Goal: Task Accomplishment & Management: Contribute content

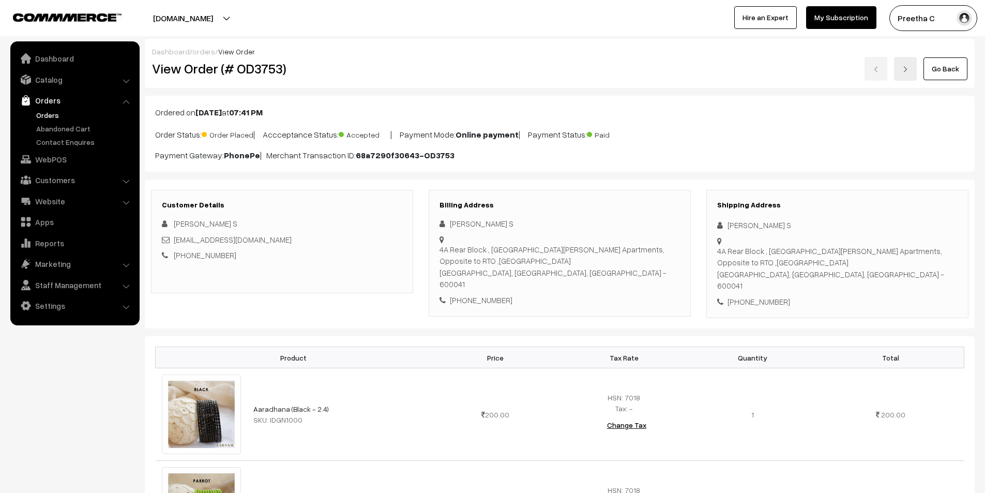
click at [941, 75] on link "Go Back" at bounding box center [945, 68] width 44 height 23
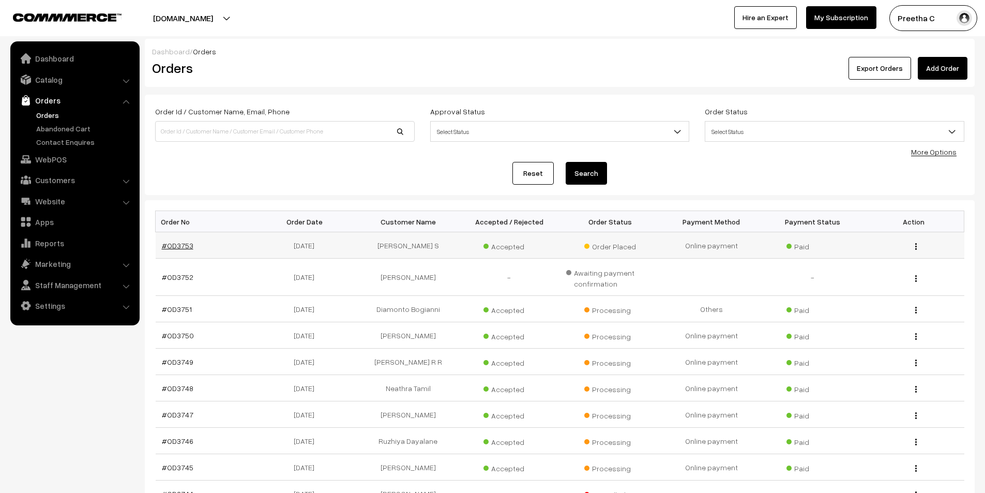
click at [181, 245] on link "#OD3753" at bounding box center [178, 245] width 32 height 9
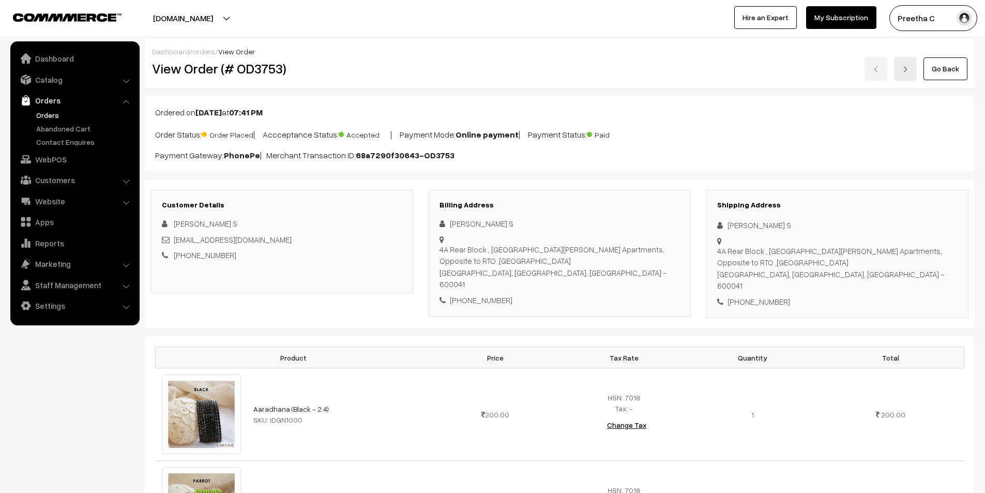
click at [960, 73] on link "Go Back" at bounding box center [945, 68] width 44 height 23
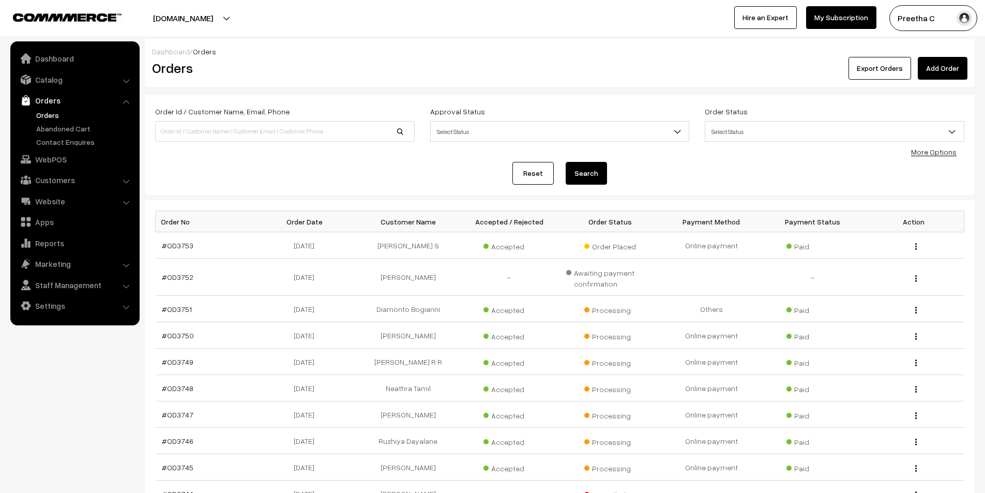
click at [526, 174] on link "Reset" at bounding box center [532, 173] width 41 height 23
click at [526, 173] on link "Reset" at bounding box center [532, 173] width 41 height 23
click at [67, 81] on link "Catalog" at bounding box center [74, 79] width 123 height 19
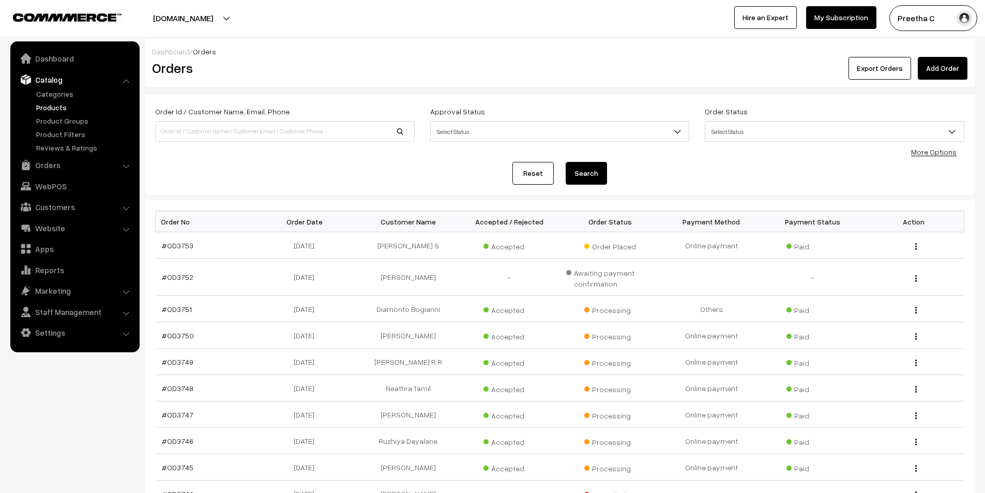
click at [64, 103] on link "Products" at bounding box center [85, 107] width 102 height 11
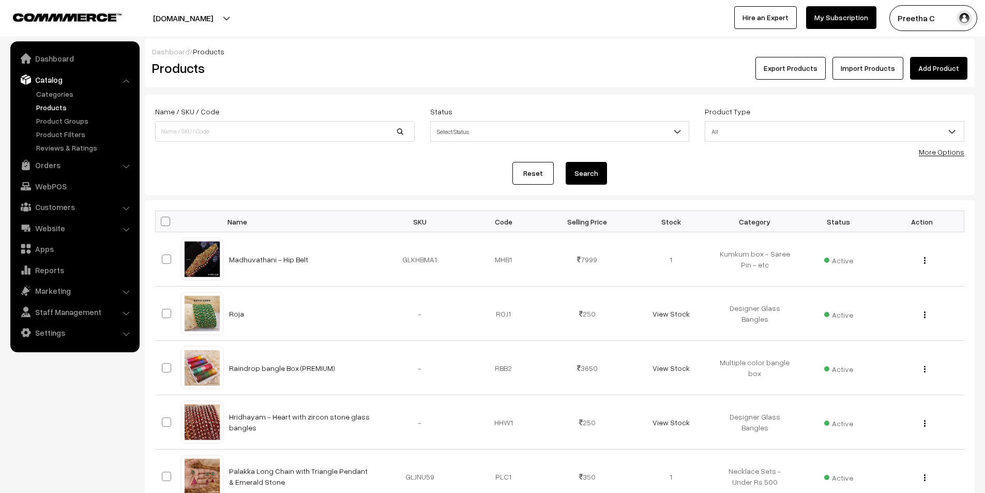
click at [533, 174] on link "Reset" at bounding box center [532, 173] width 41 height 23
click at [947, 69] on link "Add Product" at bounding box center [938, 68] width 57 height 23
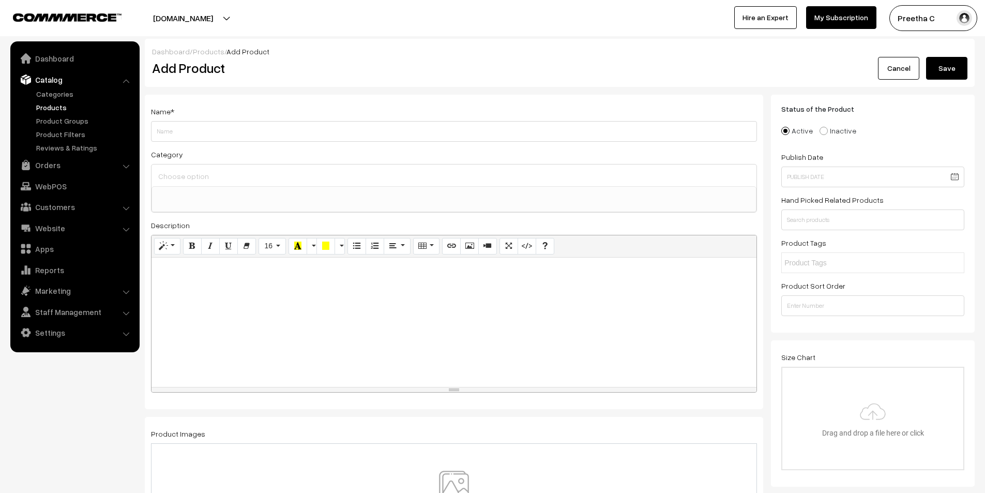
select select
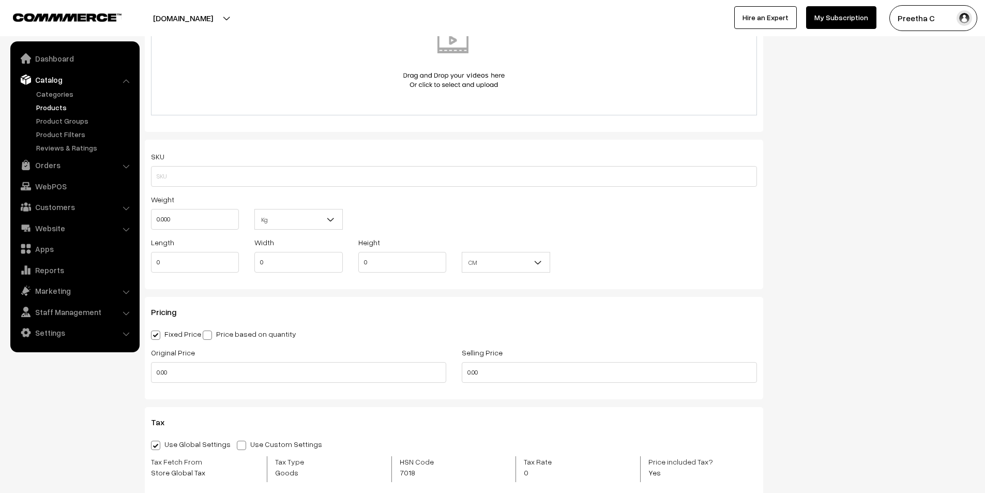
scroll to position [680, 0]
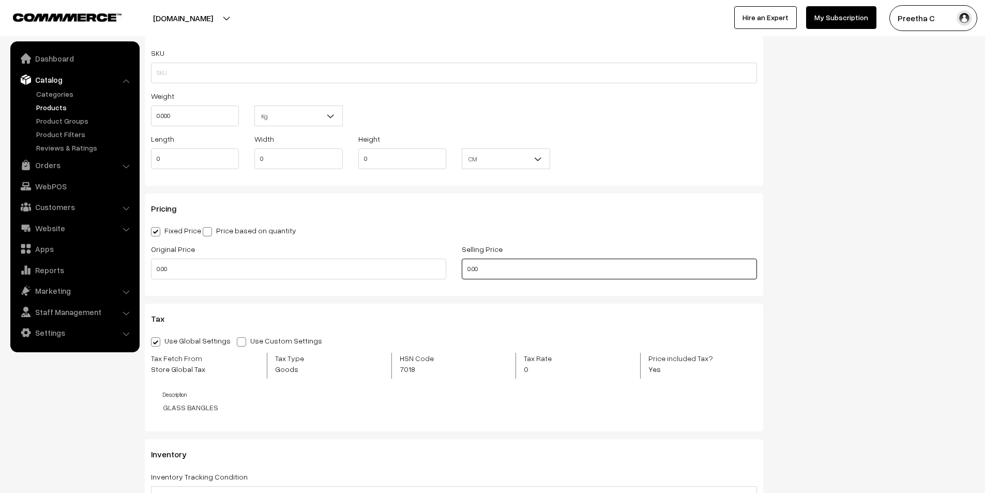
click at [466, 270] on input "0.00" at bounding box center [609, 269] width 295 height 21
type input "699"
drag, startPoint x: 380, startPoint y: 269, endPoint x: 168, endPoint y: 281, distance: 211.8
click at [168, 281] on div "Original Price 0.00" at bounding box center [298, 264] width 311 height 43
drag, startPoint x: 150, startPoint y: 272, endPoint x: 87, endPoint y: 272, distance: 63.1
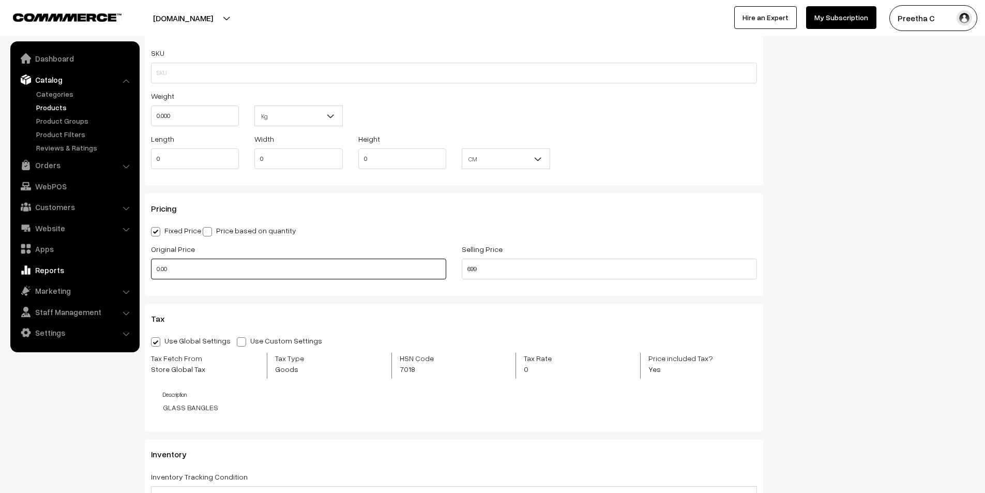
click at [87, 272] on body "Thank you for showing interest. Our team will call you shortly. Close varnambya…" at bounding box center [492, 233] width 985 height 1826
type input "999"
click at [396, 304] on div "Tax Use Global Settings Use Custom Settings Skip Adding Tax Tax Fetch From Stor…" at bounding box center [454, 368] width 618 height 128
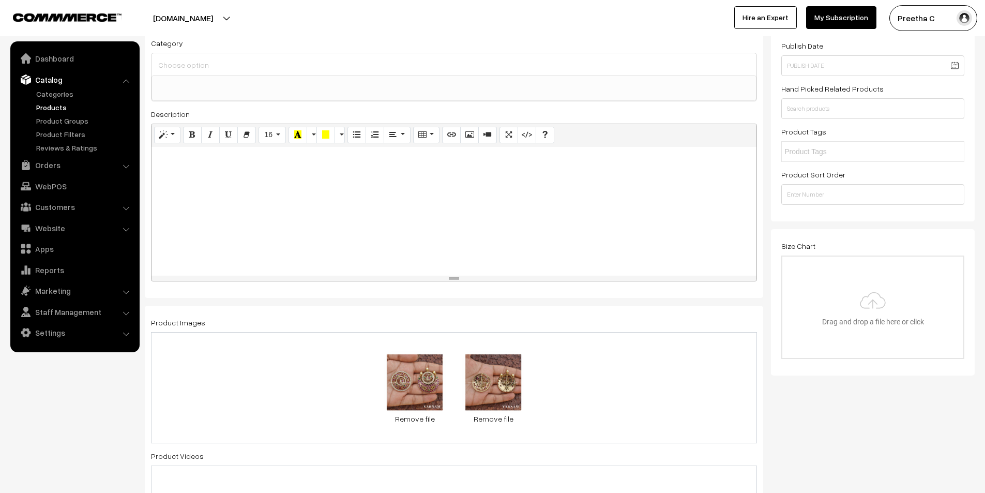
scroll to position [8, 0]
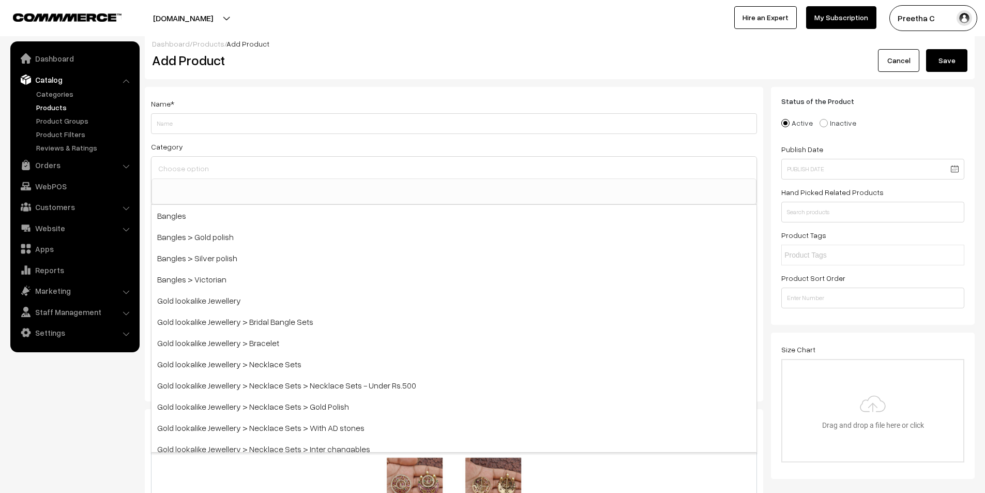
click at [216, 175] on input at bounding box center [454, 168] width 597 height 15
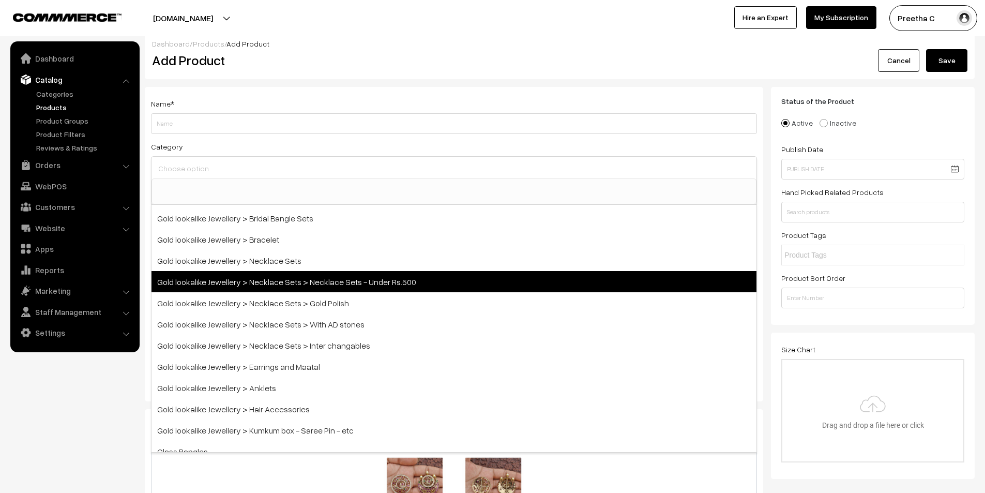
scroll to position [155, 0]
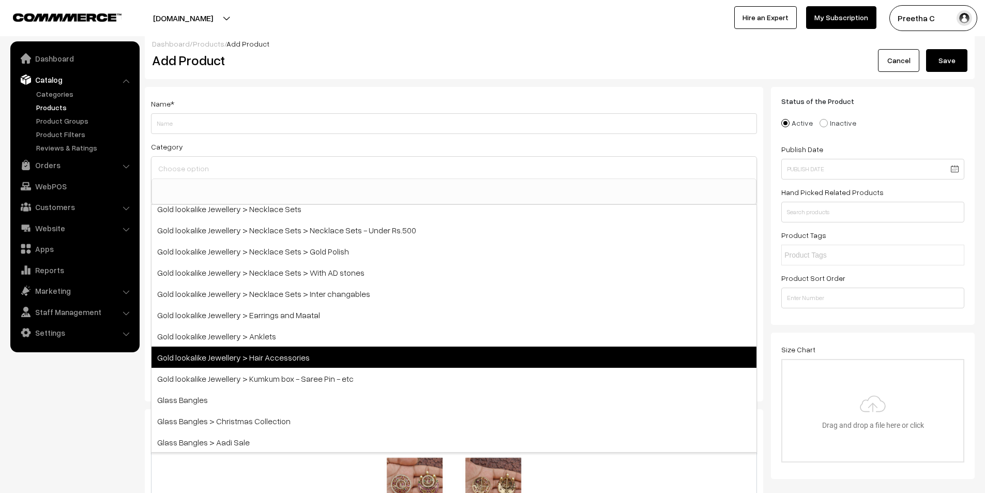
click at [364, 365] on span "Gold lookalike Jewellery > Hair Accessories" at bounding box center [454, 356] width 605 height 21
select select "24"
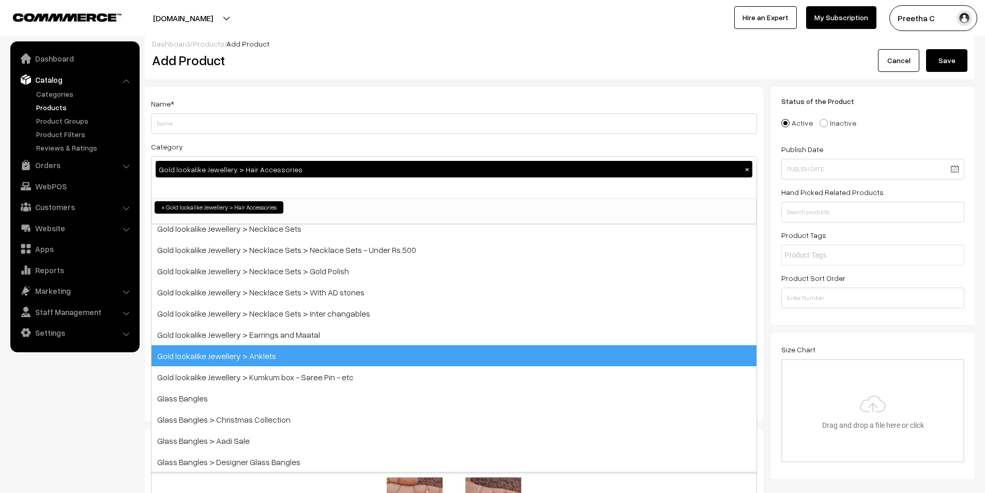
scroll to position [97, 0]
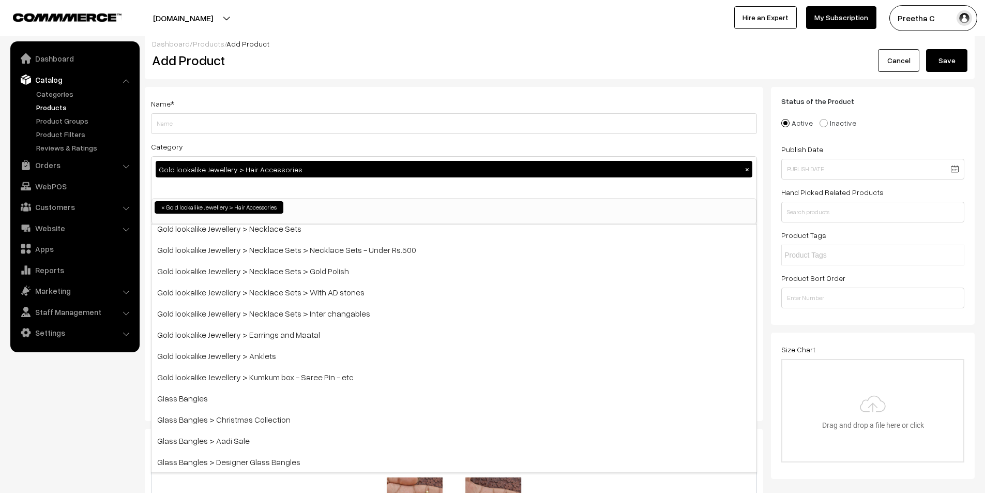
click at [722, 209] on ul "× Gold lookalike Jewellery > Hair Accessories" at bounding box center [454, 206] width 604 height 15
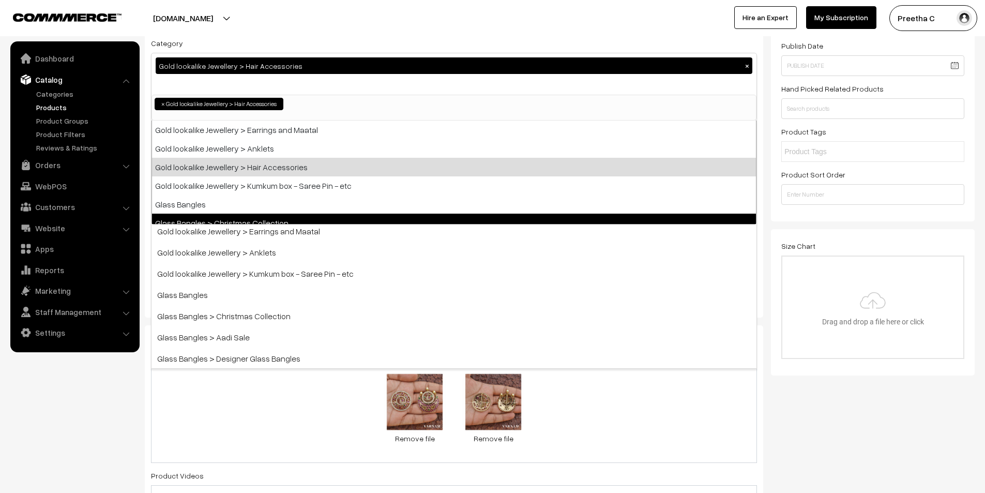
scroll to position [283, 0]
click at [763, 399] on div "Product Images 0.2 MB 6.1.jpg Check Error Remove file 0.1 MB 6.2.jpg Check Erro…" at bounding box center [454, 471] width 618 height 292
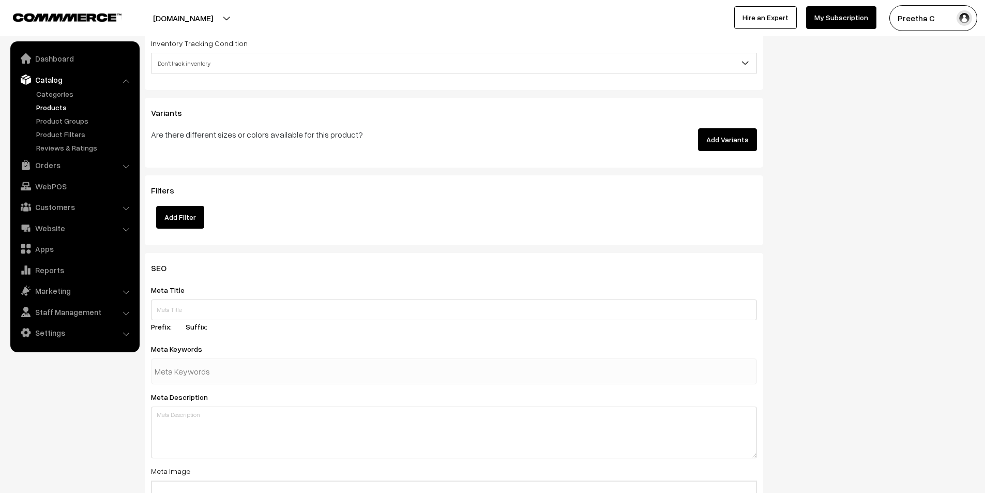
scroll to position [1042, 0]
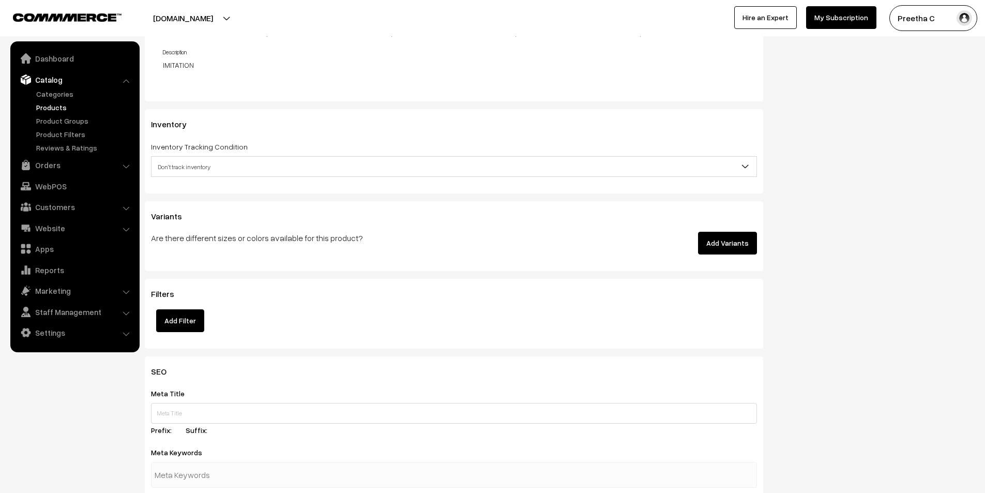
click at [714, 150] on div "Inventory Tracking Condition Don't track inventory Track product's inventory Do…" at bounding box center [454, 158] width 606 height 37
click at [672, 168] on span "Don't track inventory" at bounding box center [454, 167] width 605 height 18
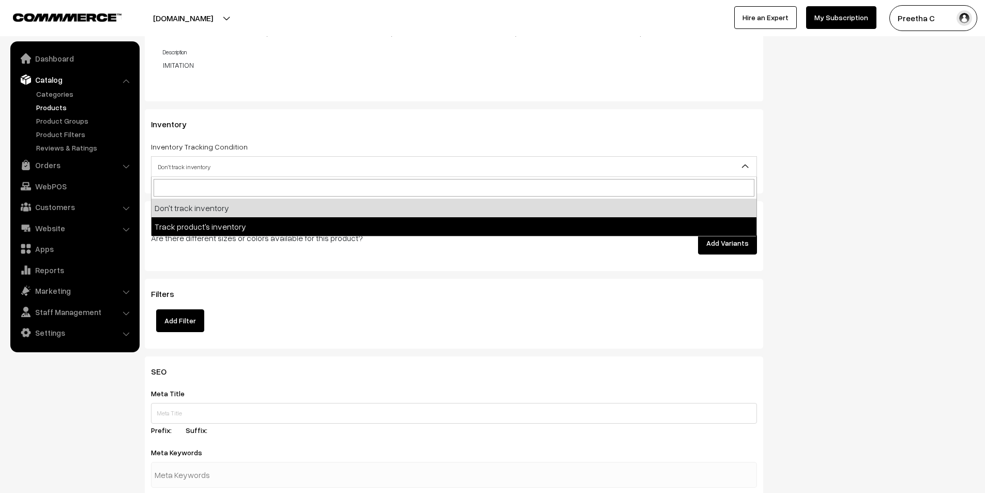
select select "2"
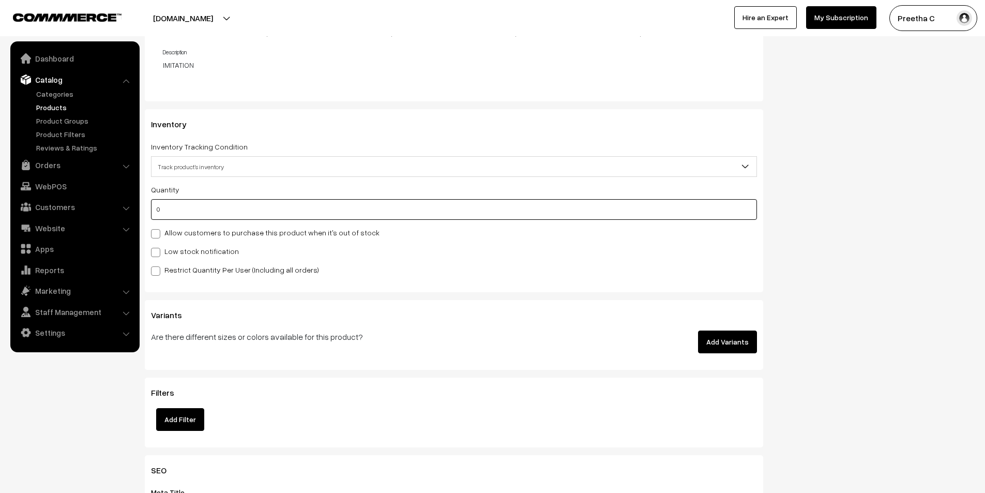
drag, startPoint x: 211, startPoint y: 213, endPoint x: 156, endPoint y: 217, distance: 55.0
click at [156, 217] on input "0" at bounding box center [454, 209] width 606 height 21
type input "5"
click at [506, 280] on div "Inventory Inventory Tracking Condition Don't track inventory Track product's in…" at bounding box center [454, 200] width 618 height 183
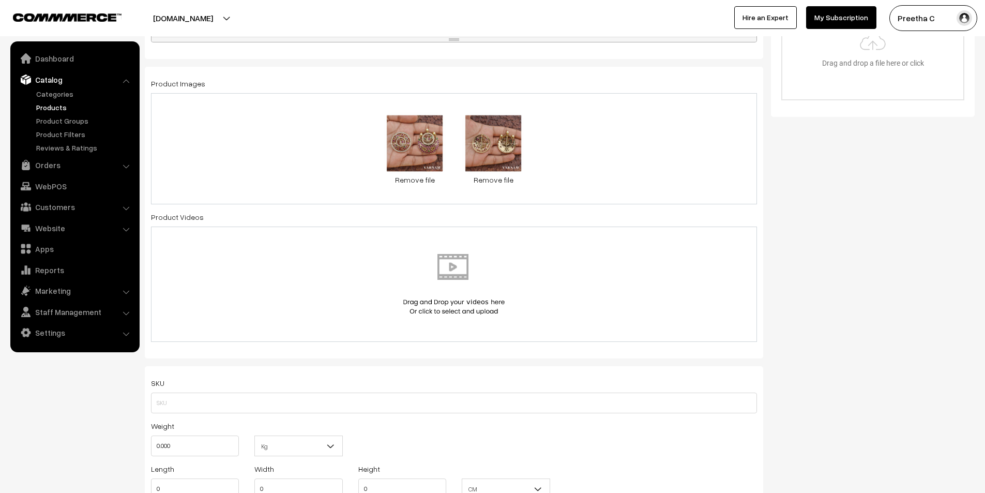
scroll to position [473, 0]
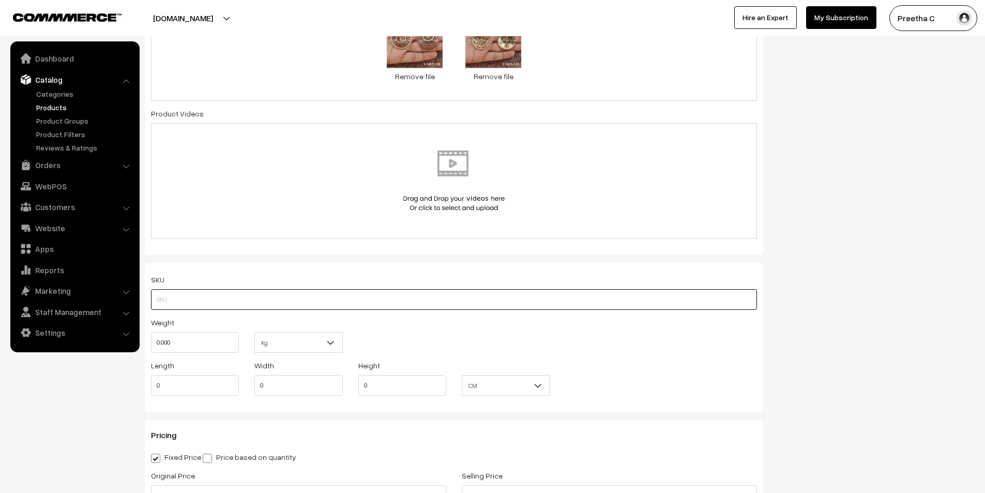
click at [224, 296] on input "text" at bounding box center [454, 299] width 606 height 21
type input "GLHA0001"
click at [300, 266] on div "SKU GLHA0001 Weight 0.000 Kg Kg Length 0 Width 0 Height" at bounding box center [454, 337] width 618 height 149
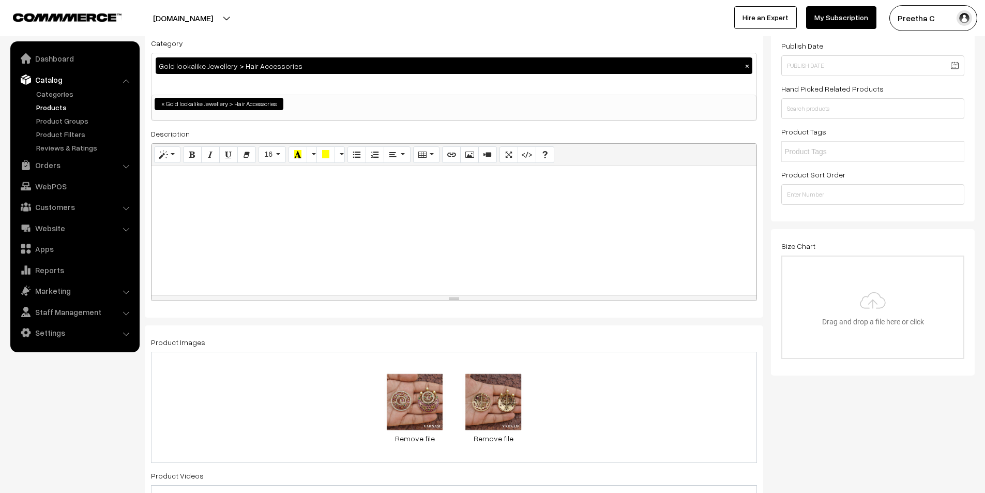
scroll to position [0, 0]
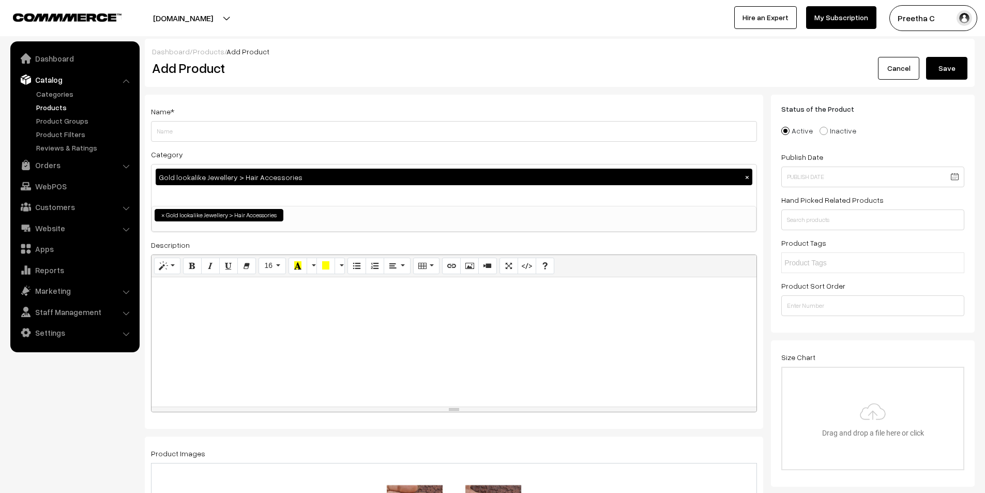
click at [297, 142] on div "Name * Category Gold lookalike Jewellery > Hair Accessories × Bangles Bangles >…" at bounding box center [454, 262] width 618 height 334
click at [309, 136] on input "Weight" at bounding box center [454, 131] width 606 height 21
type input "A"
type input "k"
type input "Kaani"
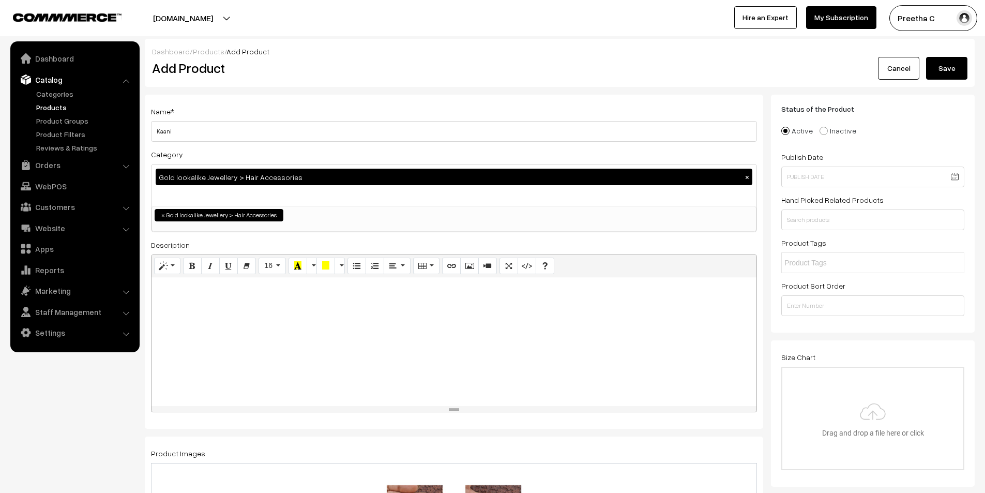
click at [346, 330] on div at bounding box center [454, 341] width 605 height 129
paste div
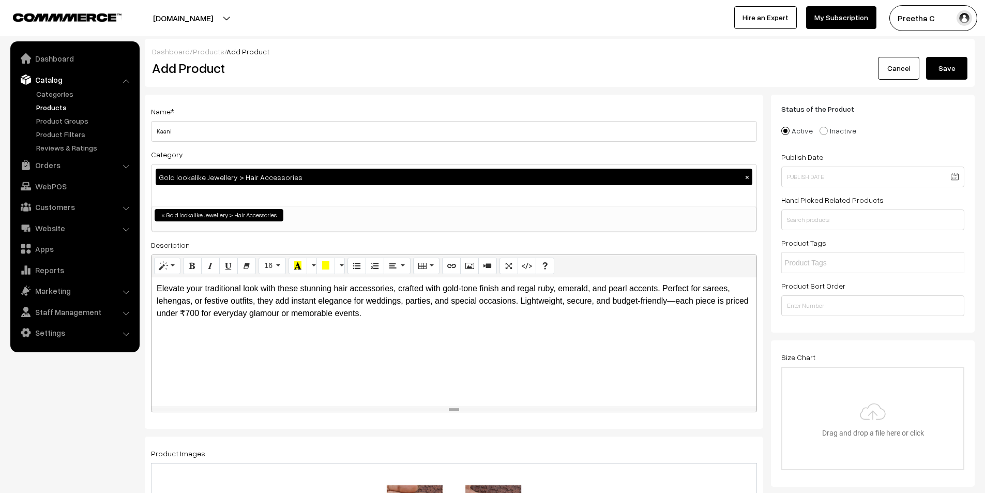
click at [655, 288] on p "Elevate your traditional look with these stunning hair accessories, crafted wit…" at bounding box center [454, 300] width 595 height 37
click at [661, 287] on p "Elevate your traditional look with these stunning hair accessories, crafted wit…" at bounding box center [454, 300] width 595 height 37
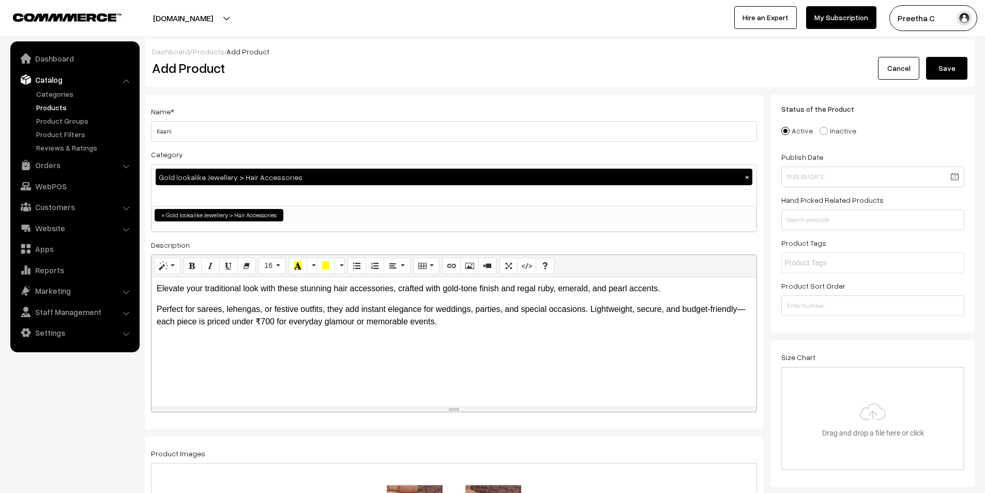
click at [590, 313] on p "Perfect for sarees, lehengas, or festive outfits, they add instant elegance for…" at bounding box center [454, 315] width 595 height 25
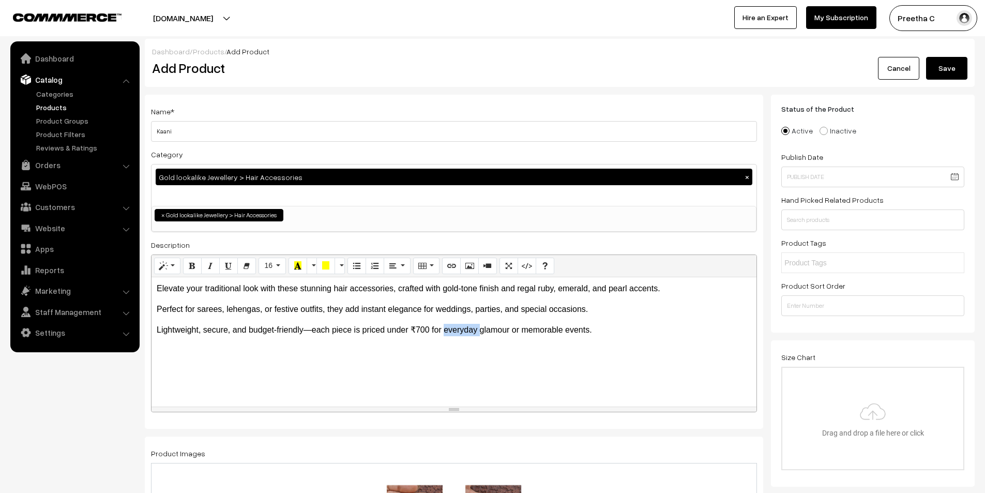
drag, startPoint x: 478, startPoint y: 330, endPoint x: 443, endPoint y: 331, distance: 35.7
click at [443, 331] on p "Lightweight, secure, and budget-friendly—each piece is priced under ₹700 for ev…" at bounding box center [454, 330] width 595 height 12
click at [543, 330] on p "Lightweight, secure, and budget-friendly—each piece is priced under ₹700 for me…" at bounding box center [454, 330] width 595 height 12
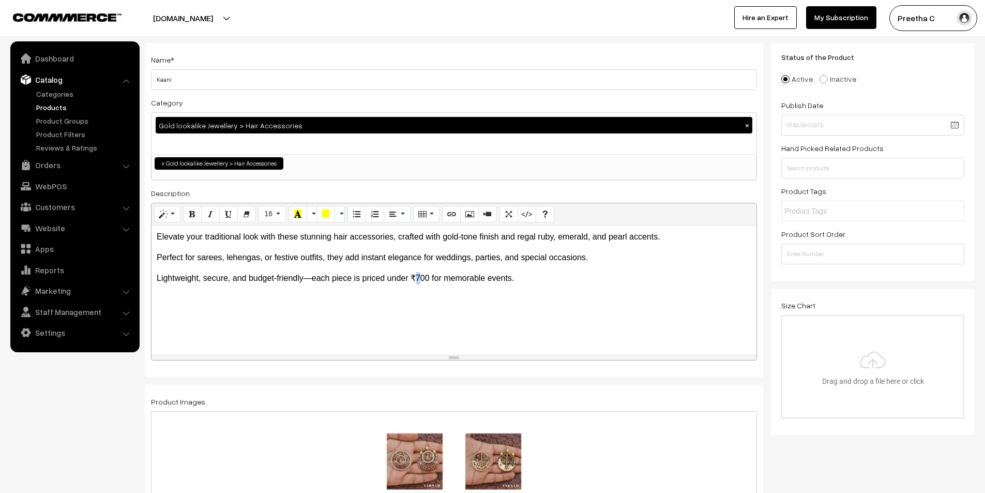
click at [415, 278] on p "Lightweight, secure, and budget-friendly—each piece is priced under ₹700 for me…" at bounding box center [454, 278] width 595 height 12
click at [422, 293] on div "Elevate your traditional look with these stunning hair accessories, crafted wit…" at bounding box center [454, 289] width 605 height 129
click at [446, 315] on div "Elevate your traditional look with these stunning hair accessories, crafted wit…" at bounding box center [454, 289] width 605 height 129
click at [548, 302] on div "Elevate your traditional look with these stunning hair accessories, crafted wit…" at bounding box center [454, 289] width 605 height 129
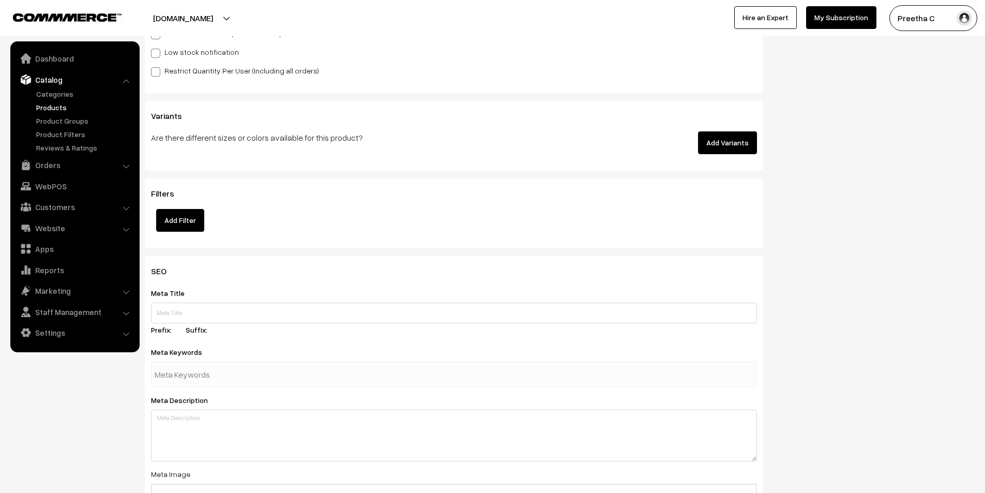
scroll to position [1344, 0]
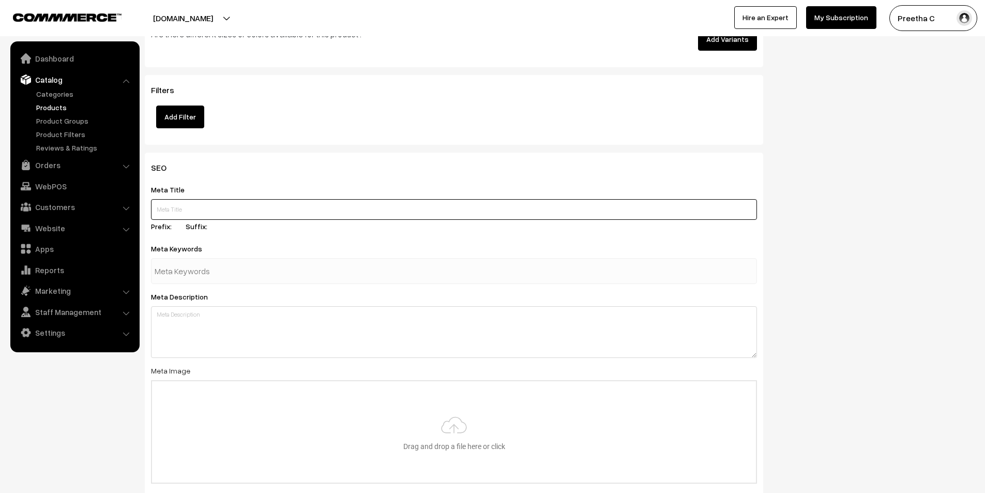
click at [308, 208] on input "text" at bounding box center [454, 209] width 606 height 21
paste input "Traditional Hair Accessories Under 700 | Bridal & Festive Hair Pins & Clips | B…"
type input "Traditional Hair Accessories Under 700 | Bridal & Festive Hair Pins & Clips | B…"
paste input "hair accessory, hair pin, hair clip, bridal hair accessories, traditional hair …"
type input "hair accessory, hair pin, hair clip, bridal hair accessories, traditional hair …"
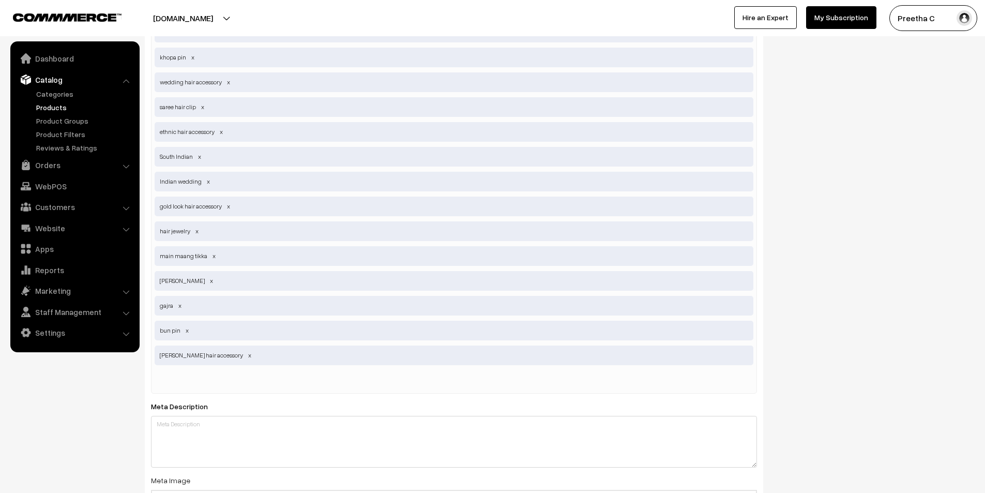
scroll to position [1913, 0]
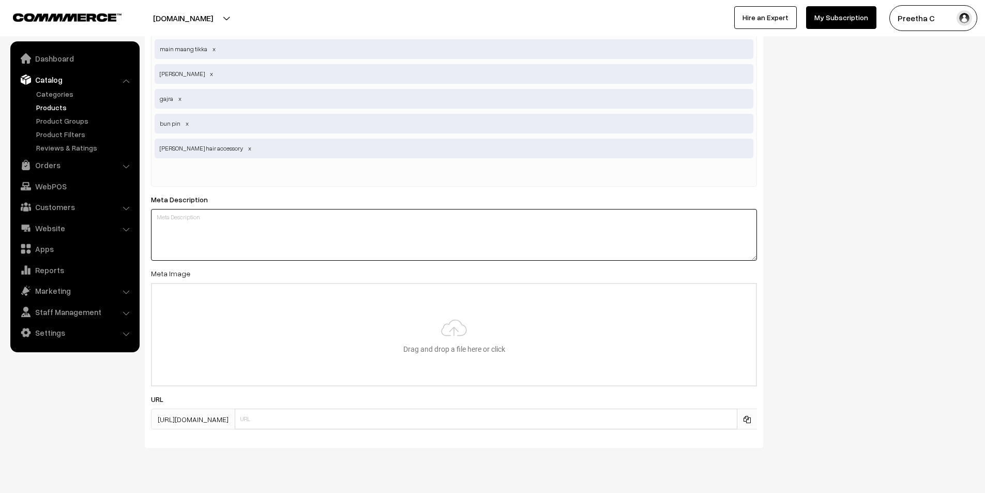
click at [353, 239] on textarea at bounding box center [454, 235] width 606 height 52
paste textarea "Shop elegant hair accessories for traditional outfits under ₹700—perfect for sp…"
type textarea "Shop elegant hair accessories for traditional outfits under ₹700—perfect for sp…"
click at [442, 339] on input "file" at bounding box center [454, 334] width 604 height 101
type input "C:\fakepath\6.1.jpg"
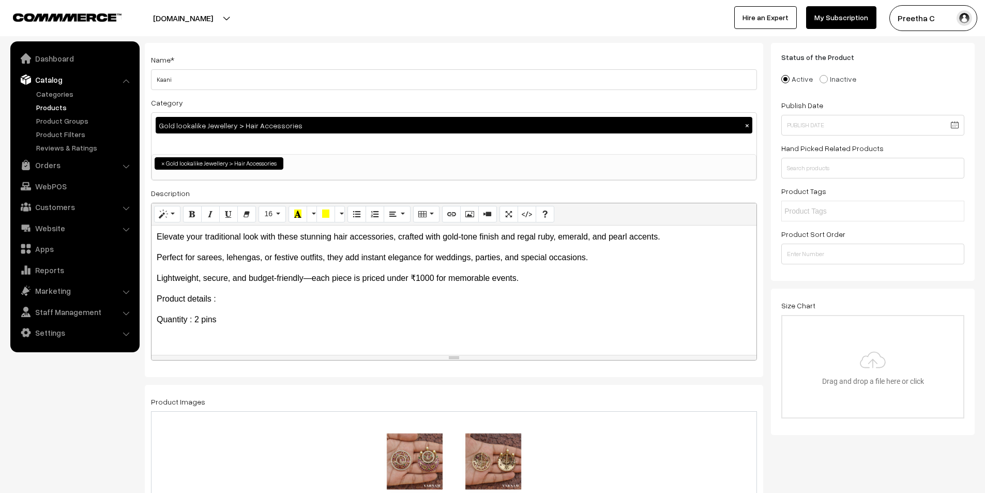
scroll to position [0, 0]
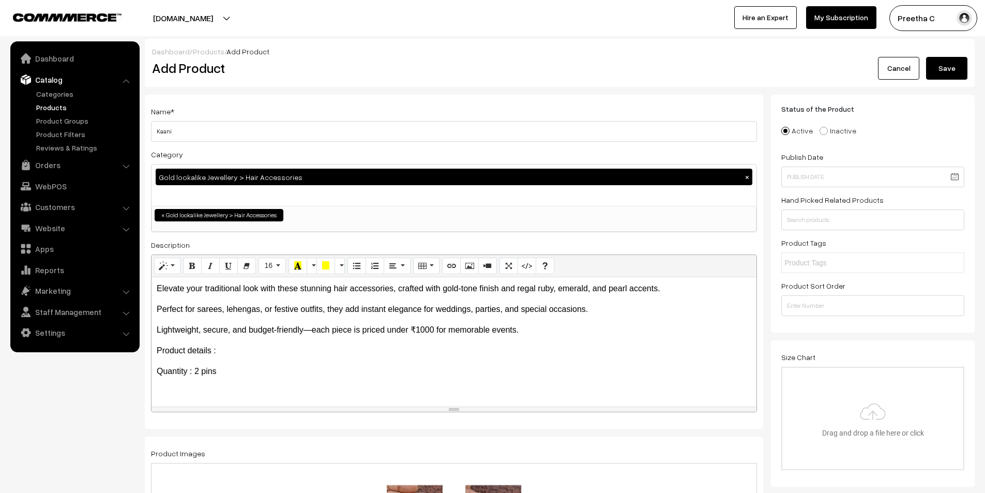
click at [953, 71] on button "Save" at bounding box center [946, 68] width 41 height 23
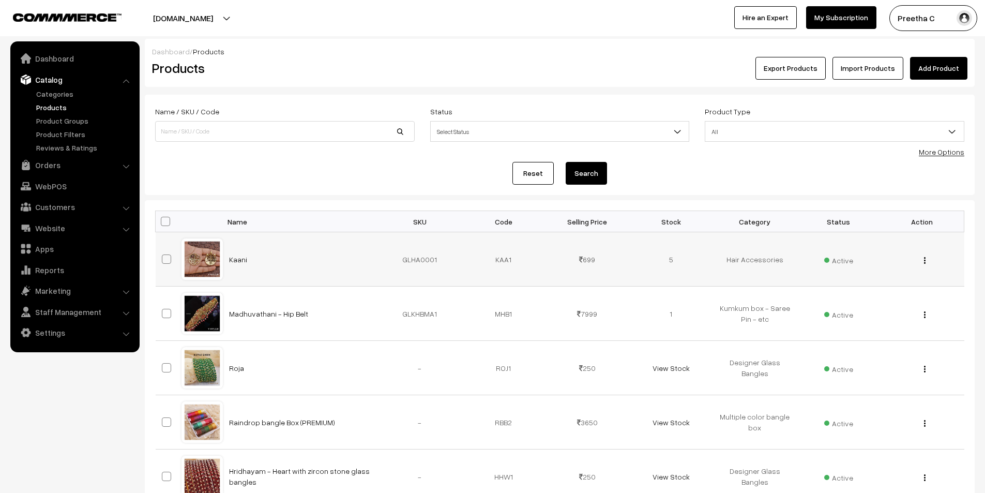
click at [208, 266] on div at bounding box center [202, 258] width 39 height 39
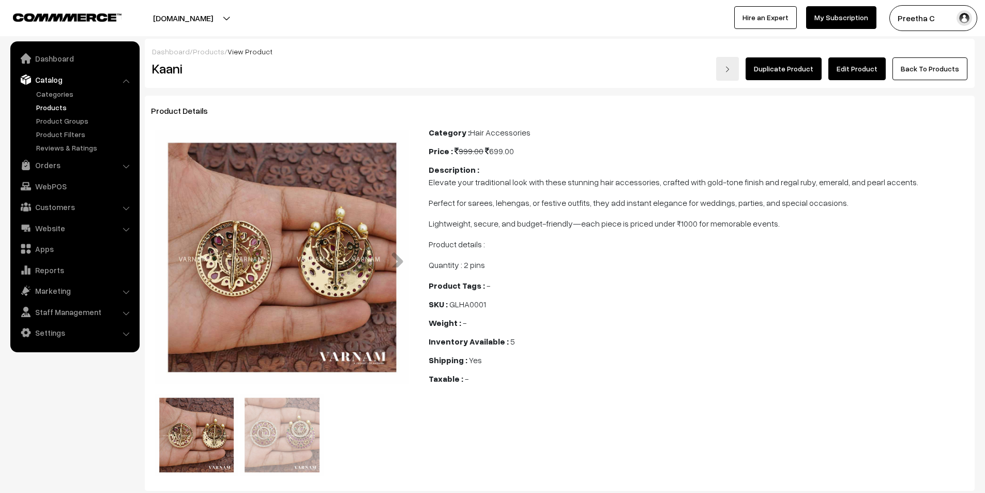
click at [272, 415] on img at bounding box center [281, 434] width 83 height 83
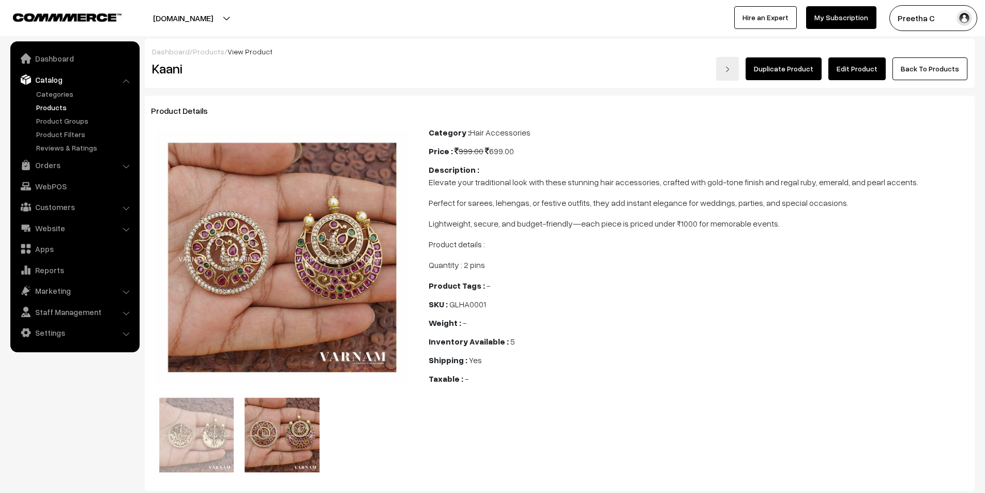
click at [871, 71] on link "Edit Product" at bounding box center [856, 68] width 57 height 23
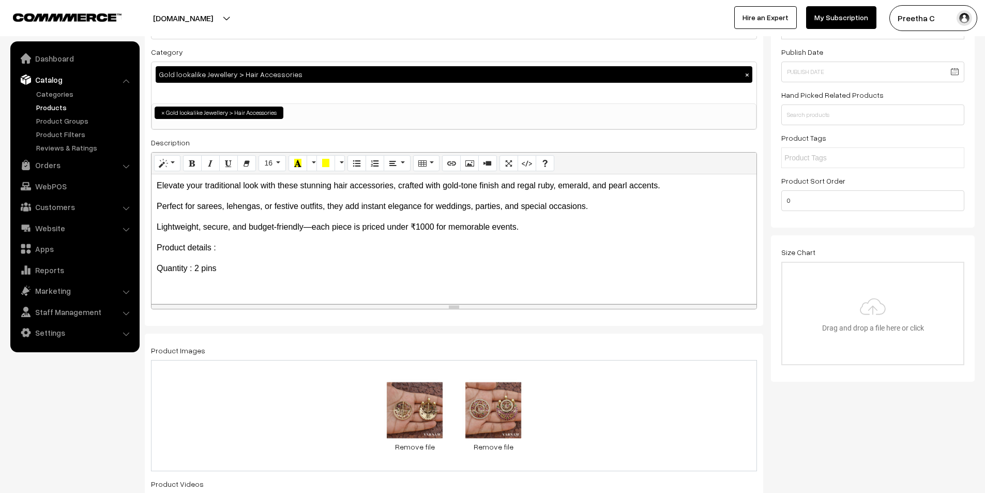
scroll to position [155, 0]
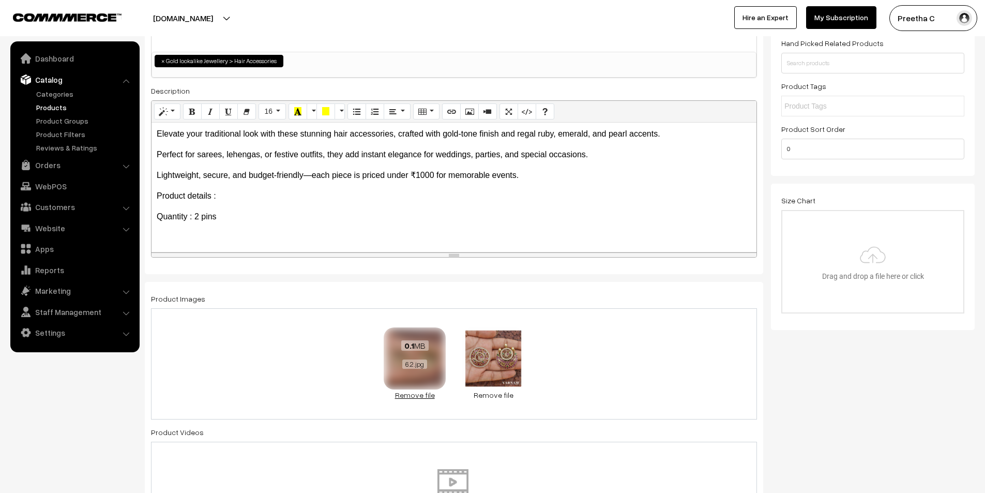
click at [418, 399] on link "Remove file" at bounding box center [415, 394] width 62 height 11
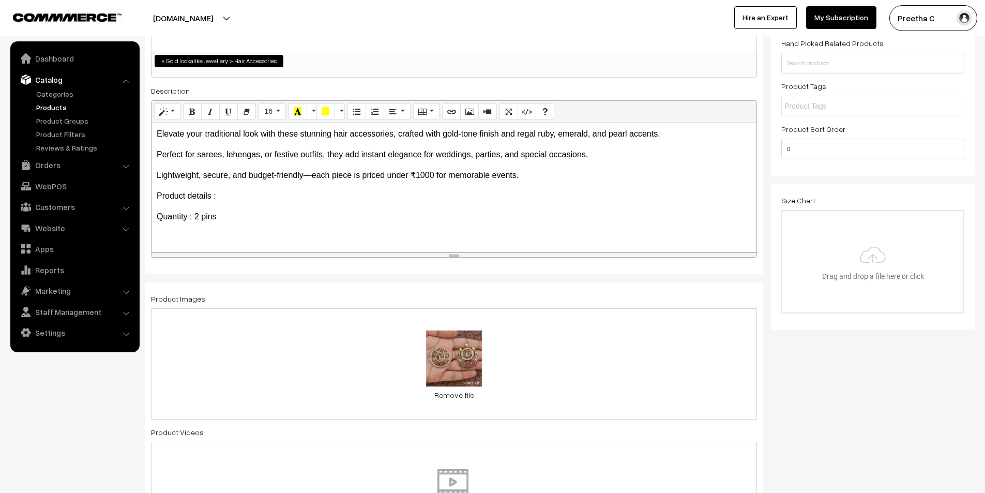
click at [533, 381] on div "0.2 MB 6.1.jpg Check Error Remove file" at bounding box center [454, 363] width 606 height 111
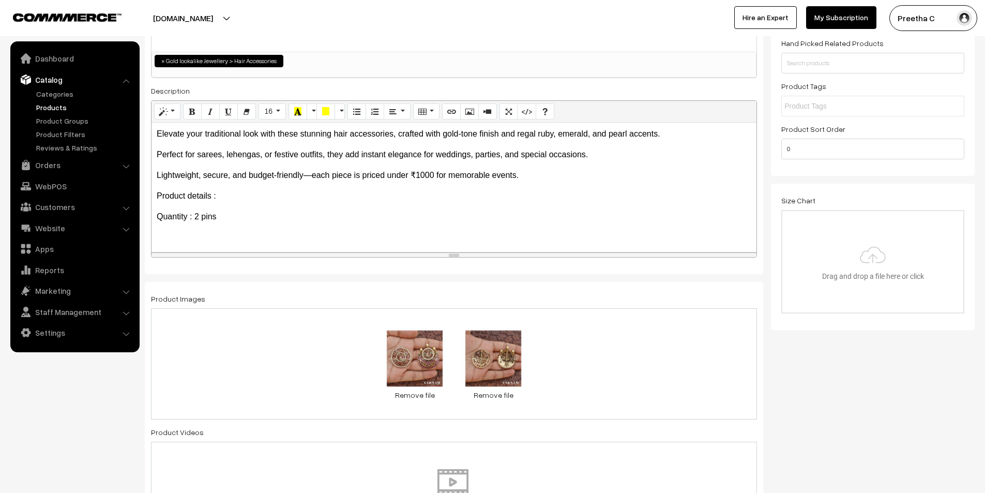
scroll to position [0, 0]
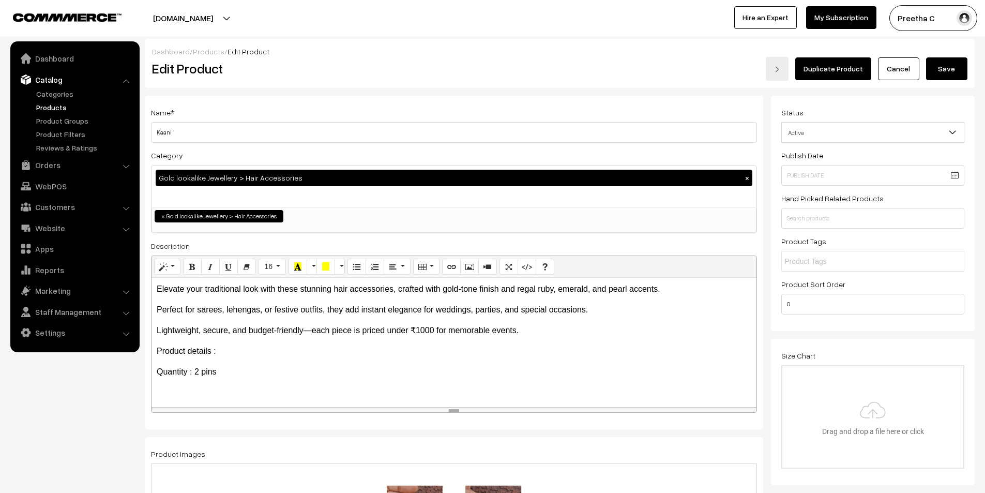
click at [957, 69] on button "Save" at bounding box center [946, 68] width 41 height 23
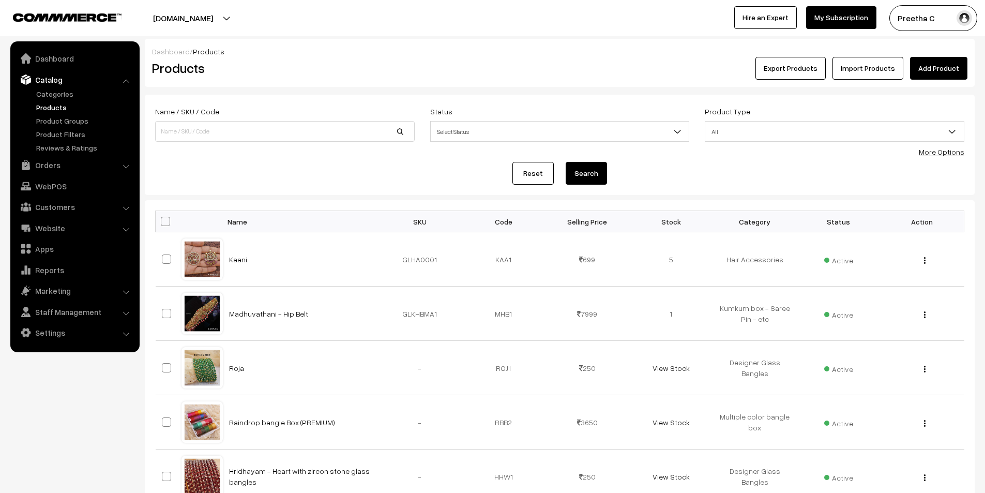
click at [931, 75] on link "Add Product" at bounding box center [938, 68] width 57 height 23
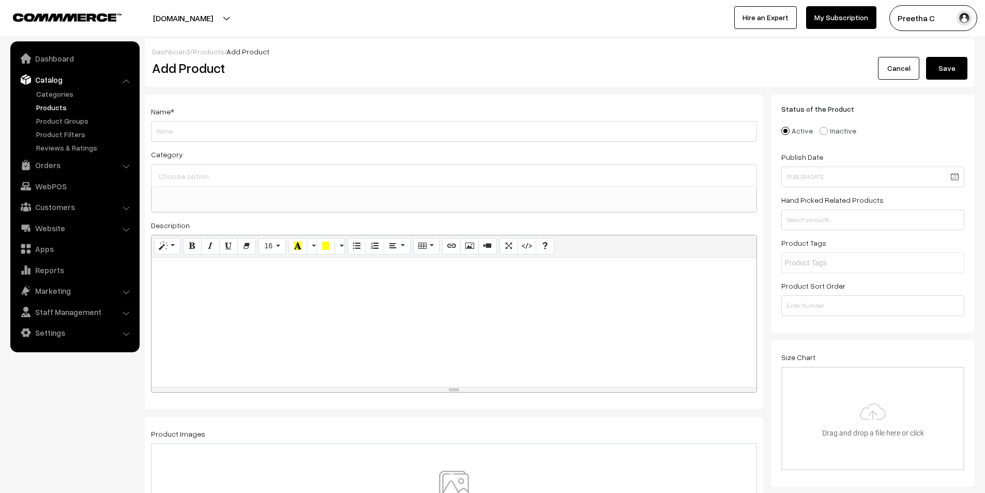
click at [334, 189] on ul at bounding box center [454, 193] width 604 height 13
click at [304, 197] on ul "× Gold lookalike Jewellery > Anklets" at bounding box center [454, 194] width 604 height 15
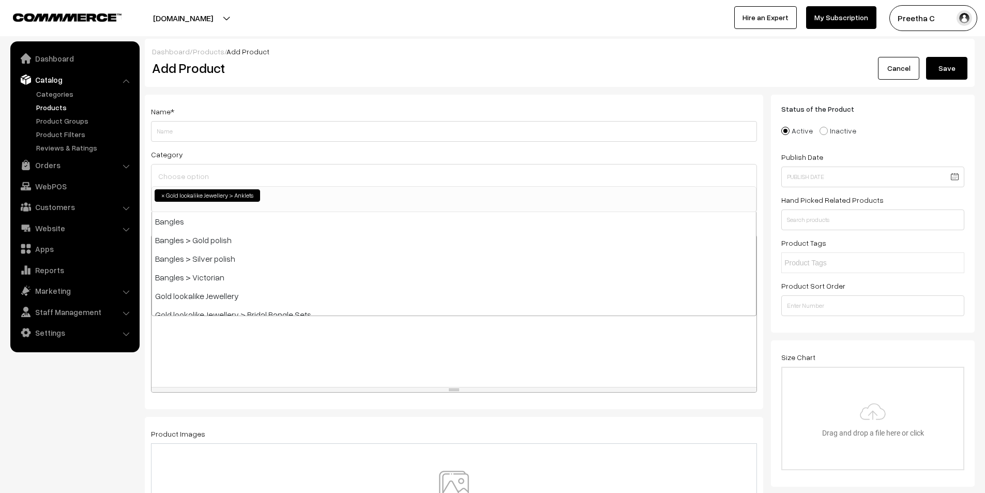
scroll to position [205, 0]
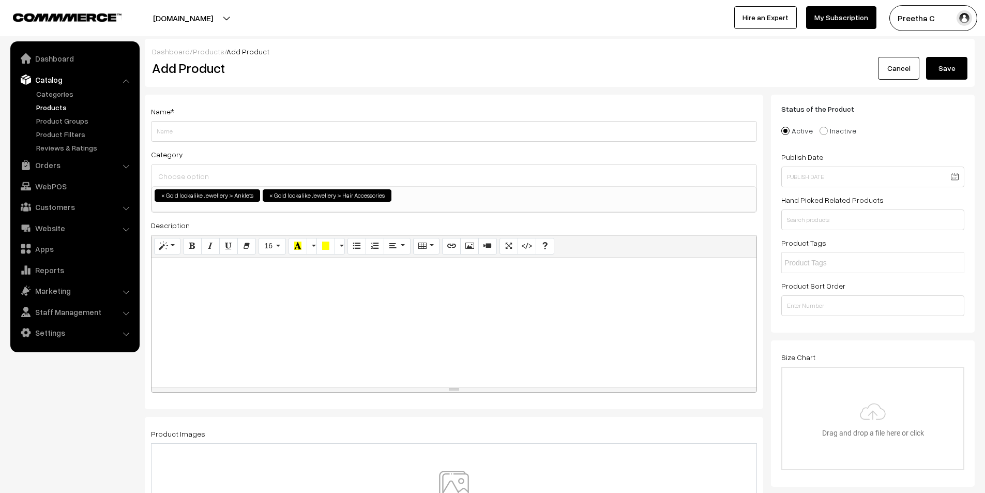
click at [163, 195] on span "×" at bounding box center [163, 195] width 4 height 9
select select "24"
click at [341, 343] on div at bounding box center [454, 321] width 605 height 129
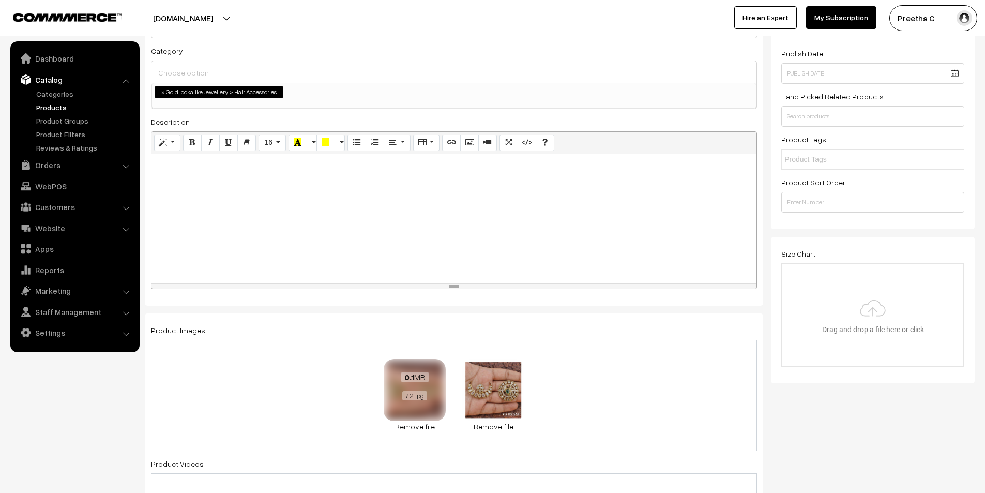
click at [422, 429] on link "Remove file" at bounding box center [415, 426] width 62 height 11
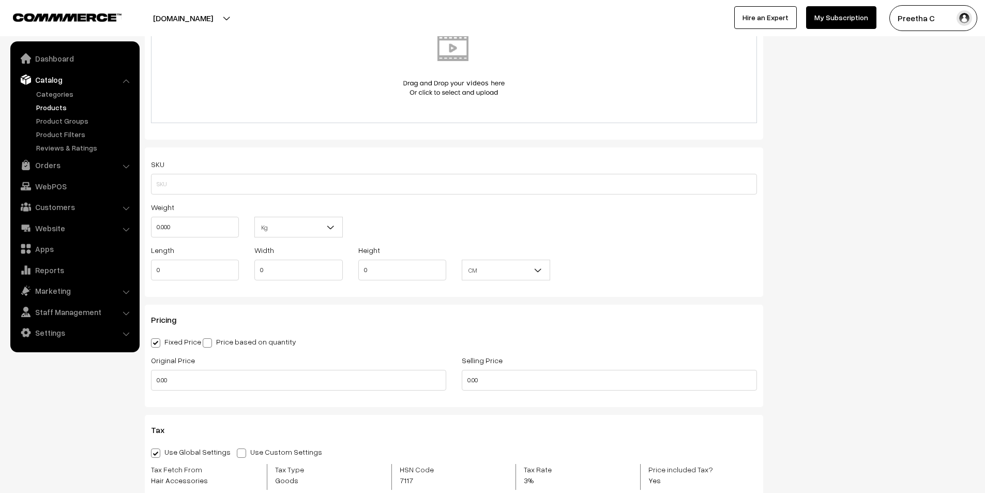
scroll to position [672, 0]
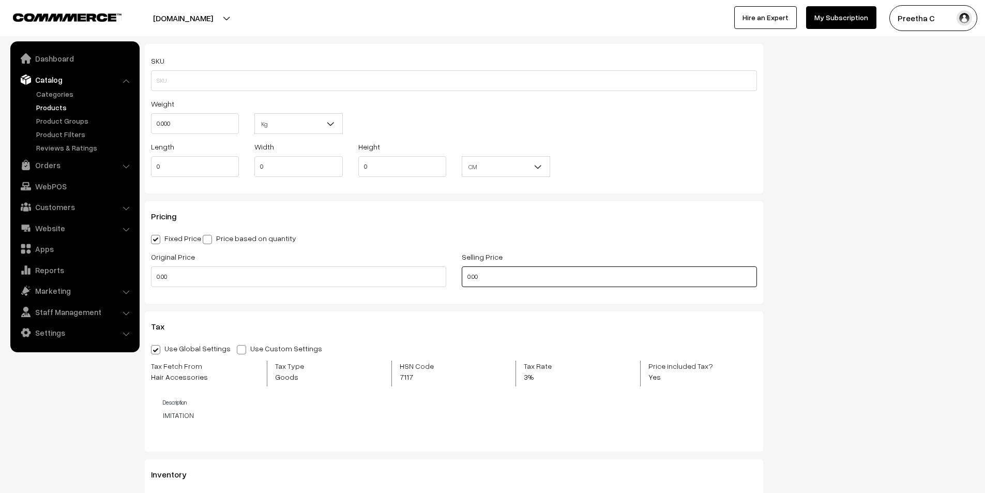
click at [464, 281] on input "0.00" at bounding box center [609, 276] width 295 height 21
type input "499"
drag, startPoint x: 375, startPoint y: 277, endPoint x: 153, endPoint y: 285, distance: 222.5
click at [153, 285] on input "0.00" at bounding box center [298, 276] width 295 height 21
type input "799"
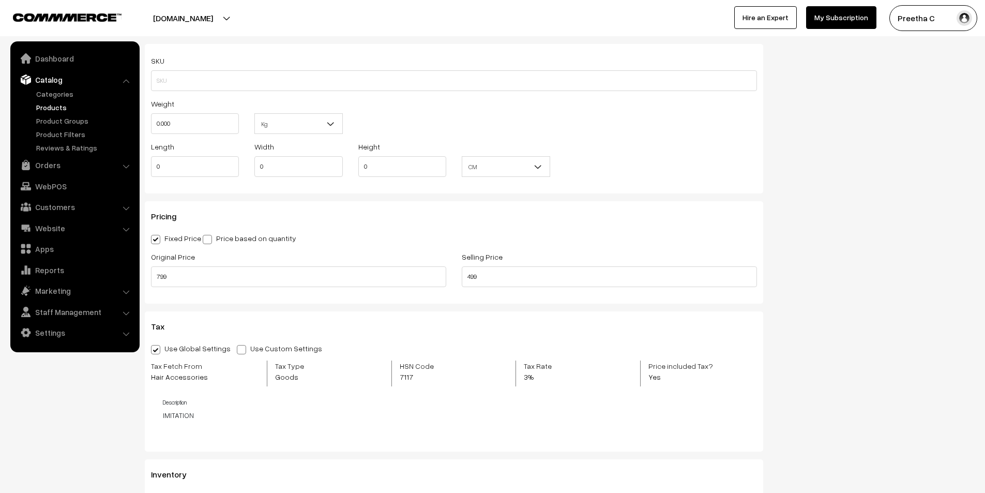
click at [411, 324] on h3 "Tax" at bounding box center [454, 327] width 606 height 10
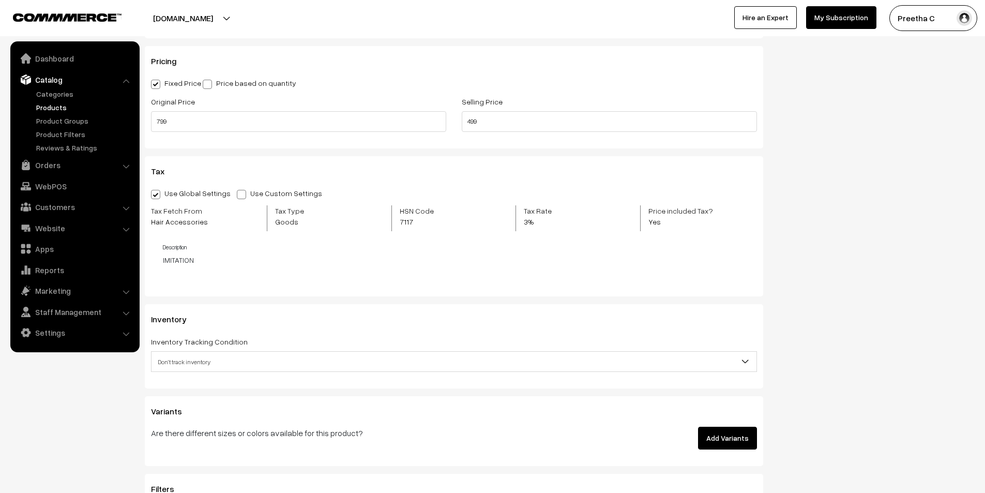
scroll to position [879, 0]
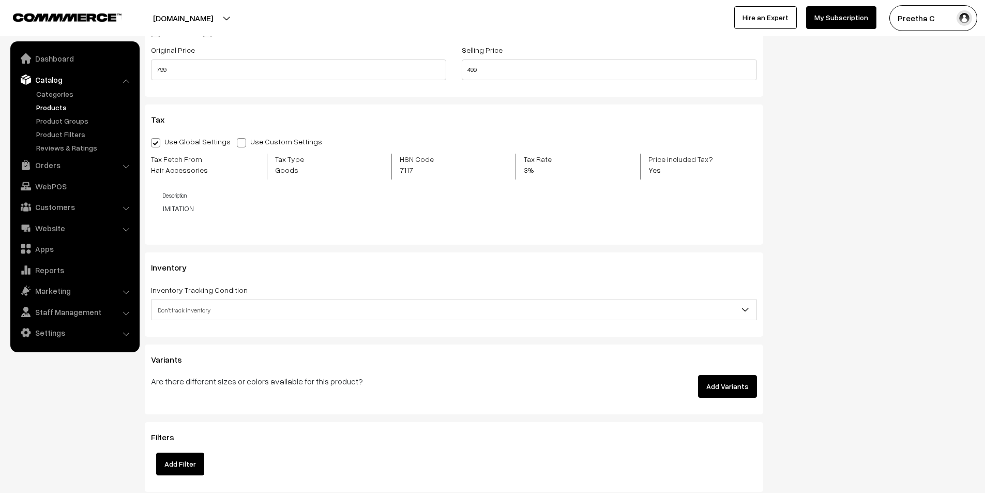
click at [436, 316] on span "Don't track inventory" at bounding box center [454, 310] width 605 height 18
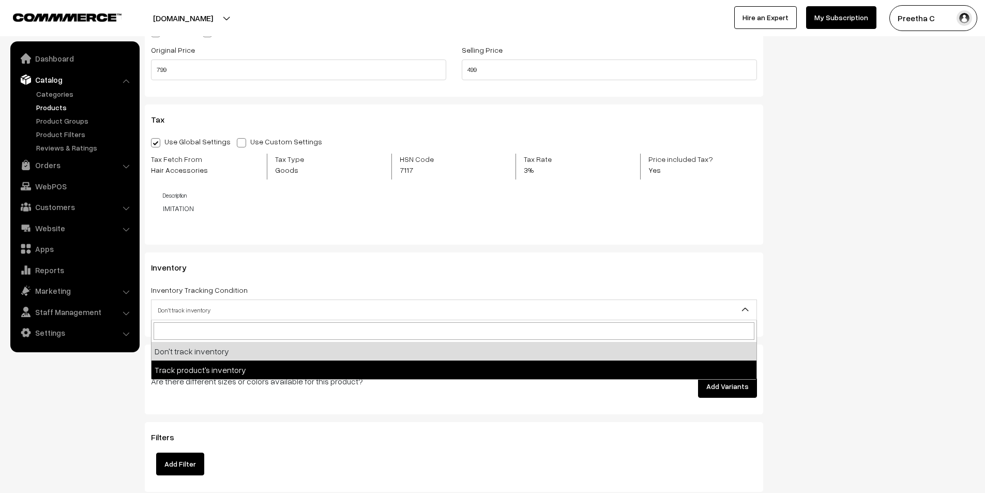
select select "2"
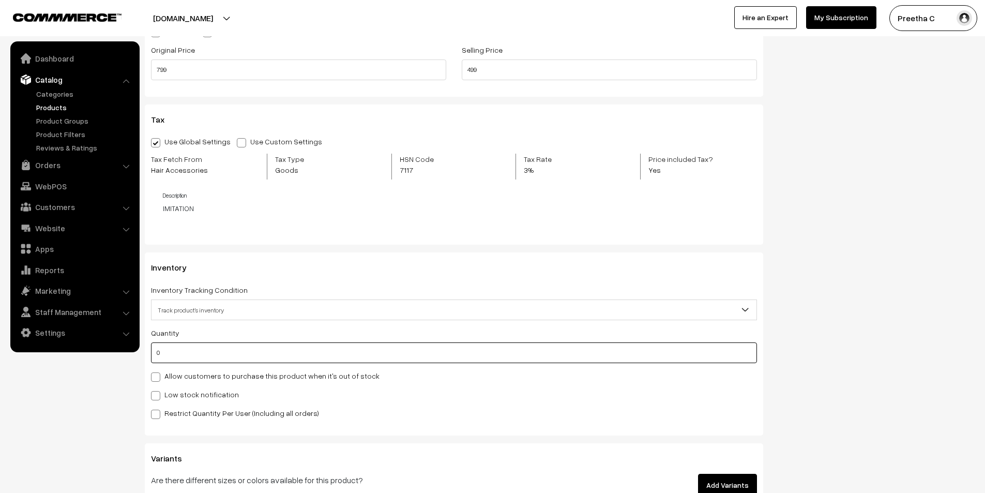
drag, startPoint x: 128, startPoint y: 354, endPoint x: 53, endPoint y: 356, distance: 75.0
click at [53, 356] on body "Thank you for showing interest. Our team will call you shortly. Close [DOMAIN_N…" at bounding box center [492, 89] width 985 height 1937
type input "5"
click at [250, 327] on div "Quantity 5" at bounding box center [454, 344] width 606 height 37
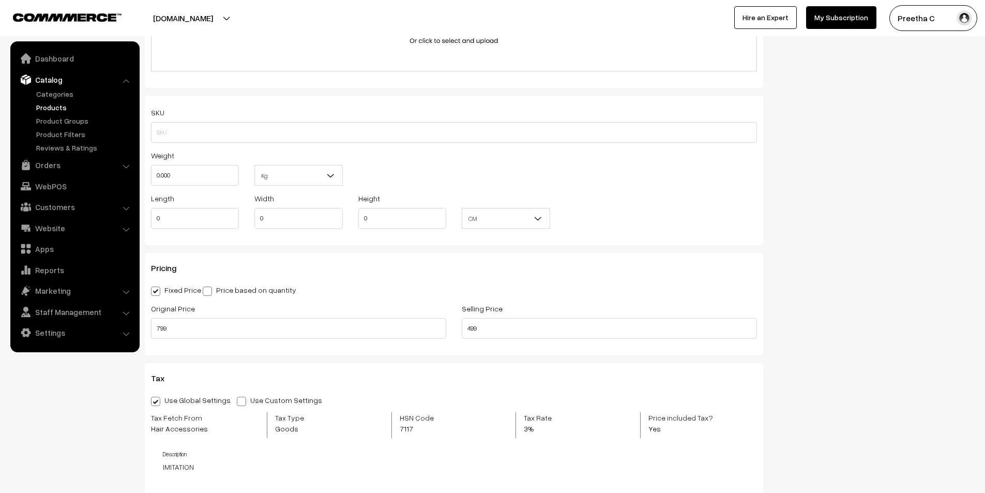
scroll to position [569, 0]
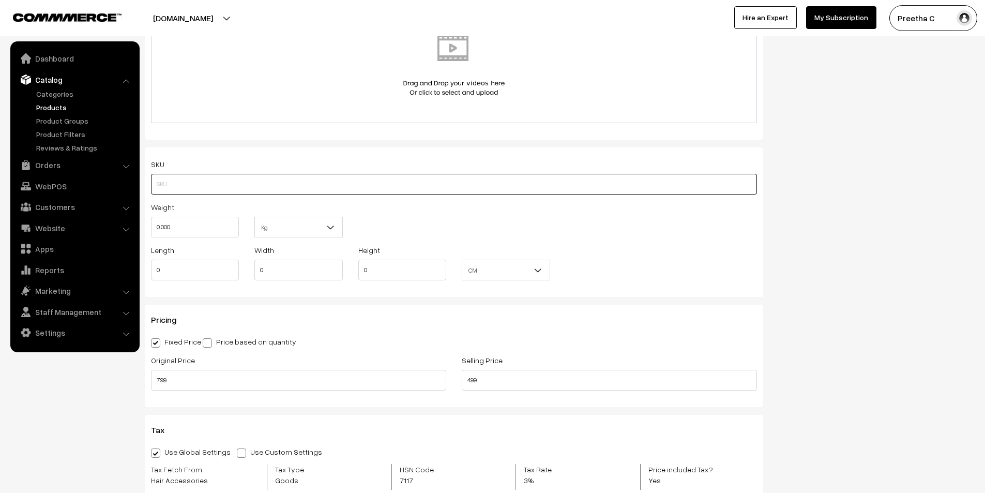
click at [174, 183] on input "text" at bounding box center [454, 184] width 606 height 21
type input "g"
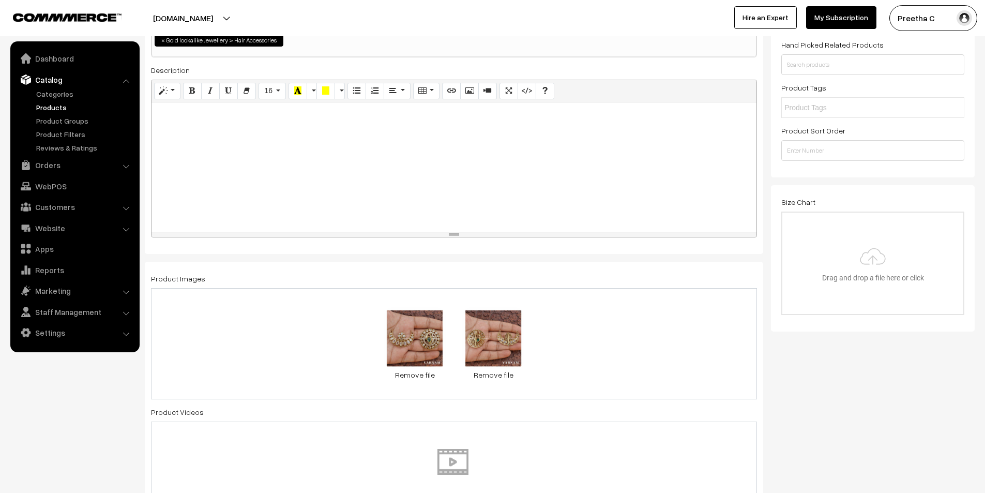
scroll to position [103, 0]
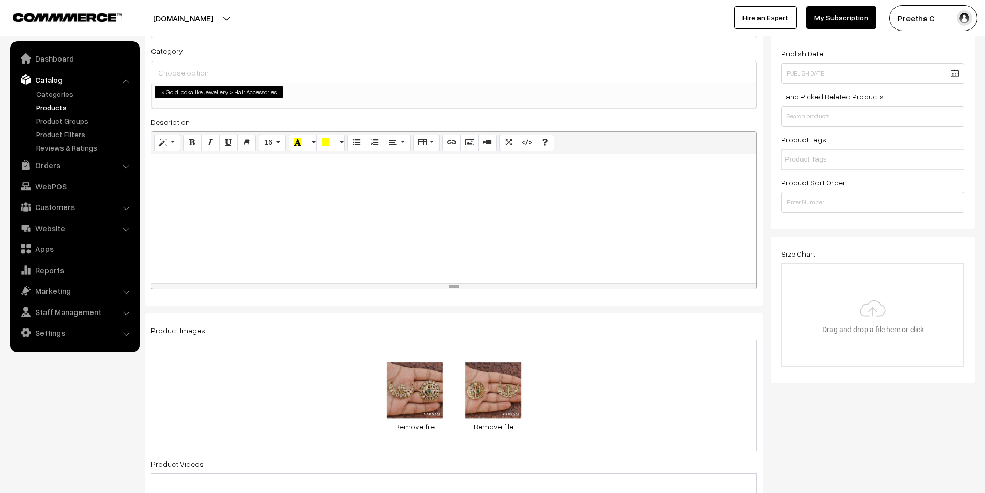
type input "GLHA0002"
click at [281, 245] on div at bounding box center [454, 218] width 605 height 129
click at [384, 232] on div at bounding box center [454, 218] width 605 height 129
paste div
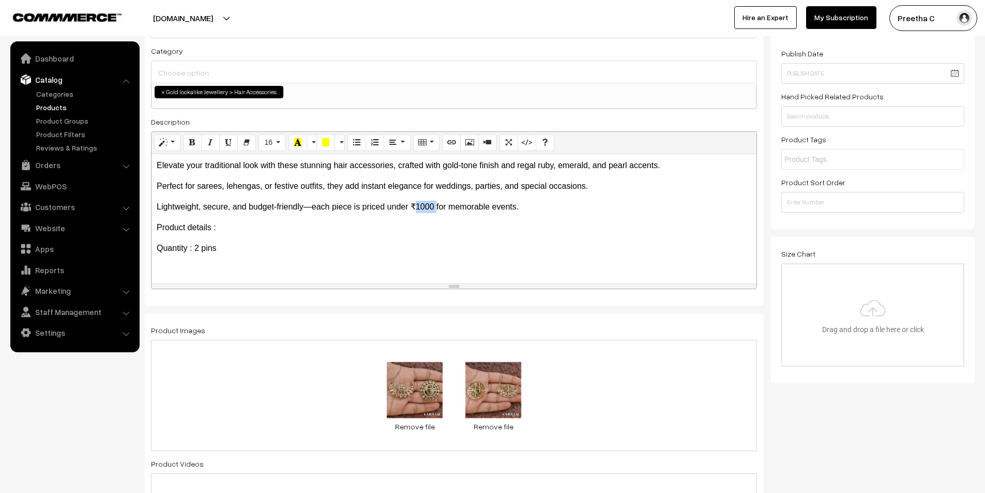
drag, startPoint x: 432, startPoint y: 206, endPoint x: 417, endPoint y: 208, distance: 15.6
click at [417, 208] on p "Lightweight, secure, and budget-friendly—each piece is priced under ₹1000 for m…" at bounding box center [454, 207] width 595 height 12
drag, startPoint x: 427, startPoint y: 209, endPoint x: 416, endPoint y: 208, distance: 10.9
click at [416, 208] on p "Lightweight, secure, and budget-friendly—each piece is priced under ₹599 for me…" at bounding box center [454, 207] width 595 height 12
click at [409, 237] on div "Elevate your traditional look with these stunning hair accessories, crafted wit…" at bounding box center [454, 218] width 605 height 129
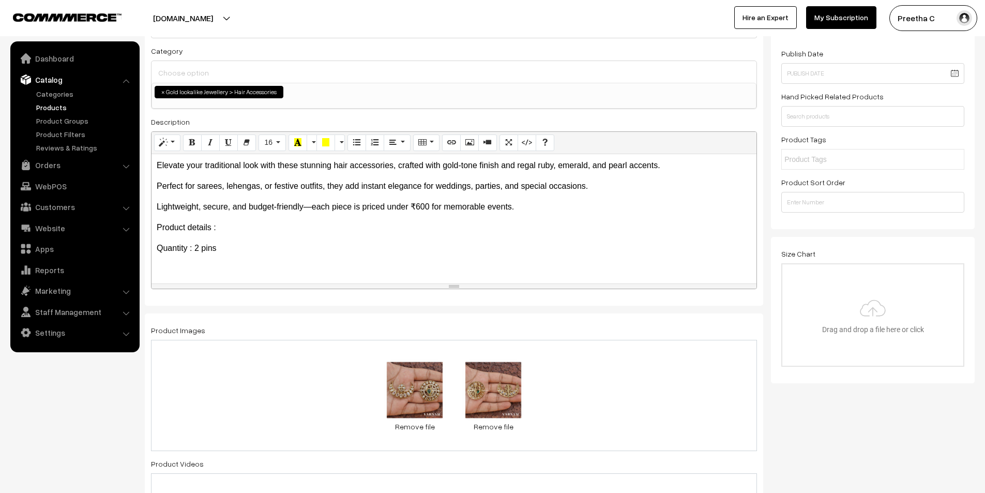
scroll to position [52, 0]
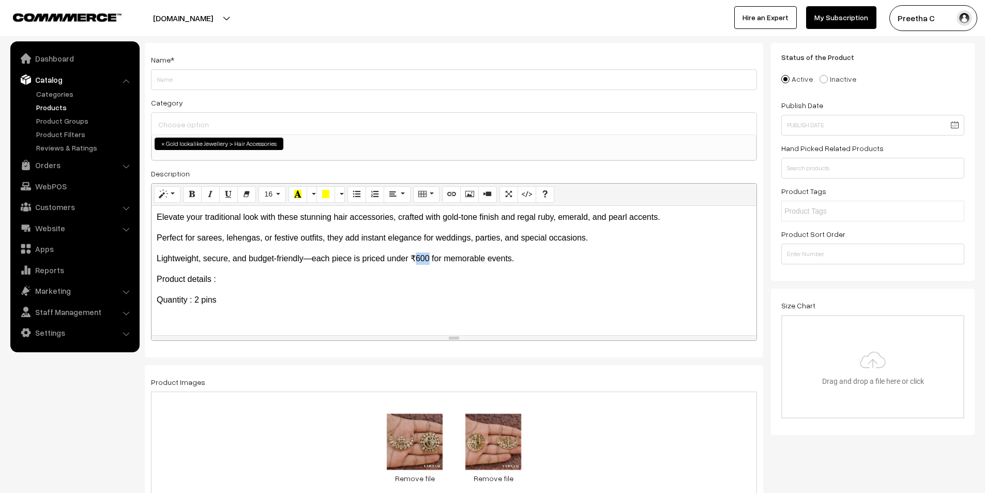
drag, startPoint x: 427, startPoint y: 260, endPoint x: 413, endPoint y: 259, distance: 14.0
click at [413, 259] on p "Lightweight, secure, and budget-friendly—each piece is priced under ₹600 for me…" at bounding box center [454, 258] width 595 height 12
click at [387, 317] on div "Elevate your traditional look with these stunning hair accessories, crafted wit…" at bounding box center [454, 270] width 605 height 129
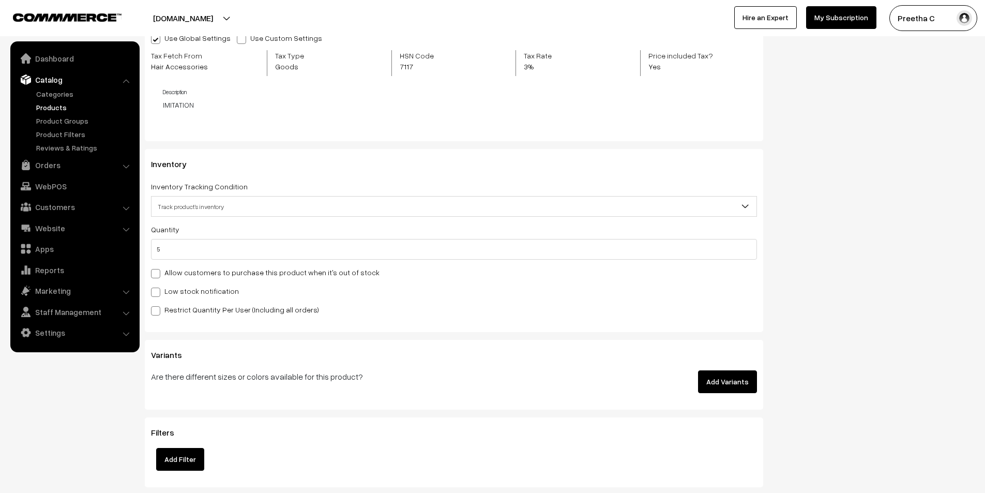
scroll to position [1293, 0]
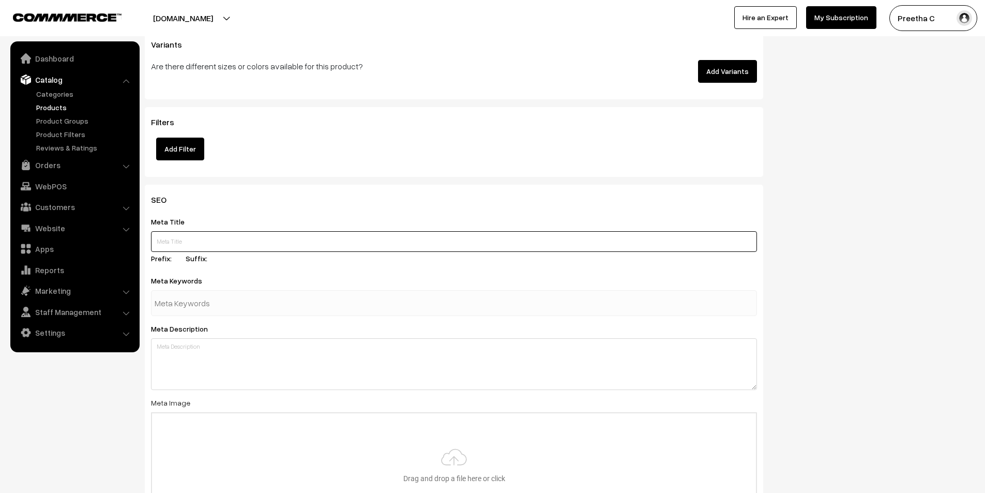
click at [360, 240] on input "text" at bounding box center [454, 241] width 606 height 21
paste input "Traditional Hair Accessories Under 700 | Bridal & Festive Hair Pins & Clips | B…"
type input "Traditional Hair Accessories Under 700 | Bridal & Festive Hair Pins & Clips | B…"
paste input "hair accessory, hair pin, hair clip, bridal hair accessories, traditional hair …"
type input "hair accessory, hair pin, hair clip, bridal hair accessories, traditional hair …"
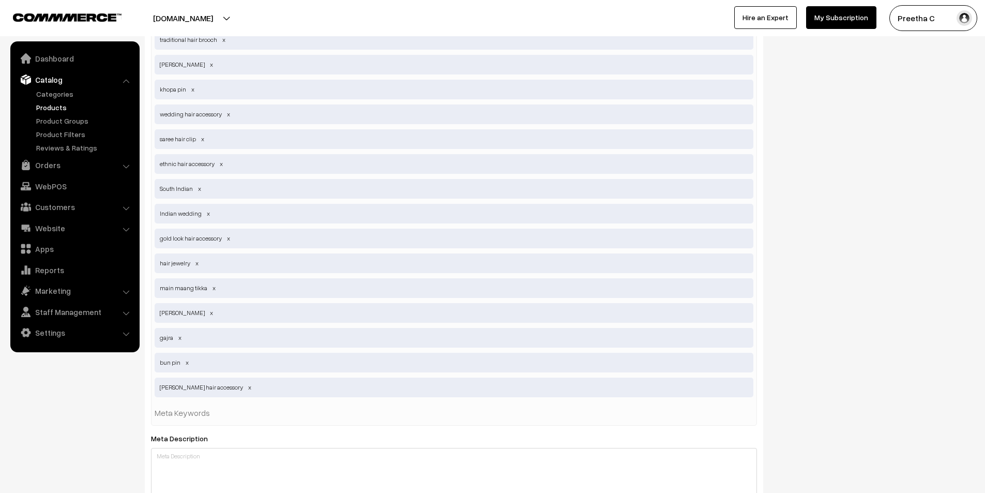
scroll to position [1758, 0]
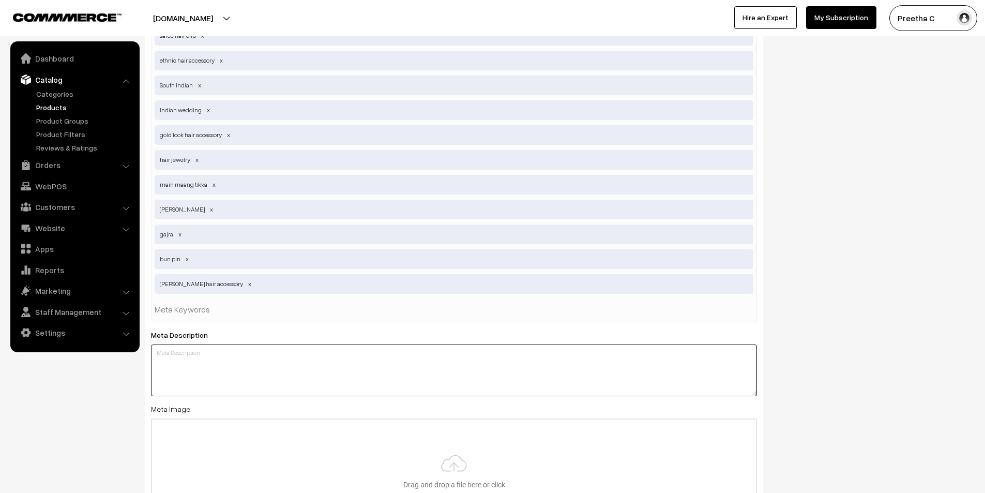
click at [277, 354] on textarea at bounding box center [454, 370] width 606 height 52
paste textarea "Shop elegant hair accessories for traditional outfits under ₹700—perfect for sp…"
click at [474, 352] on textarea "Shop elegant hair accessories for traditional outfits under ₹700—perfect for sp…" at bounding box center [454, 370] width 606 height 52
drag, startPoint x: 245, startPoint y: 361, endPoint x: 151, endPoint y: 367, distance: 94.2
click at [151, 367] on textarea "Shop elegant hair accessories for traditional outfits under ₹700—perfect for sp…" at bounding box center [454, 370] width 606 height 52
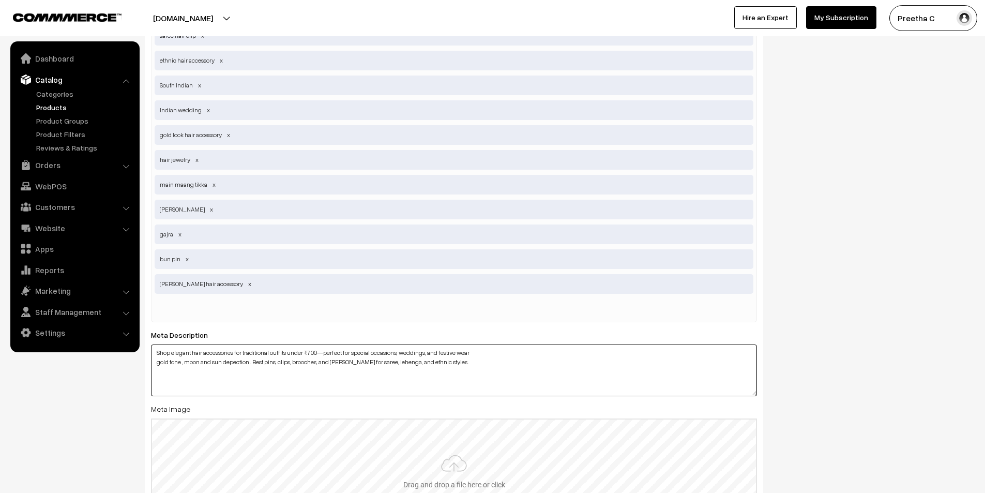
scroll to position [1913, 0]
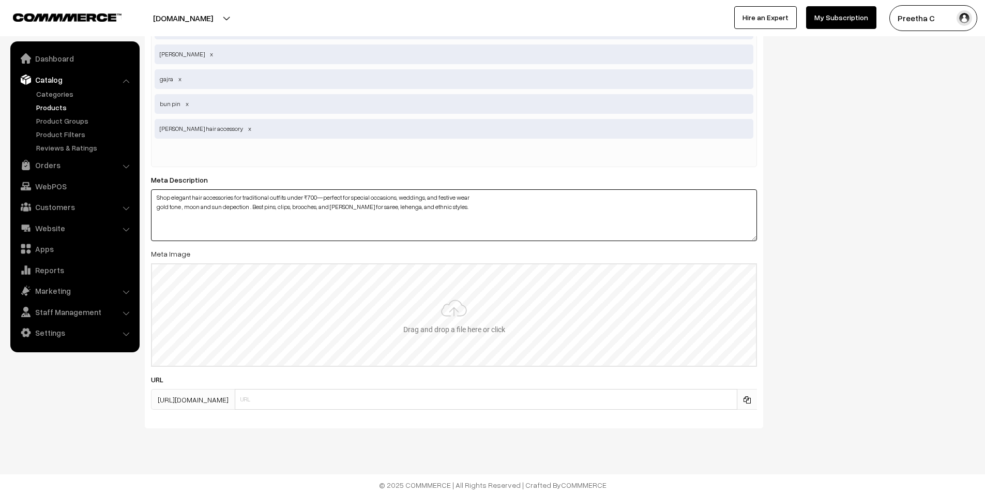
type textarea "Shop elegant hair accessories for traditional outfits under ₹700—perfect for sp…"
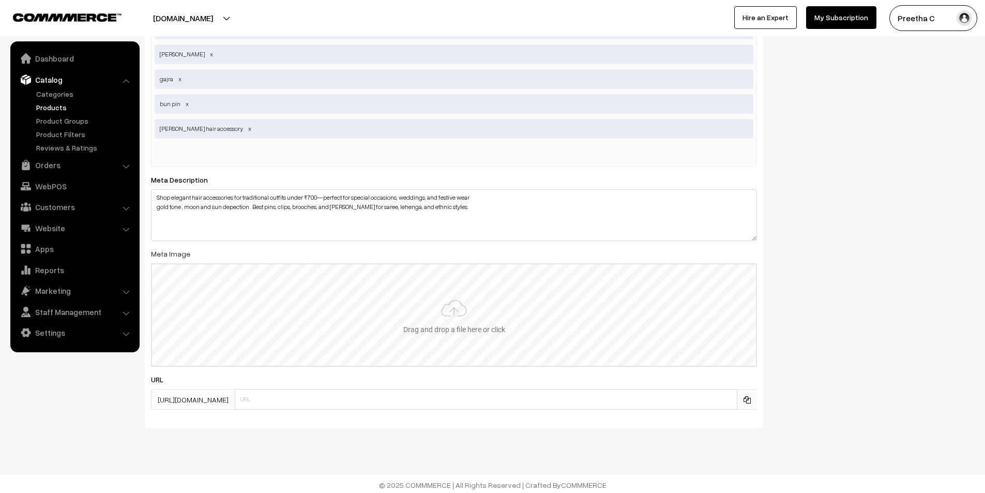
click at [423, 326] on input "file" at bounding box center [454, 314] width 604 height 101
type input "C:\fakepath\7.1.jpg"
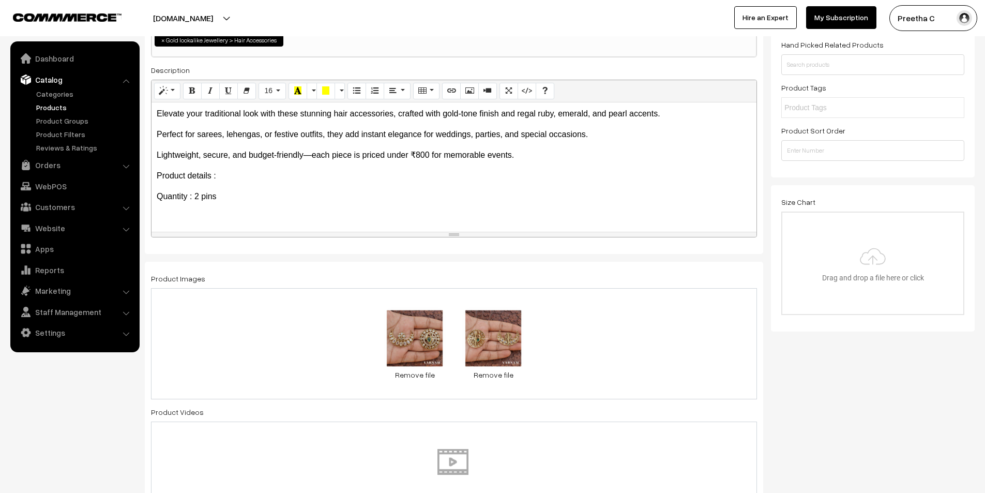
scroll to position [0, 0]
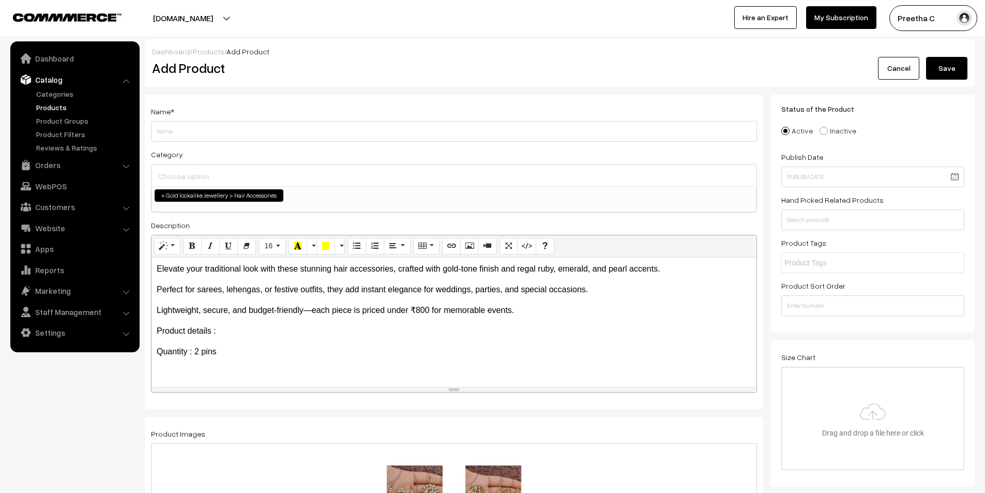
click at [295, 142] on div "Name * Category Bangles Bangles > Gold polish Bangles > Silver polish Bangles >…" at bounding box center [454, 252] width 618 height 314
click at [330, 128] on input "Weight" at bounding box center [454, 131] width 606 height 21
click at [240, 140] on input "Weight" at bounding box center [454, 131] width 606 height 21
type input "Amu"
click at [955, 73] on button "Save" at bounding box center [946, 68] width 41 height 23
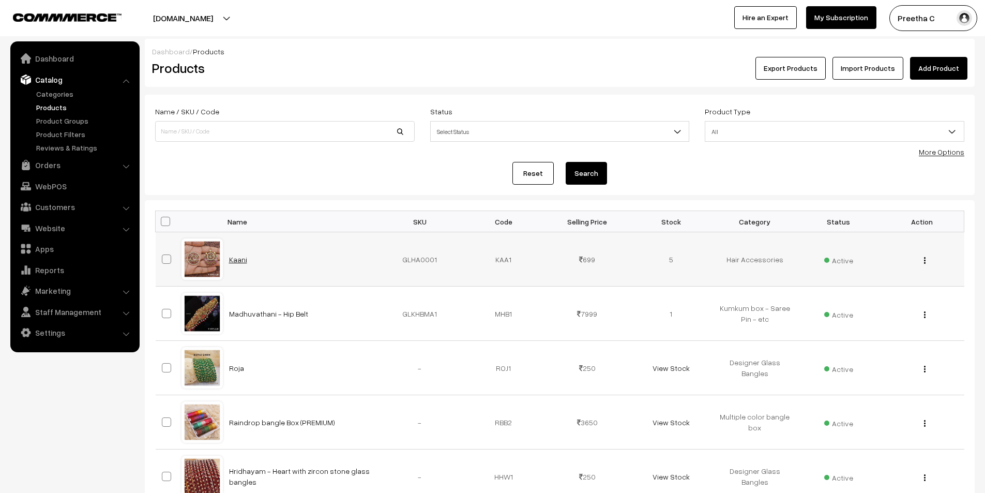
click at [240, 259] on link "Kaani" at bounding box center [238, 259] width 18 height 9
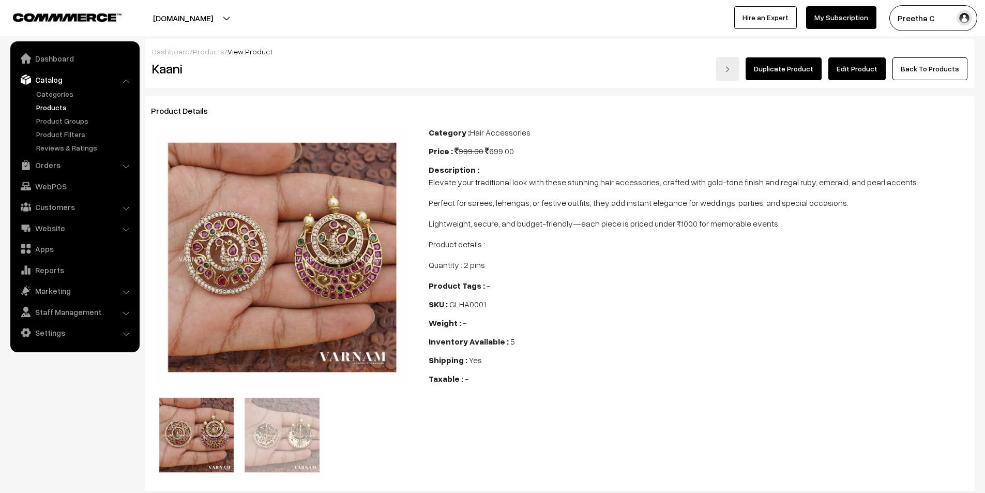
drag, startPoint x: 496, startPoint y: 269, endPoint x: 422, endPoint y: 185, distance: 112.8
click at [422, 185] on div "Category : Hair Accessories Price : 999.00 699.00 Description : Elevate your tr…" at bounding box center [698, 303] width 555 height 354
copy span "Elevate your traditional look with these stunning hair accessories, crafted wit…"
click at [862, 67] on link "Edit Product" at bounding box center [856, 68] width 57 height 23
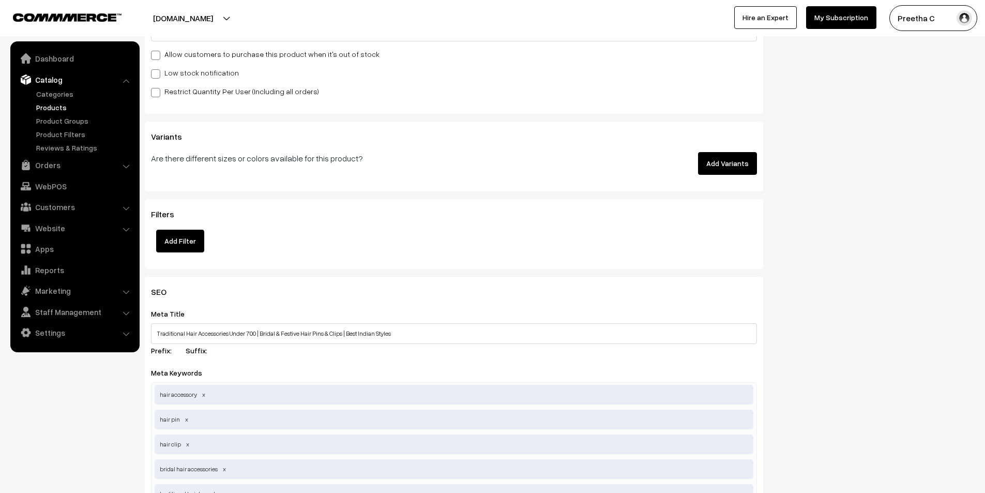
scroll to position [1344, 0]
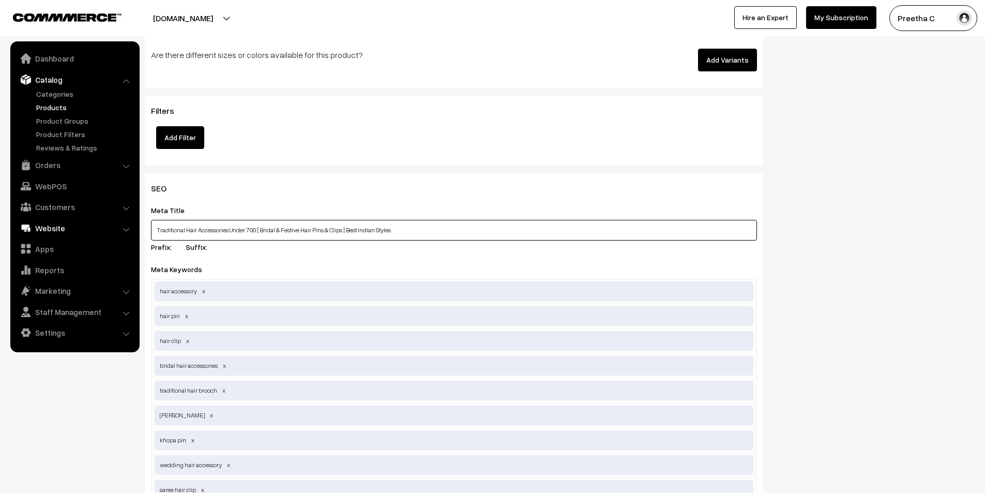
drag, startPoint x: 138, startPoint y: 227, endPoint x: 39, endPoint y: 231, distance: 98.8
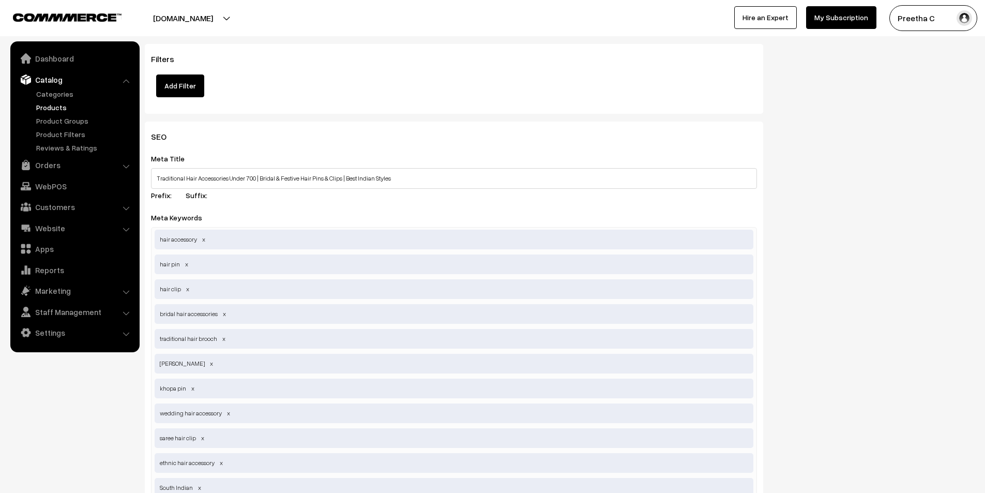
click at [504, 202] on div "Meta Title Traditional Hair Accessories Under 700 | Bridal & Festive Hair Pins …" at bounding box center [454, 178] width 606 height 53
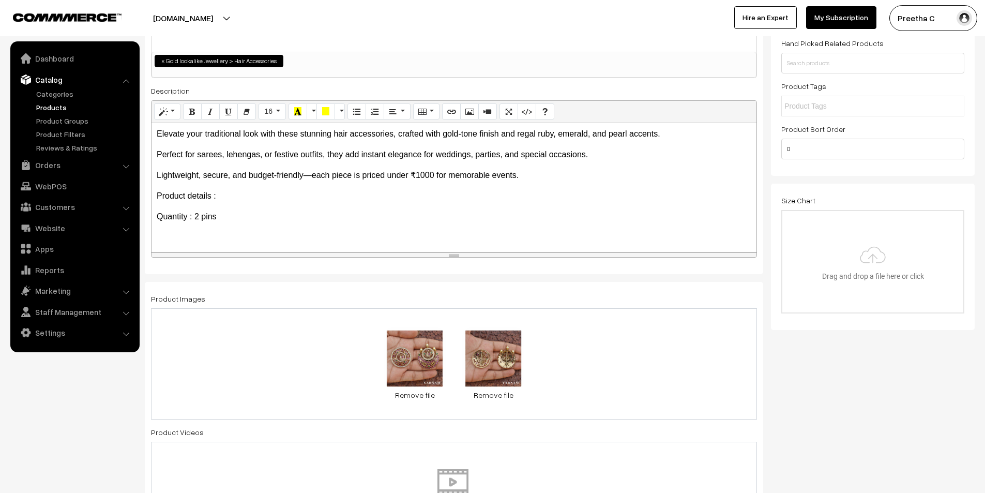
scroll to position [103, 0]
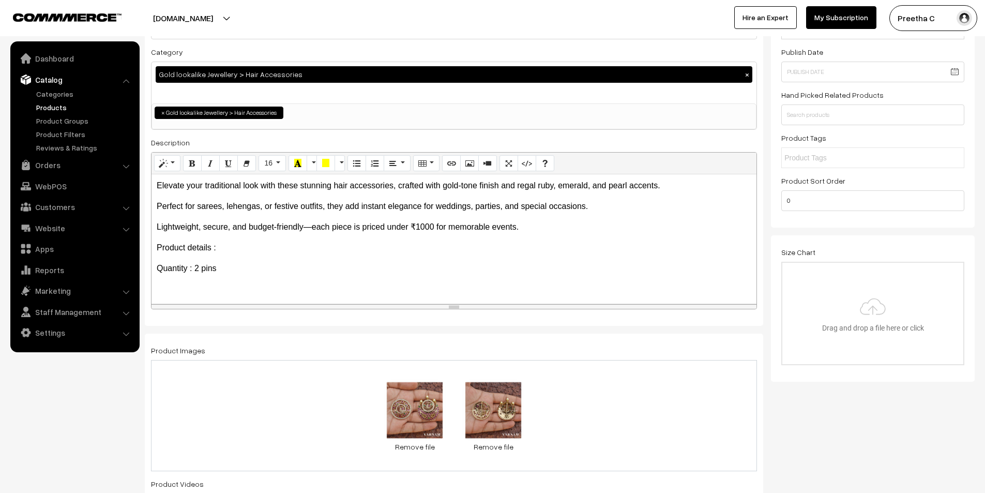
drag, startPoint x: 218, startPoint y: 270, endPoint x: 146, endPoint y: 249, distance: 75.4
click at [146, 249] on div "Name * Kaani Category Gold lookalike Jewellery > Hair Accessories × Bangles Ban…" at bounding box center [454, 159] width 618 height 334
copy div "Product details : Quantity : 2 pins"
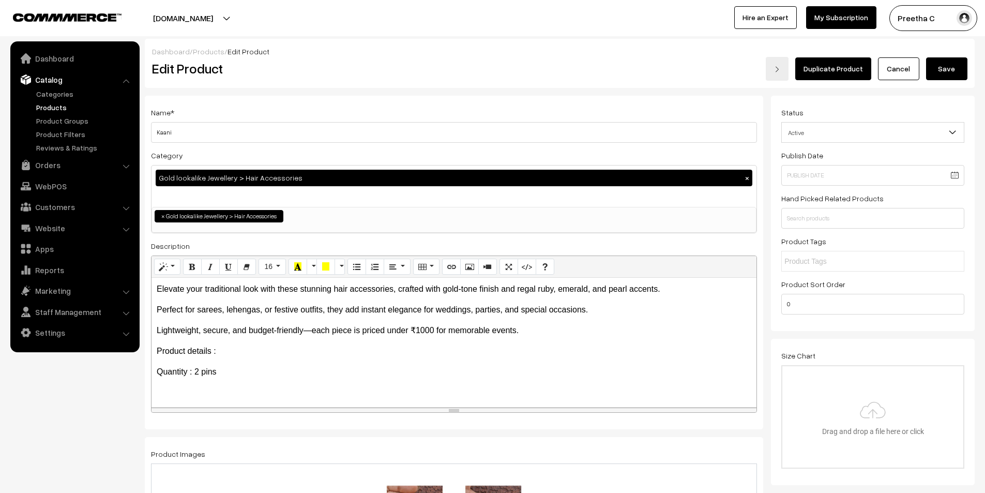
click at [912, 69] on link "Cancel" at bounding box center [898, 68] width 41 height 23
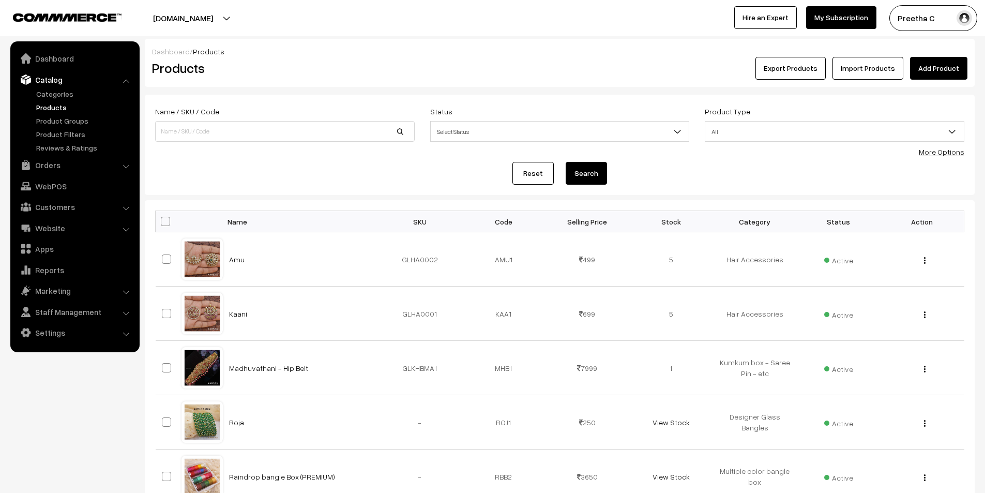
click at [930, 75] on link "Add Product" at bounding box center [938, 68] width 57 height 23
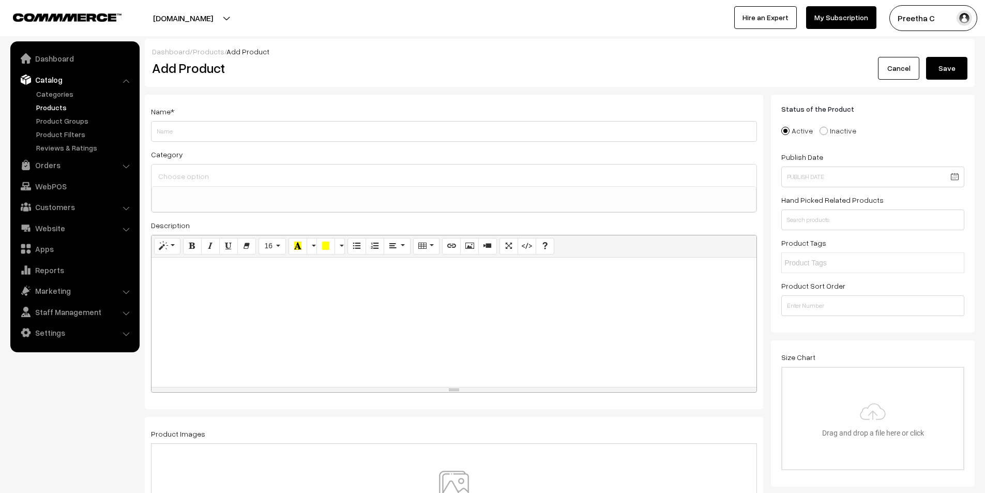
select select
type input "Maya"
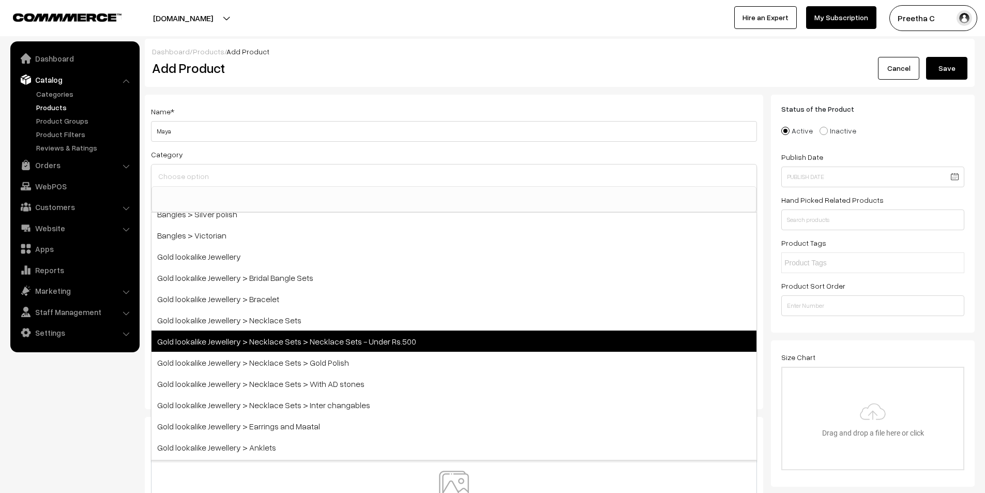
scroll to position [103, 0]
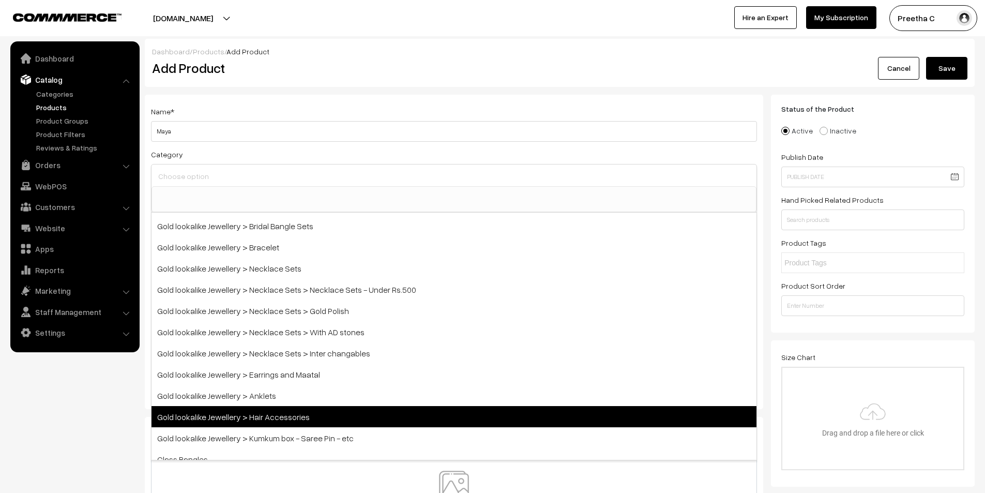
click at [310, 419] on span "Gold lookalike Jewellery > Hair Accessories" at bounding box center [454, 416] width 605 height 21
select select "24"
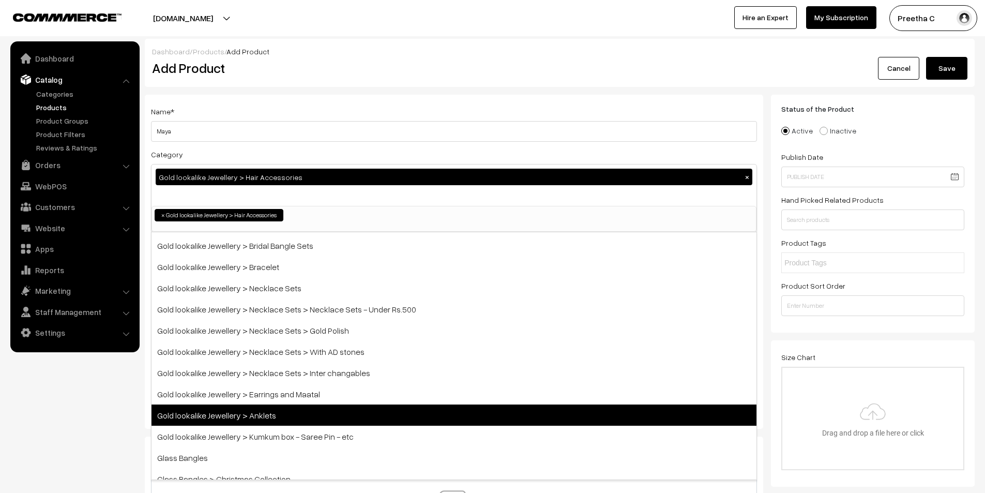
scroll to position [97, 0]
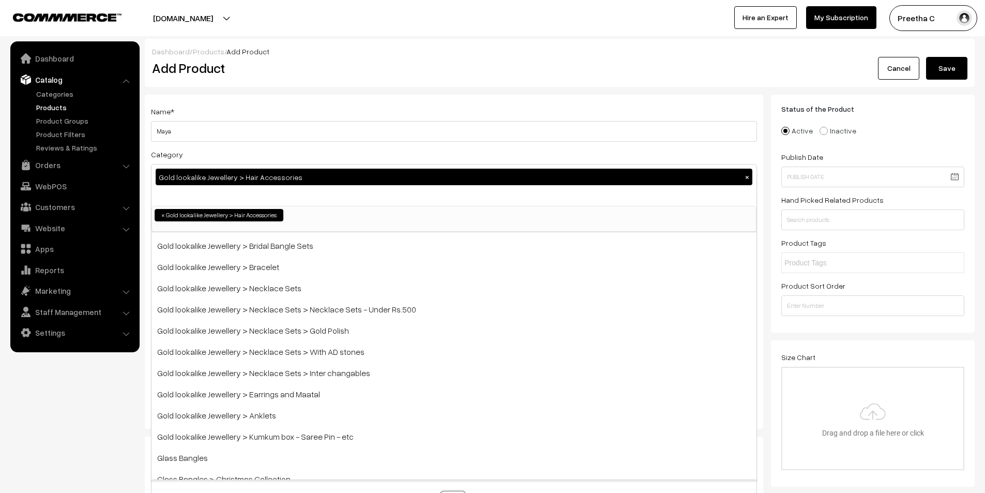
click at [459, 150] on div "Category Gold lookalike Jewellery > Hair Accessories × Bangles Bangles > Gold p…" at bounding box center [454, 190] width 606 height 84
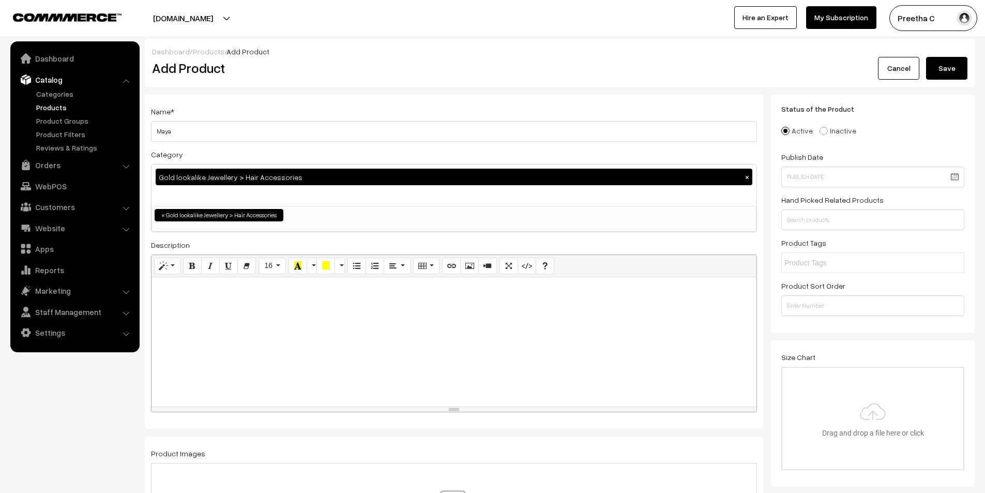
click at [379, 319] on div at bounding box center [454, 341] width 605 height 129
click at [204, 303] on div at bounding box center [454, 341] width 605 height 129
paste div
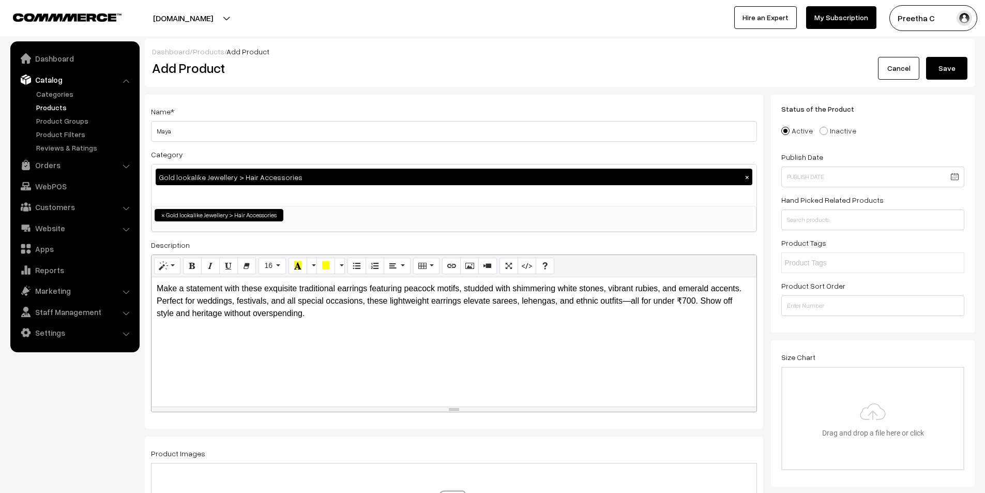
click at [698, 301] on p "Make a statement with these exquisite traditional earrings featuring peacock mo…" at bounding box center [454, 300] width 595 height 37
click at [745, 290] on p "Make a statement with these exquisite traditional earrings featuring peacock mo…" at bounding box center [454, 294] width 595 height 25
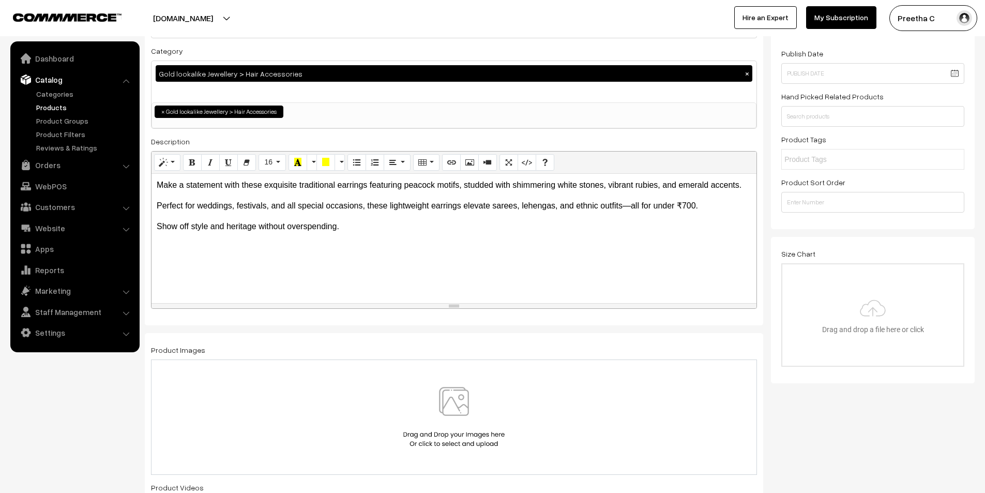
scroll to position [155, 0]
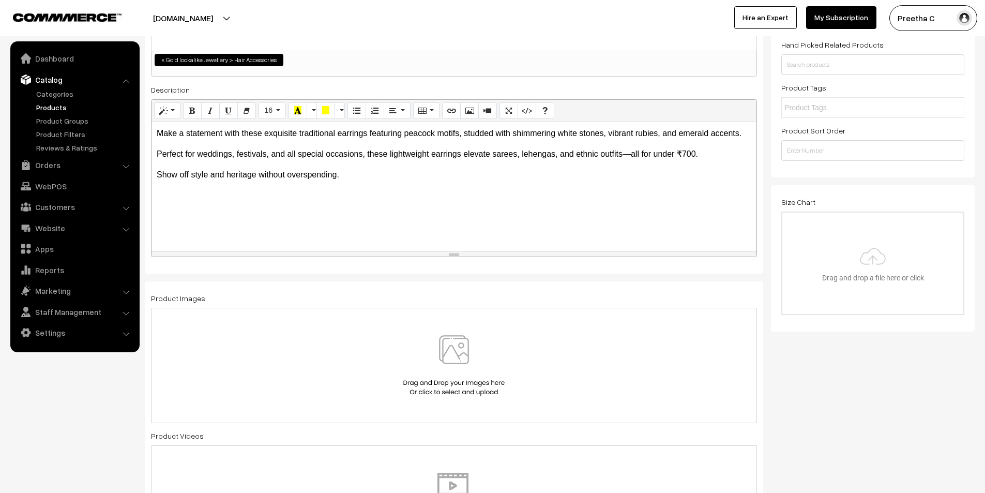
click at [274, 213] on div "Make a statement with these exquisite traditional earrings featuring peacock mo…" at bounding box center [454, 186] width 605 height 129
click at [249, 216] on div "Make a statement with these exquisite traditional earrings featuring peacock mo…" at bounding box center [454, 186] width 605 height 129
click at [344, 181] on p "Show off style and heritage without overspending." at bounding box center [454, 175] width 595 height 12
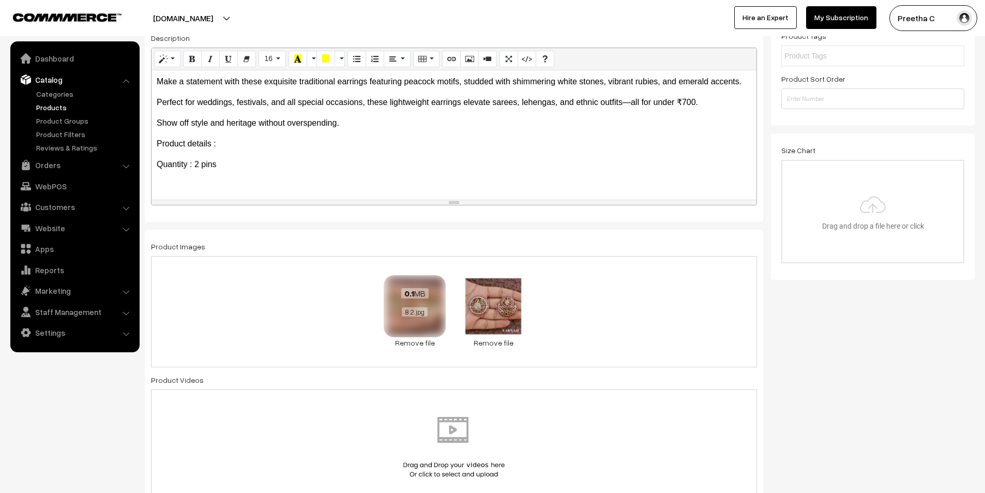
click at [419, 330] on div "0.1 MB 8.2.jpg" at bounding box center [415, 302] width 62 height 55
click at [418, 342] on link "Remove file" at bounding box center [415, 342] width 62 height 11
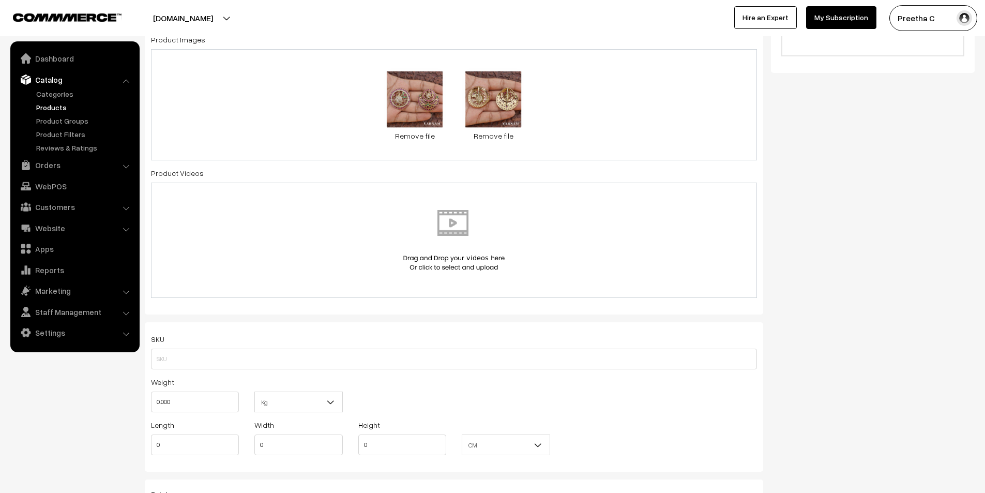
scroll to position [517, 0]
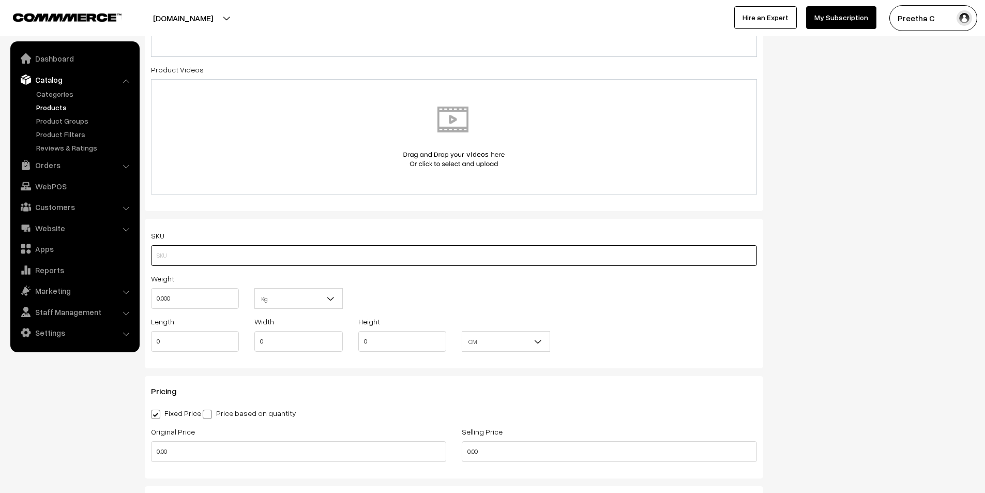
click at [327, 257] on input "text" at bounding box center [454, 255] width 606 height 21
click at [411, 261] on input "GLHA0003" at bounding box center [454, 255] width 606 height 21
type input "GLHA0003"
click at [448, 294] on div "Weight 0.000 Kg Kg" at bounding box center [454, 293] width 622 height 43
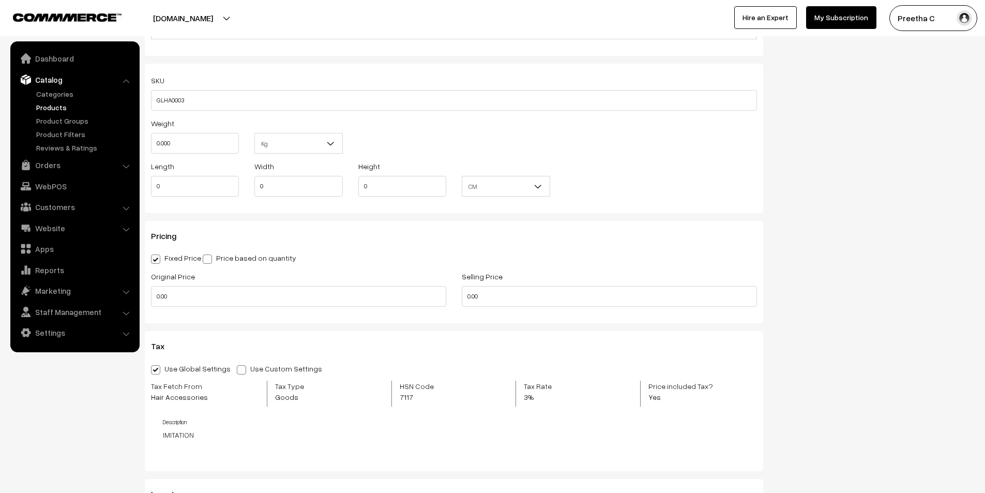
scroll to position [620, 0]
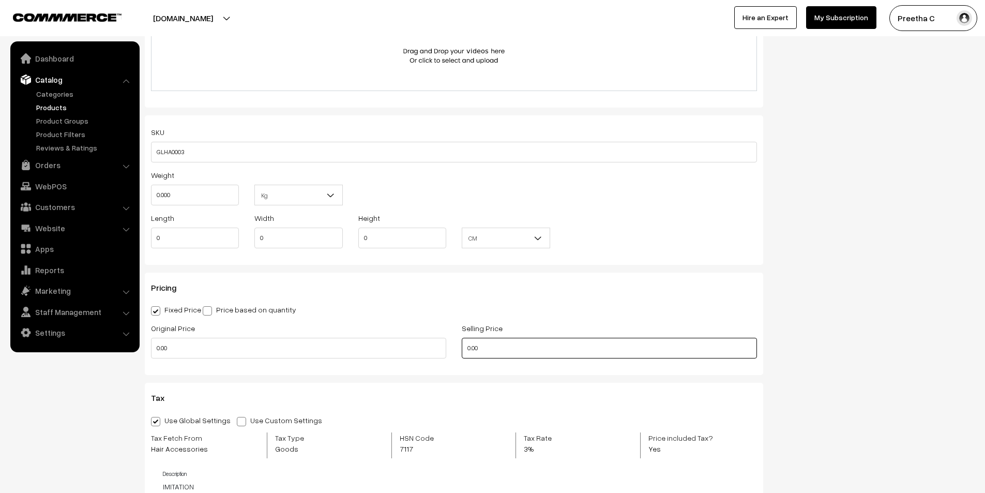
drag, startPoint x: 469, startPoint y: 348, endPoint x: 459, endPoint y: 351, distance: 10.2
click at [459, 351] on div "Selling Price 0.00" at bounding box center [609, 343] width 311 height 43
type input "799"
drag, startPoint x: 158, startPoint y: 348, endPoint x: 145, endPoint y: 350, distance: 12.5
click at [145, 350] on div "Original Price 0.00" at bounding box center [298, 343] width 311 height 43
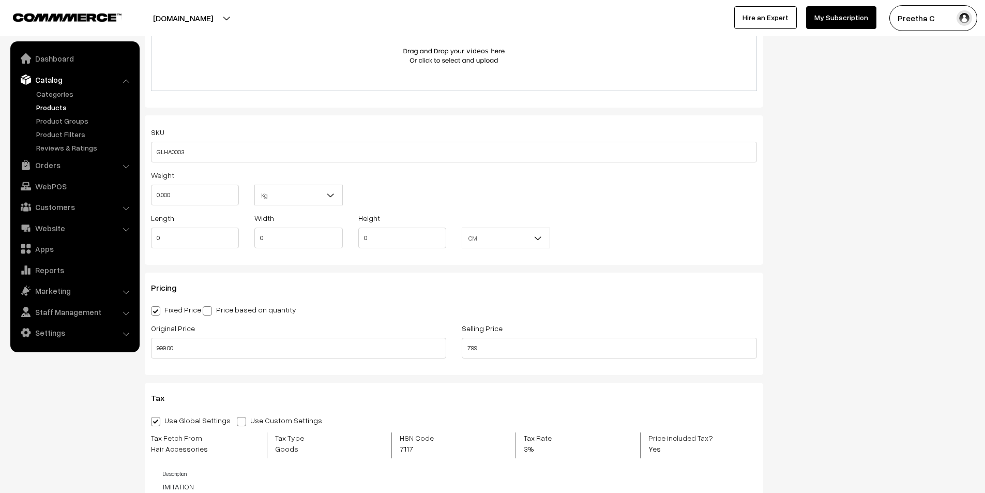
type input "999"
click at [173, 365] on div "Original Price 999" at bounding box center [298, 343] width 311 height 43
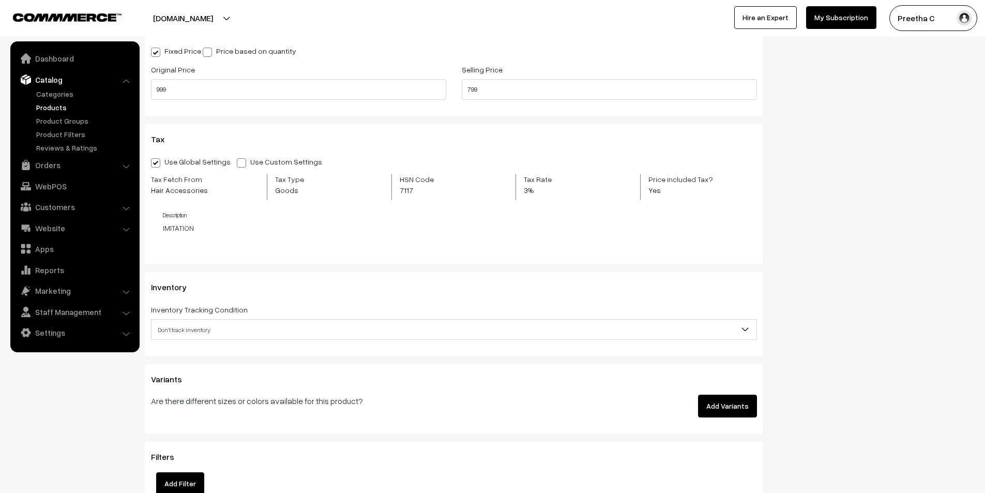
scroll to position [982, 0]
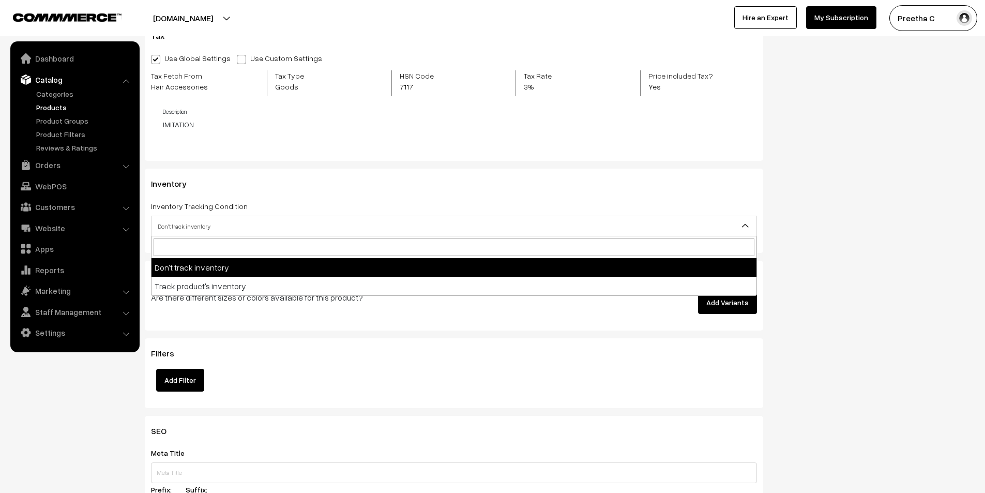
click at [376, 227] on span "Don't track inventory" at bounding box center [454, 226] width 605 height 18
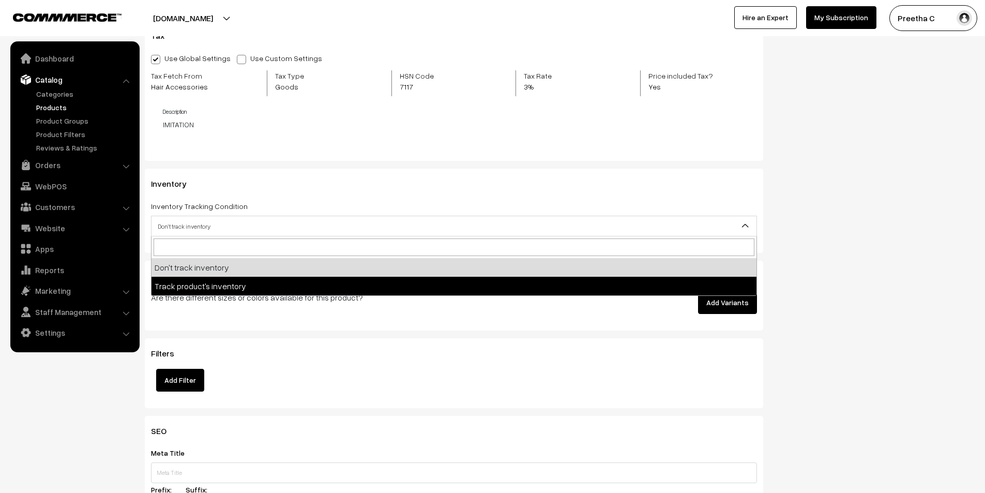
select select "2"
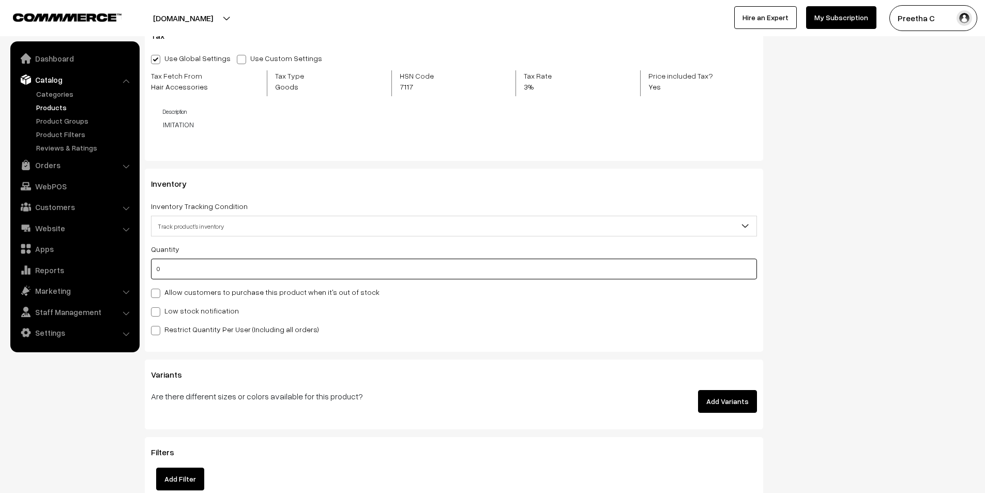
click at [338, 269] on input "0" at bounding box center [454, 269] width 606 height 21
drag, startPoint x: 338, startPoint y: 269, endPoint x: 147, endPoint y: 269, distance: 190.8
click at [147, 269] on div "Inventory Inventory Tracking Condition Don't track inventory Track product's in…" at bounding box center [454, 260] width 618 height 183
type input "5"
click at [367, 293] on div "Allow customers to purchase this product when it's out of stock" at bounding box center [454, 291] width 606 height 12
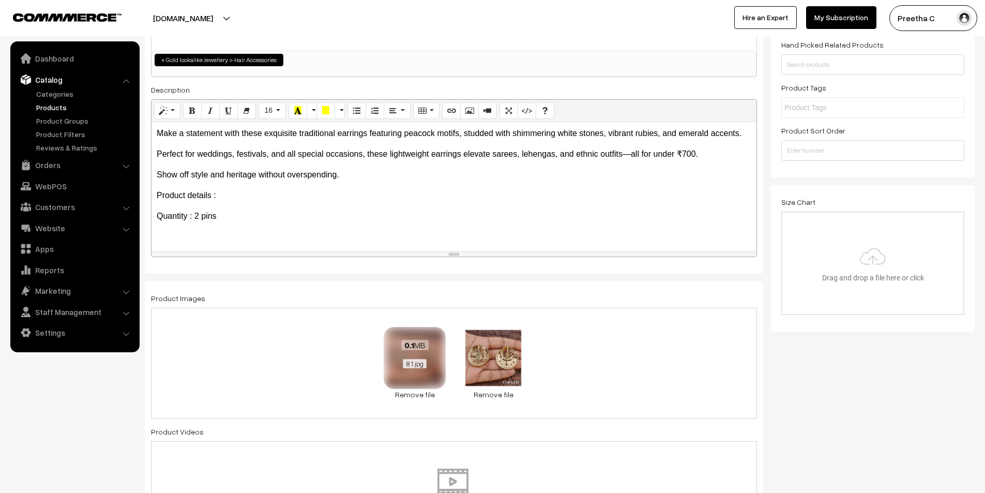
scroll to position [103, 0]
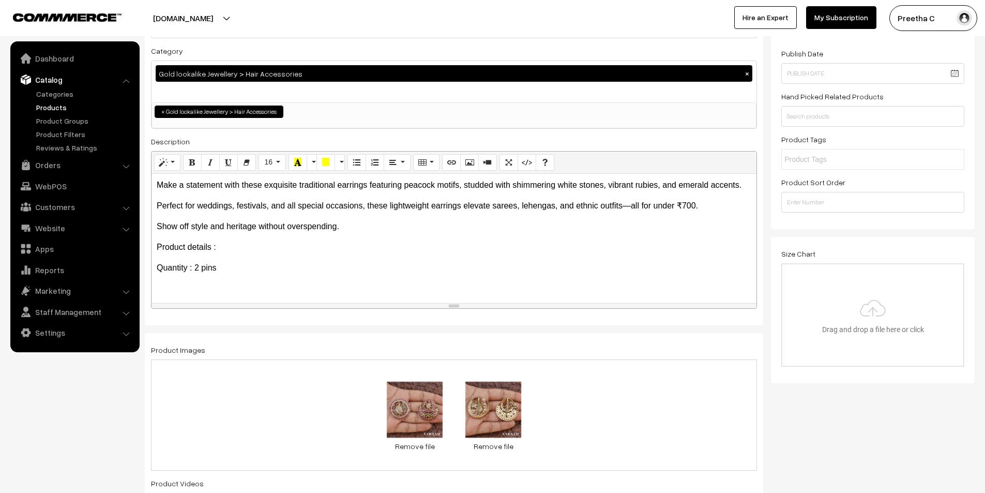
drag, startPoint x: 369, startPoint y: 231, endPoint x: 130, endPoint y: 176, distance: 244.6
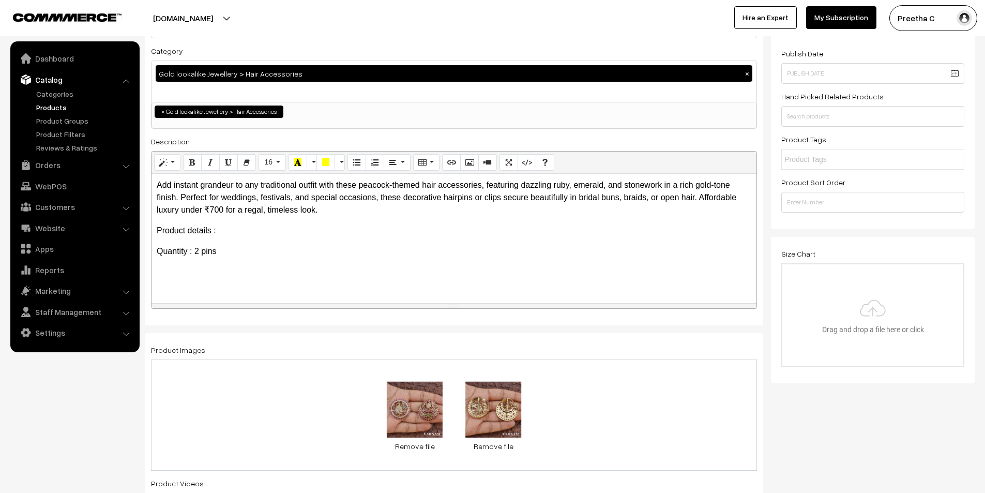
click at [694, 197] on p "Add instant grandeur to any traditional outfit with these peacock-themed hair a…" at bounding box center [454, 197] width 595 height 37
click at [703, 198] on p "Add instant grandeur to any traditional outfit with these peacock-themed hair a…" at bounding box center [454, 197] width 595 height 37
click at [695, 198] on p "Add instant grandeur to any traditional outfit with these peacock-themed hair a…" at bounding box center [454, 197] width 595 height 37
click at [699, 200] on p "Add instant grandeur to any traditional outfit with these peacock-themed hair a…" at bounding box center [454, 197] width 595 height 37
click at [683, 216] on p "Add instant grandeur to any traditional outfit with these peacock-themed hair a…" at bounding box center [454, 197] width 595 height 37
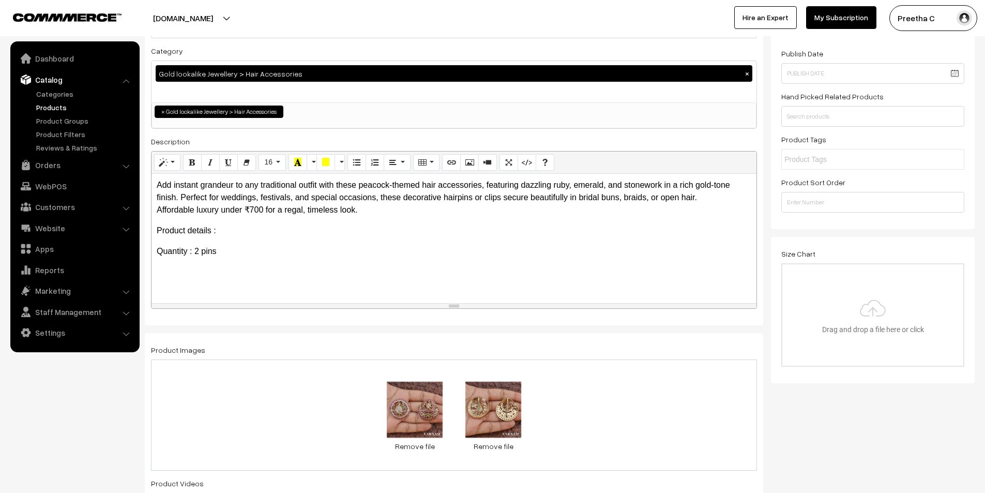
click at [179, 194] on p "Add instant grandeur to any traditional outfit with these peacock-themed hair a…" at bounding box center [454, 197] width 595 height 37
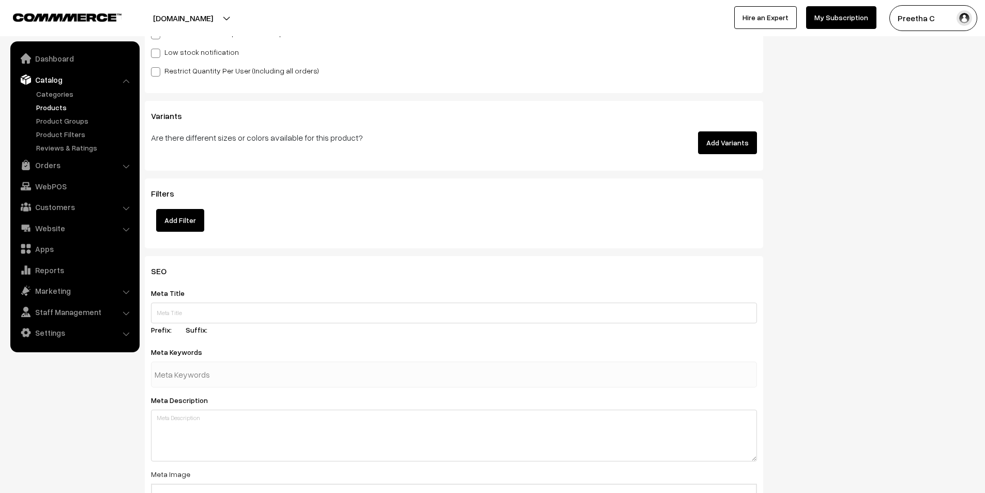
scroll to position [1293, 0]
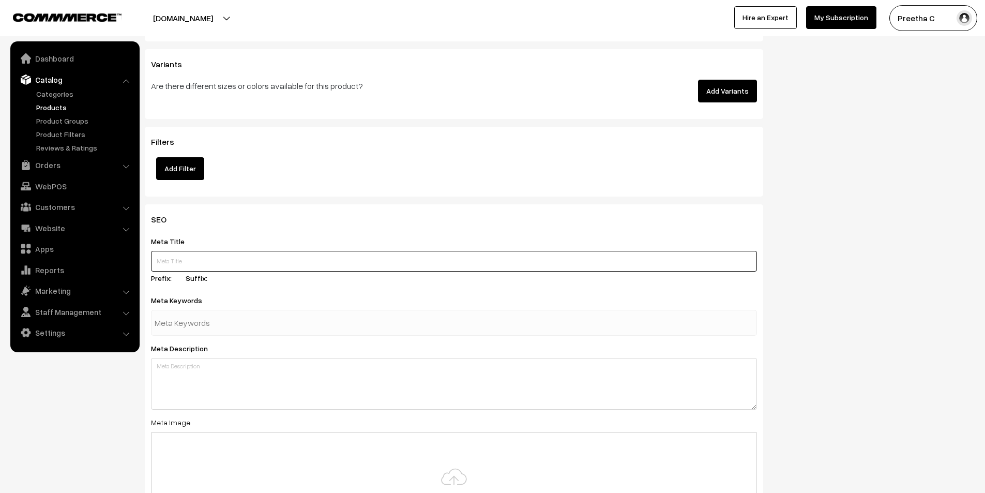
click at [235, 258] on input "text" at bounding box center [454, 261] width 606 height 21
paste input "Peacock Hair Accessories Under 700"
type input "Peacock Hair Accessories Under 999"
paste input "hair accessories, traditional hair pin, peacock hair clip, jada billa, bridal h…"
type input "hair accessories, traditional hair pin, peacock hair clip, jada billa, bridal h…"
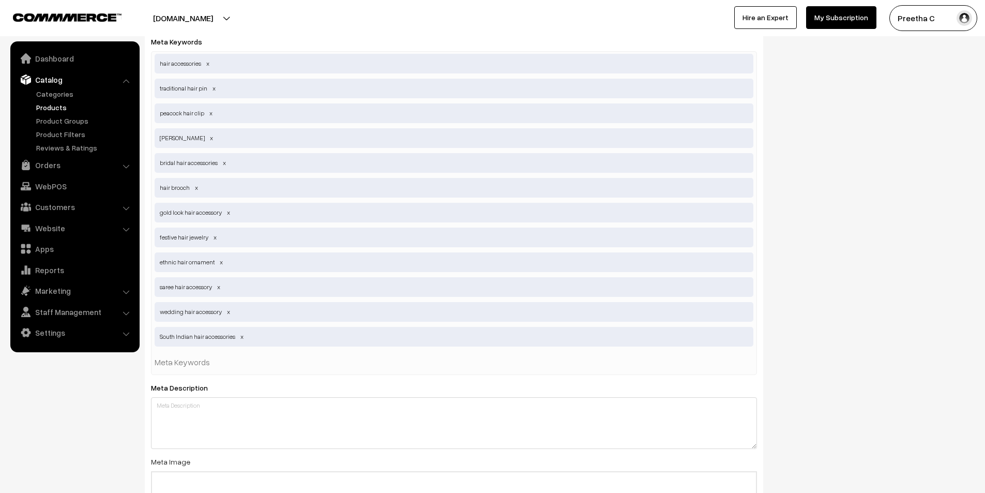
scroll to position [1603, 0]
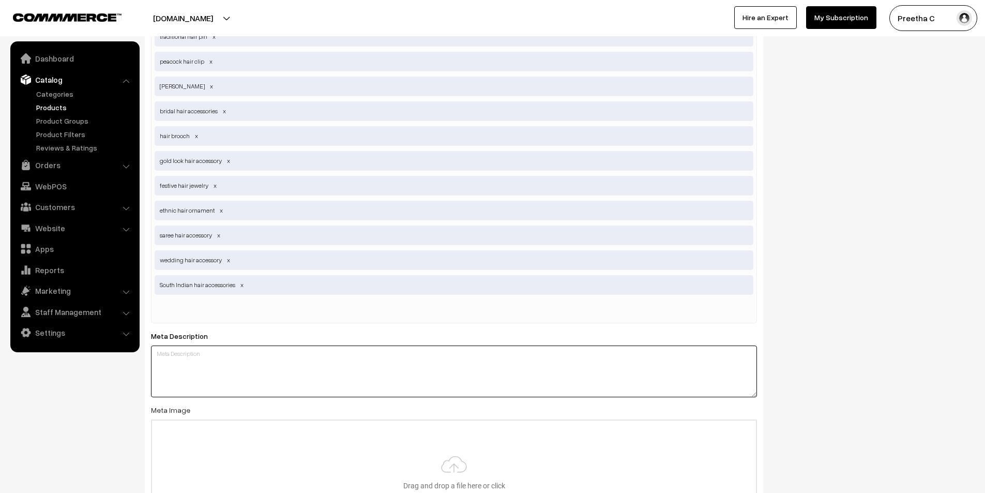
click at [256, 369] on textarea at bounding box center [454, 371] width 606 height 52
paste textarea "Shop peacock design hair accessories for ethnic outfits—all under ₹700. Ruby, e…"
drag, startPoint x: 341, startPoint y: 355, endPoint x: 335, endPoint y: 355, distance: 5.7
click at [336, 355] on textarea "Shop peacock design hair accessories for ethnic outfits—all under ₹700. Ruby, e…" at bounding box center [454, 371] width 606 height 52
type textarea "Shop peacock design hair accessories for ethnic outfits—all under ₹1000. Ruby, …"
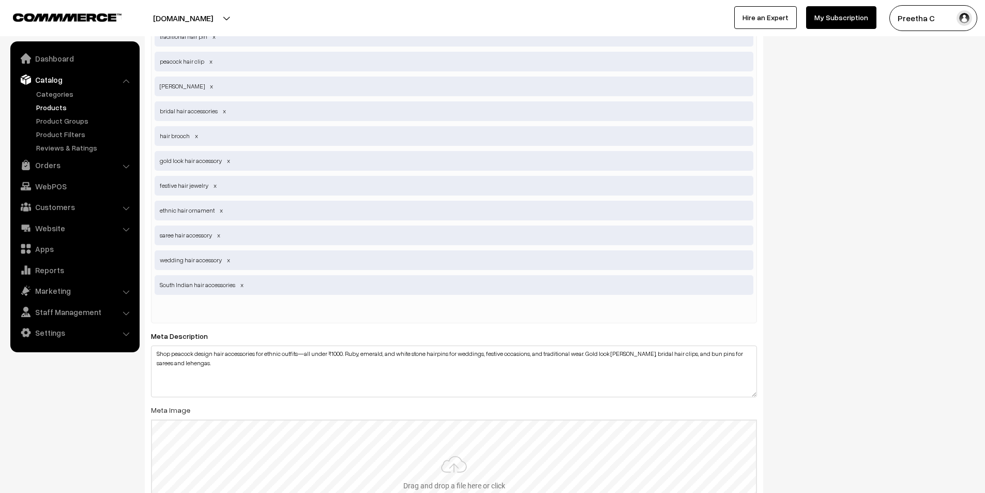
click at [404, 479] on input "file" at bounding box center [454, 470] width 604 height 101
type input "C:\fakepath\8.1.jpg"
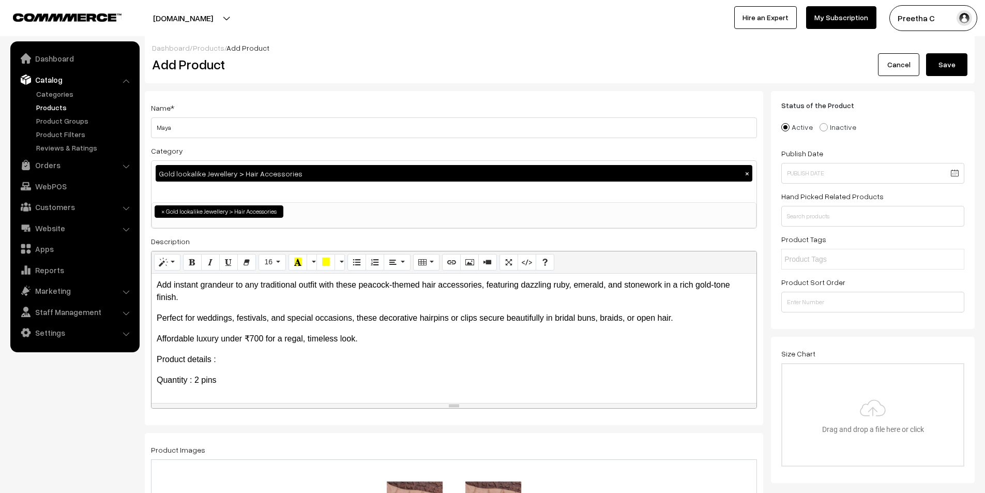
scroll to position [0, 0]
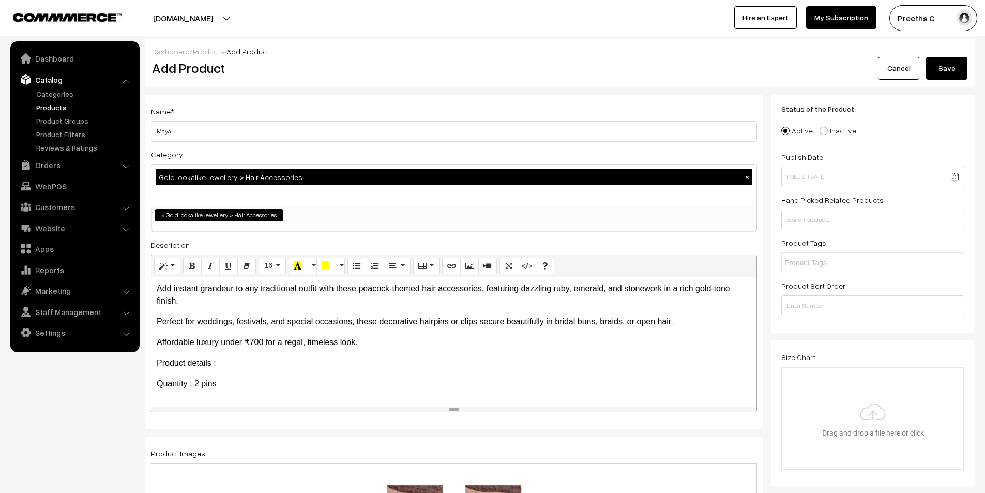
click at [952, 69] on button "Save" at bounding box center [946, 68] width 41 height 23
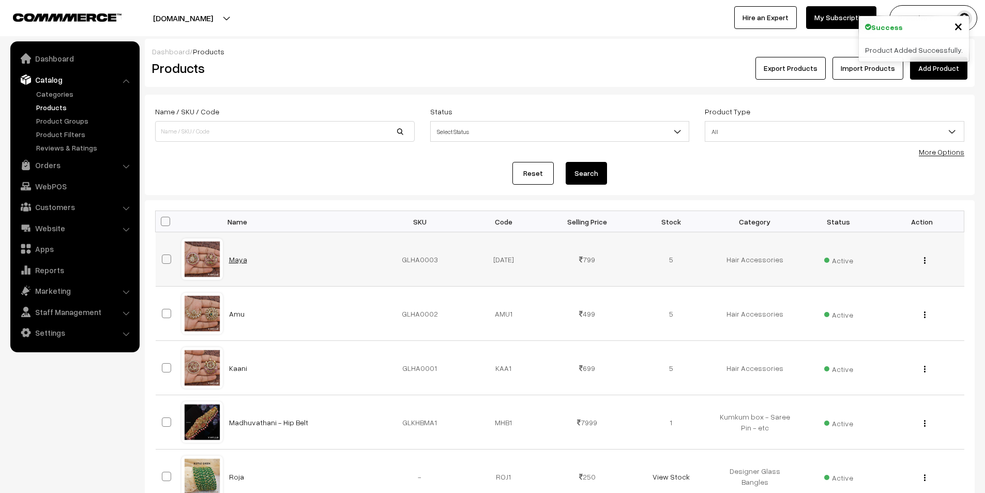
click at [236, 255] on link "Maya" at bounding box center [238, 259] width 18 height 9
click at [939, 76] on link "Add Product" at bounding box center [938, 68] width 57 height 23
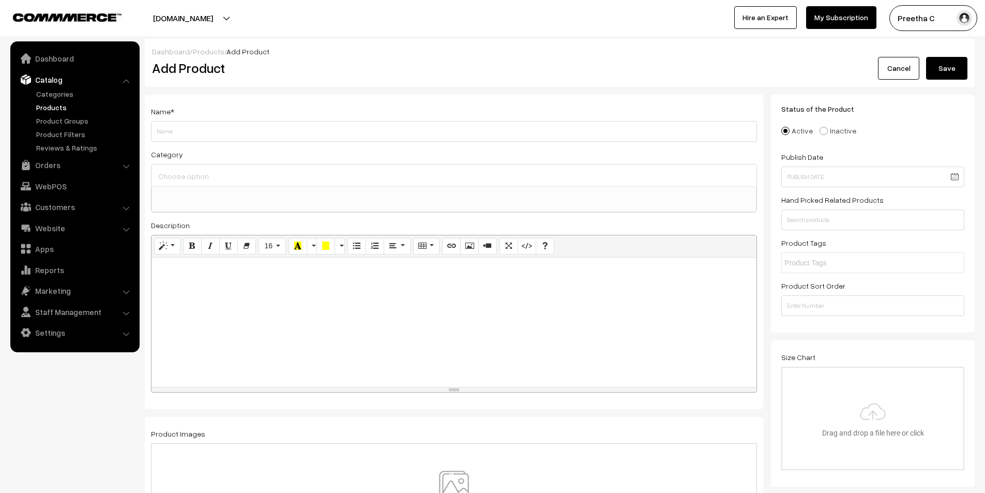
select select
type input "Sevi"
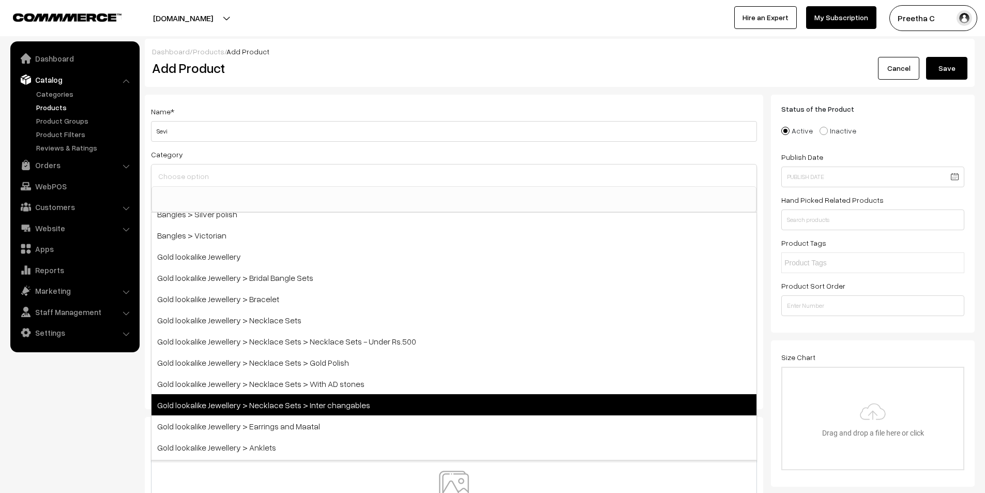
scroll to position [155, 0]
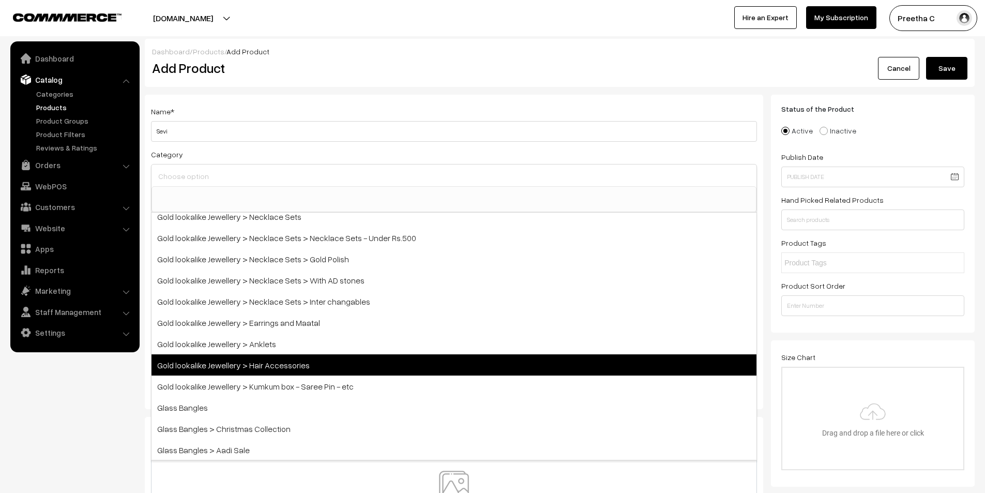
click at [380, 370] on span "Gold lookalike Jewellery > Hair Accessories" at bounding box center [454, 364] width 605 height 21
select select "24"
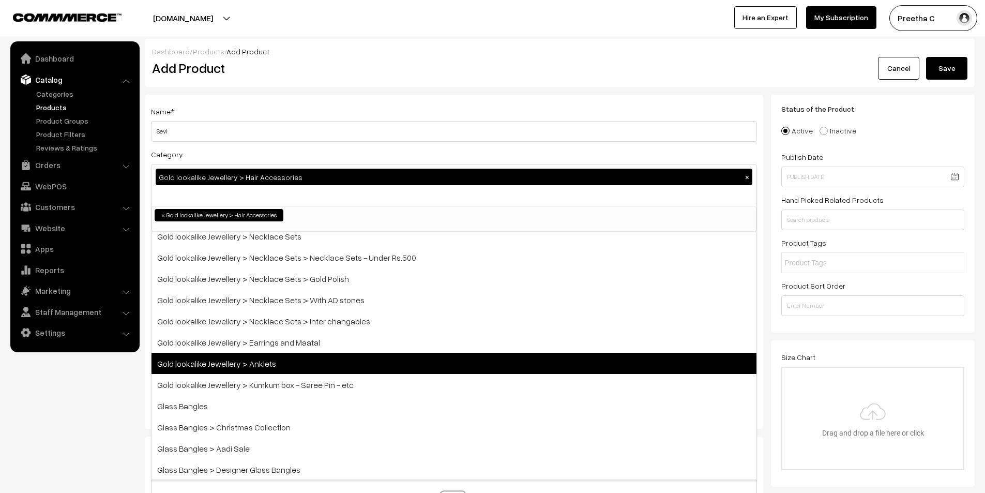
scroll to position [97, 0]
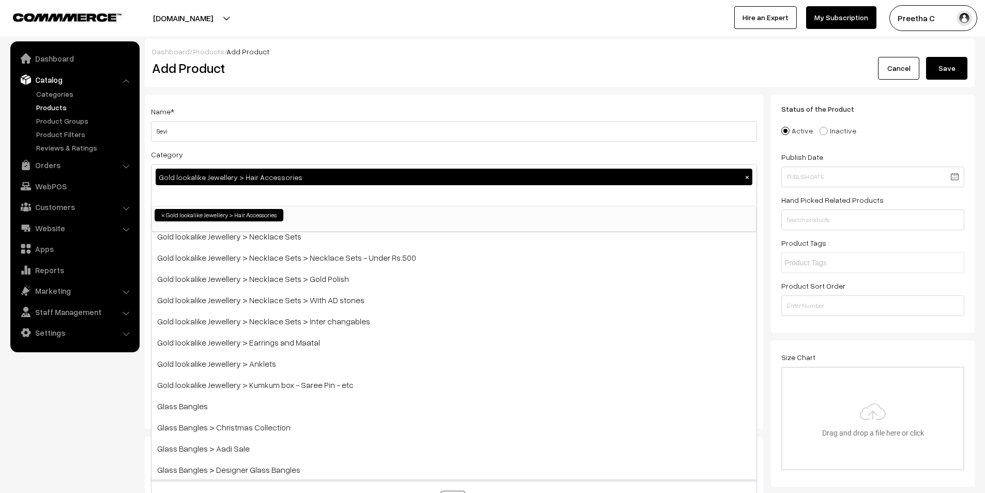
click at [393, 162] on div "Category Gold lookalike Jewellery > Hair Accessories × Bangles Bangles > Gold p…" at bounding box center [454, 190] width 606 height 84
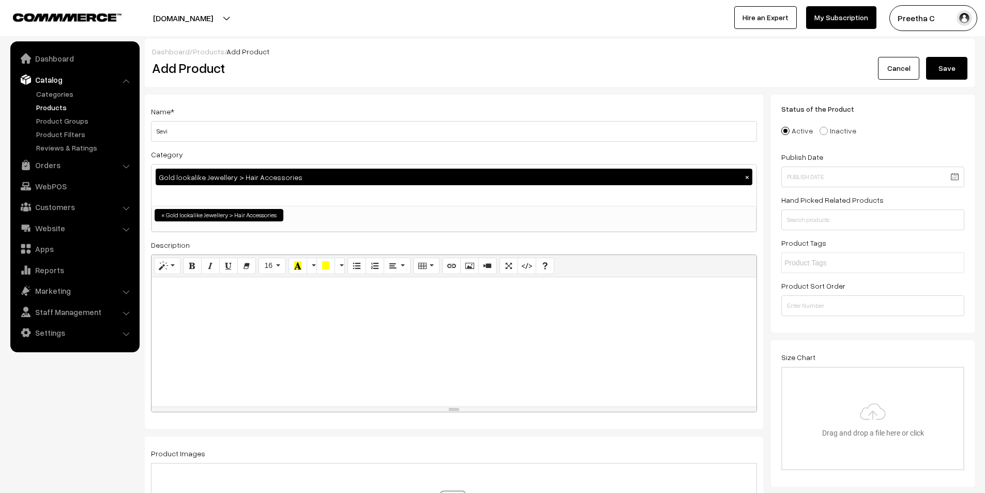
click at [288, 300] on div at bounding box center [454, 341] width 605 height 129
paste div
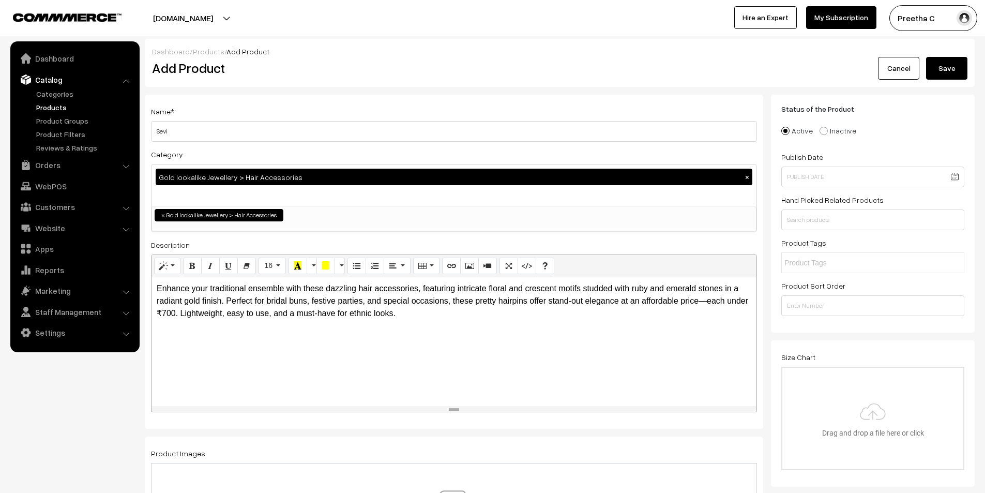
click at [227, 297] on p "Enhance your traditional ensemble with these dazzling hair accessories, featuri…" at bounding box center [454, 300] width 595 height 37
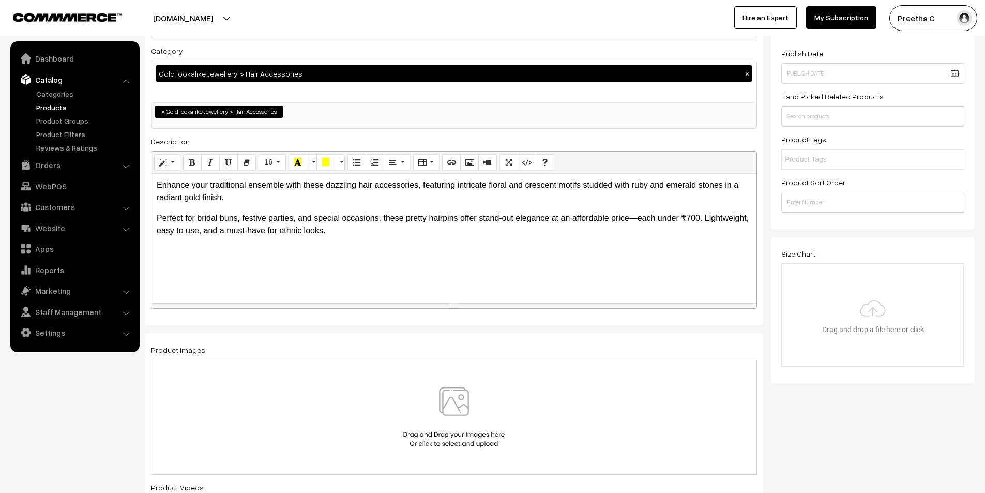
scroll to position [155, 0]
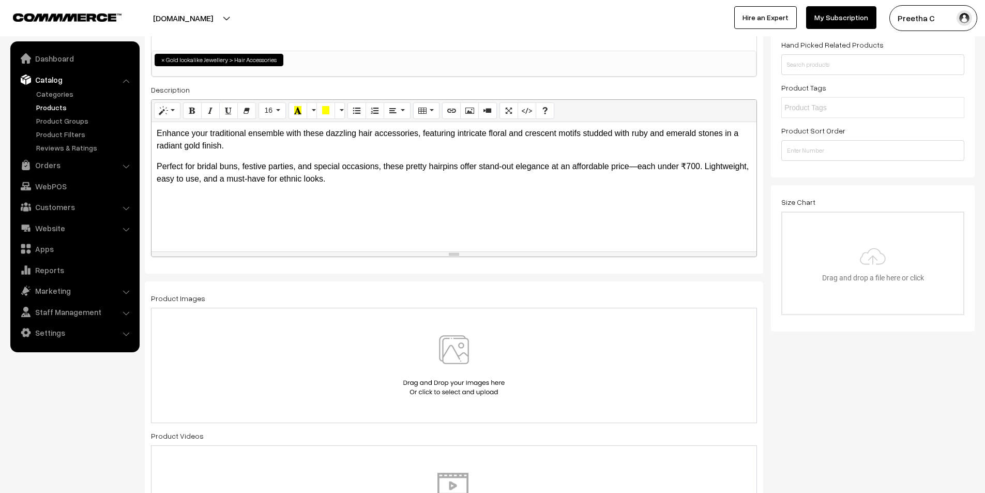
click at [451, 350] on img at bounding box center [454, 365] width 107 height 60
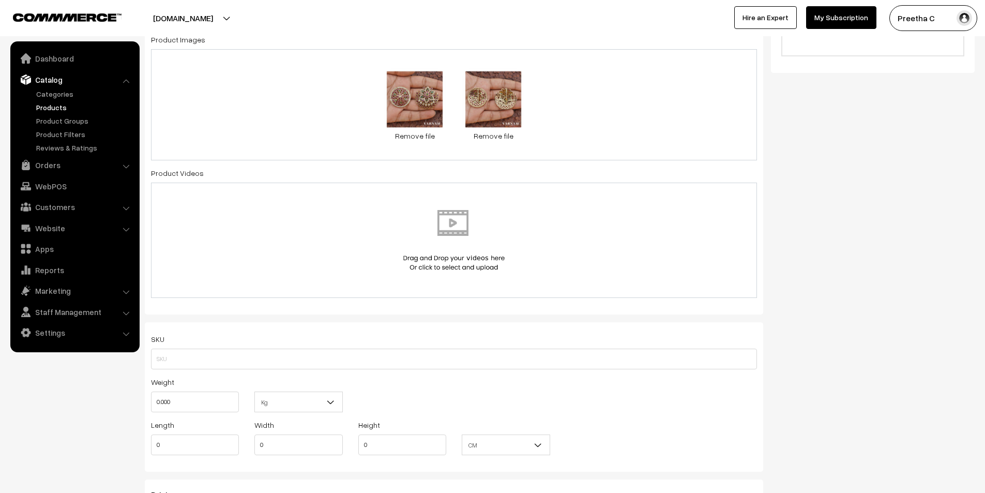
scroll to position [465, 0]
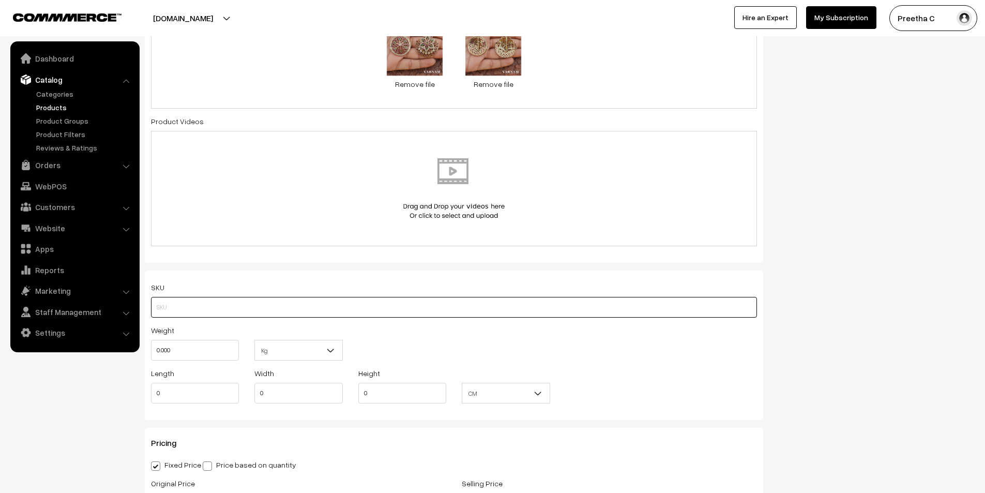
click at [305, 305] on input "text" at bounding box center [454, 307] width 606 height 21
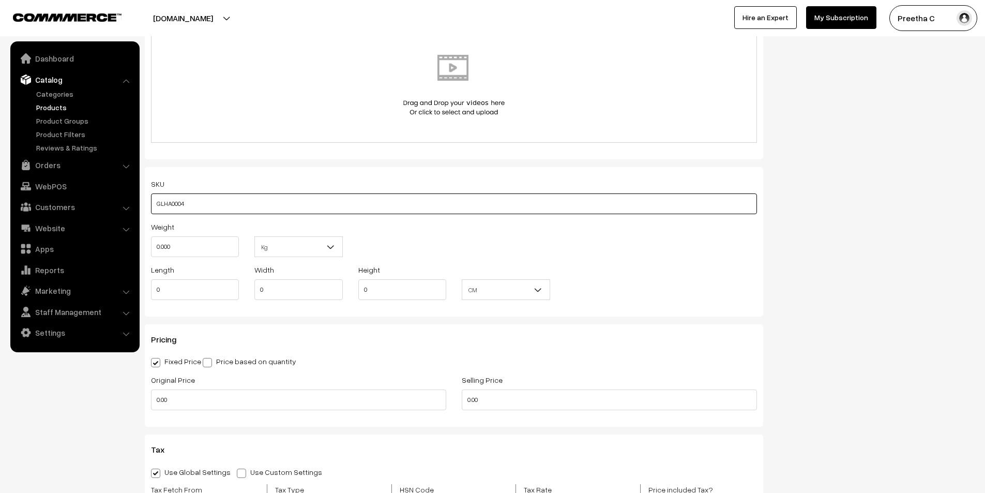
scroll to position [672, 0]
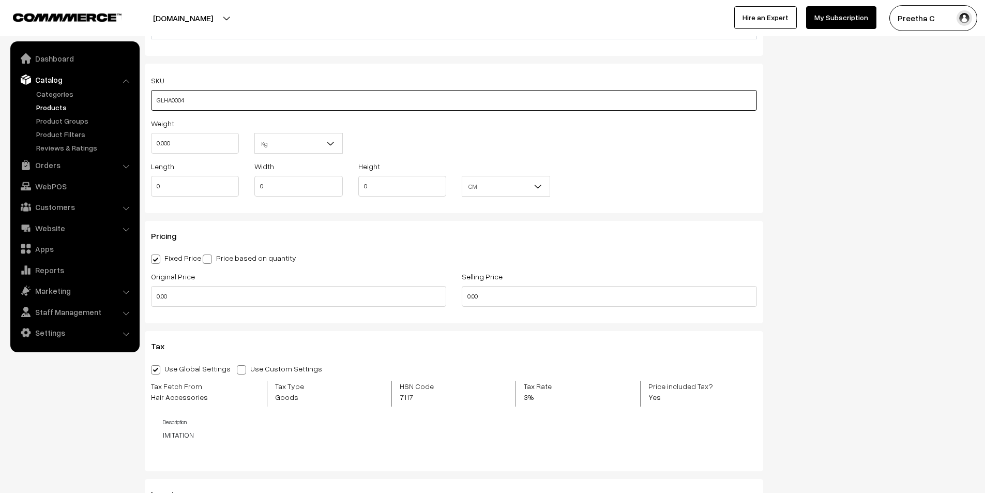
type input "GLHA0004"
click at [465, 298] on input "0.00" at bounding box center [609, 296] width 295 height 21
type input "699"
click at [369, 306] on input "0.00" at bounding box center [298, 296] width 295 height 21
drag, startPoint x: 369, startPoint y: 306, endPoint x: 150, endPoint y: 314, distance: 218.4
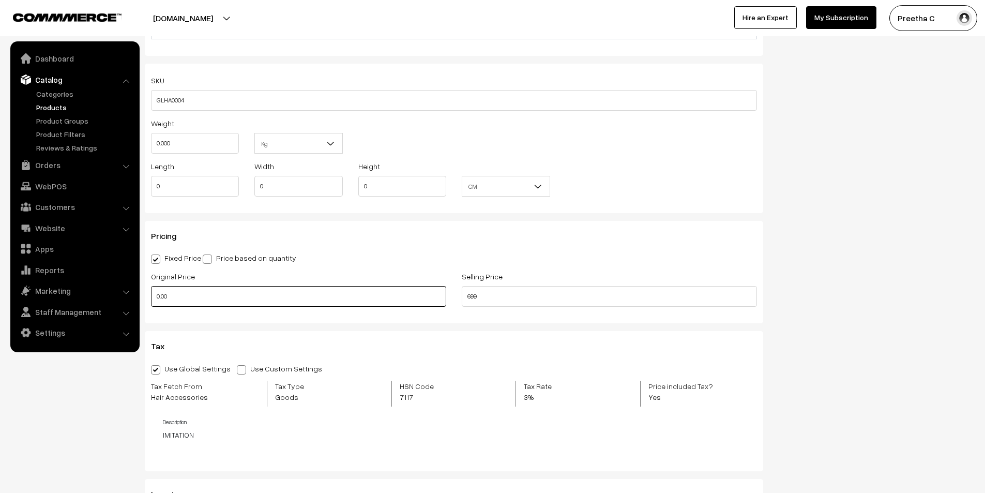
click at [151, 314] on div "Pricing Fixed Price Price based on quantity Original Price 0.00 Selling Price 6…" at bounding box center [454, 272] width 618 height 102
type input "999"
click at [242, 314] on div "Pricing Fixed Price Price based on quantity Original Price 999 Selling Price 69…" at bounding box center [454, 272] width 618 height 102
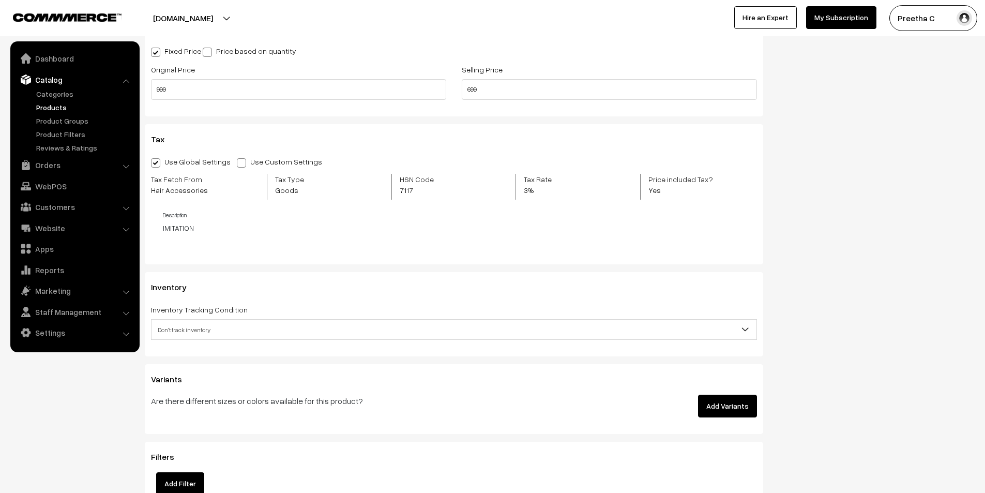
scroll to position [931, 0]
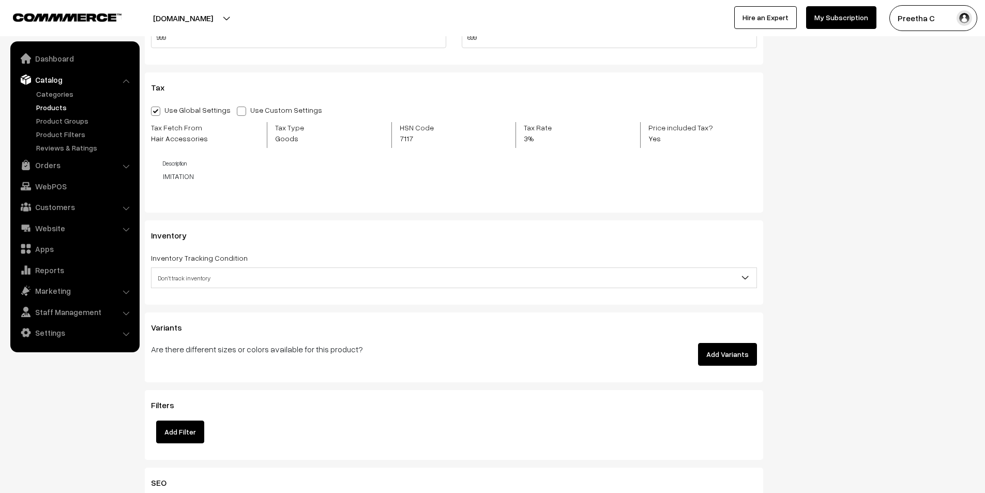
click at [326, 282] on span "Don't track inventory" at bounding box center [454, 278] width 605 height 18
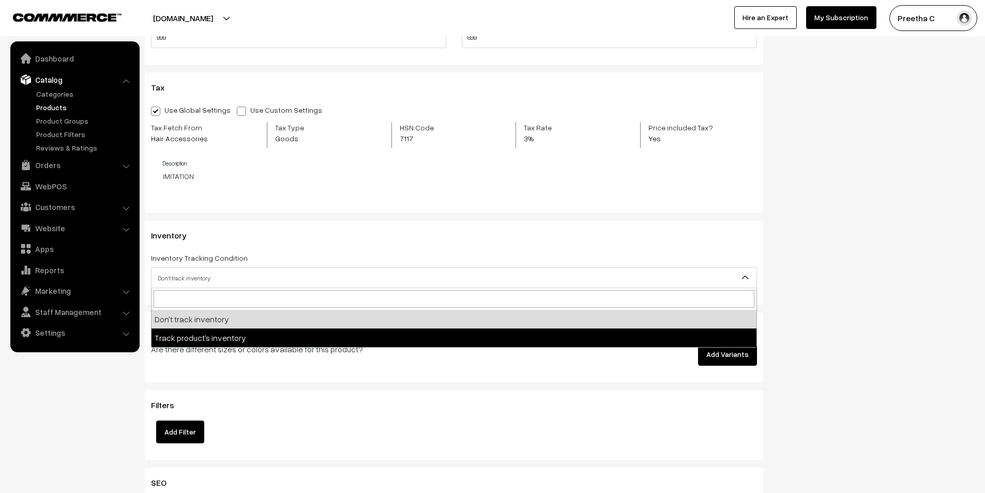
select select "2"
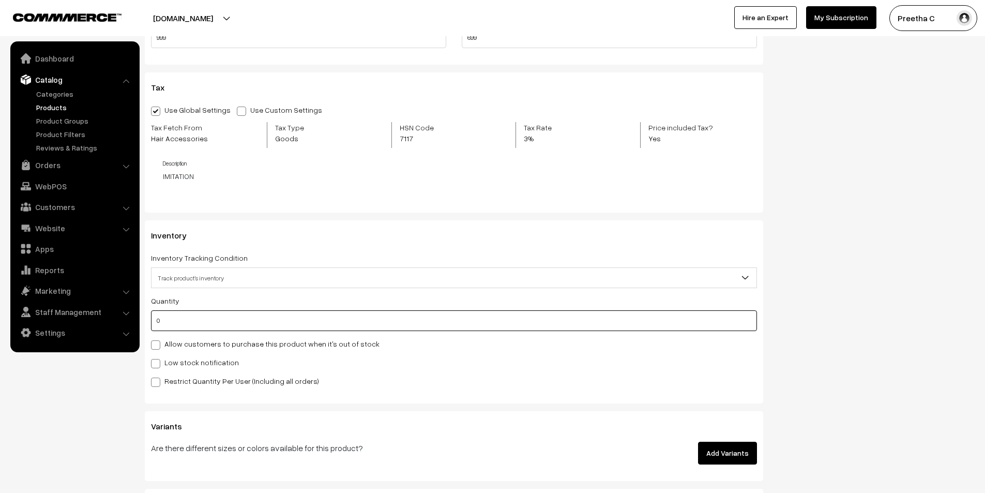
drag, startPoint x: 226, startPoint y: 311, endPoint x: 1, endPoint y: 313, distance: 225.5
click at [1, 313] on body "Thank you for showing interest. Our team will call you shortly. Close varnambya…" at bounding box center [492, 47] width 985 height 1957
click at [186, 323] on input "55" at bounding box center [454, 320] width 606 height 21
type input "5"
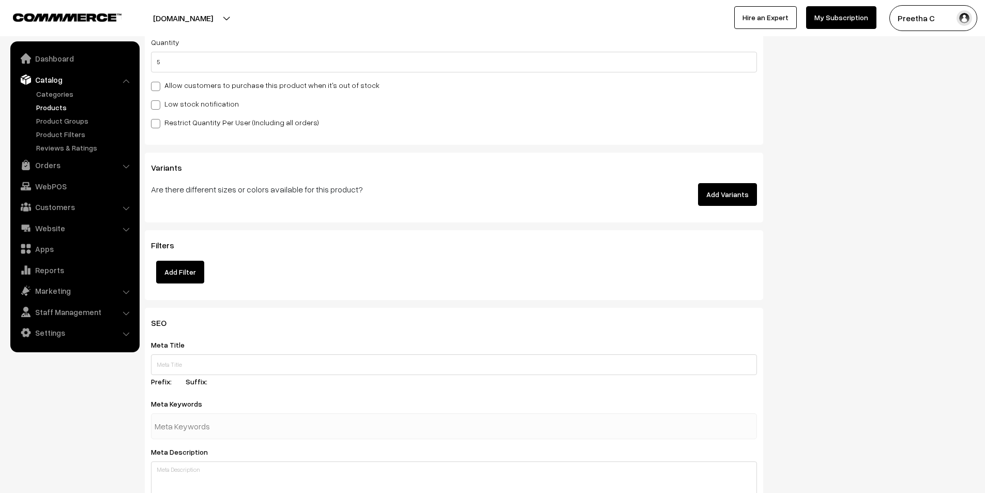
scroll to position [1241, 0]
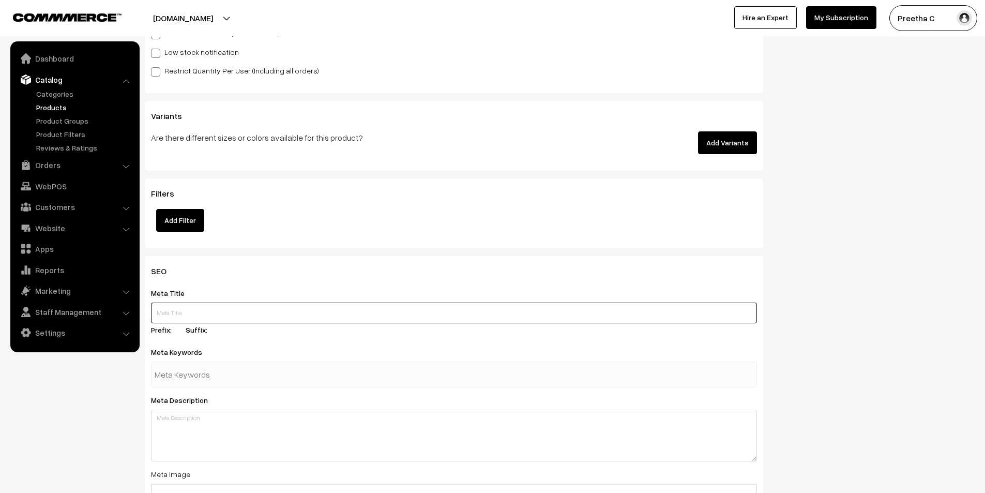
click at [246, 310] on input "text" at bounding box center [454, 312] width 606 height 21
paste input "Floral Gold Hair Accessories Under 700"
type input "Floral Gold Hair Accessories Under 700"
click at [254, 372] on input "text" at bounding box center [209, 374] width 108 height 21
click at [236, 423] on textarea at bounding box center [454, 436] width 606 height 52
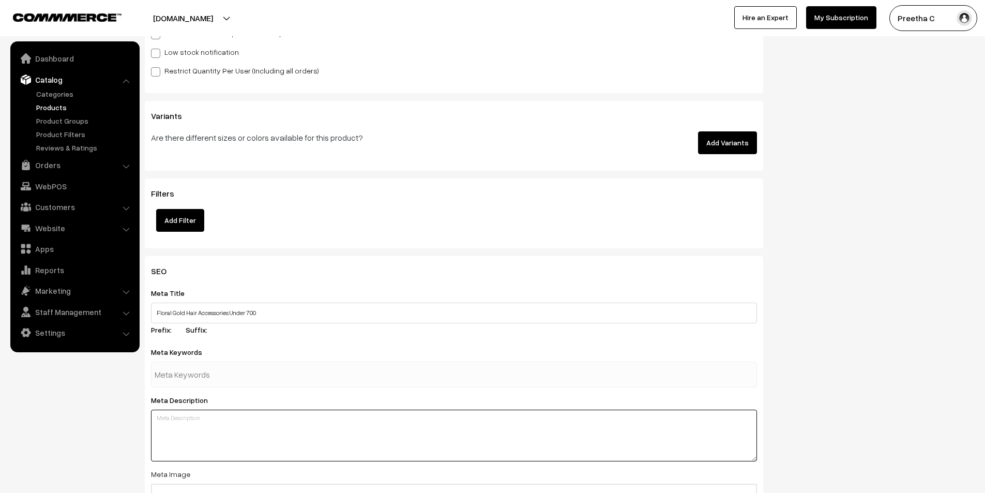
paste textarea "Shop beautiful floral and crescent motif hair accessories for traditional outfi…"
type textarea "Shop beautiful floral and crescent motif hair accessories for traditional outfi…"
click at [216, 369] on input "text" at bounding box center [209, 374] width 108 height 21
paste input "hair accessories, traditional hair pin, floral hair clip, crescent hair brooch,…"
type input "hair accessories, traditional hair pin, floral hair clip, crescent hair brooch,…"
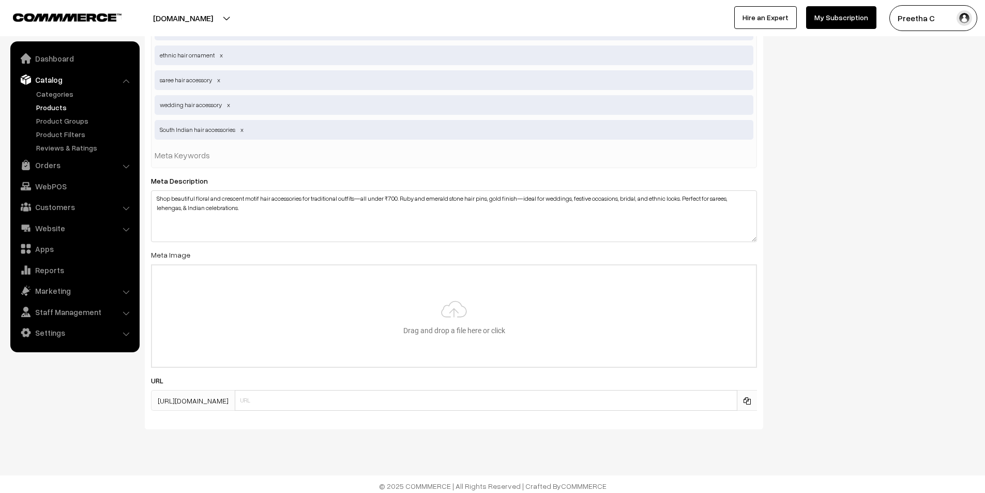
scroll to position [1762, 0]
type input "C:\fakepath\9.1.jpg"
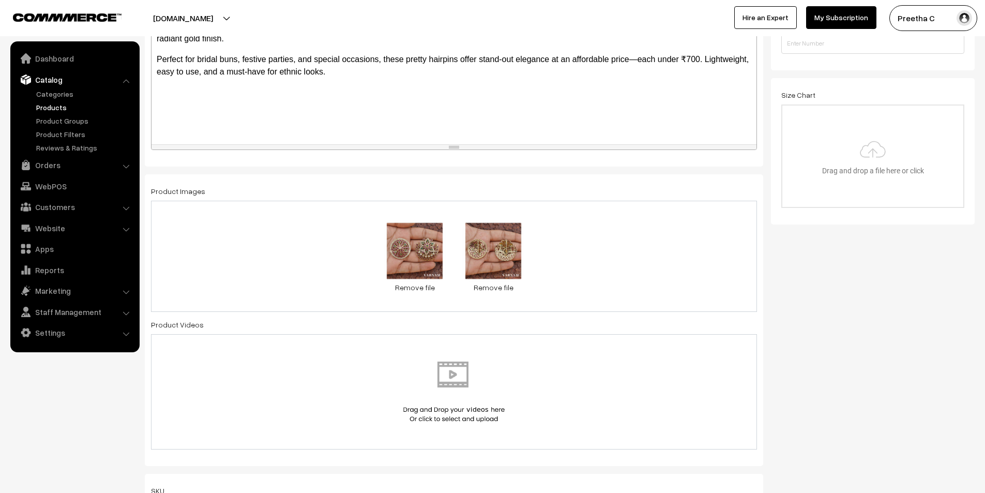
scroll to position [0, 0]
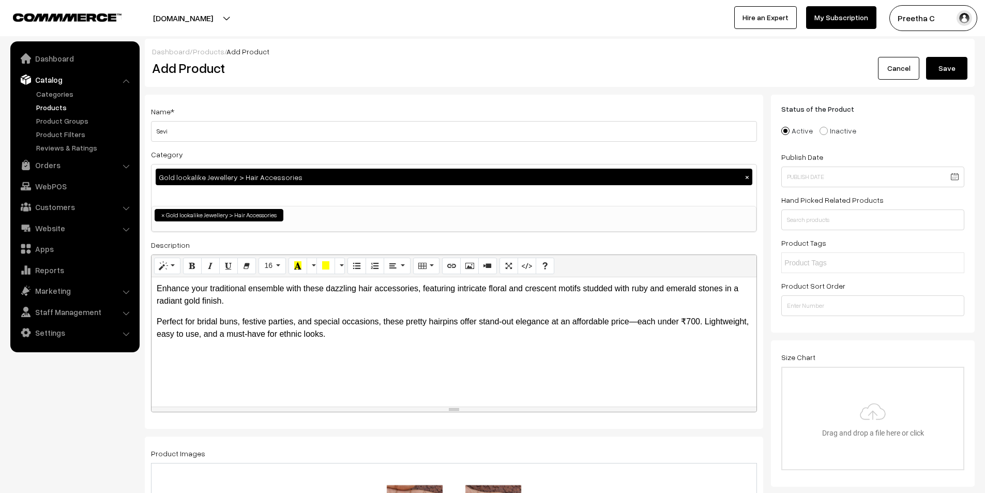
click at [952, 68] on button "Save" at bounding box center [946, 68] width 41 height 23
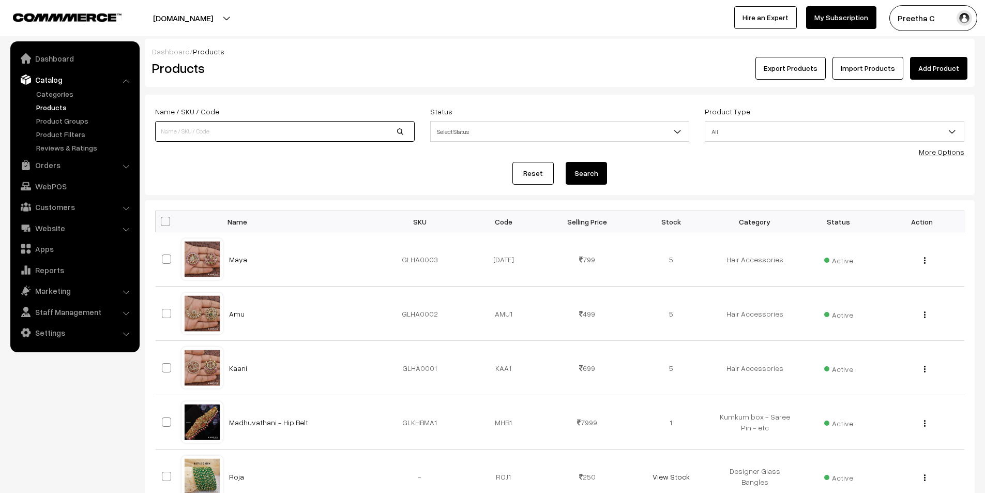
click at [334, 135] on input at bounding box center [285, 131] width 260 height 21
type input "ANYA"
click at [566, 162] on button "Search" at bounding box center [586, 173] width 41 height 23
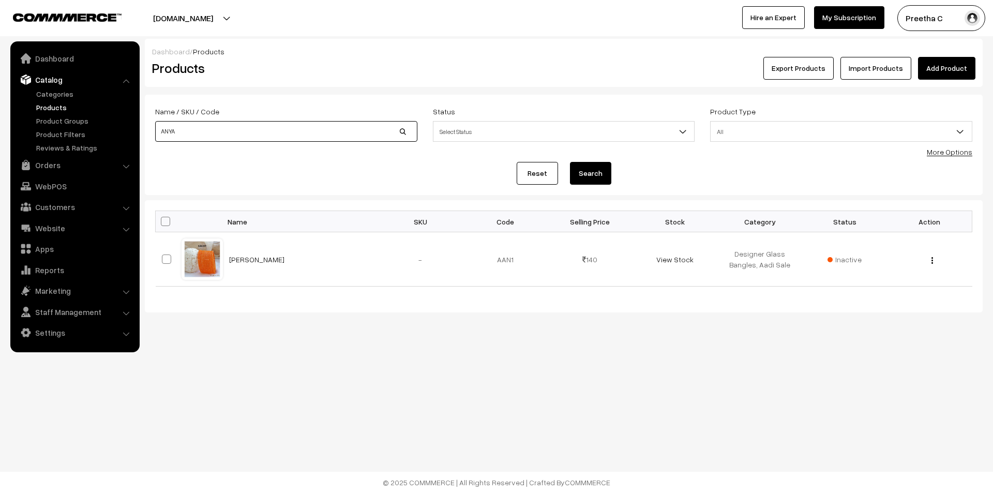
drag, startPoint x: 354, startPoint y: 132, endPoint x: 438, endPoint y: 184, distance: 99.6
click at [88, 133] on body "Thank you for showing interest. Our team will call you shortly. Close varnambya…" at bounding box center [496, 246] width 993 height 493
click at [550, 170] on link "Reset" at bounding box center [537, 173] width 41 height 23
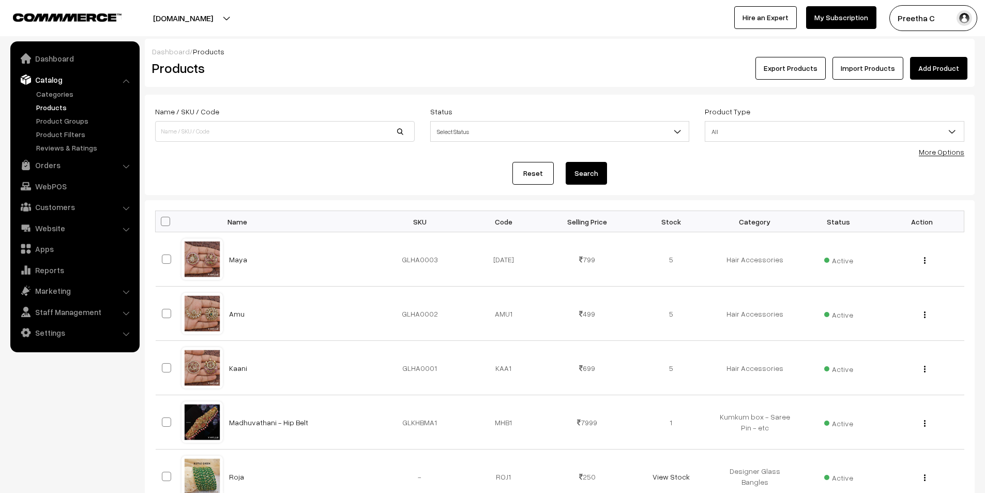
click at [257, 144] on div "Name / SKU / Code" at bounding box center [284, 126] width 275 height 43
click at [262, 134] on input at bounding box center [285, 131] width 260 height 21
type input "KALA"
click at [566, 162] on button "Search" at bounding box center [586, 173] width 41 height 23
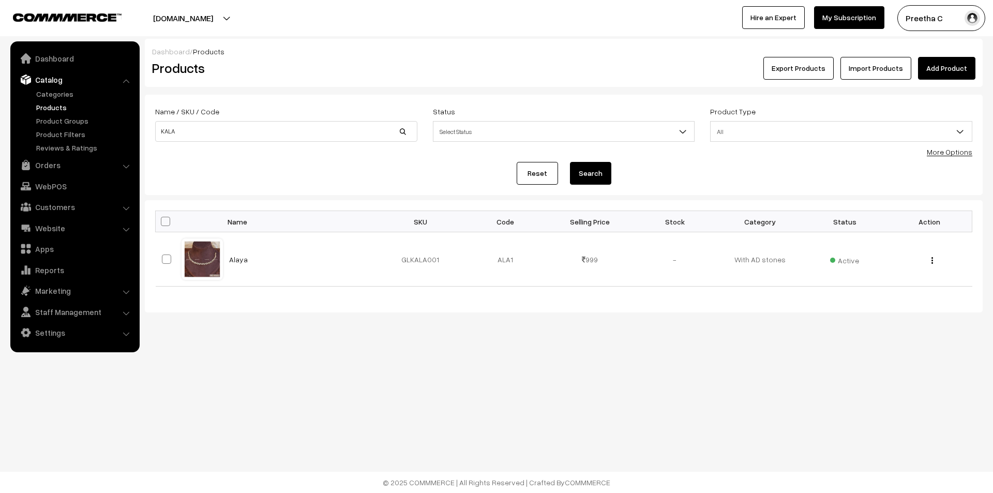
click at [956, 71] on link "Add Product" at bounding box center [946, 68] width 57 height 23
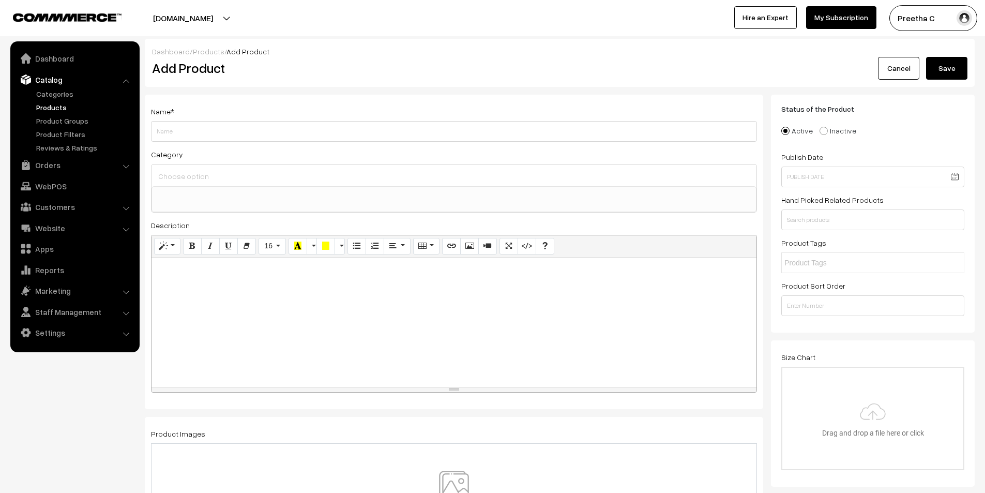
select select
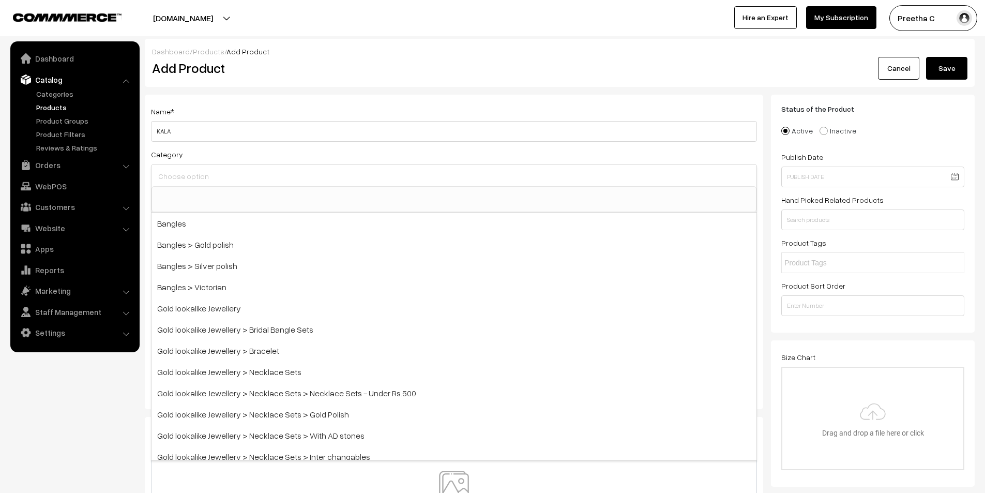
click at [278, 143] on div "Name * KALA Category Bangles Bangles > Gold polish Bangles > Silver polish Bang…" at bounding box center [454, 252] width 618 height 314
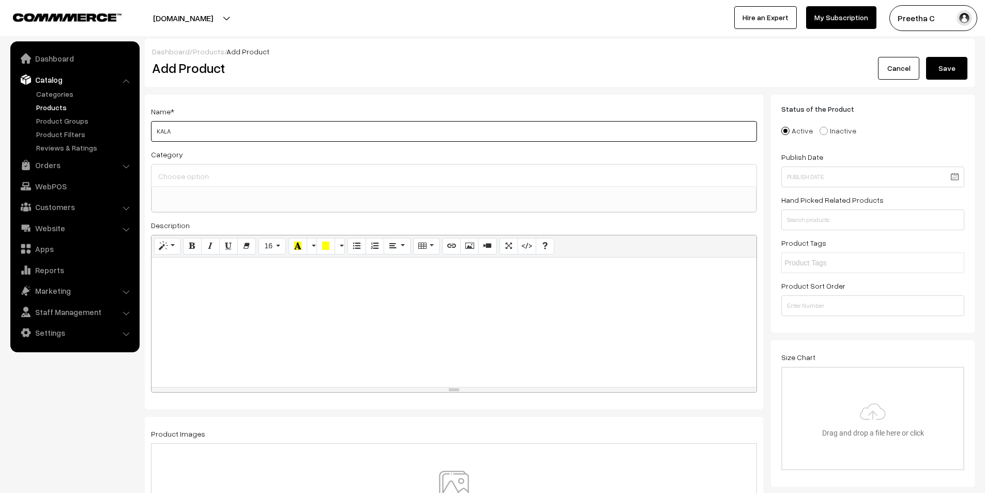
click at [278, 128] on input "KALA" at bounding box center [454, 131] width 606 height 21
type input "Kala"
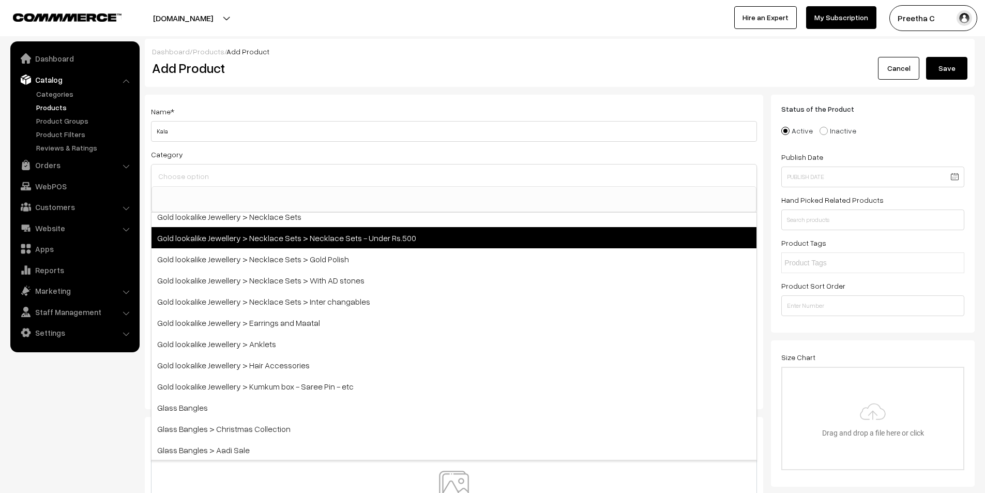
scroll to position [103, 0]
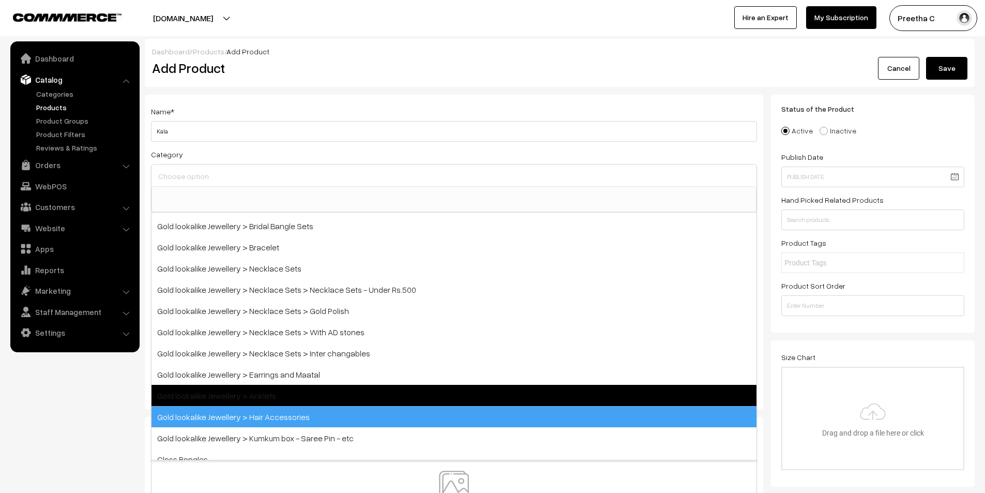
click at [383, 406] on span "Gold lookalike Jewellery > Hair Accessories" at bounding box center [454, 416] width 605 height 21
select select "24"
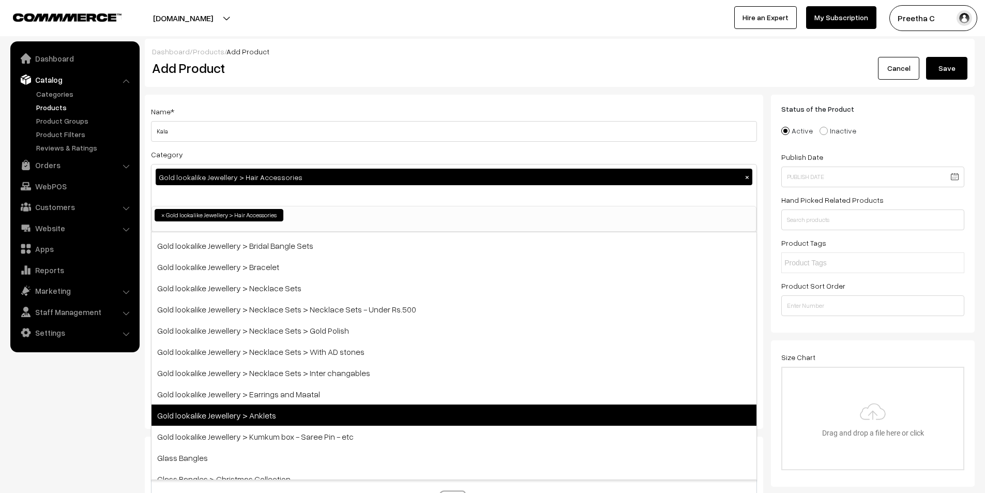
scroll to position [97, 0]
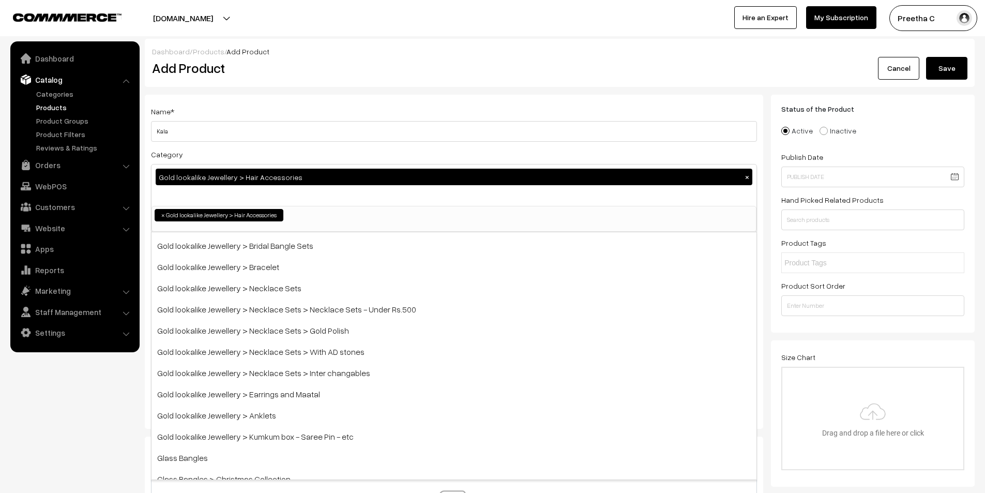
click at [501, 159] on div "Category Gold lookalike Jewellery > Hair Accessories × Bangles Bangles > Gold p…" at bounding box center [454, 190] width 606 height 84
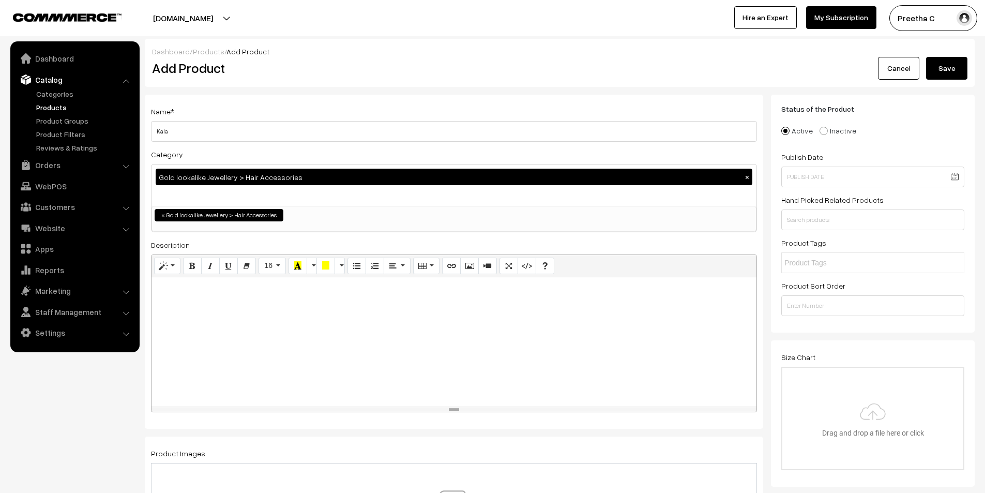
click at [498, 332] on div at bounding box center [454, 341] width 605 height 129
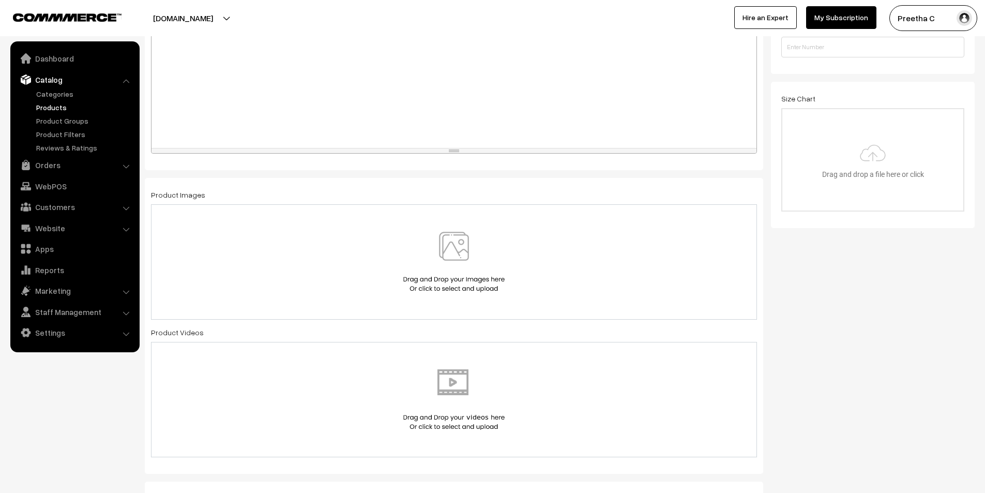
scroll to position [0, 0]
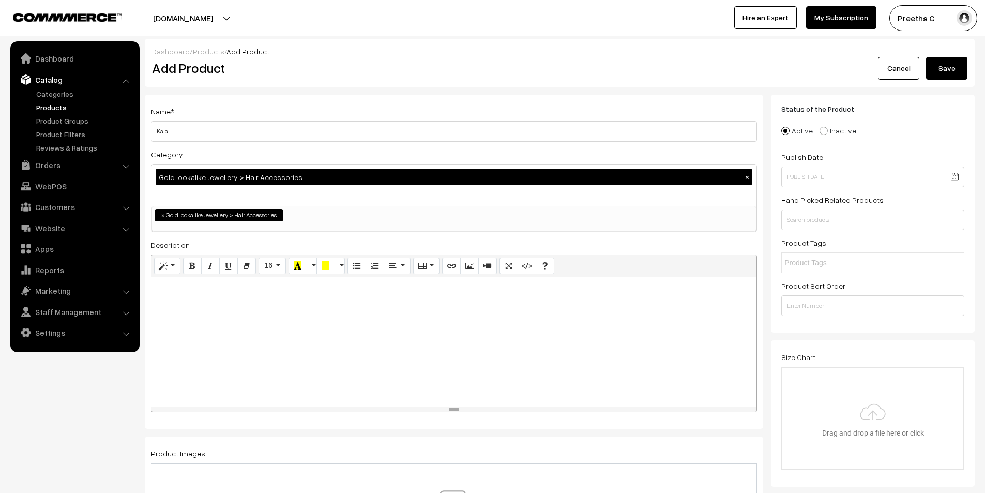
click at [901, 65] on link "Cancel" at bounding box center [898, 68] width 41 height 23
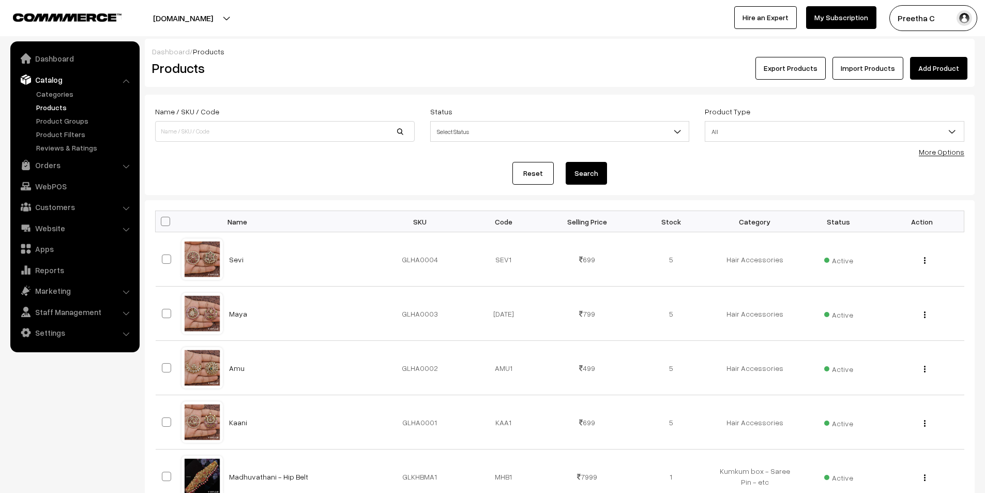
click at [934, 69] on link "Add Product" at bounding box center [938, 68] width 57 height 23
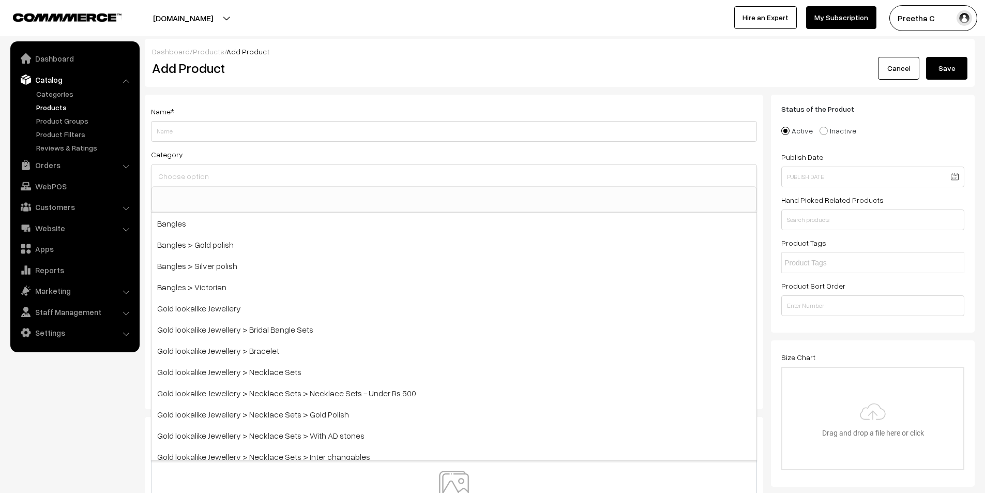
click at [249, 181] on input at bounding box center [454, 176] width 597 height 15
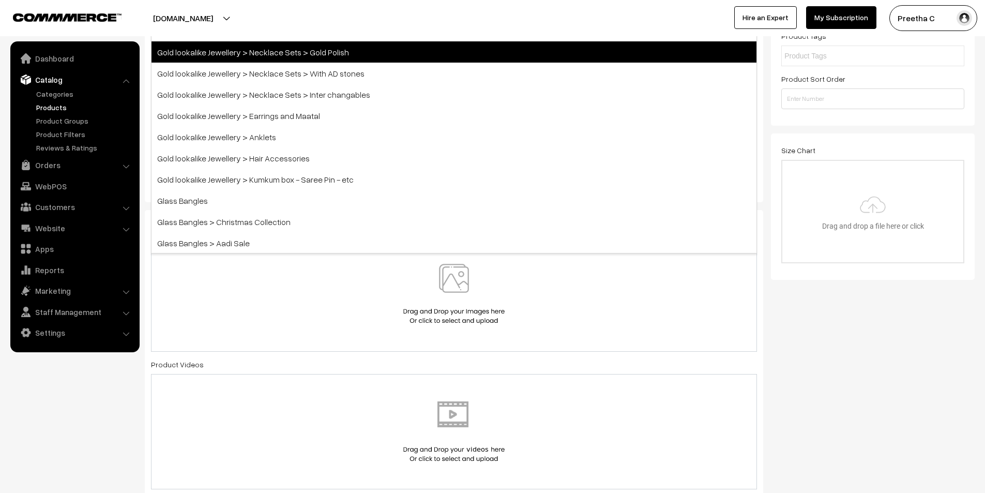
scroll to position [207, 0]
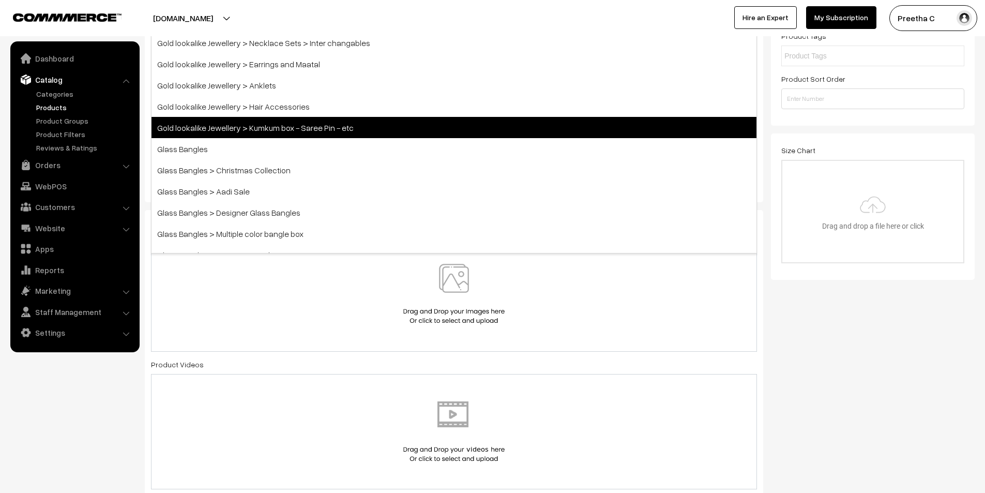
click at [371, 128] on span "Gold lookalike Jewellery > Kumkum box - Saree Pin - etc" at bounding box center [454, 127] width 605 height 21
select select "19"
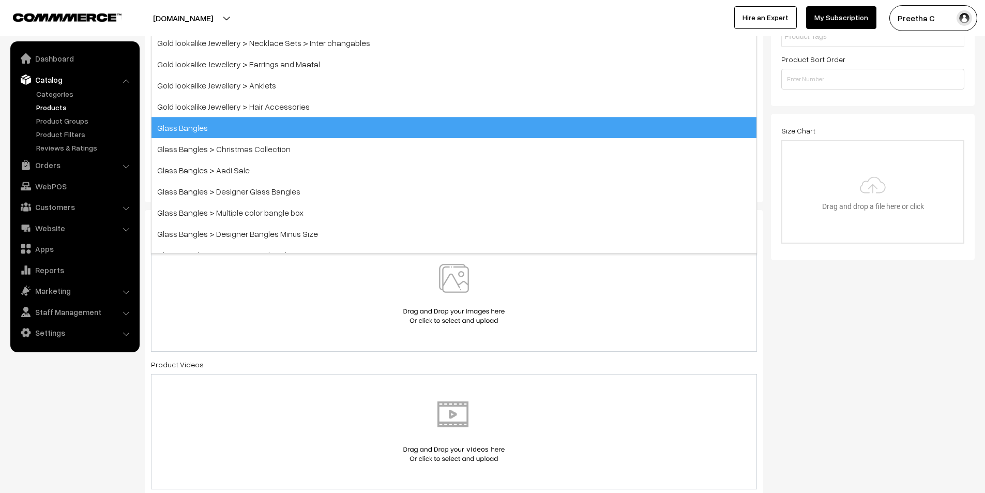
scroll to position [105, 0]
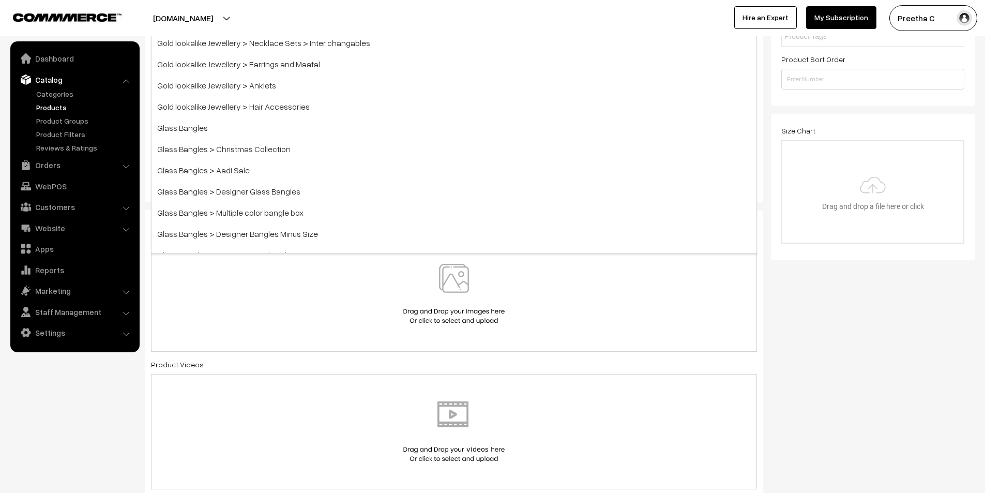
click at [325, 301] on div at bounding box center [454, 294] width 584 height 60
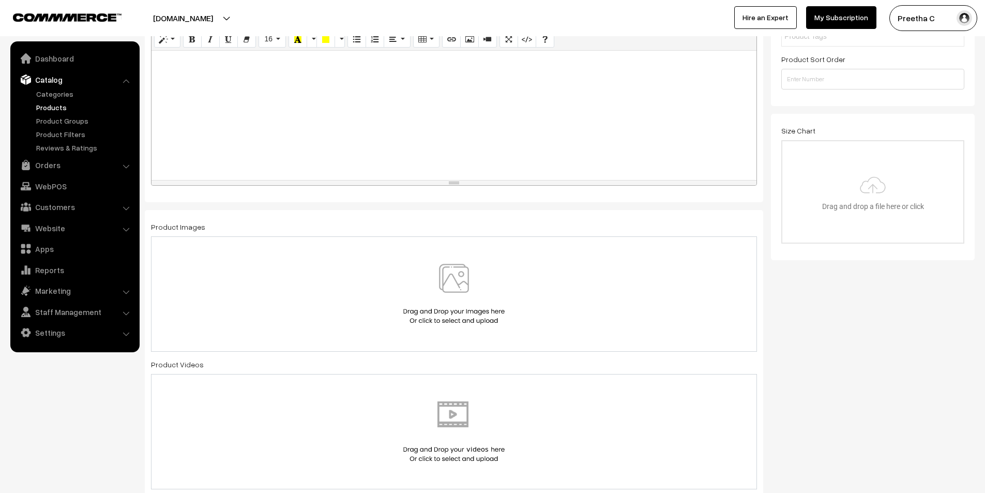
click at [344, 314] on div at bounding box center [454, 294] width 584 height 60
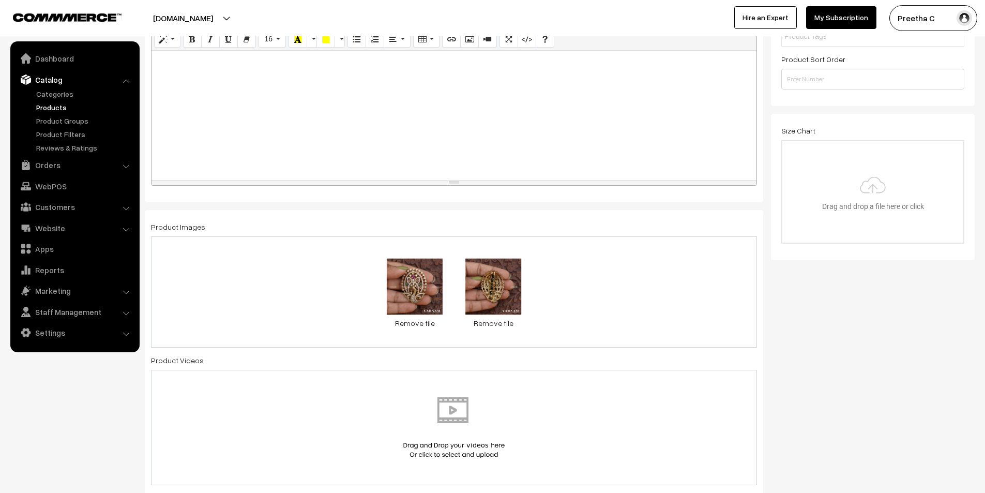
click at [325, 111] on div at bounding box center [454, 115] width 605 height 129
paste div
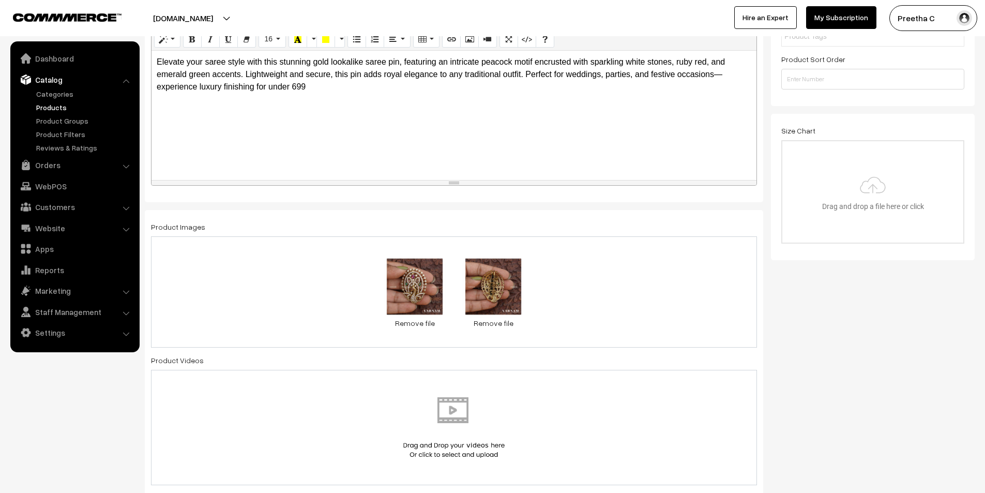
click at [442, 192] on div "Name * Category Gold lookalike Jewellery > Kumkum box - Saree Pin - etc × Bangl…" at bounding box center [454, 35] width 618 height 334
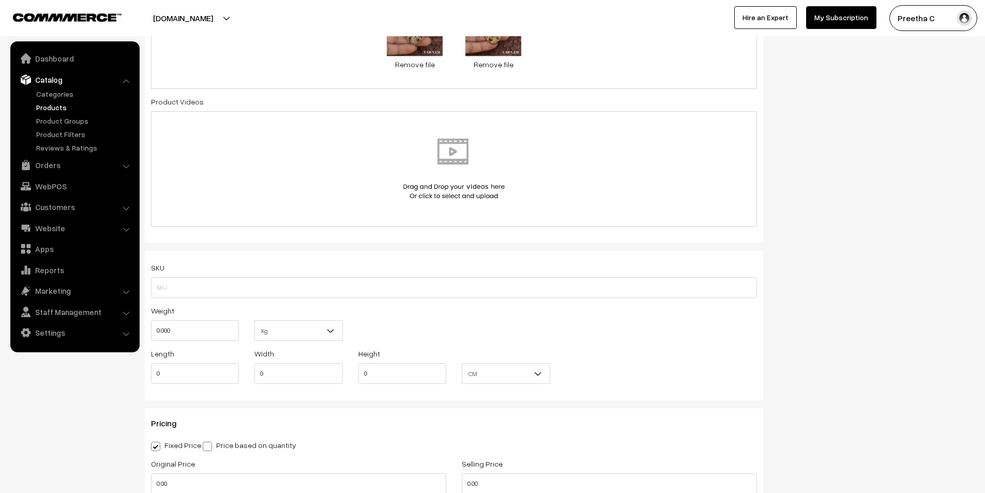
scroll to position [537, 0]
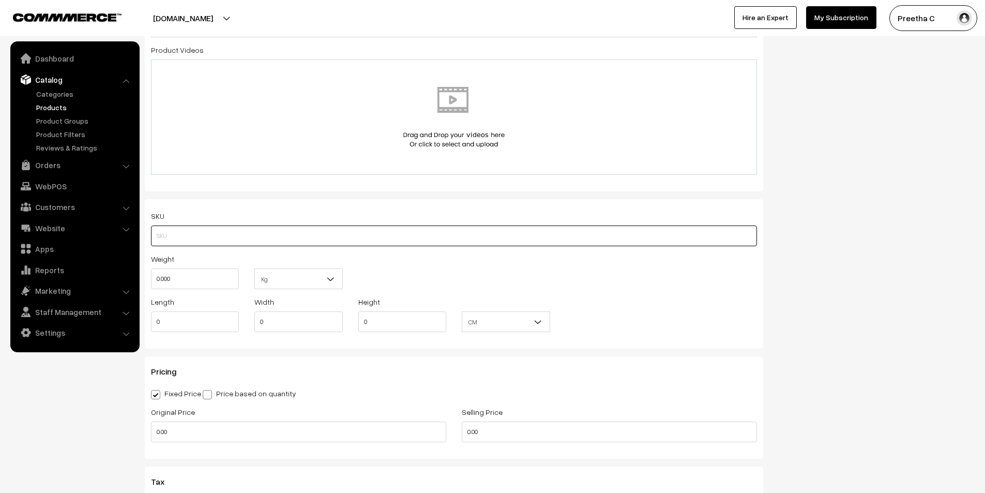
click at [208, 234] on input "text" at bounding box center [454, 235] width 606 height 21
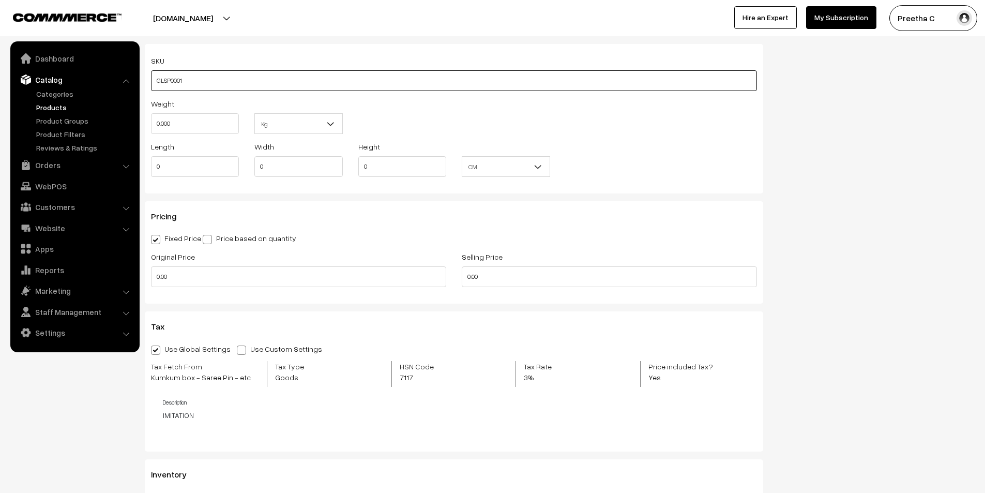
scroll to position [744, 0]
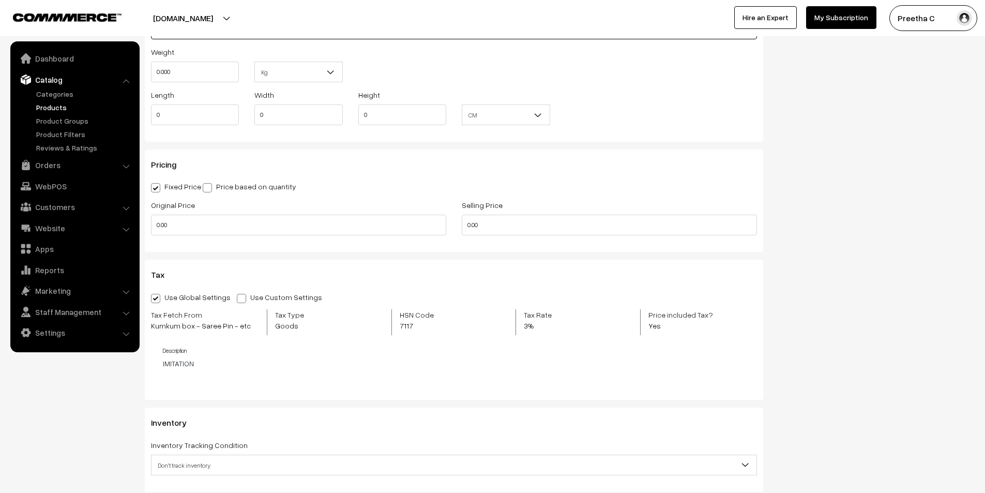
type input "GLSP0001"
click at [463, 222] on input "0.00" at bounding box center [609, 225] width 295 height 21
type input "499"
click at [352, 220] on input "0.00" at bounding box center [298, 225] width 295 height 21
type input "0"
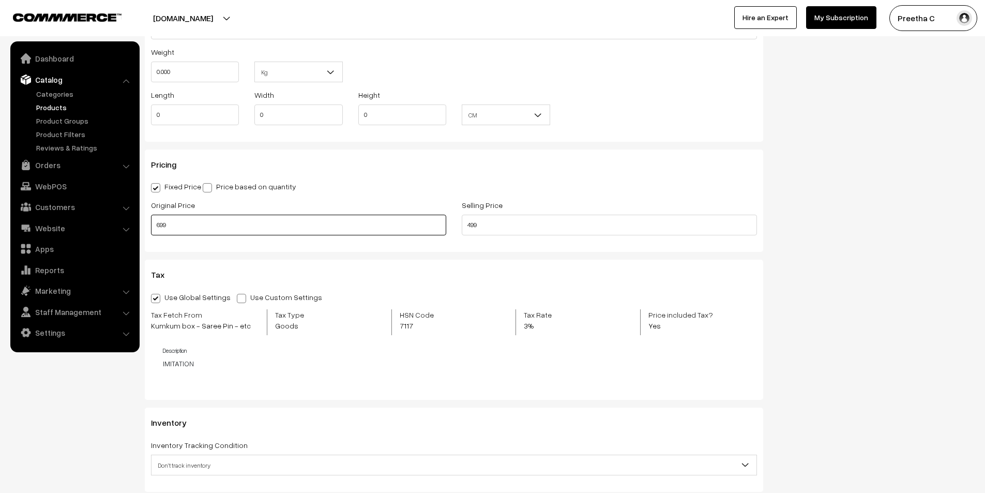
type input "699"
click at [362, 236] on div "Original Price 699" at bounding box center [298, 220] width 311 height 43
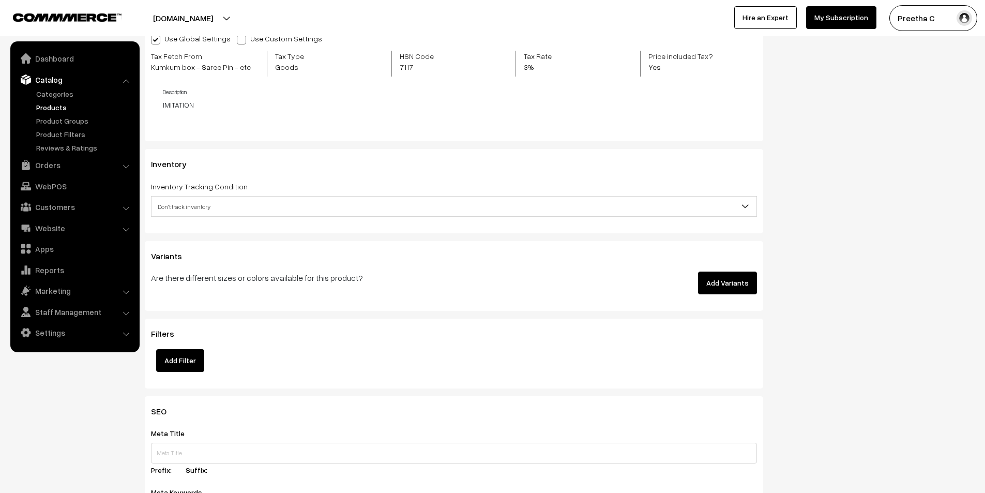
scroll to position [1209, 0]
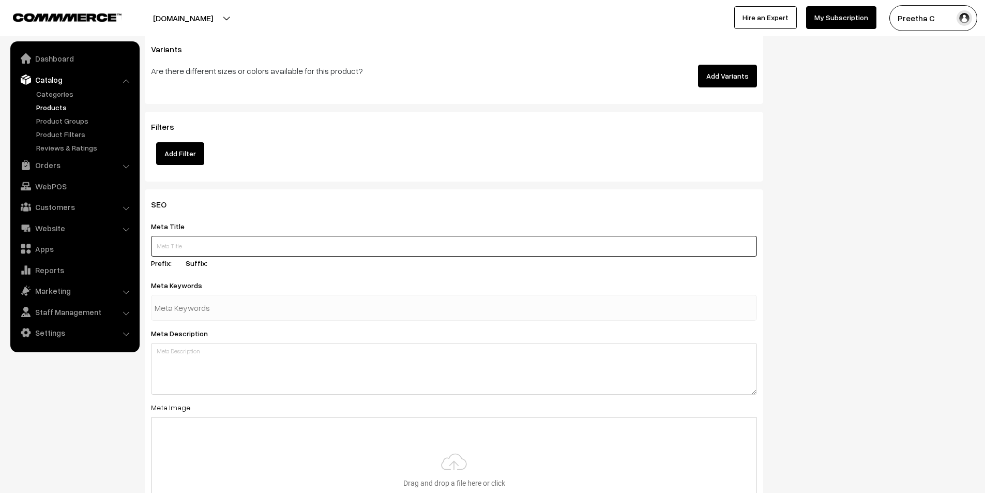
click at [238, 240] on input "text" at bounding box center [454, 246] width 606 height 21
paste input "Gold Lookalike Saree Pin Under 700"
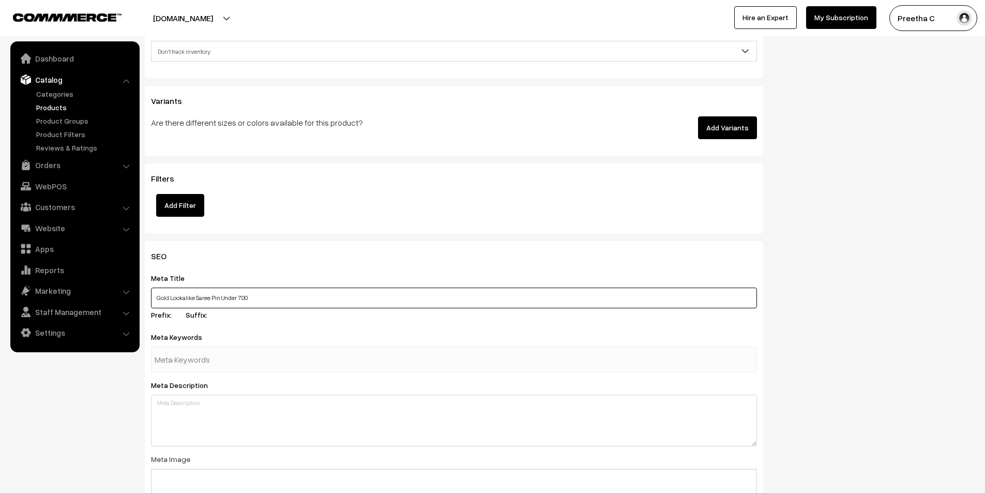
type input "Gold Lookalike Saree Pin Under 700"
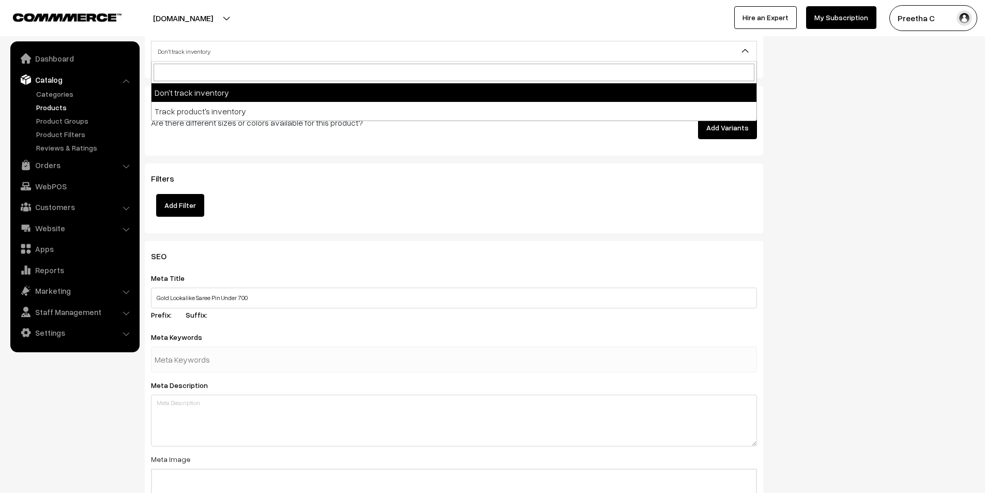
click at [304, 60] on span "Don't track inventory" at bounding box center [454, 51] width 606 height 21
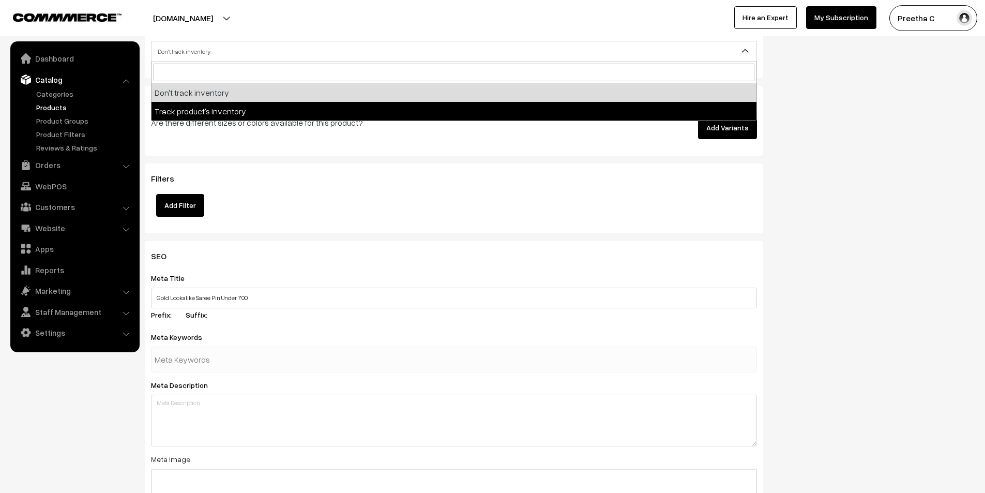
select select "2"
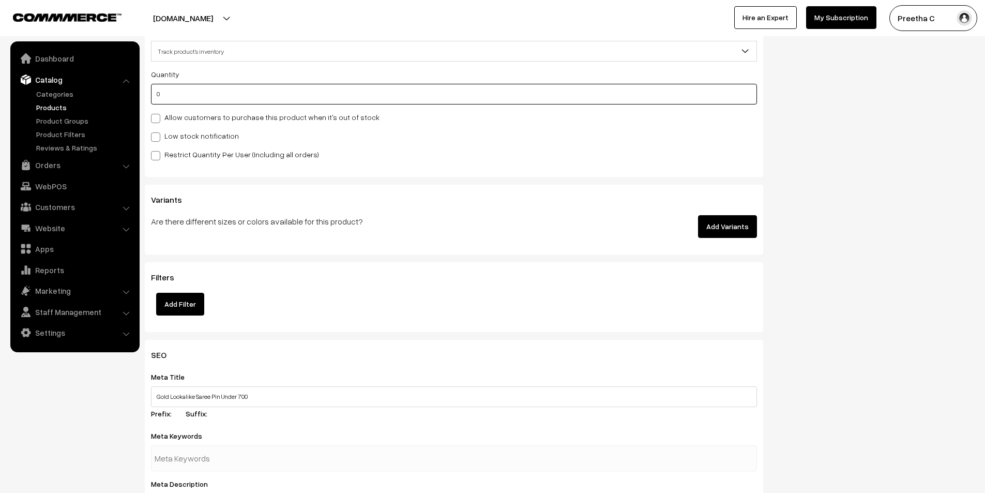
drag, startPoint x: 233, startPoint y: 96, endPoint x: 141, endPoint y: 105, distance: 92.5
type input "5"
click at [410, 152] on div "Restrict Quantity Per User (Including all orders)" at bounding box center [454, 154] width 606 height 12
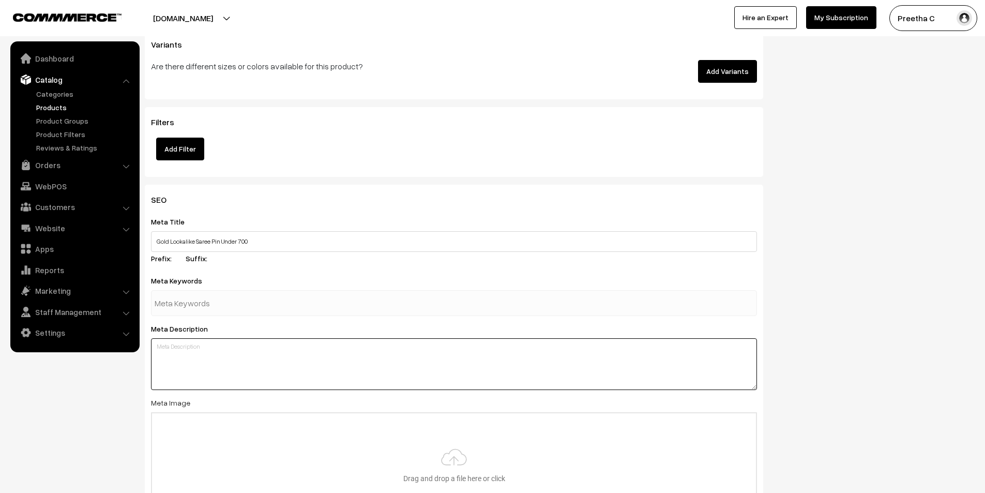
click at [219, 374] on textarea at bounding box center [454, 364] width 606 height 52
paste textarea "saree pin, saree brooch, peacock saree pin, traditional saree accessory, gold l…"
type textarea "saree pin, saree brooch, peacock saree pin, traditional saree accessory, gold l…"
click at [223, 300] on input "text" at bounding box center [209, 303] width 108 height 21
paste input "saree pin, saree brooch, peacock saree pin, traditional saree accessory, gold l…"
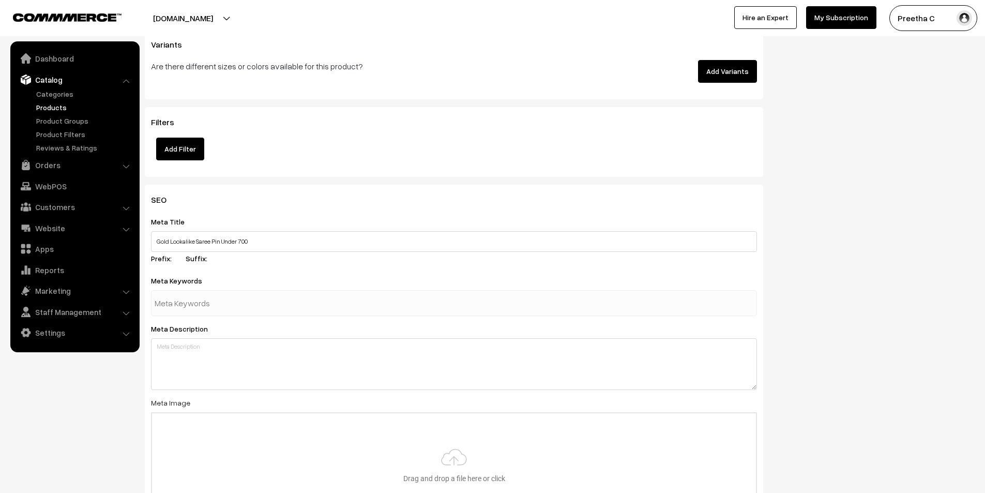
type input "saree pin, saree brooch, peacock saree pin, traditional saree accessory, gold l…"
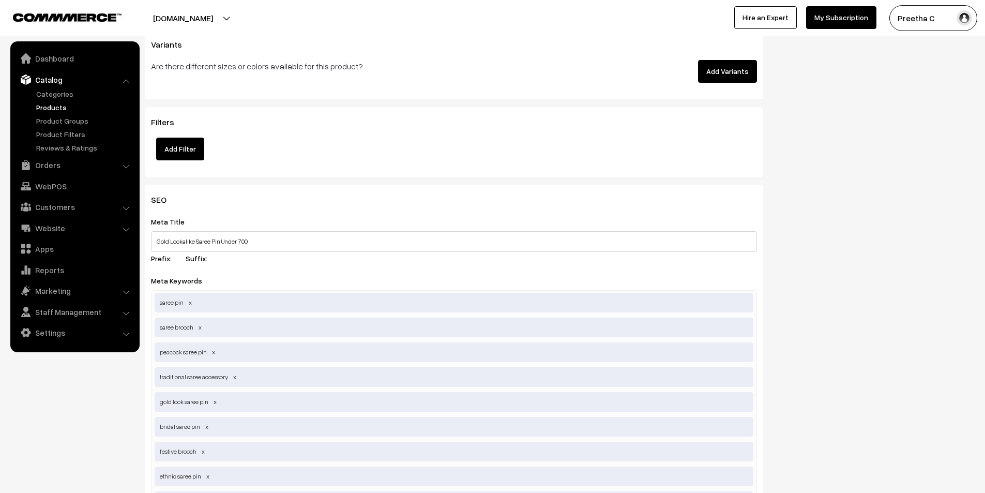
scroll to position [1623, 0]
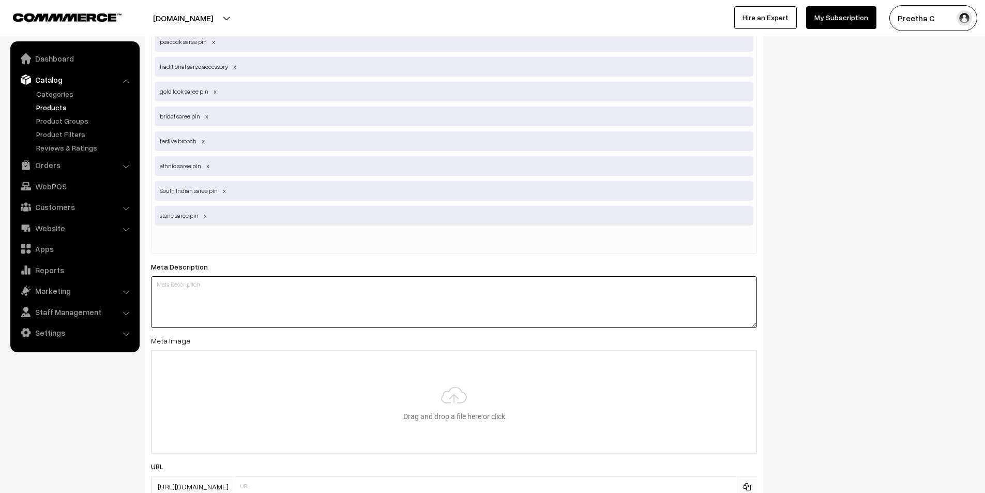
click at [322, 323] on textarea at bounding box center [454, 302] width 606 height 52
paste textarea "Shop beautiful gold look saree pins with peacock motifs under ₹700. Stone-studd…"
type textarea "Shop beautiful gold look saree pins with peacock motifs under ₹700. Stone-studd…"
click at [437, 397] on input "file" at bounding box center [454, 401] width 604 height 101
type input "C:\fakepath\1.1.jpg"
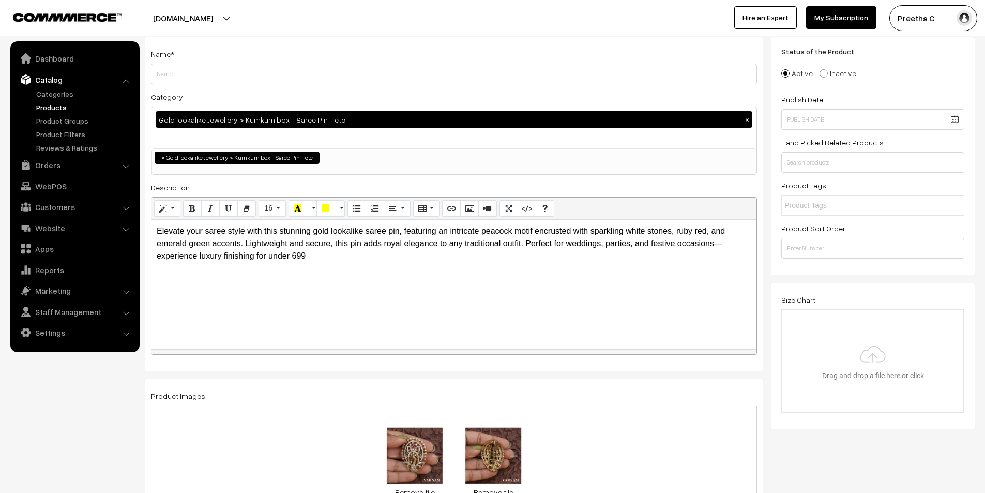
scroll to position [0, 0]
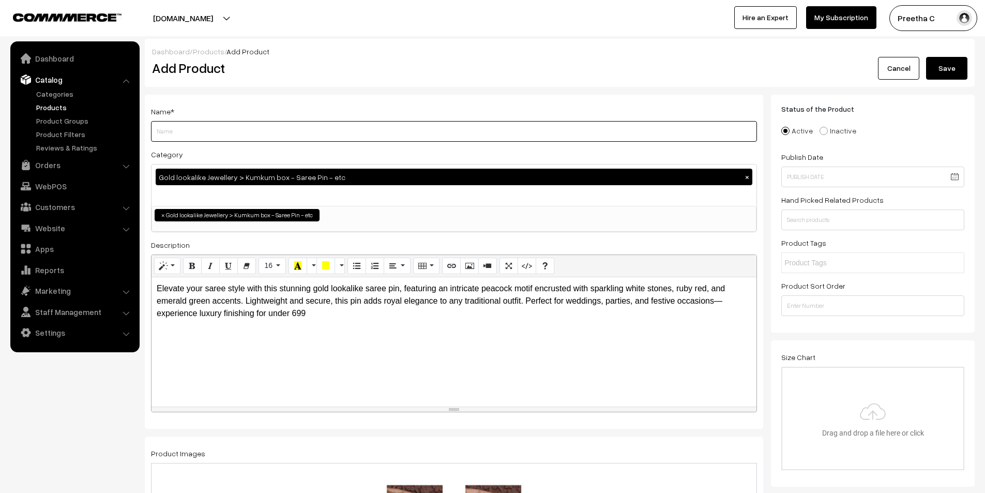
click at [174, 131] on input "Weight" at bounding box center [454, 131] width 606 height 21
type input "Mugi"
click at [942, 67] on button "Save" at bounding box center [946, 68] width 41 height 23
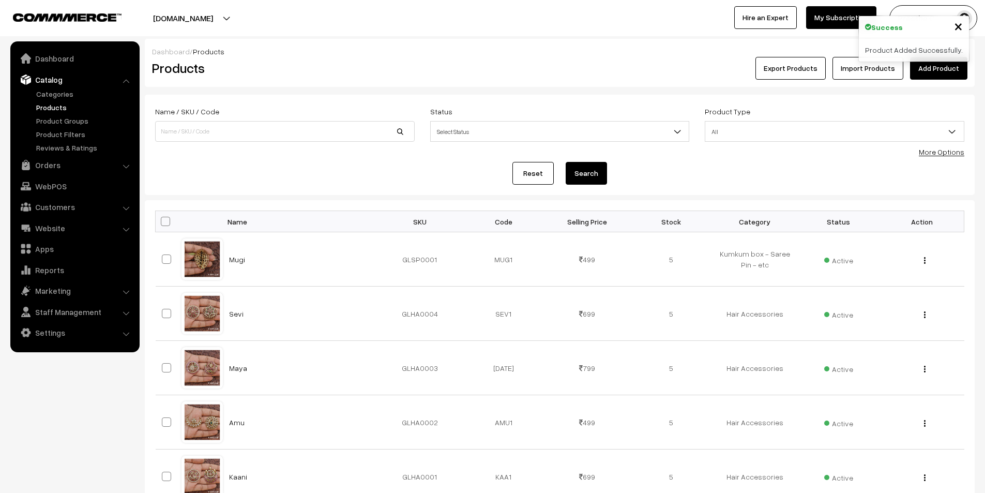
click at [933, 72] on link "Add Product" at bounding box center [938, 68] width 57 height 23
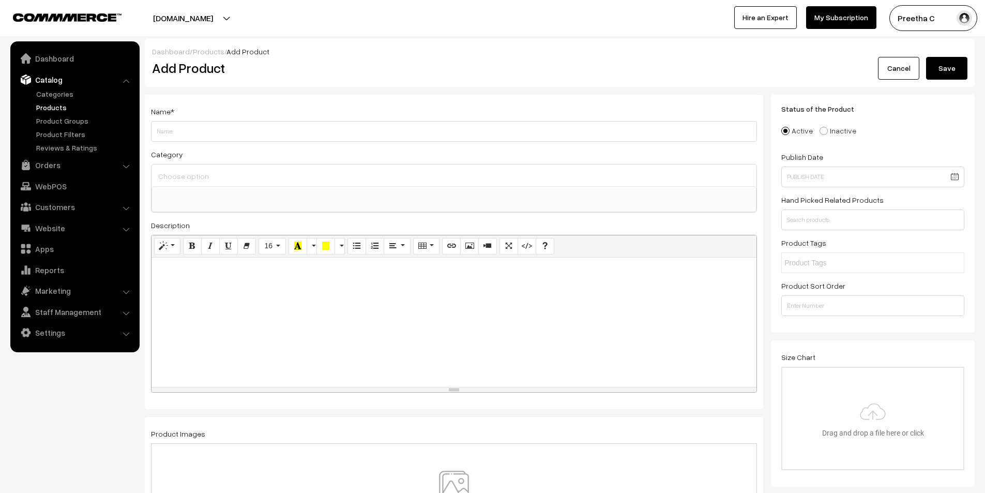
select select
type input "E"
type input "[PERSON_NAME]"
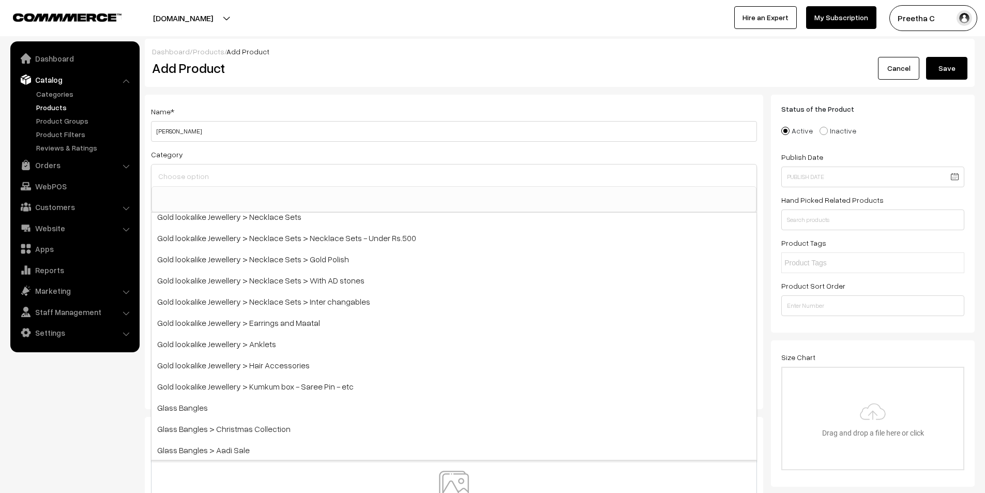
scroll to position [207, 0]
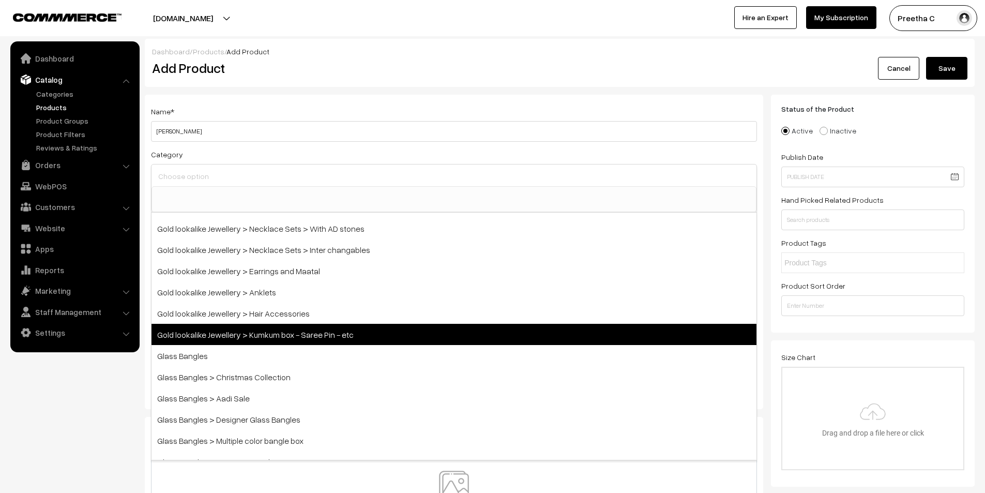
click at [346, 328] on span "Gold lookalike Jewellery > Kumkum box - Saree Pin - etc" at bounding box center [454, 334] width 605 height 21
select select "19"
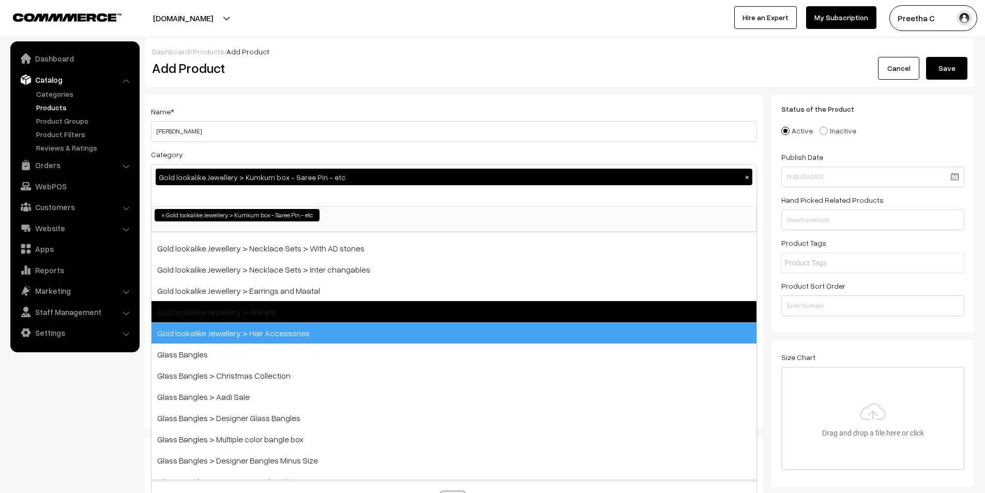
scroll to position [105, 0]
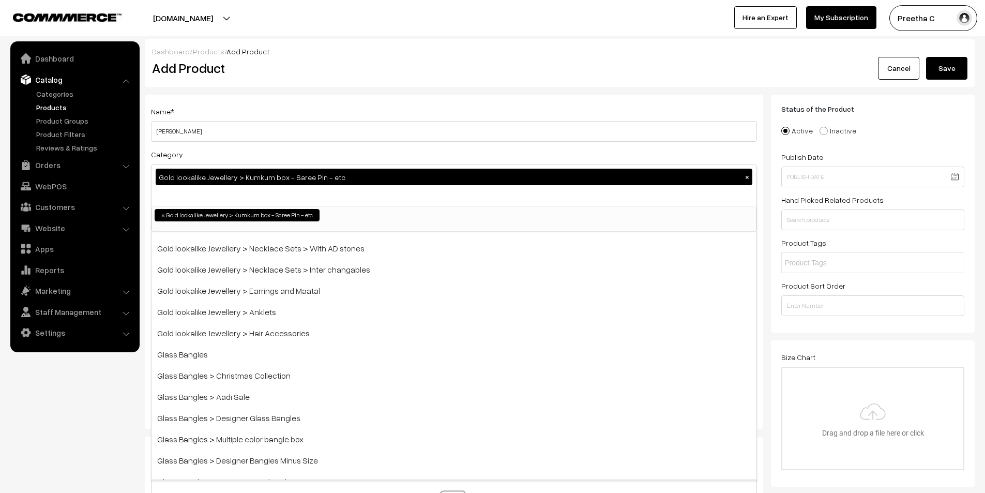
click at [446, 154] on div "Category Gold lookalike Jewellery > Kumkum box - Saree Pin - etc × Bangles Bang…" at bounding box center [454, 190] width 606 height 84
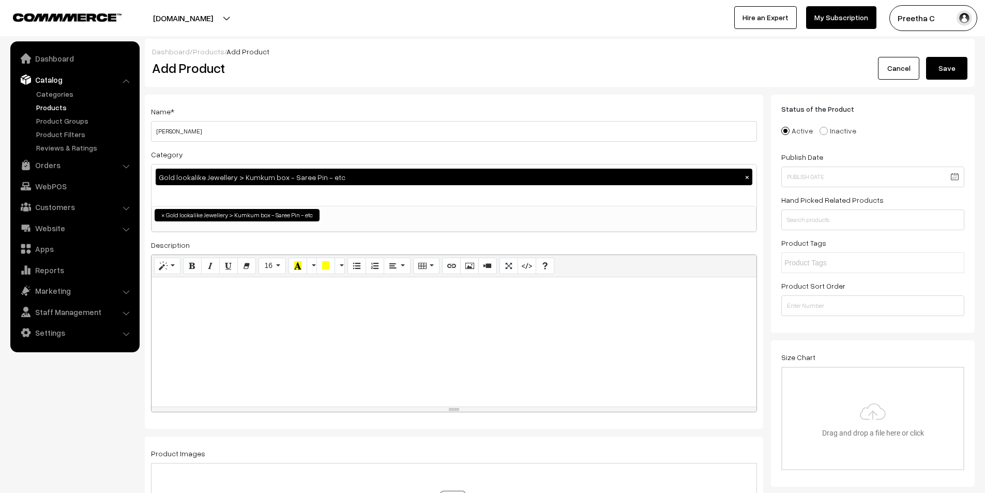
click at [296, 350] on div at bounding box center [454, 341] width 605 height 129
paste div
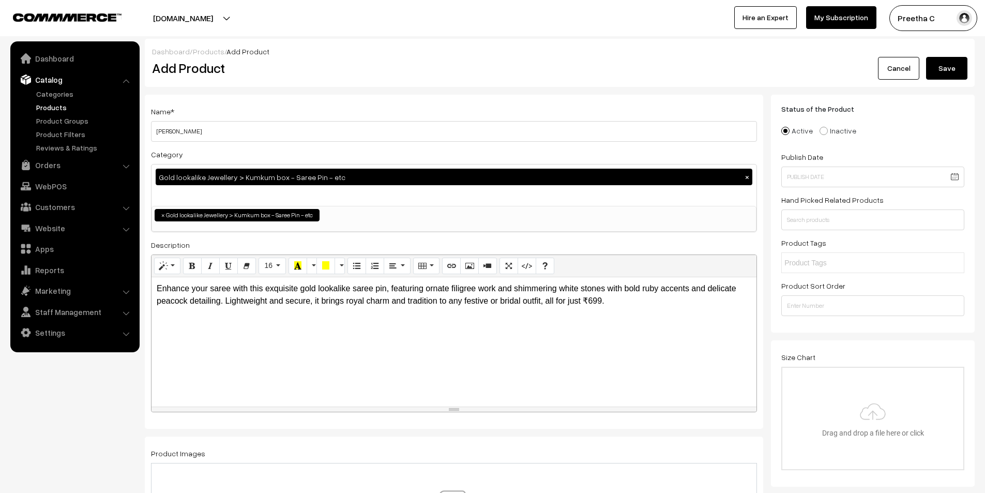
click at [224, 302] on p "Enhance your saree with this exquisite gold lookalike saree pin, featuring orna…" at bounding box center [454, 294] width 595 height 25
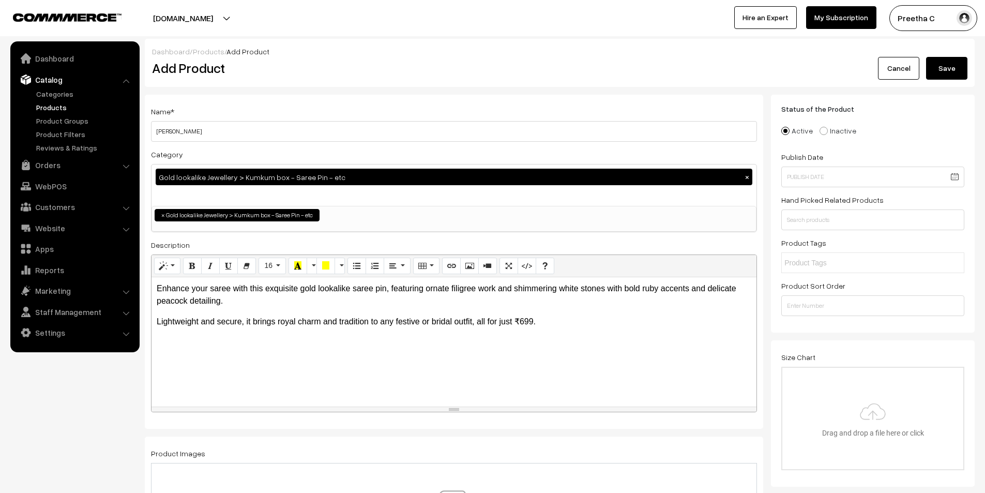
scroll to position [103, 0]
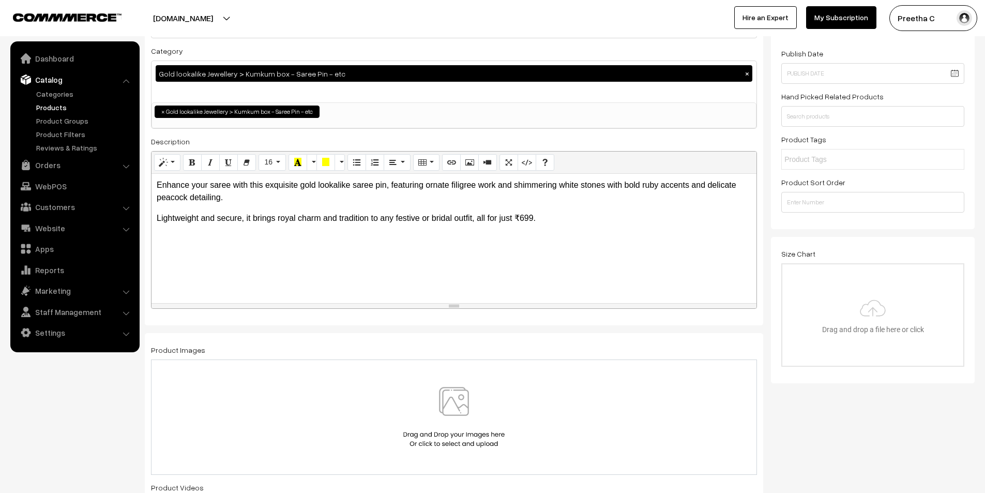
click at [484, 395] on img at bounding box center [454, 417] width 107 height 60
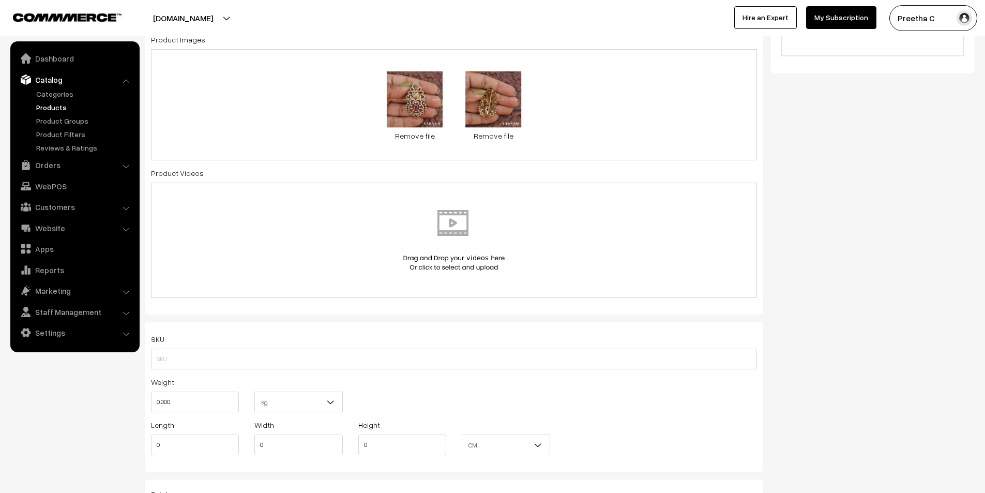
scroll to position [465, 0]
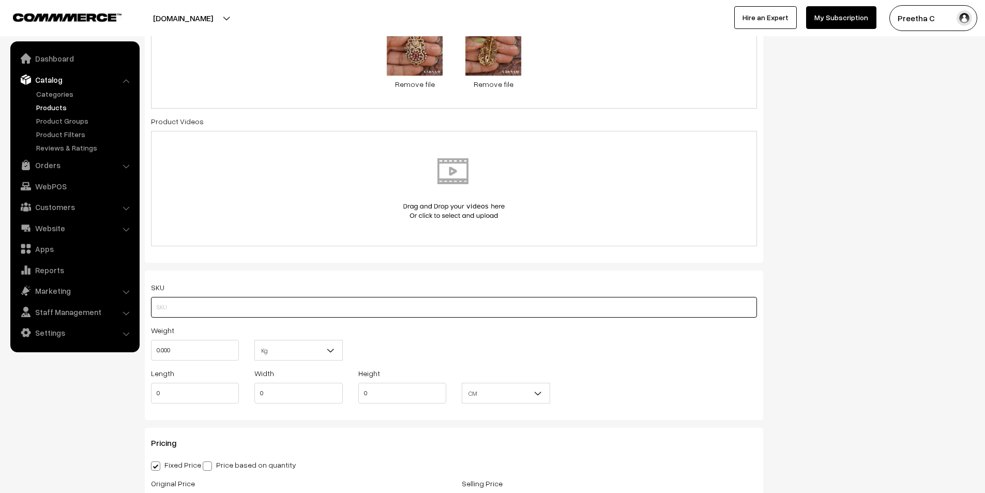
click at [322, 300] on input "text" at bounding box center [454, 307] width 606 height 21
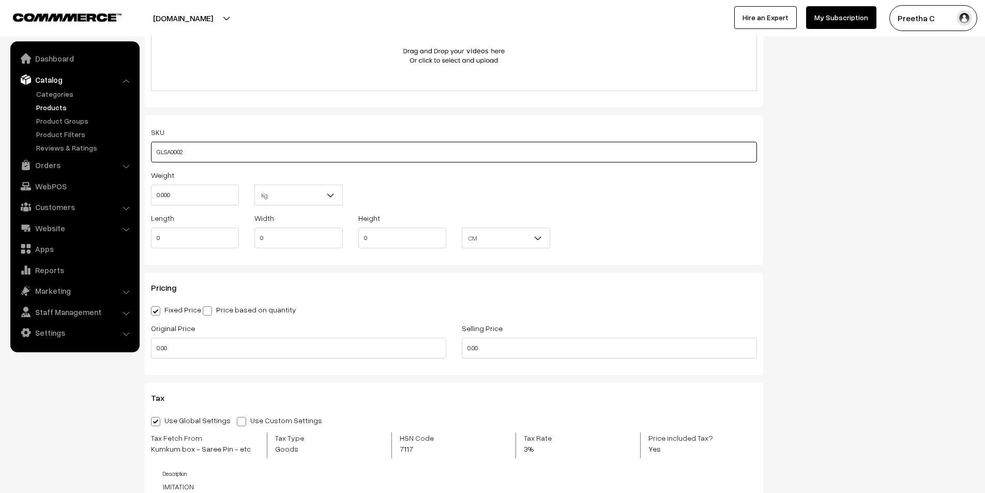
type input "GLSA0002"
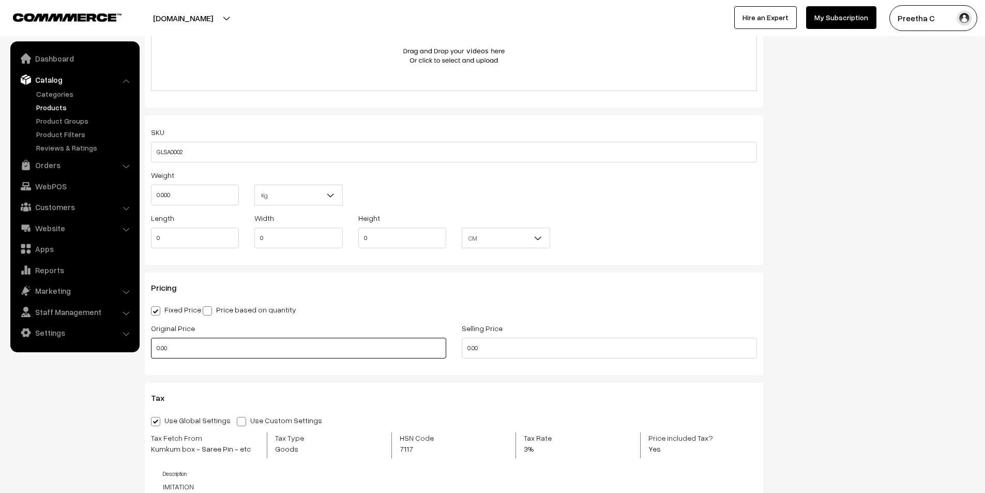
click at [368, 353] on input "0.00" at bounding box center [298, 348] width 295 height 21
drag, startPoint x: 232, startPoint y: 353, endPoint x: 69, endPoint y: 353, distance: 163.4
click at [69, 353] on body "Thank you for showing interest. Our team will call you shortly. Close varnambya…" at bounding box center [492, 309] width 985 height 1858
type input "699"
click at [132, 370] on nav "Dashboard Catalog" at bounding box center [70, 287] width 140 height 493
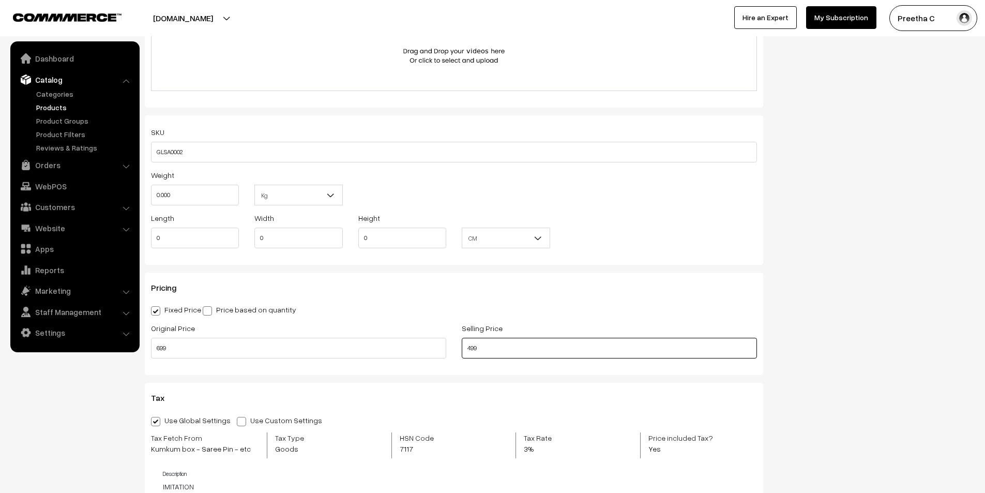
drag, startPoint x: 490, startPoint y: 352, endPoint x: 449, endPoint y: 351, distance: 40.9
click at [449, 351] on div "Original Price 699 Selling Price 499" at bounding box center [454, 343] width 622 height 43
type input "399"
click at [457, 365] on div "Pricing Fixed Price Price based on quantity Original Price 699 Selling Price 39…" at bounding box center [454, 323] width 618 height 102
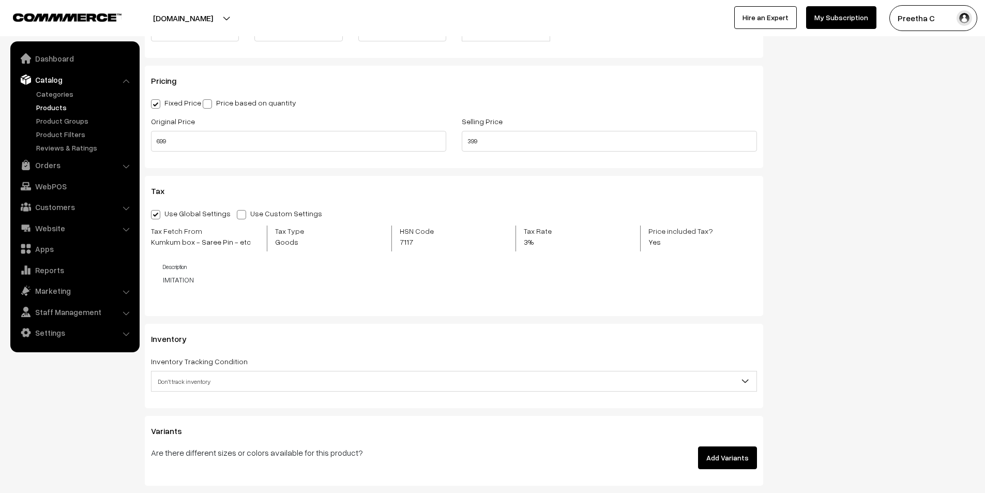
scroll to position [879, 0]
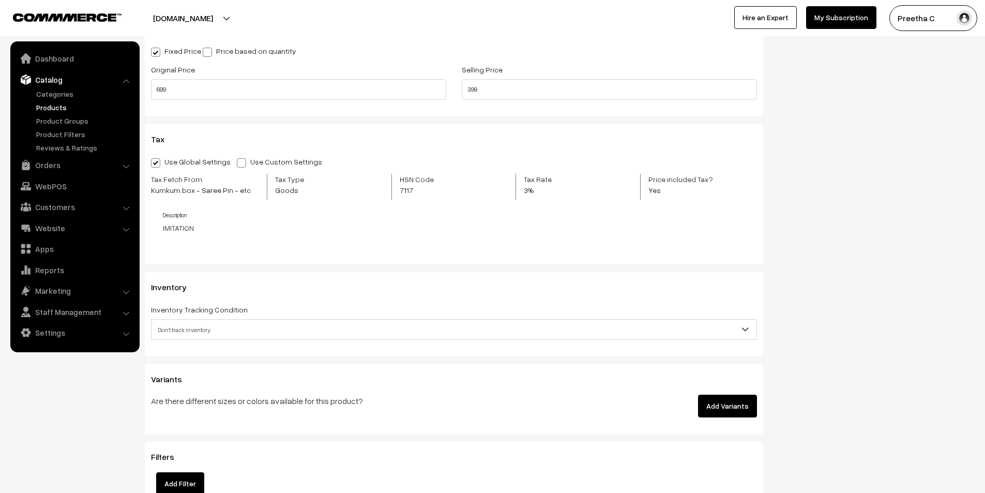
click at [429, 331] on span "Don't track inventory" at bounding box center [454, 330] width 605 height 18
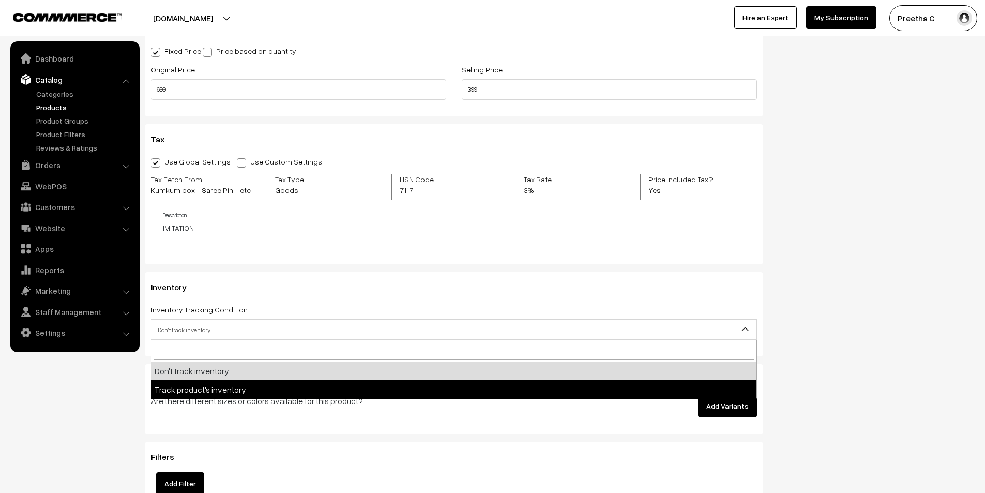
select select "2"
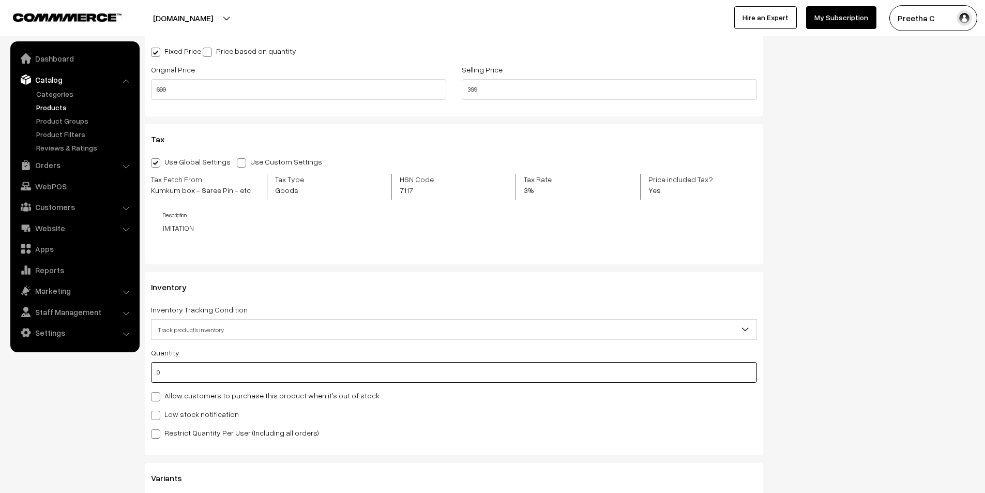
click at [199, 365] on input "0" at bounding box center [454, 372] width 606 height 21
type input "5"
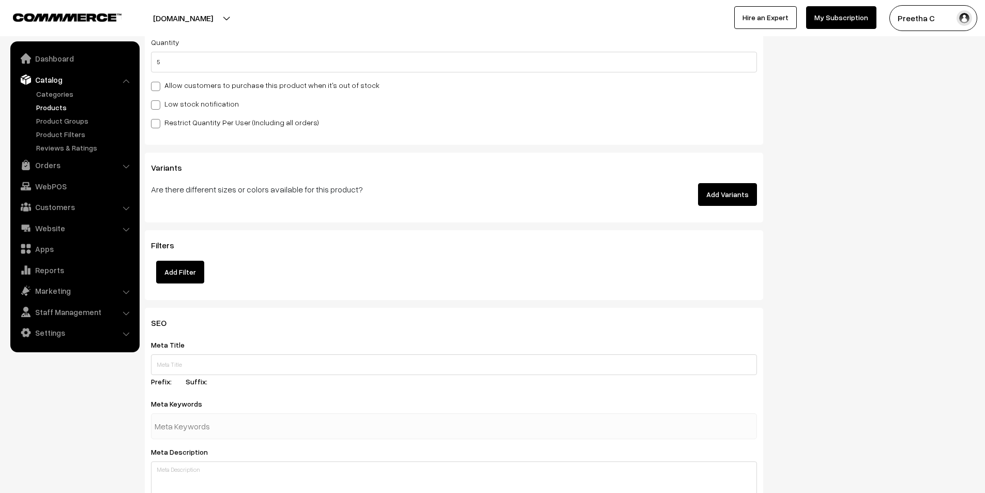
scroll to position [1241, 0]
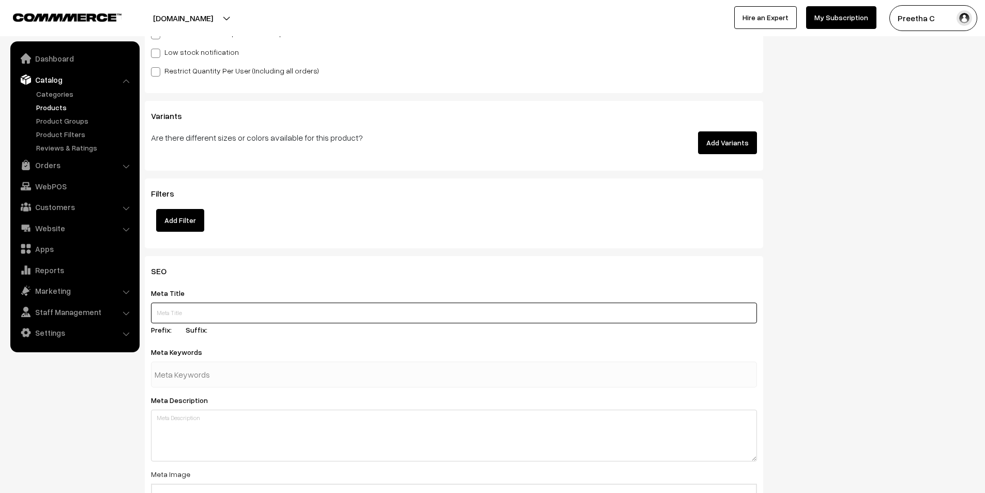
click at [247, 312] on input "text" at bounding box center [454, 312] width 606 height 21
paste input "Gold Look Saree Pin Under 699"
type input "Gold Look Saree Pin Under 699"
click at [249, 447] on textarea at bounding box center [454, 436] width 606 height 52
paste textarea "Buy elegant gold lookalike saree pin under ₹699. Adorned with filigree, ruby st…"
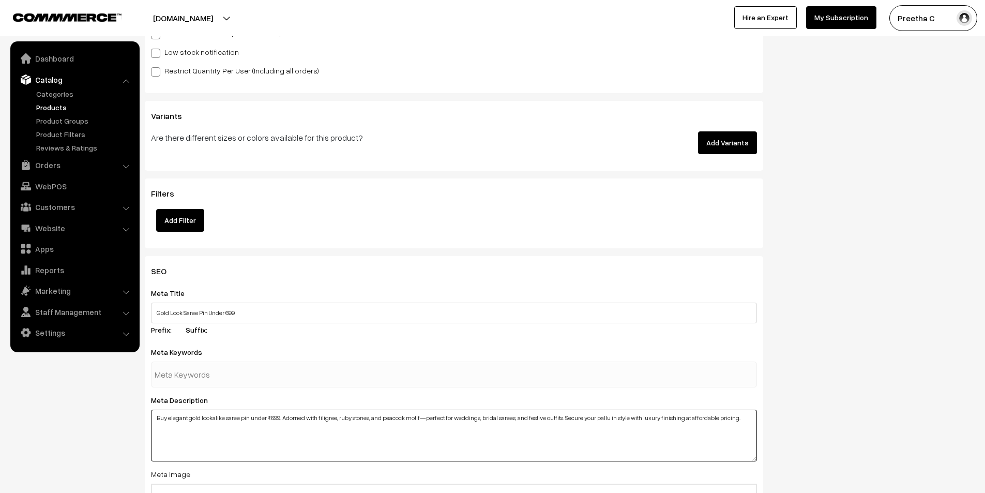
type textarea "Buy elegant gold lookalike saree pin under ₹699. Adorned with filigree, ruby st…"
click at [212, 374] on input "text" at bounding box center [209, 374] width 108 height 21
paste input "saree pin, saree brooch, gold look saree pin, peacock saree pin, ruby stone sar…"
type input "saree pin, saree brooch, gold look saree pin, peacock saree pin, ruby stone sar…"
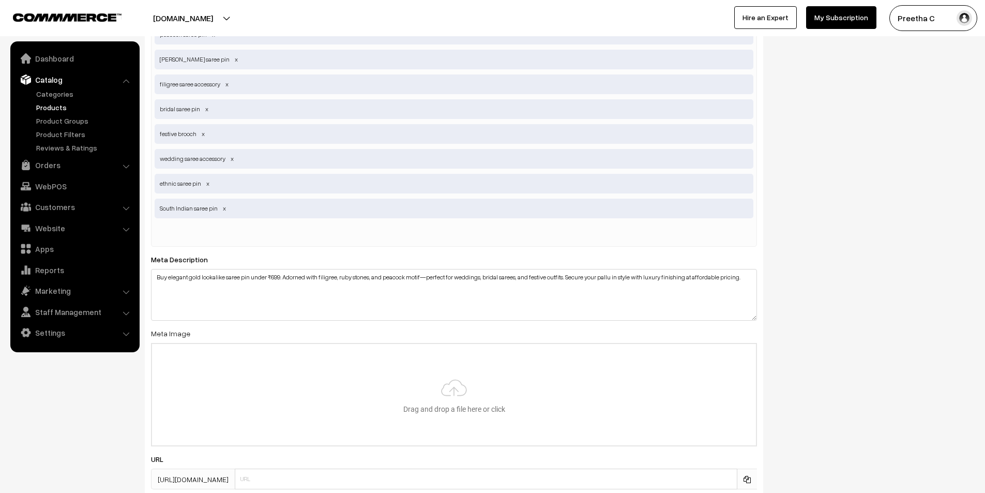
scroll to position [1737, 0]
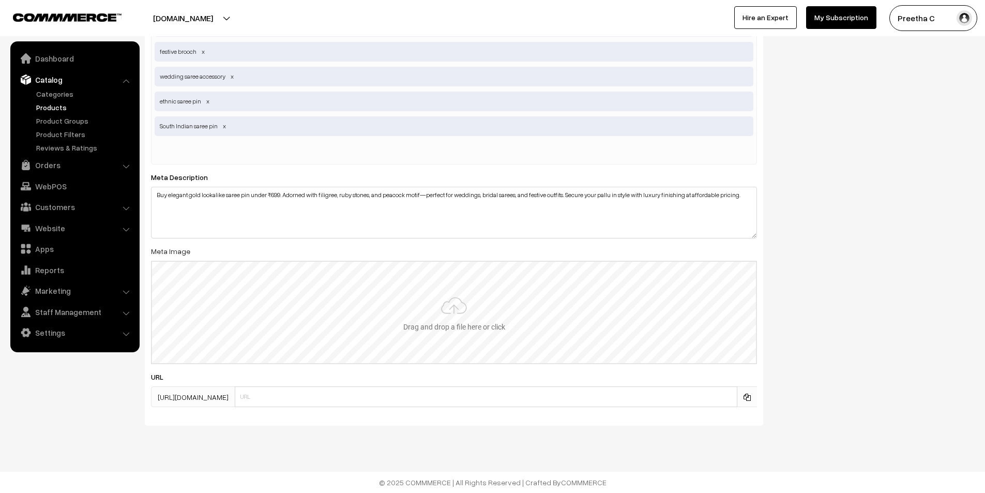
click at [488, 331] on input "file" at bounding box center [454, 312] width 604 height 101
type input "C:\fakepath\2.1.jpg"
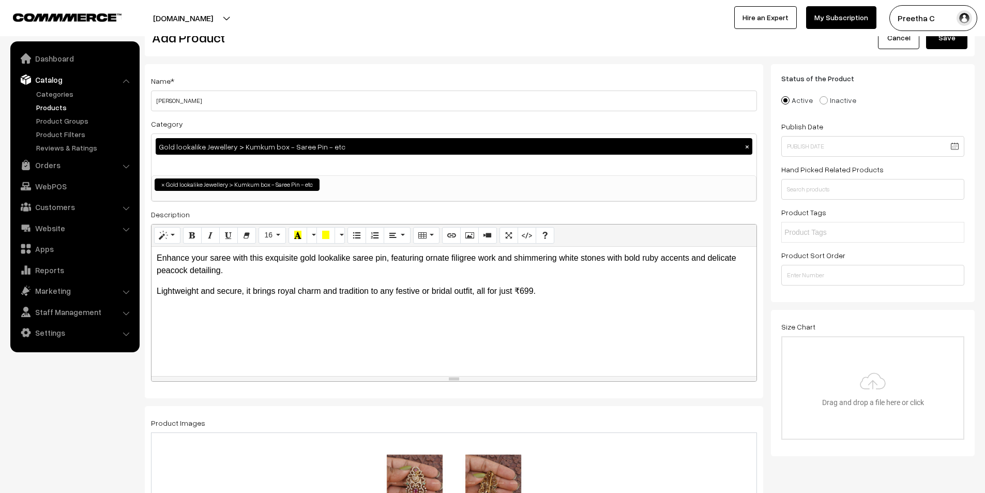
scroll to position [0, 0]
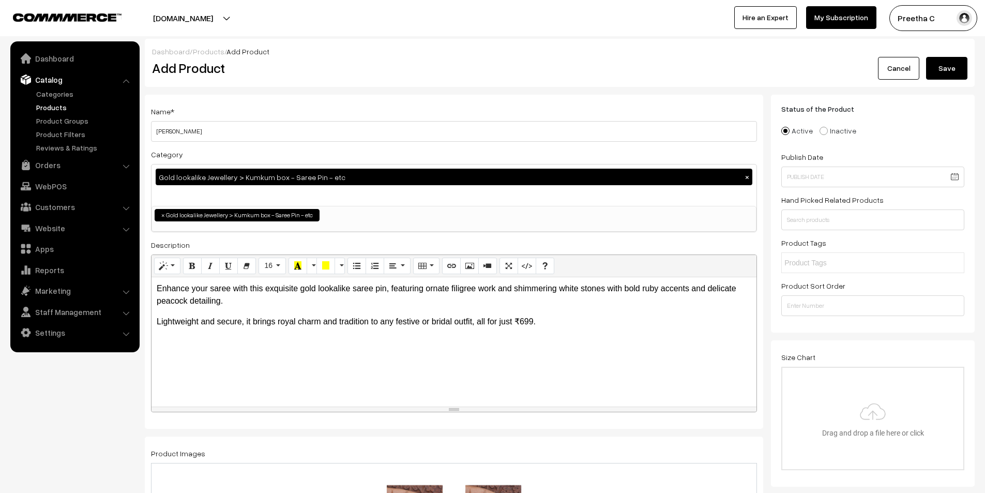
click at [952, 73] on button "Save" at bounding box center [946, 68] width 41 height 23
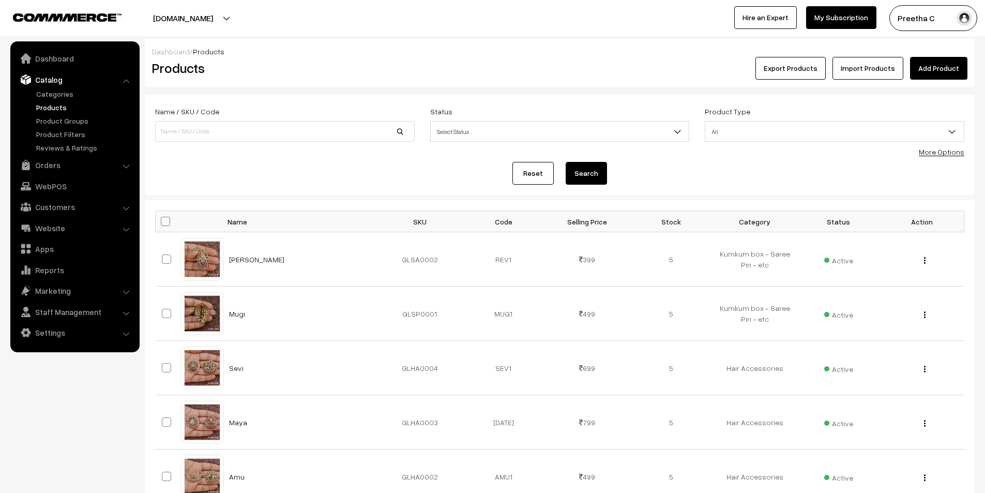
click at [923, 75] on link "Add Product" at bounding box center [938, 68] width 57 height 23
click at [60, 162] on link "Orders" at bounding box center [74, 165] width 123 height 19
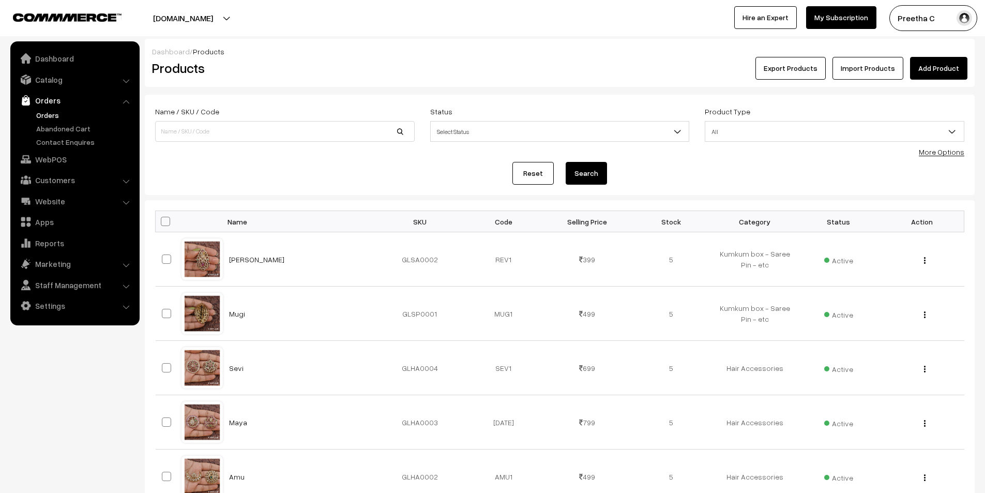
click at [66, 117] on link "Orders" at bounding box center [85, 115] width 102 height 11
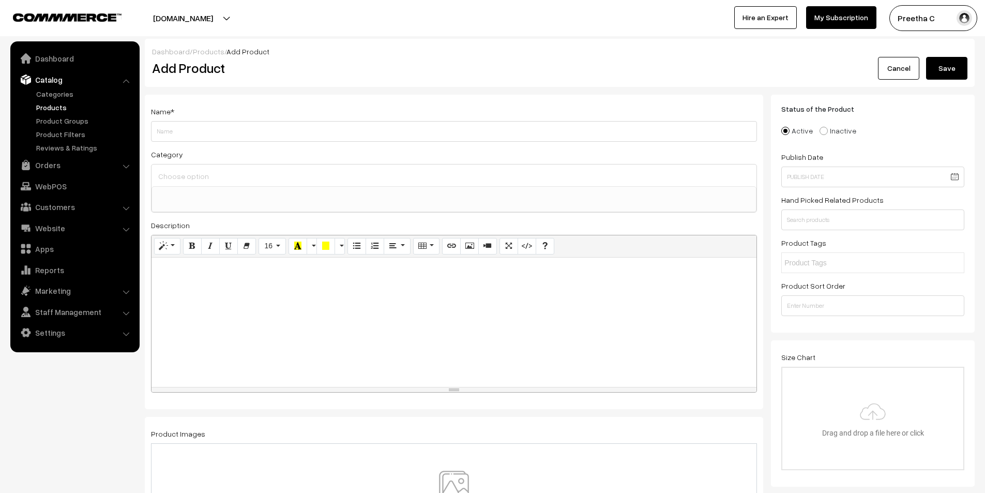
select select
type input "Abi"
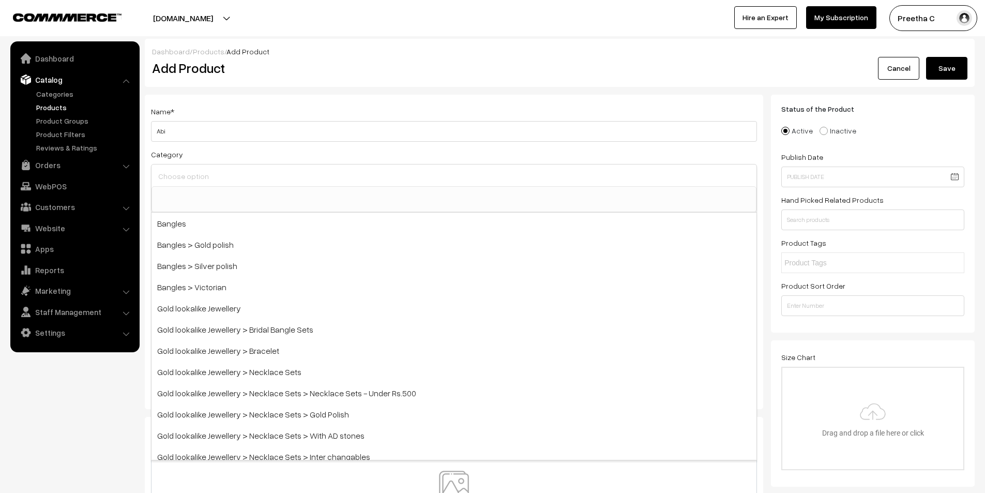
click at [317, 183] on input at bounding box center [454, 176] width 597 height 15
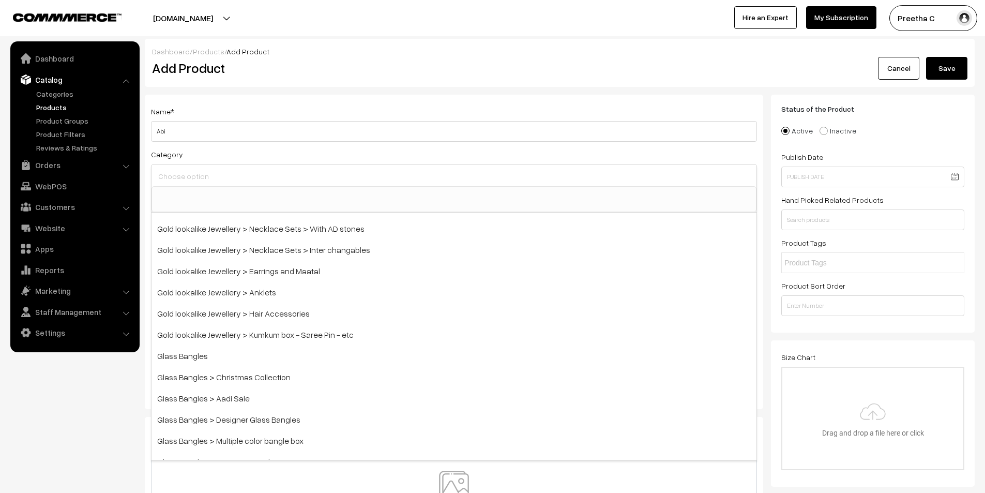
scroll to position [259, 0]
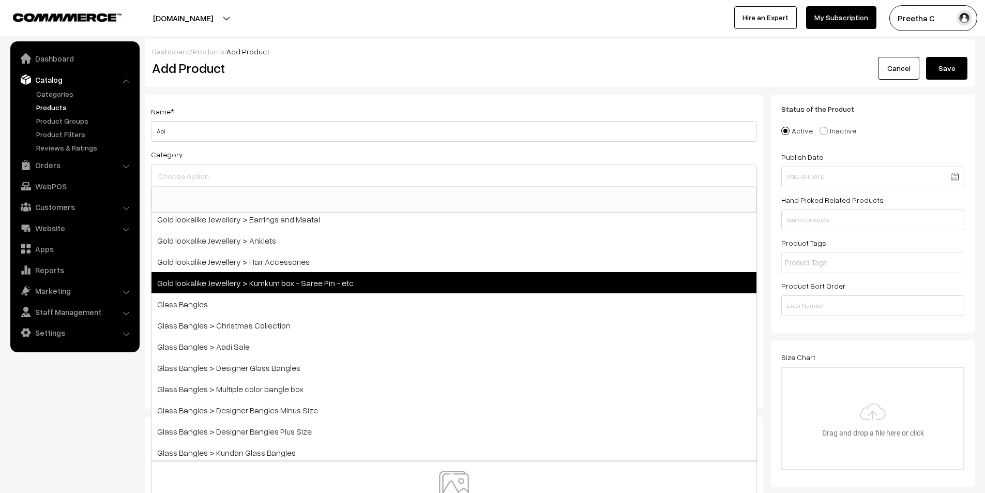
click at [459, 287] on span "Gold lookalike Jewellery > Kumkum box - Saree Pin - etc" at bounding box center [454, 282] width 605 height 21
select select "19"
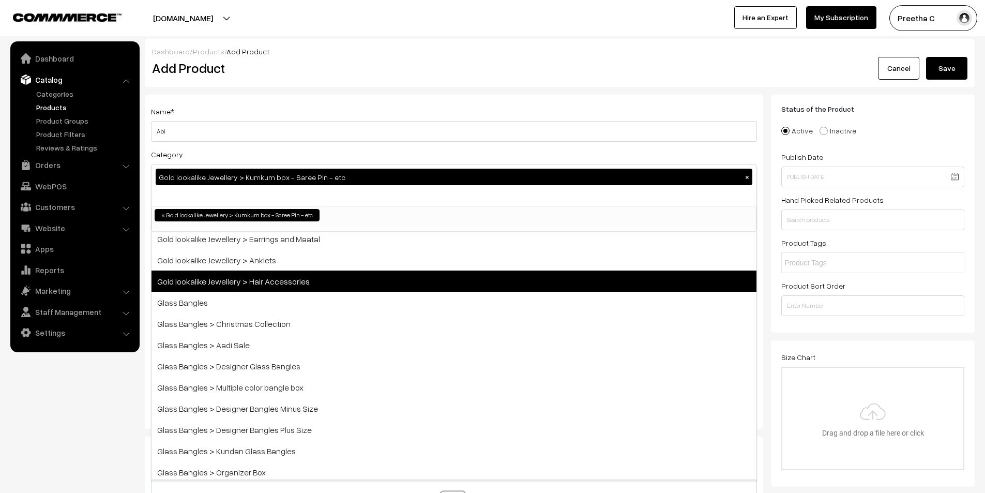
scroll to position [105, 0]
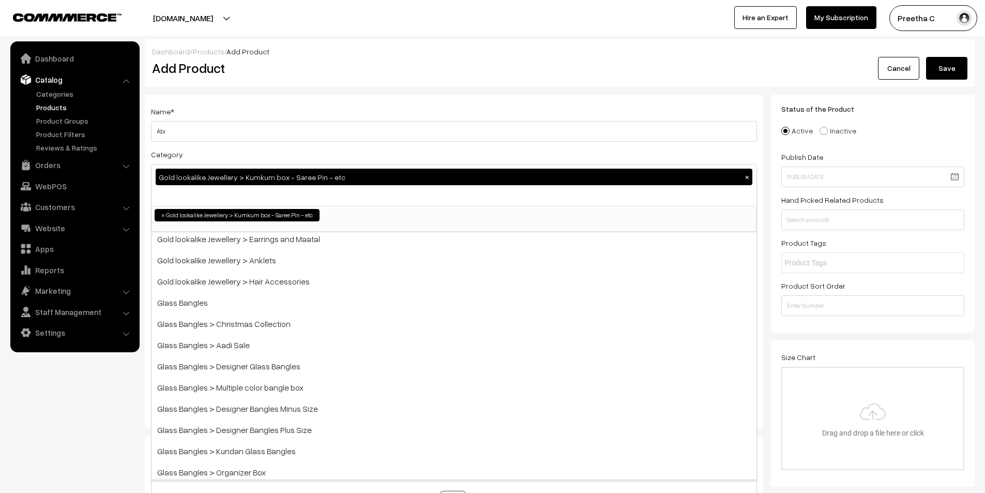
click at [471, 150] on div "Category Gold lookalike Jewellery > Kumkum box - Saree Pin - etc × Bangles Bang…" at bounding box center [454, 190] width 606 height 84
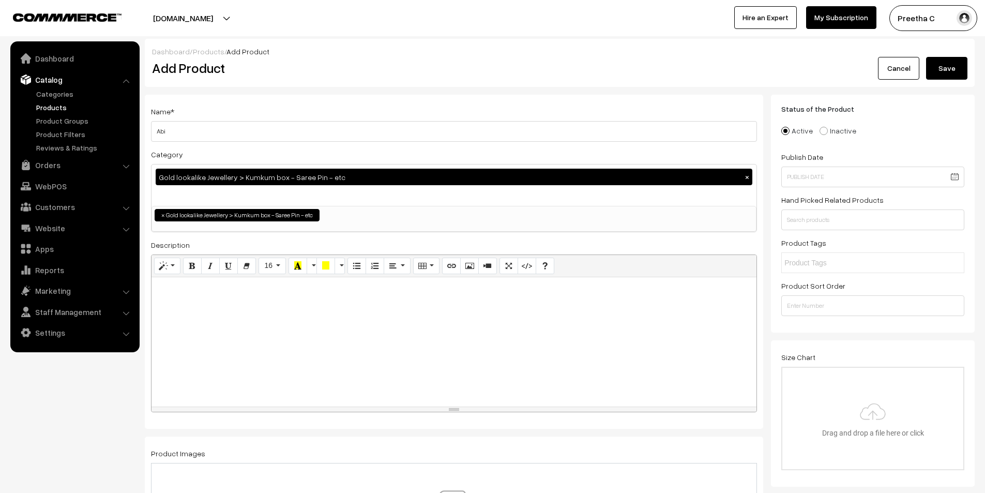
click at [375, 346] on div at bounding box center [454, 341] width 605 height 129
click at [256, 310] on div at bounding box center [454, 341] width 605 height 129
paste div
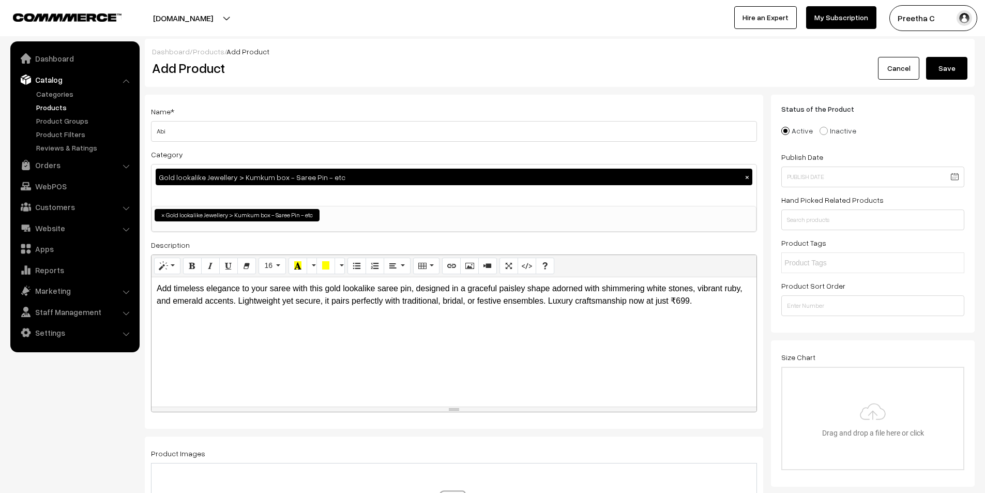
click at [546, 301] on p "Add timeless elegance to your saree with this gold lookalike saree pin, designe…" at bounding box center [454, 294] width 595 height 25
click at [278, 324] on p "Luxury craftsmanship now at just ₹699." at bounding box center [454, 321] width 595 height 12
click at [441, 417] on div "Name * Abi Category Gold lookalike Jewellery > Kumkum box - Saree Pin - etc × B…" at bounding box center [454, 262] width 618 height 334
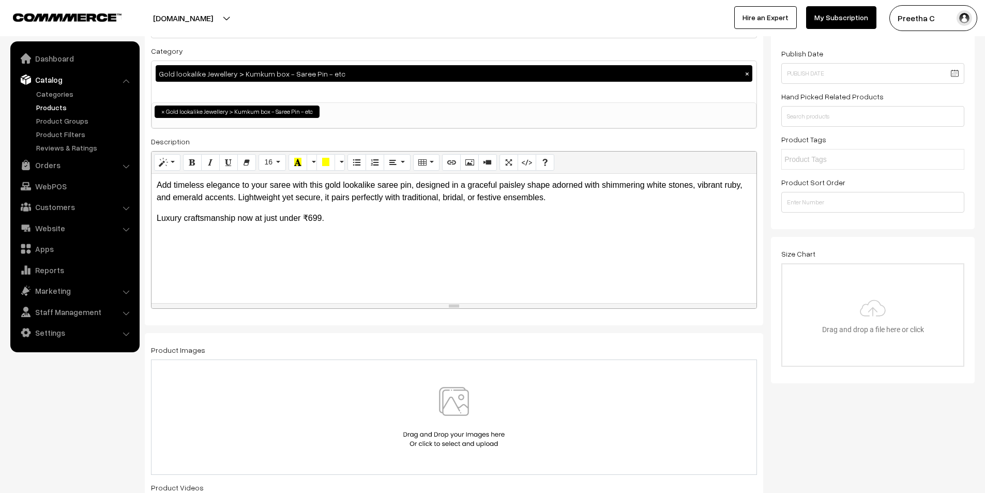
scroll to position [207, 0]
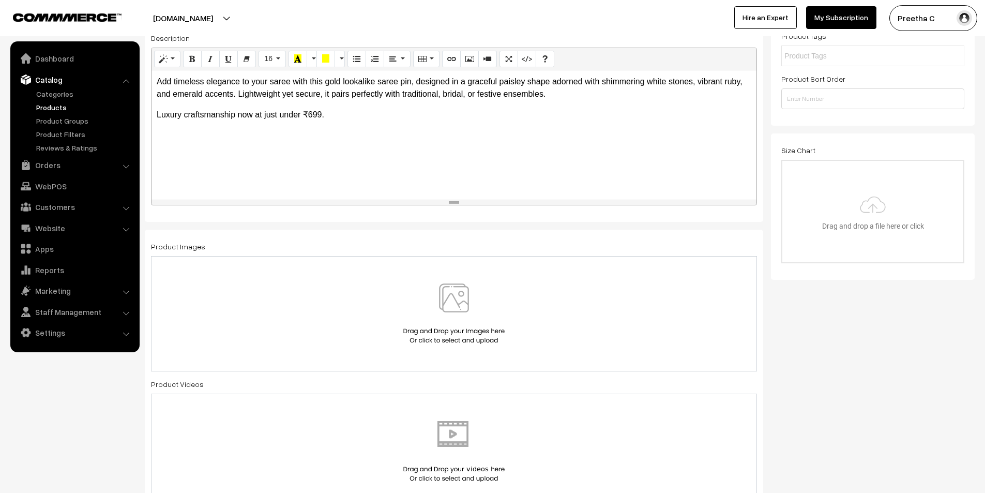
click at [464, 334] on img at bounding box center [454, 313] width 107 height 60
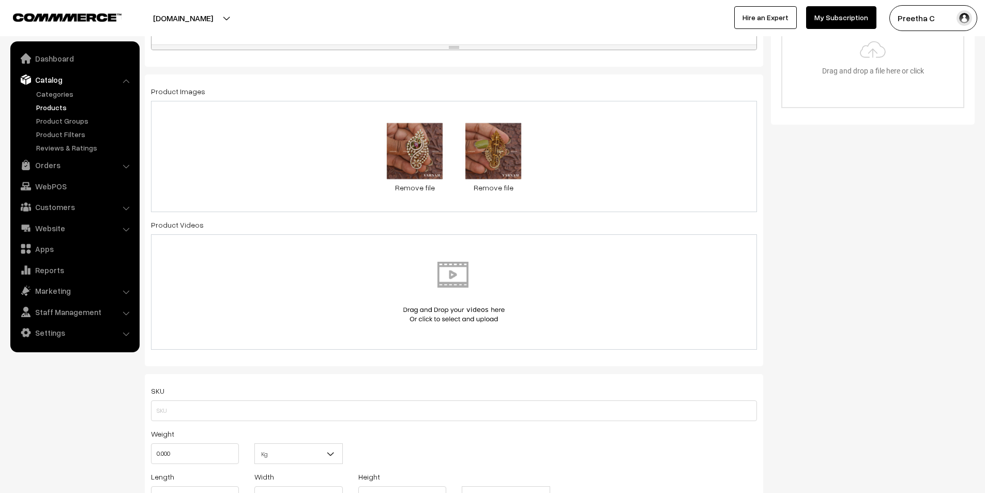
scroll to position [465, 0]
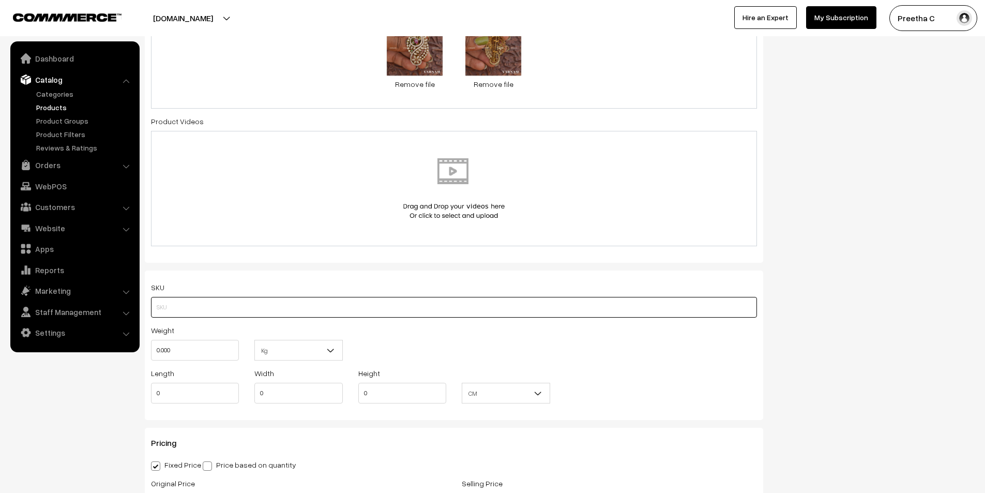
click at [452, 312] on input "text" at bounding box center [454, 307] width 606 height 21
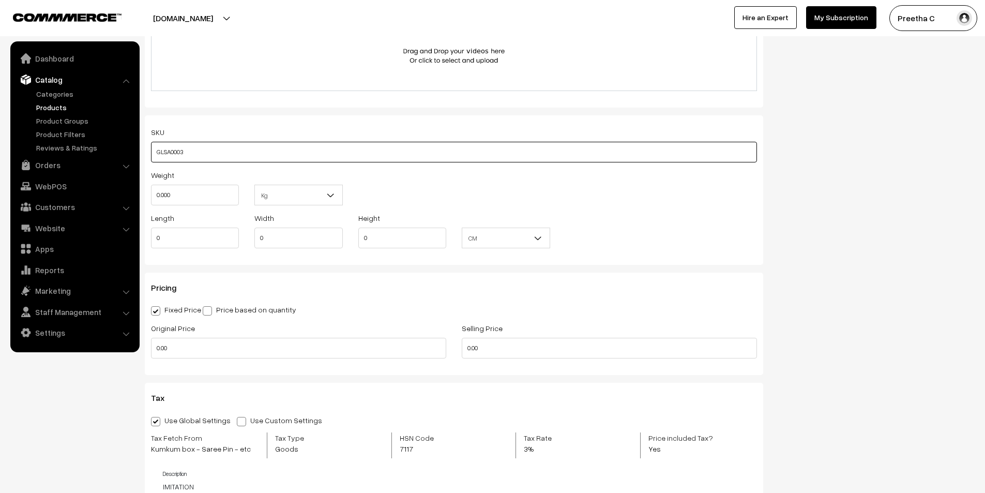
type input "GLSA0003"
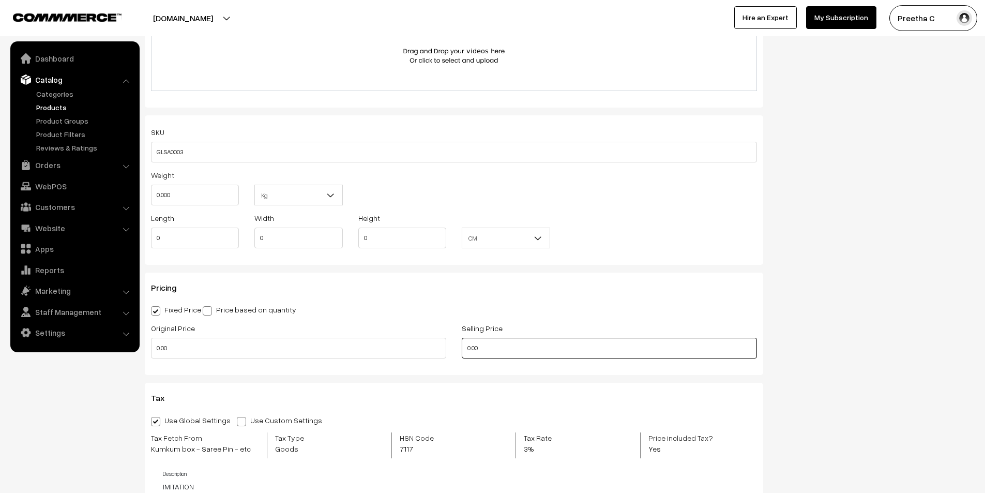
click at [468, 351] on input "0.00" at bounding box center [609, 348] width 295 height 21
type input "399"
click at [385, 348] on input "0.00" at bounding box center [298, 348] width 295 height 21
drag, startPoint x: 385, startPoint y: 348, endPoint x: 229, endPoint y: 350, distance: 156.7
click at [229, 350] on input "0.00" at bounding box center [298, 348] width 295 height 21
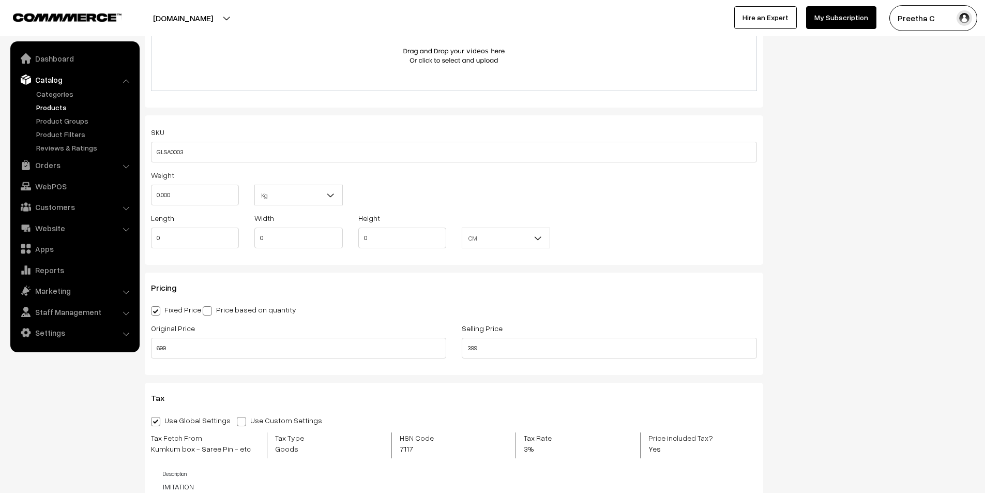
click at [315, 376] on div "Name * Abi Category Gold lookalike Jewellery > Kumkum box - Saree Pin - etc × B…" at bounding box center [454, 126] width 634 height 1304
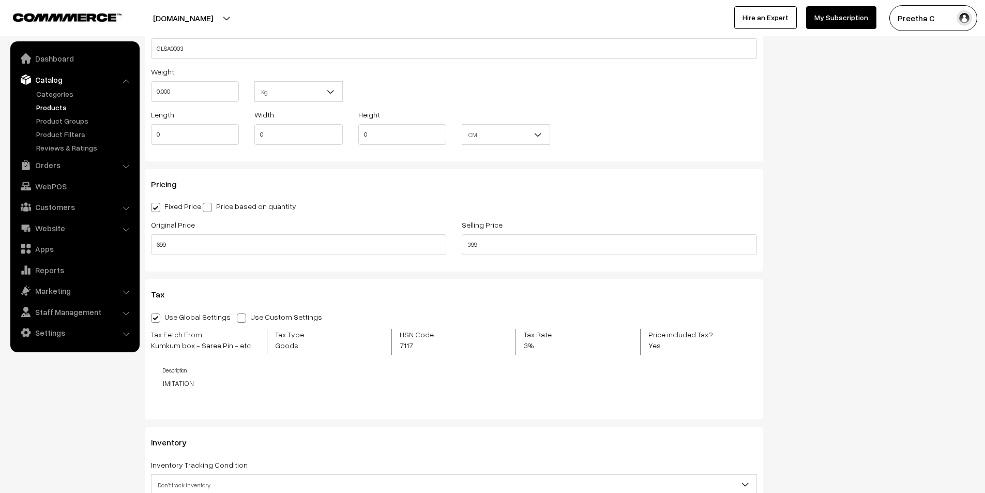
scroll to position [776, 0]
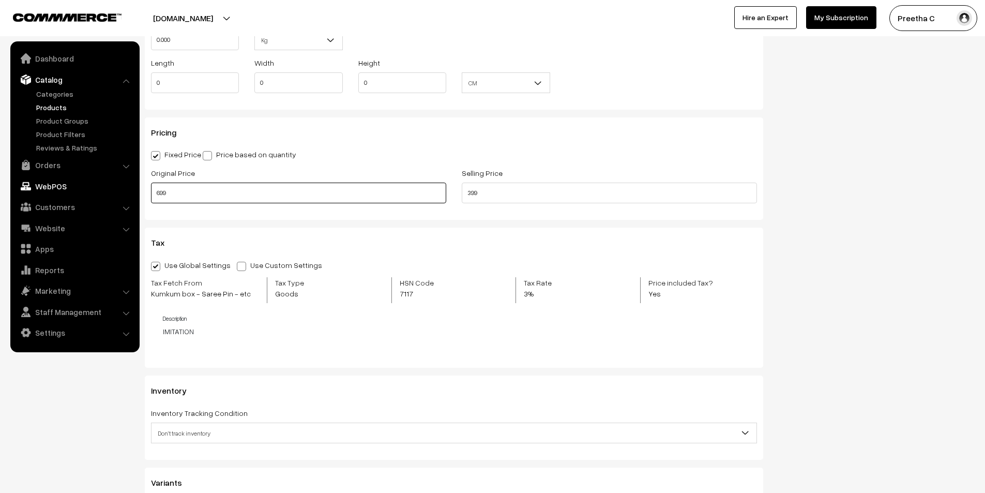
drag, startPoint x: 127, startPoint y: 193, endPoint x: 119, endPoint y: 193, distance: 7.8
click at [119, 193] on body "Thank you for showing interest. Our team will call you shortly. Close [DOMAIN_N…" at bounding box center [492, 153] width 985 height 1858
type input "599"
click at [356, 145] on div "Pricing Fixed Price Price based on quantity Original Price 599 Selling Price 39…" at bounding box center [454, 168] width 618 height 102
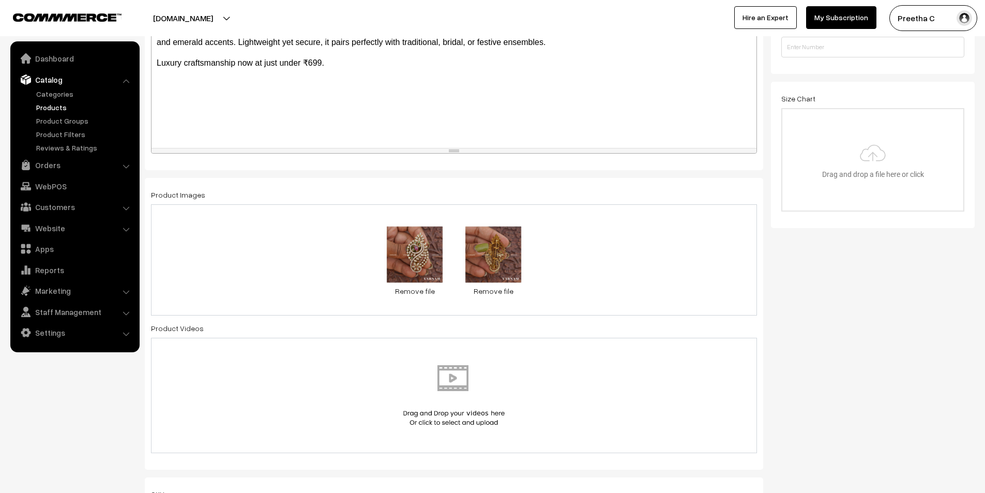
scroll to position [103, 0]
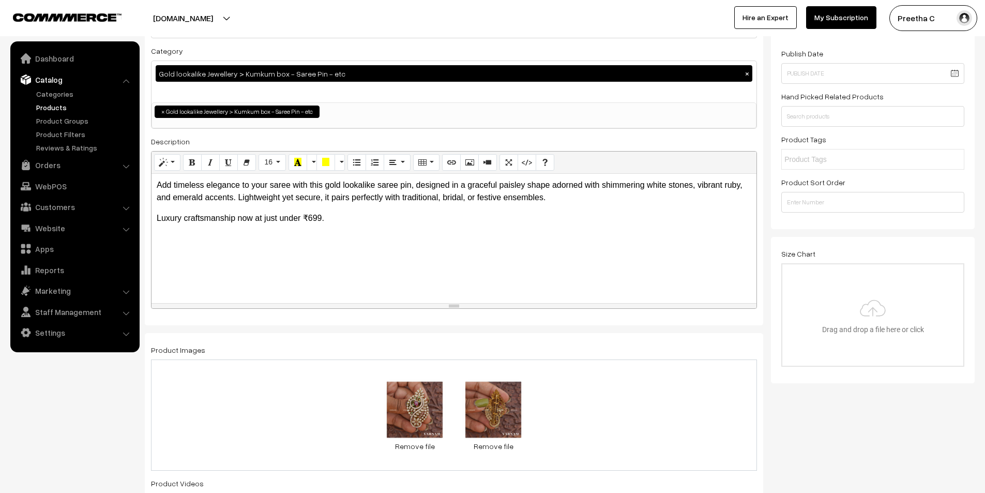
click at [312, 219] on p "Luxury craftsmanship now at just under ₹699." at bounding box center [454, 218] width 595 height 12
click at [356, 276] on div "Add timeless elegance to your saree with this gold lookalike saree pin, designe…" at bounding box center [454, 238] width 605 height 129
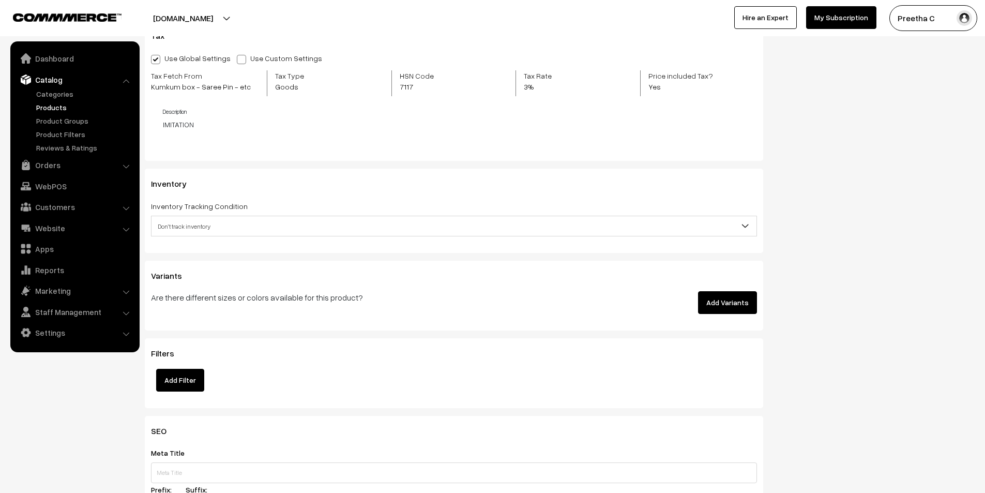
scroll to position [1034, 0]
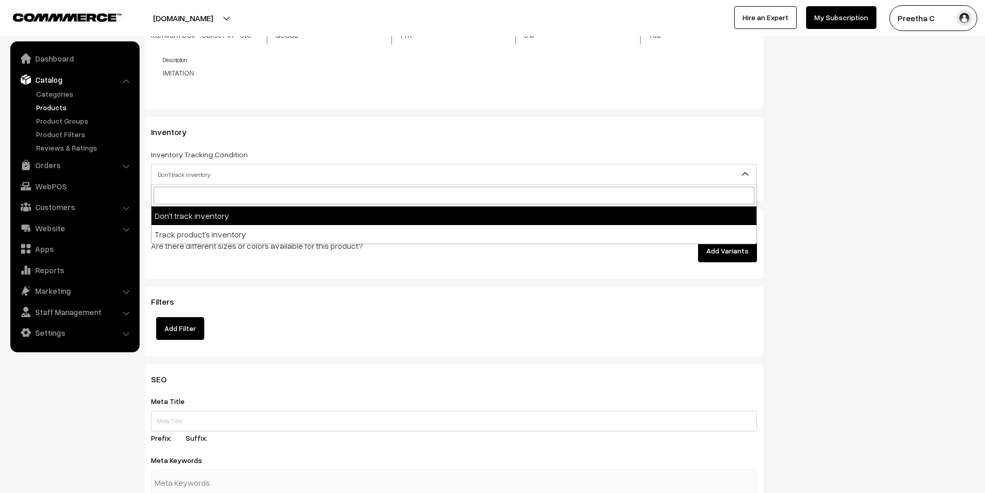
click at [299, 174] on span "Don't track inventory" at bounding box center [454, 174] width 605 height 18
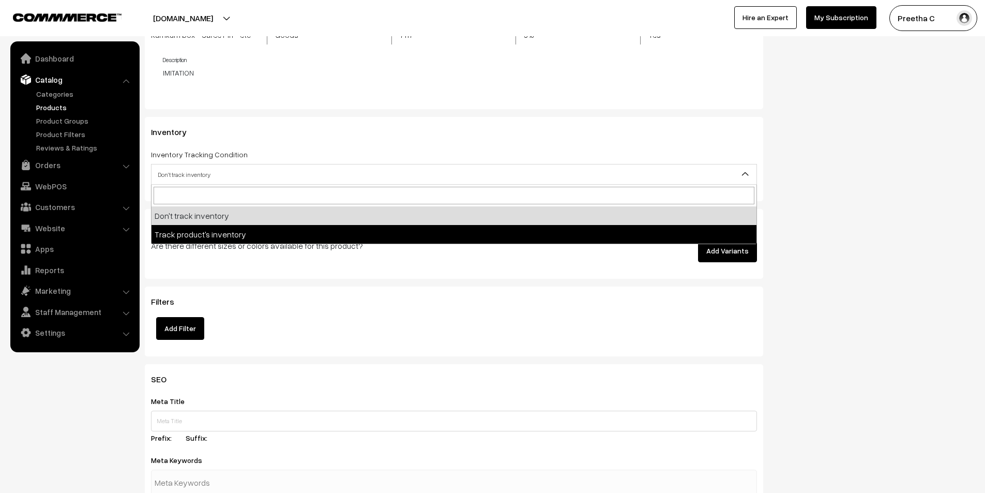
select select "2"
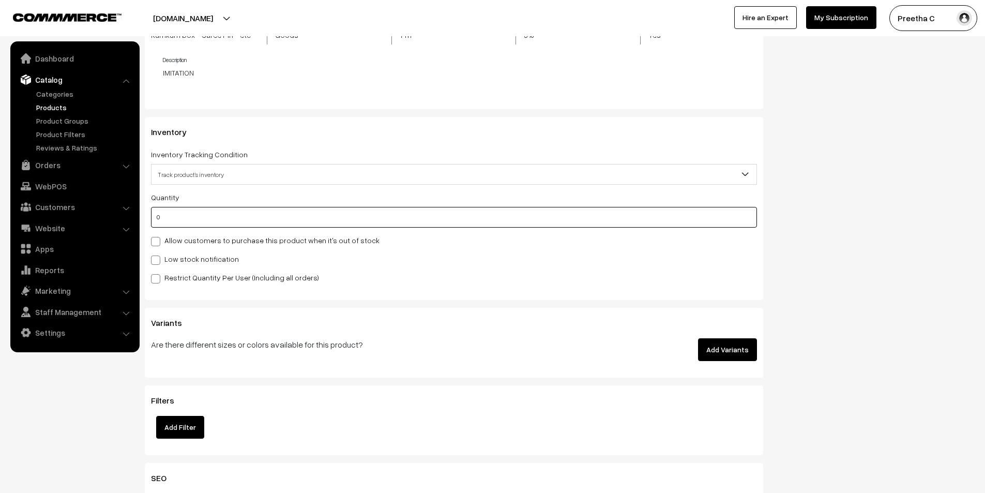
click at [275, 224] on input "0" at bounding box center [454, 217] width 606 height 21
type input "6"
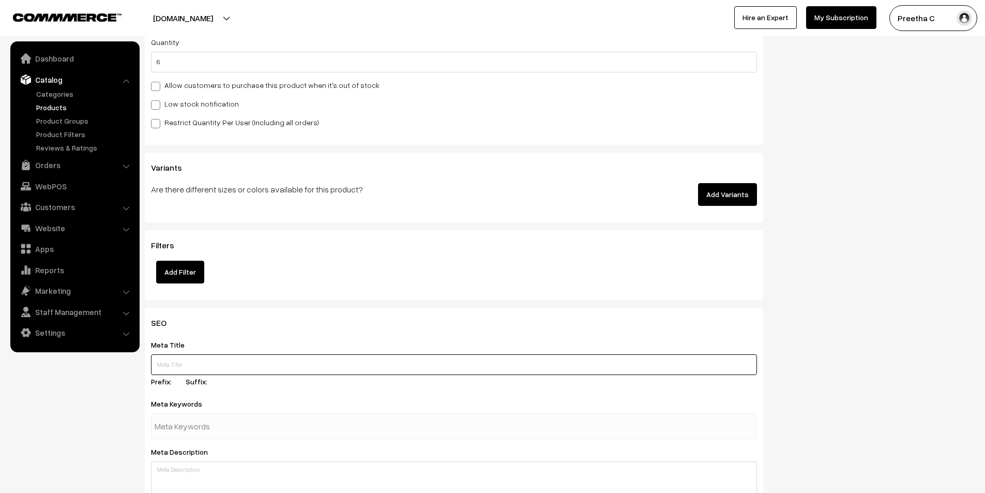
click at [238, 362] on input "text" at bounding box center [454, 364] width 606 height 21
paste input "Gold Look Saree Pin"
type input "Gold Look Saree Pin"
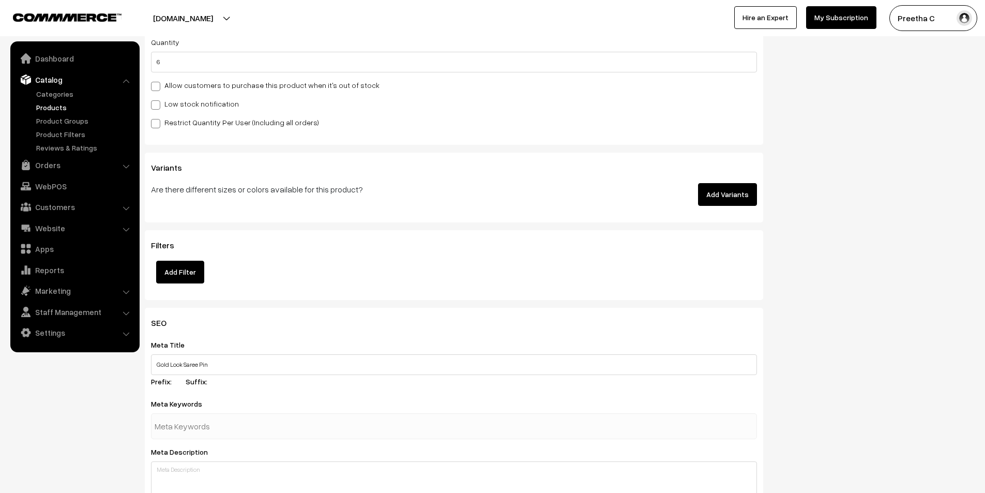
click at [235, 418] on input "text" at bounding box center [209, 426] width 108 height 21
paste input "saree pin, saree brooch, gold look saree pin, paisley saree pin, stone saree pi…"
type input "saree pin, saree brooch, gold look saree pin, paisley saree pin, stone saree pi…"
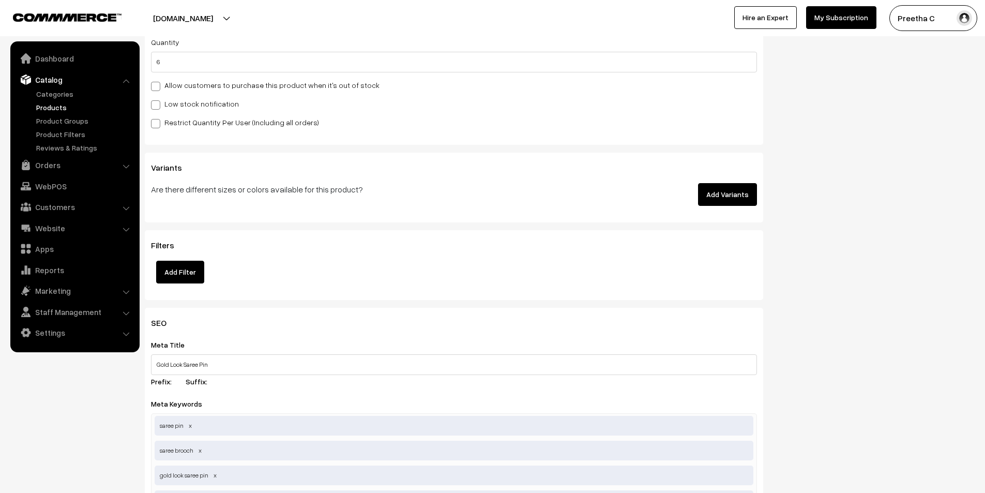
scroll to position [1551, 0]
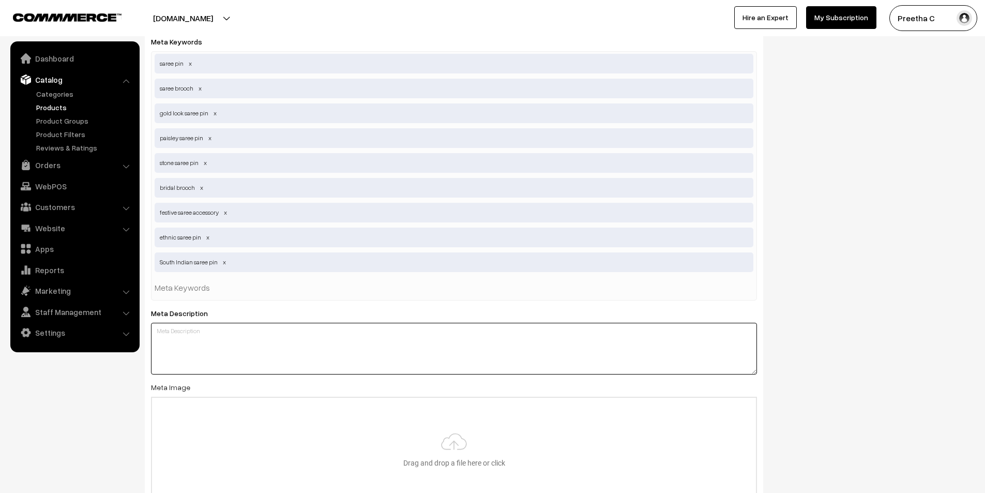
click at [289, 335] on textarea at bounding box center [454, 349] width 606 height 52
paste textarea "Shop paisley motif gold look saree pin under ₹699. Studded with white stones, r…"
type textarea "Shop paisley motif gold look saree pin under ₹699. Studded with white stones, r…"
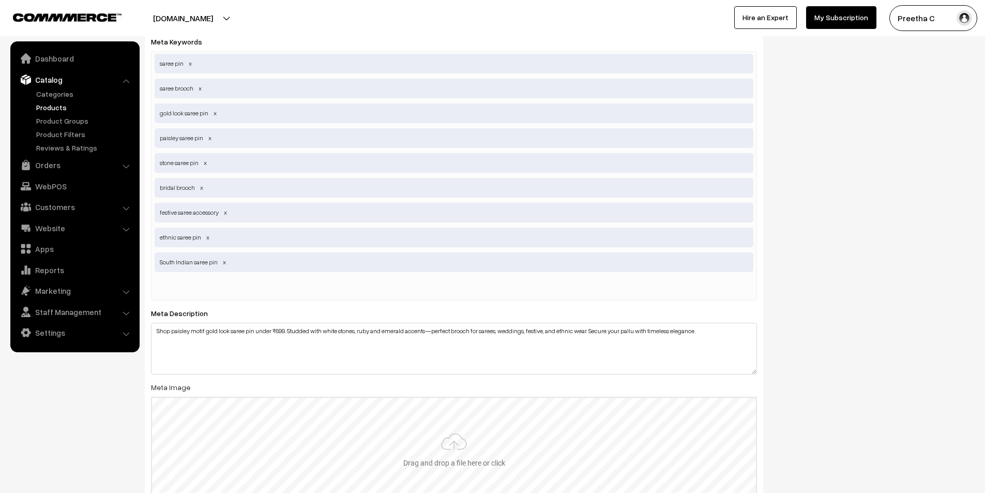
click at [358, 444] on input "file" at bounding box center [454, 448] width 604 height 101
type input "C:\fakepath\3.1.jpg"
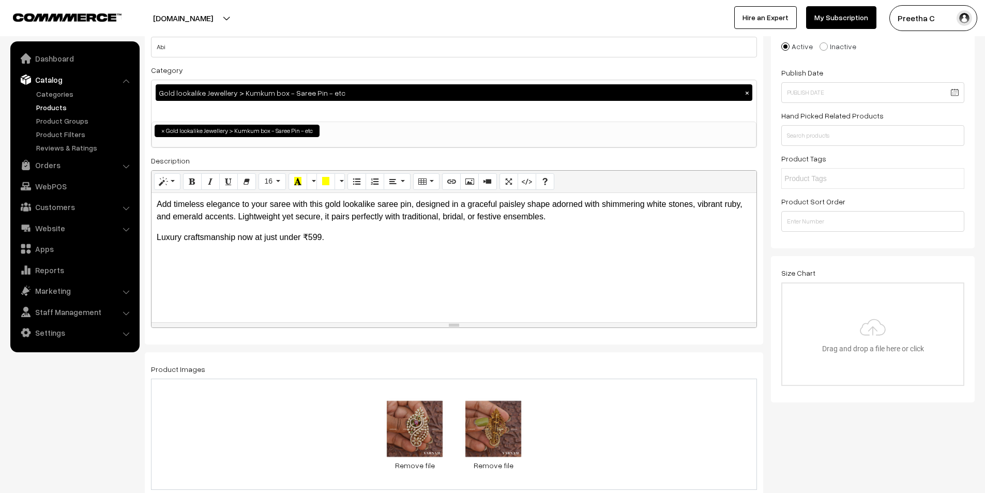
scroll to position [0, 0]
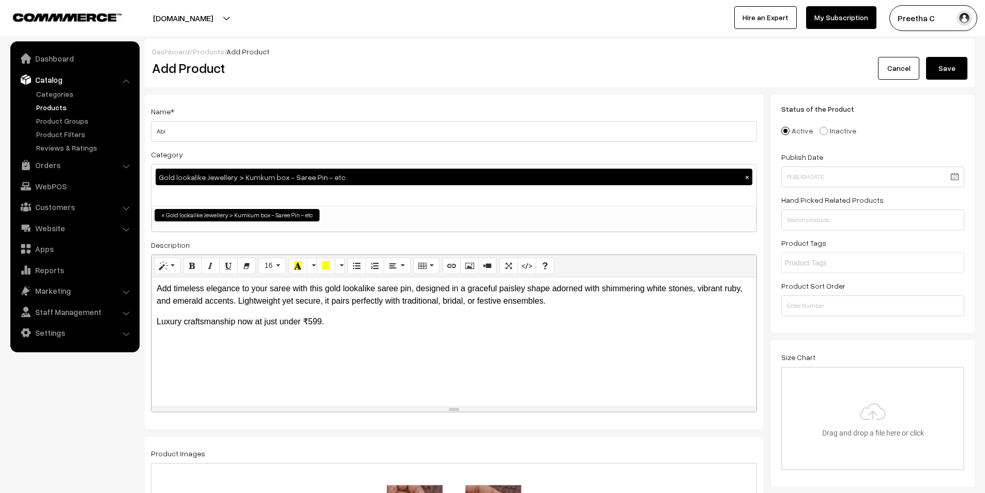
click at [961, 71] on button "Save" at bounding box center [946, 68] width 41 height 23
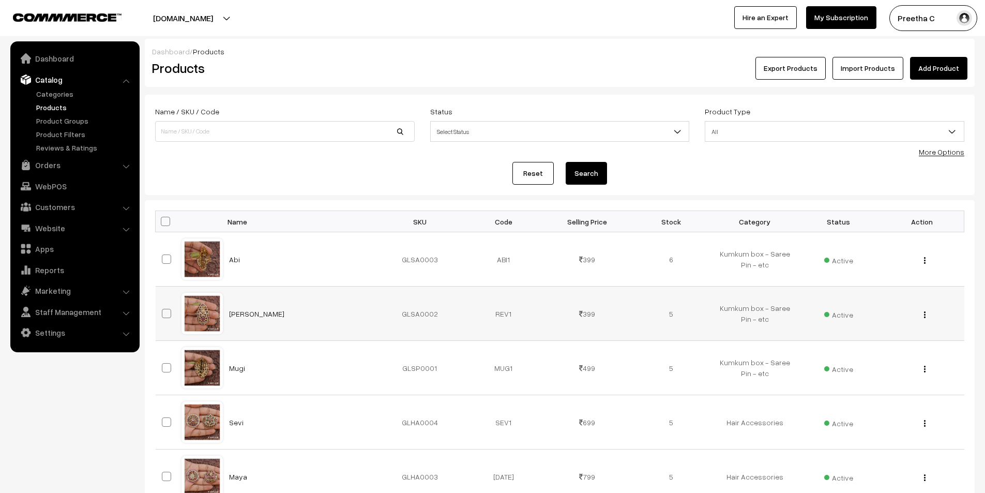
click at [925, 314] on img "button" at bounding box center [925, 314] width 2 height 7
click at [877, 349] on link "Edit" at bounding box center [879, 352] width 88 height 23
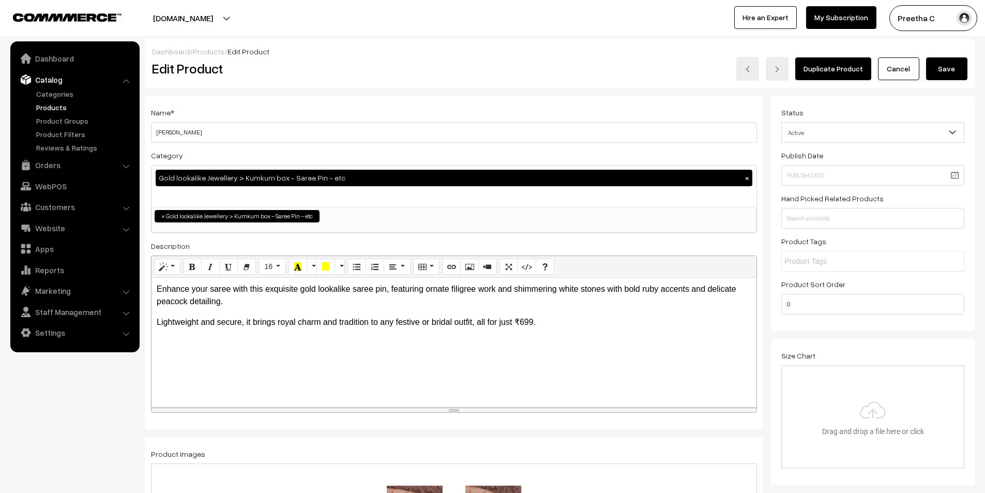
click at [521, 324] on p "Lightweight and secure, it brings royal charm and tradition to any festive or b…" at bounding box center [454, 322] width 595 height 12
click at [549, 366] on div "Enhance your saree with this exquisite gold lookalike saree pin, featuring orna…" at bounding box center [454, 342] width 605 height 129
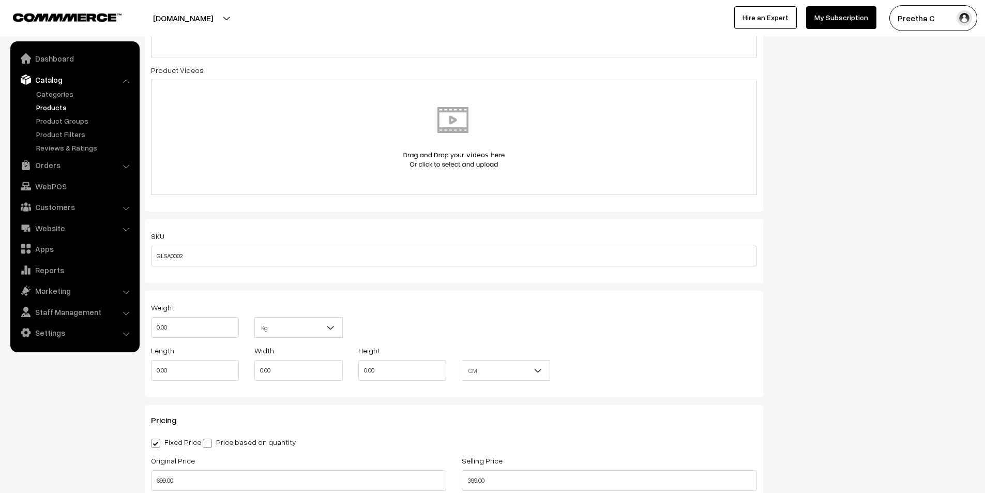
scroll to position [672, 0]
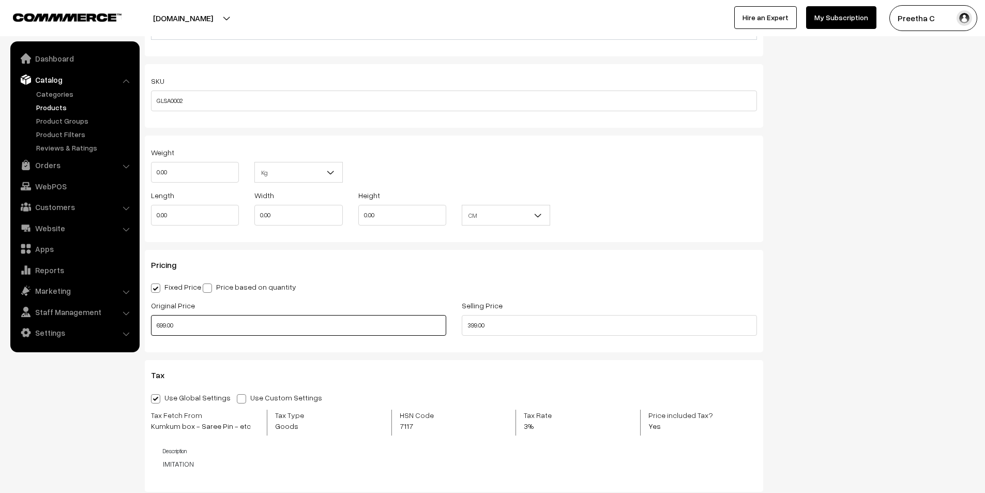
drag, startPoint x: 160, startPoint y: 327, endPoint x: 144, endPoint y: 329, distance: 15.6
click at [144, 329] on div "Original Price 699.00" at bounding box center [298, 320] width 311 height 43
type input "599.00"
click at [230, 346] on div "Pricing Fixed Price Price based on quantity Original Price 599.00 Selling Price…" at bounding box center [454, 301] width 618 height 102
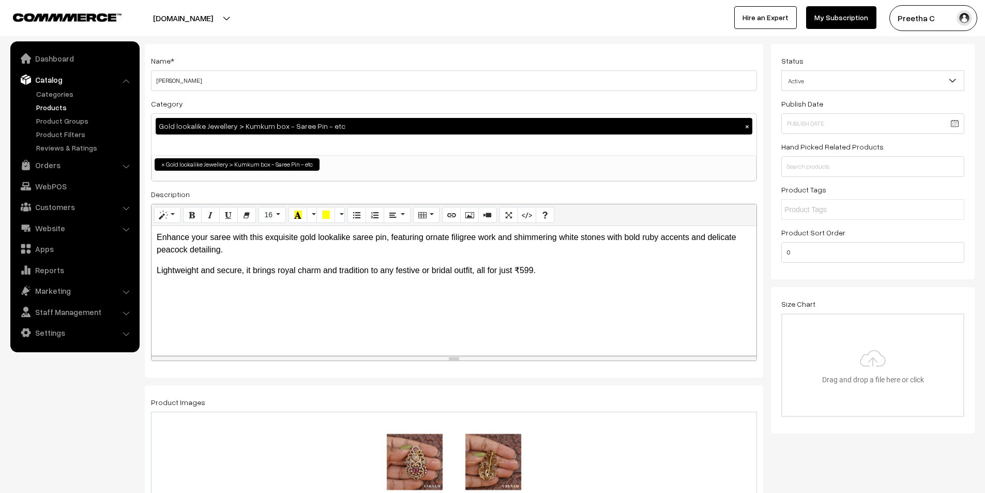
scroll to position [0, 0]
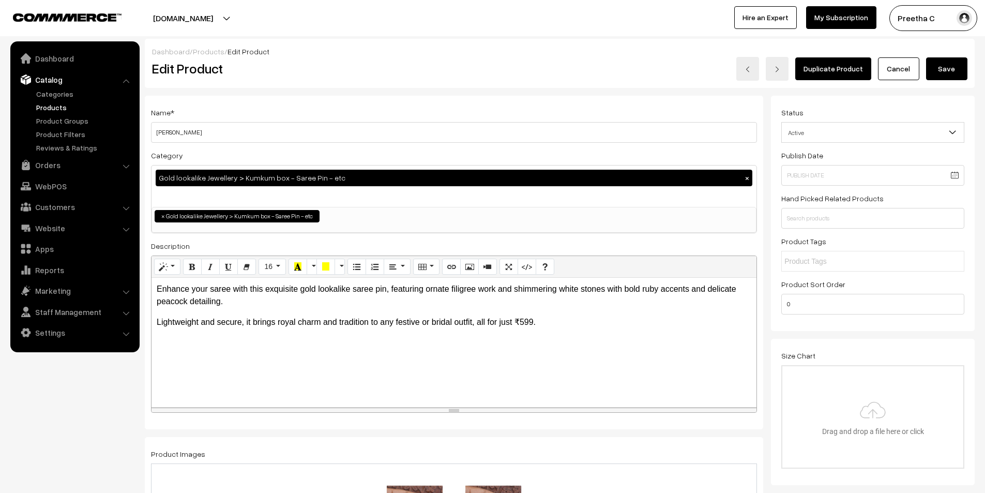
click at [935, 71] on button "Save" at bounding box center [946, 68] width 41 height 23
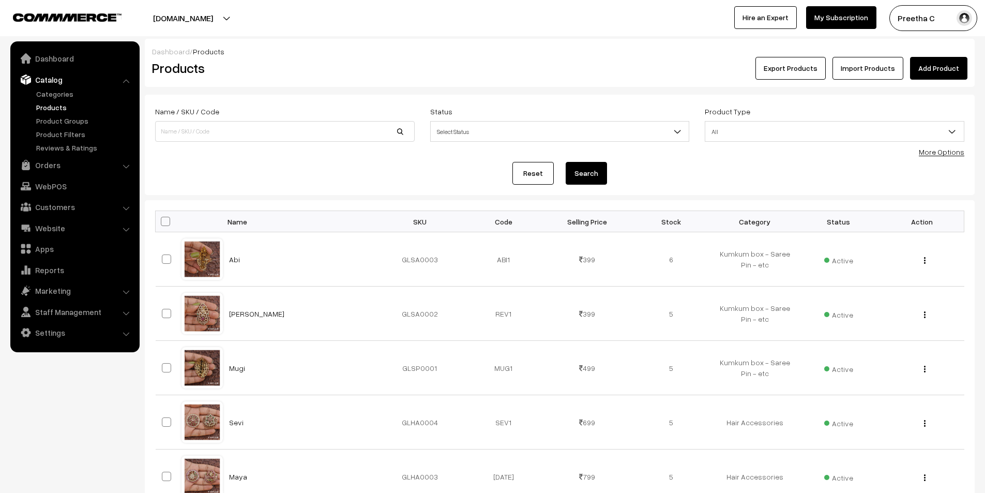
click at [944, 72] on link "Add Product" at bounding box center [938, 68] width 57 height 23
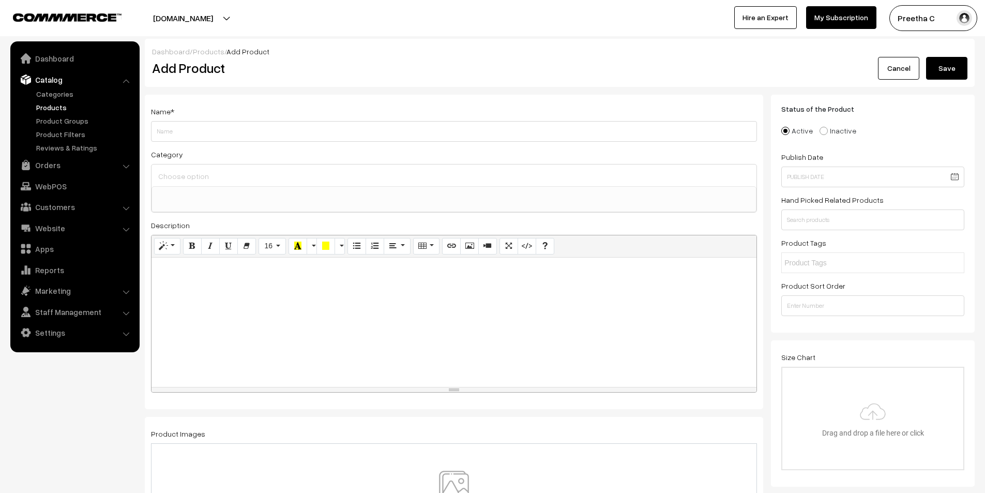
select select
type input "Saru"
click at [286, 180] on input at bounding box center [454, 176] width 597 height 15
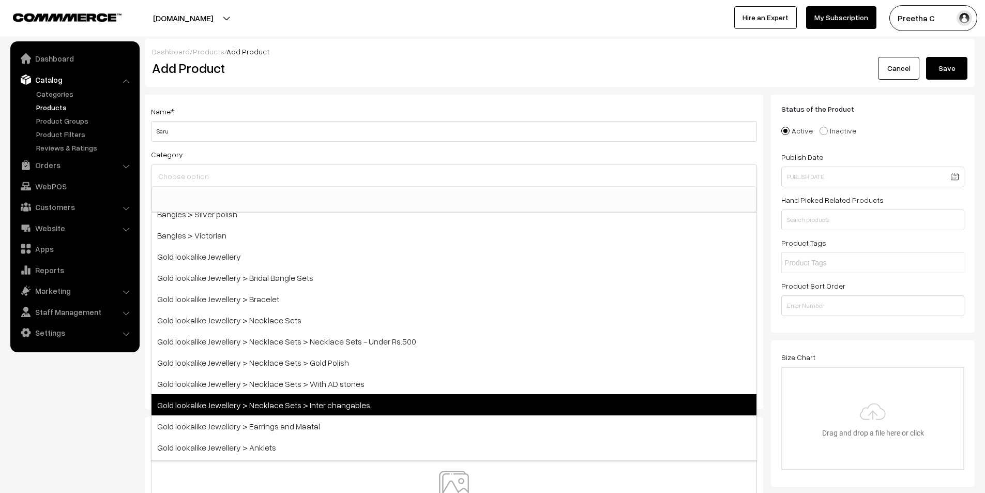
scroll to position [103, 0]
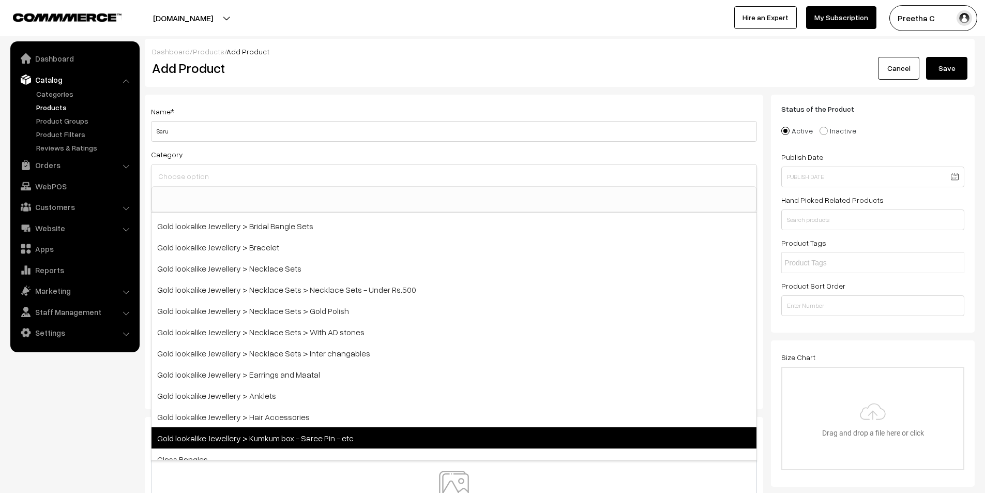
click at [492, 433] on span "Gold lookalike Jewellery > Kumkum box - Saree Pin - etc" at bounding box center [454, 437] width 605 height 21
select select "19"
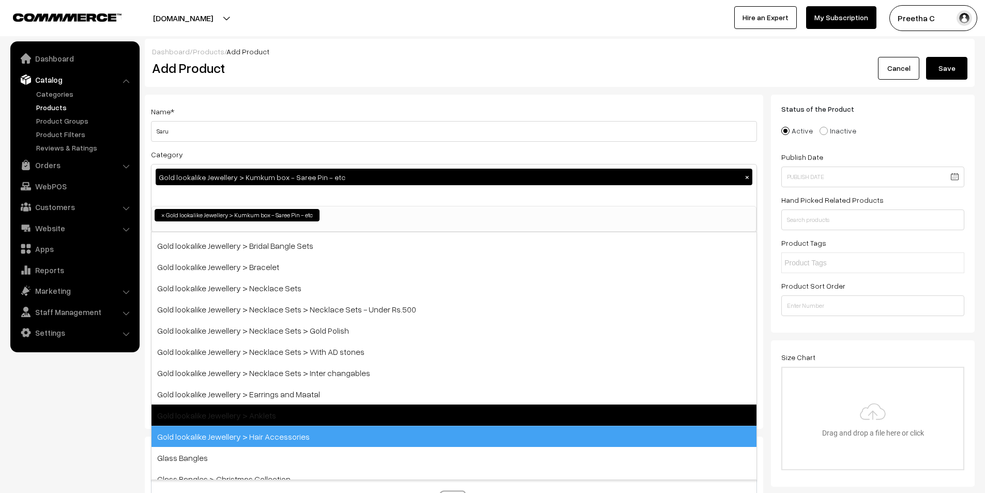
scroll to position [105, 0]
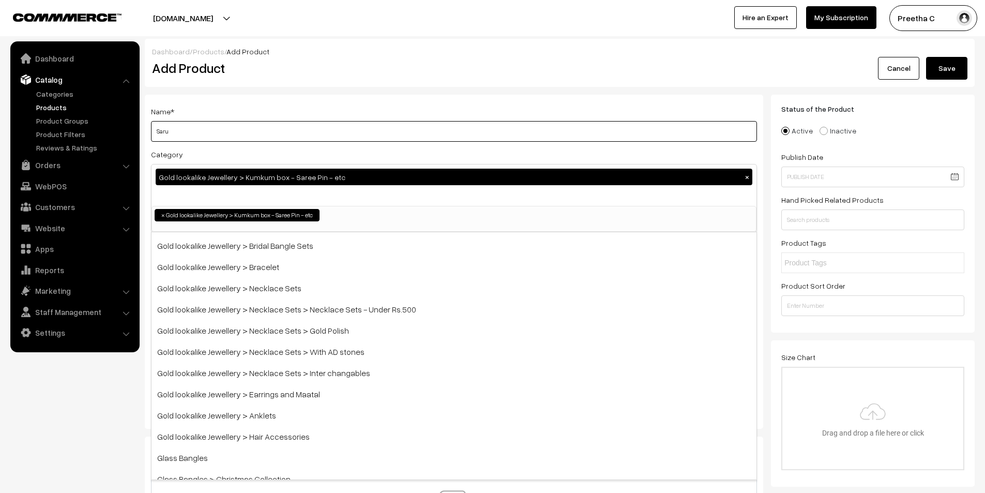
click at [305, 133] on input "Saru" at bounding box center [454, 131] width 606 height 21
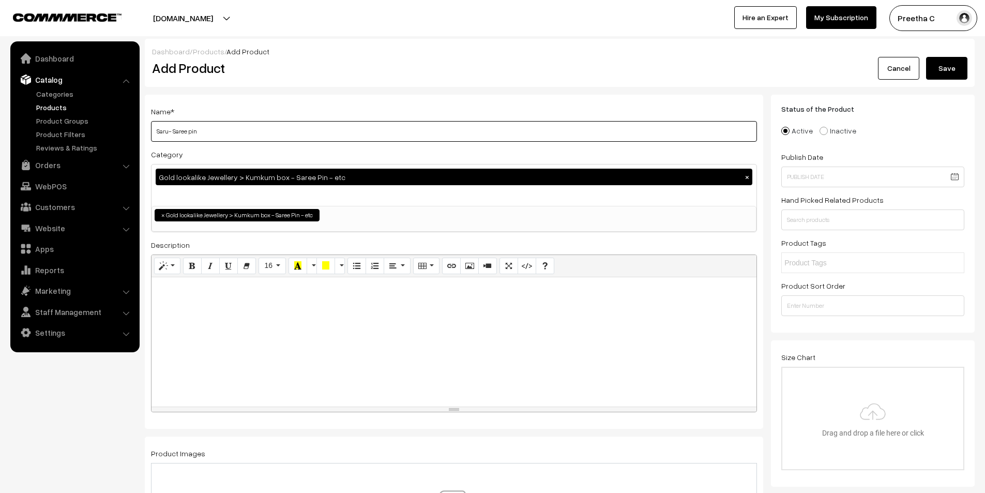
type input "Saru- Saree pin"
click at [359, 351] on div at bounding box center [454, 341] width 605 height 129
paste div
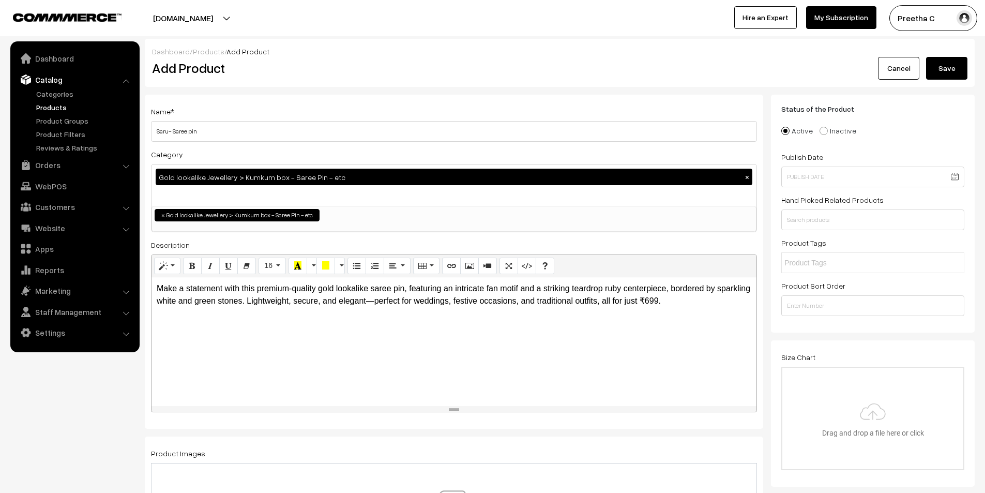
click at [243, 301] on p "Make a statement with this premium-quality gold lookalike saree pin, featuring …" at bounding box center [454, 294] width 595 height 25
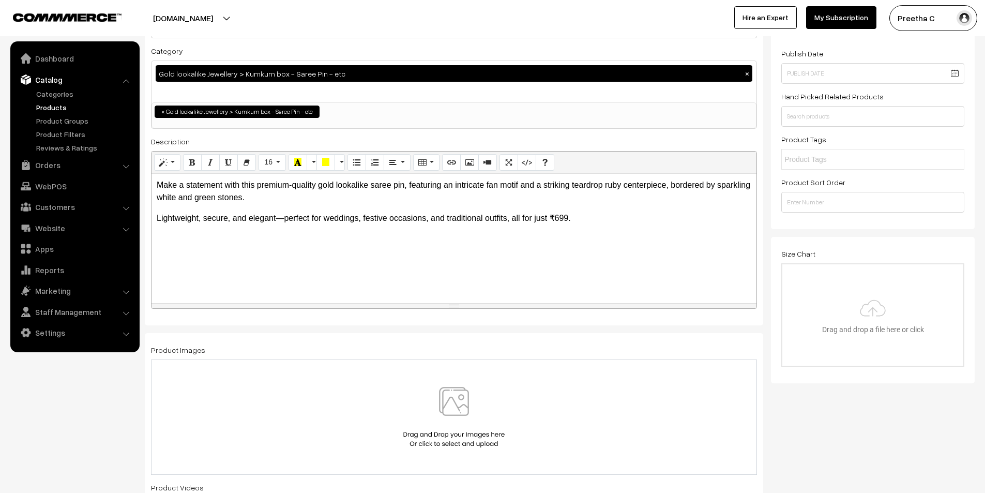
scroll to position [155, 0]
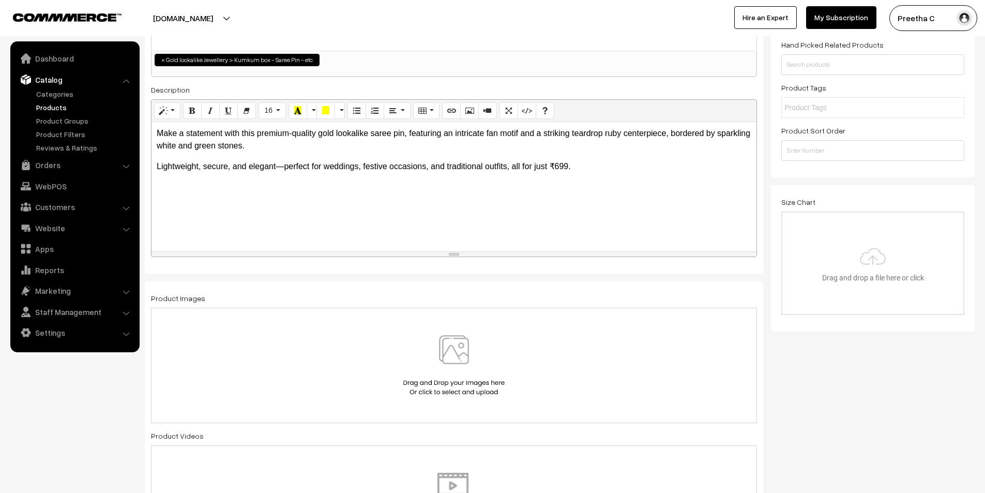
click at [432, 343] on img at bounding box center [454, 365] width 107 height 60
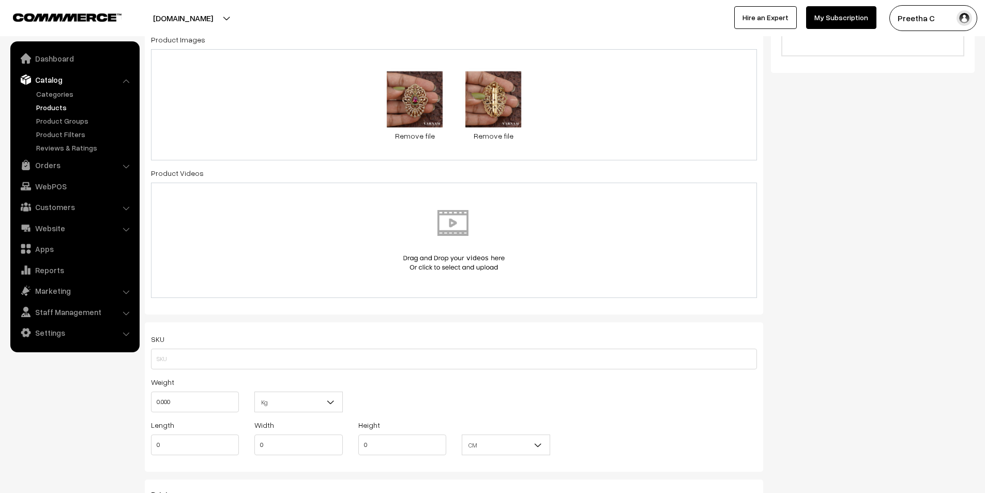
scroll to position [465, 0]
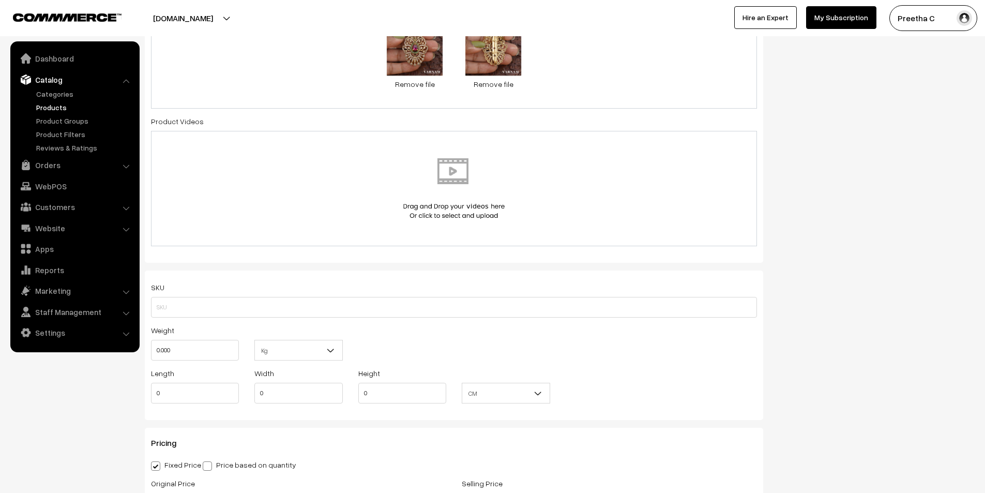
click at [329, 296] on div "SKU" at bounding box center [454, 299] width 606 height 37
click at [328, 307] on input "text" at bounding box center [454, 307] width 606 height 21
type input "GLSA0004"
click at [491, 338] on div "Weight 0.000 Kg Kg" at bounding box center [454, 345] width 622 height 43
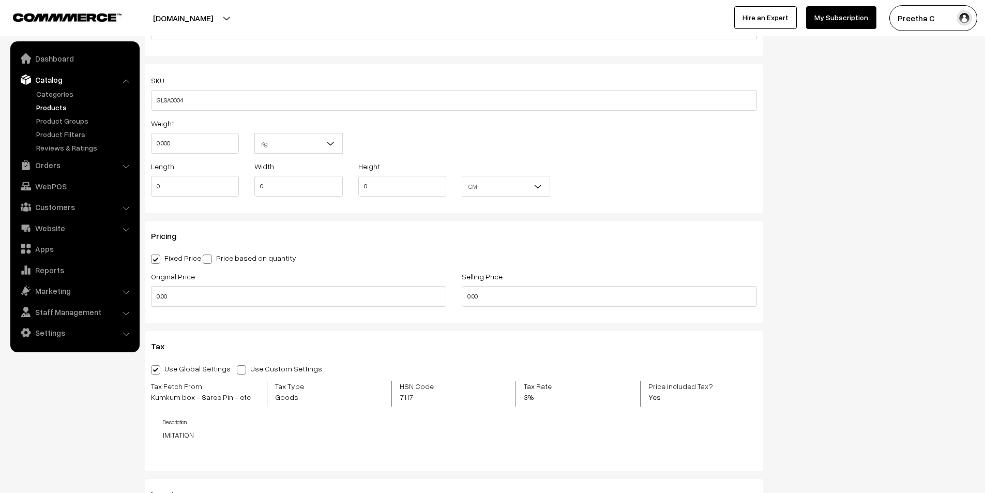
scroll to position [724, 0]
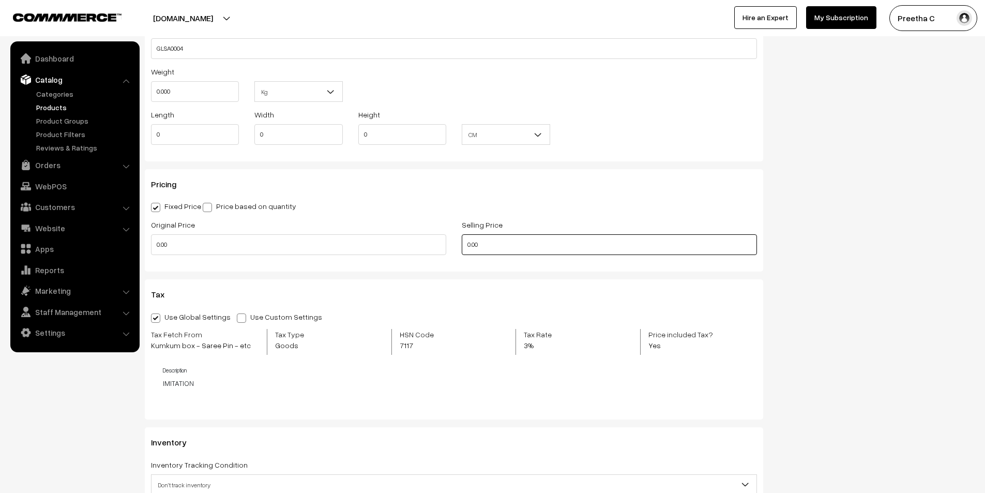
click at [465, 240] on input "0.00" at bounding box center [609, 244] width 295 height 21
click at [506, 246] on input "0" at bounding box center [609, 244] width 295 height 21
type input "499"
click at [324, 244] on input "0.00" at bounding box center [298, 244] width 295 height 21
click at [324, 244] on input "0.01" at bounding box center [298, 244] width 295 height 21
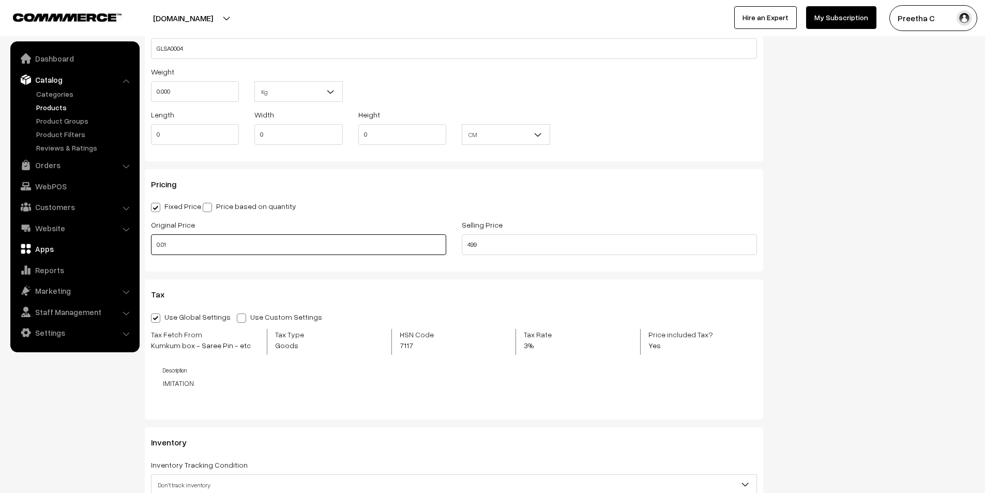
drag, startPoint x: 226, startPoint y: 244, endPoint x: 75, endPoint y: 244, distance: 151.0
click at [75, 244] on body "Thank you for showing interest. Our team will call you shortly. Close varnambya…" at bounding box center [492, 205] width 985 height 1858
type input "699"
click at [294, 275] on div "Name * Saru- Saree pin Category Gold lookalike Jewellery > Kumkum box - Saree P…" at bounding box center [454, 23] width 634 height 1304
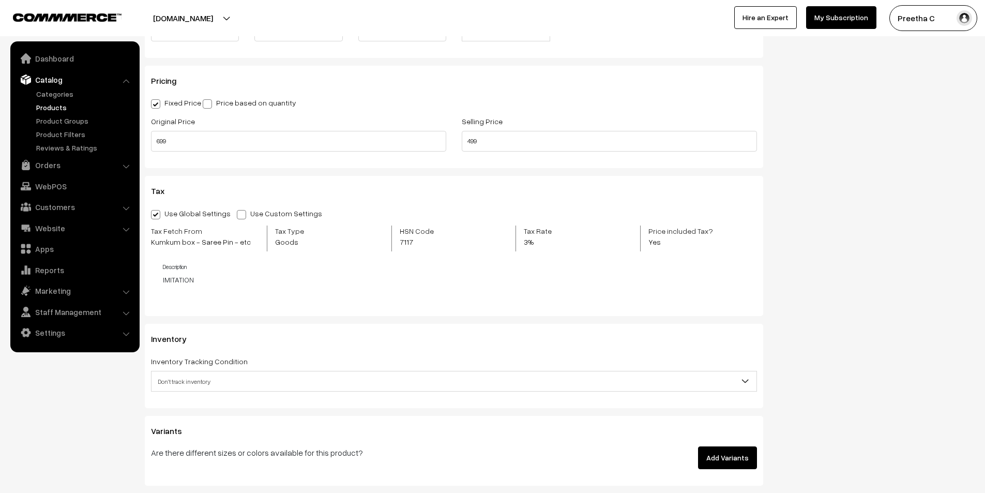
scroll to position [879, 0]
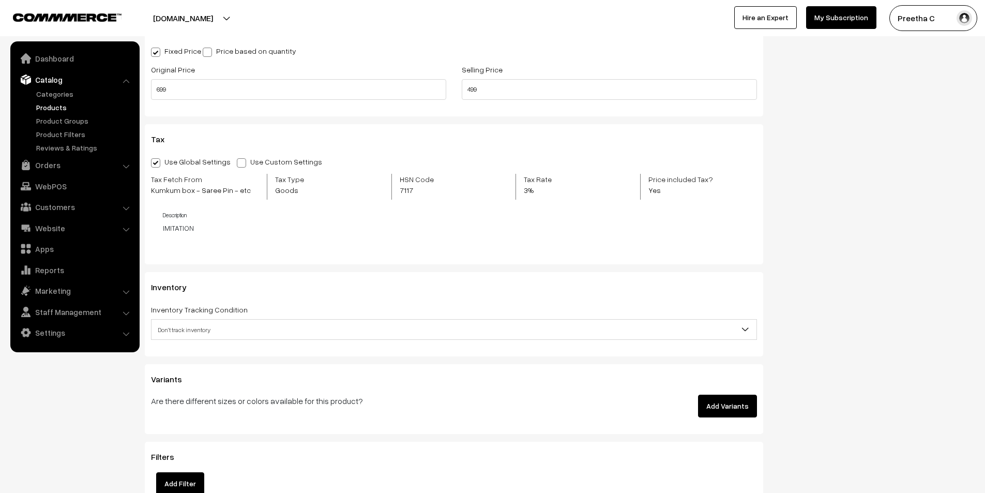
click at [394, 330] on span "Don't track inventory" at bounding box center [454, 330] width 605 height 18
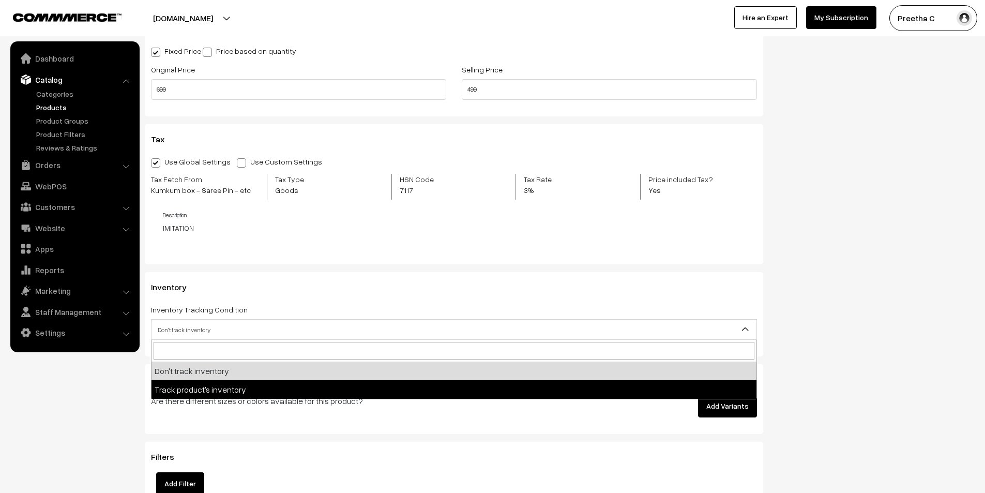
select select "2"
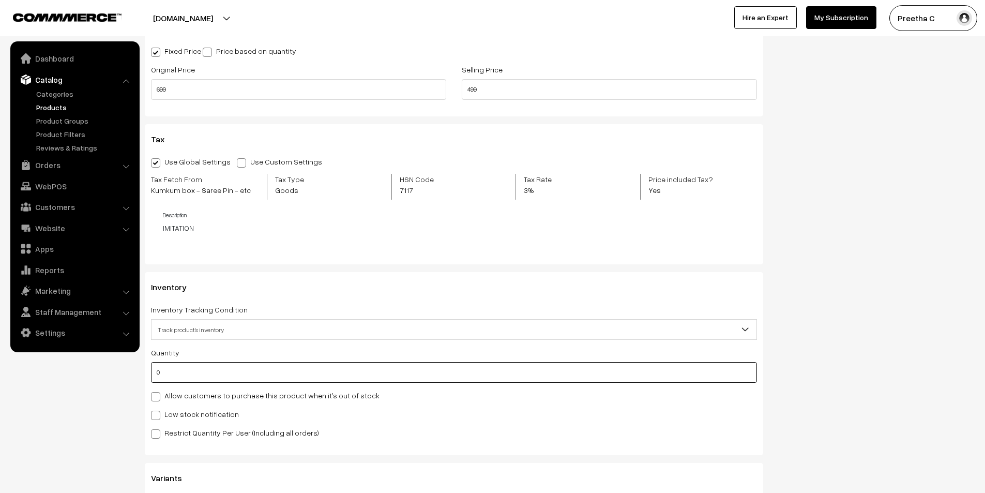
click at [353, 366] on input "0" at bounding box center [454, 372] width 606 height 21
type input "5"
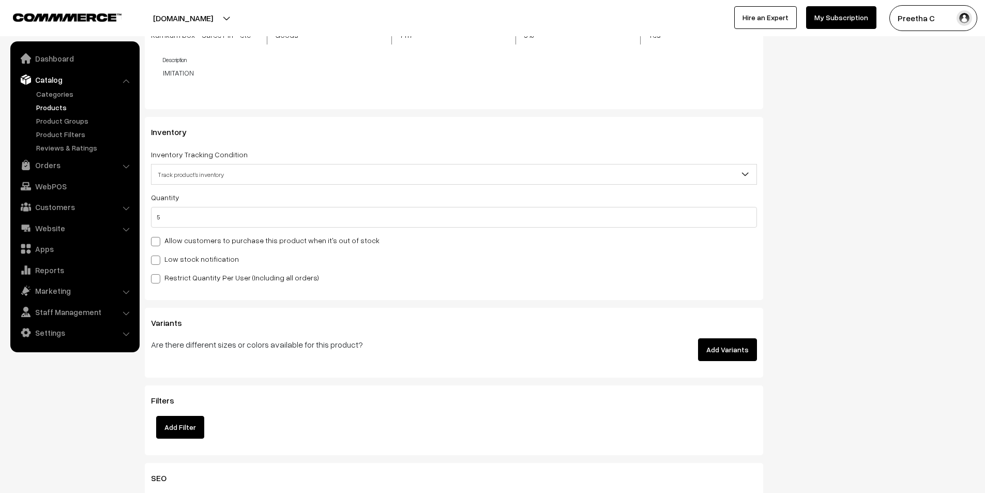
scroll to position [1189, 0]
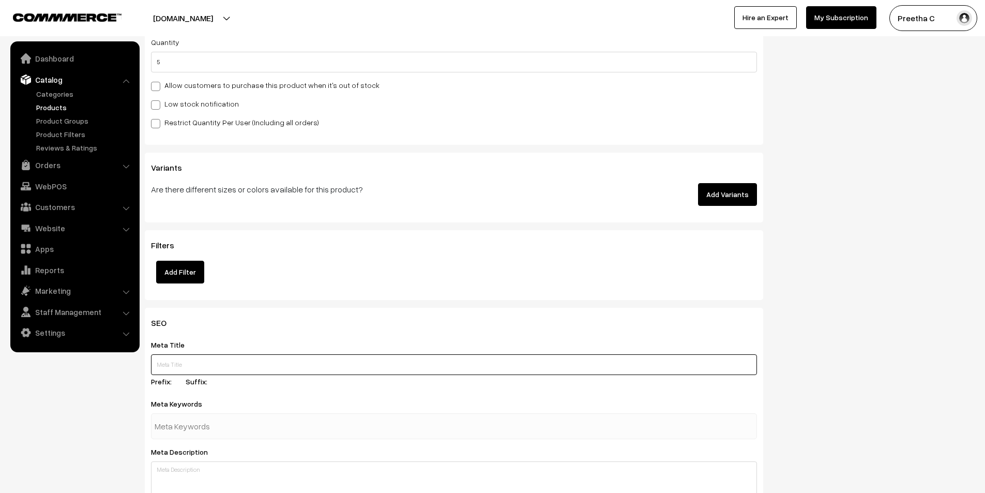
click at [355, 363] on input "text" at bounding box center [454, 364] width 606 height 21
paste input "Premium Gold Look Saree Pin Under 699 | Teardrop Fan Brooch for Sarees & Ethnic…"
type input "Premium Gold Look Saree Pin Under 699 | Teardrop Fan Brooch for Sarees & Ethnic…"
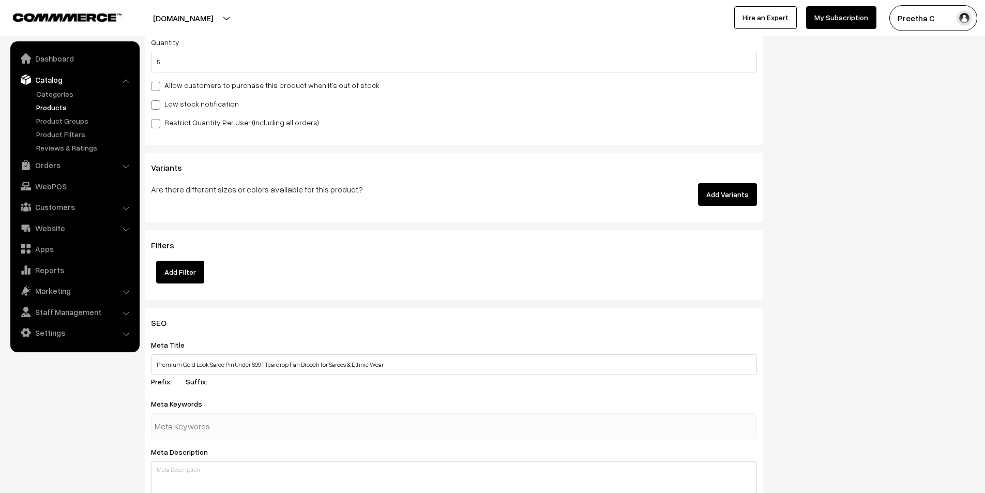
paste input "premium saree pin, gold look saree pin, teardrop saree pin, fan motif brooch, r…"
type input "premium saree pin, gold look saree pin, teardrop saree pin, fan motif brooch, r…"
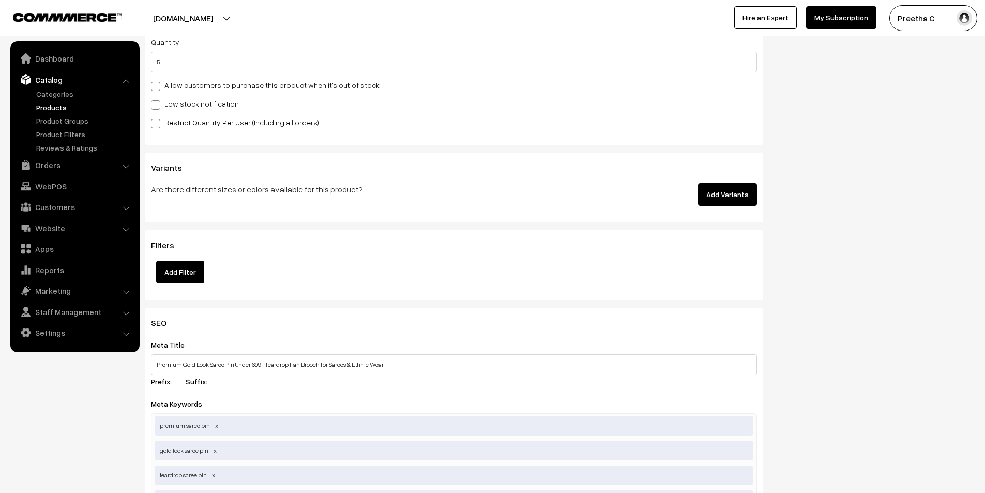
scroll to position [1551, 0]
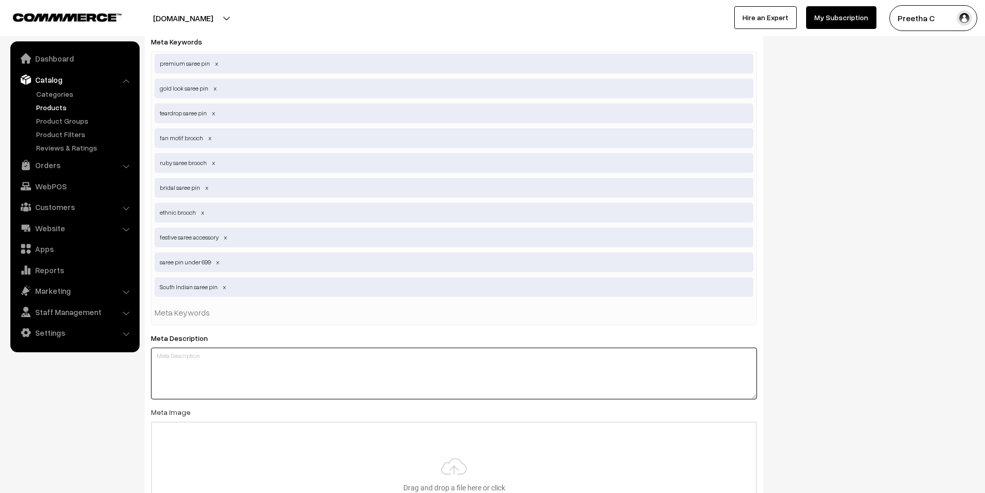
click at [343, 370] on textarea at bounding box center [454, 373] width 606 height 52
paste textarea "Shop premium-quality gold look saree pin under ₹699. Royal fan motif with teard…"
type textarea "Shop premium-quality gold look saree pin under ₹699. Royal fan motif with teard…"
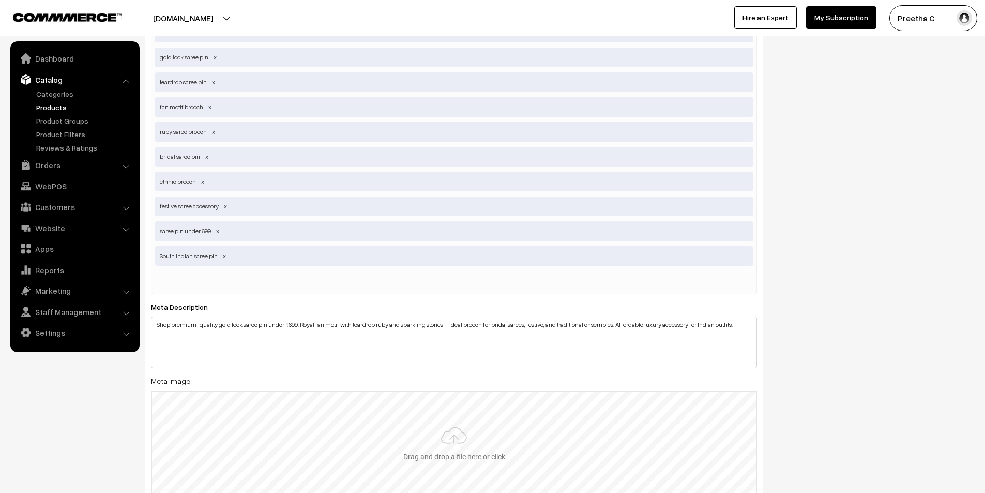
click at [430, 425] on input "file" at bounding box center [454, 441] width 604 height 101
type input "C:\fakepath\4.1.jpg"
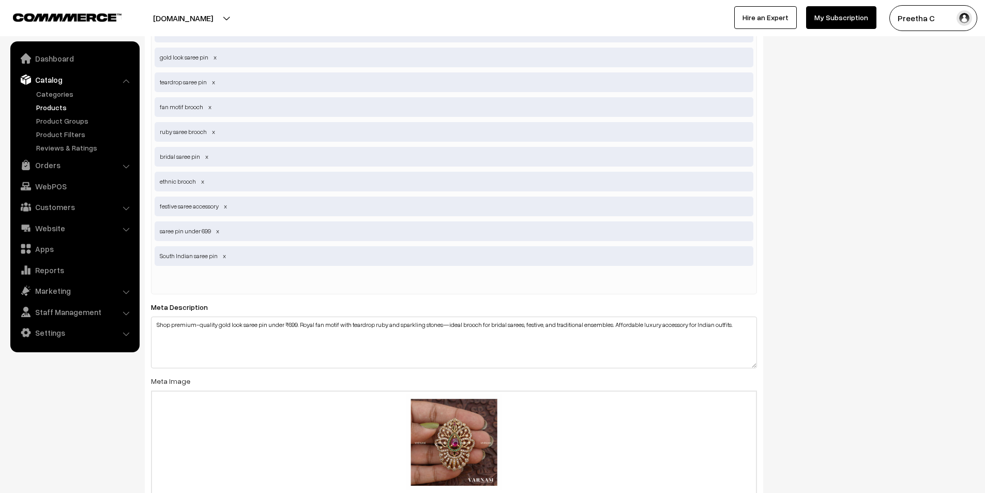
click at [859, 192] on div "SEO Meta Title Premium Gold Look Saree Pin Under 699 | Teardrop Fan Brooch for …" at bounding box center [559, 239] width 845 height 648
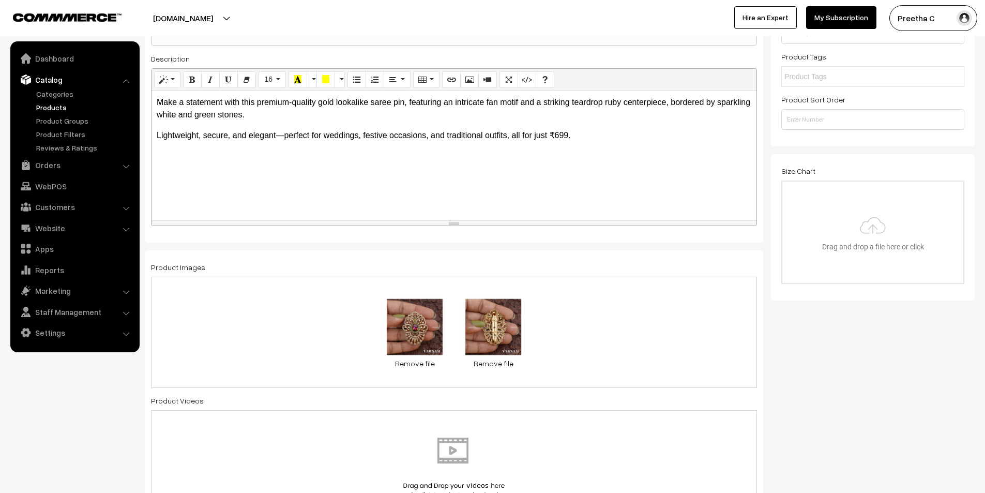
scroll to position [0, 0]
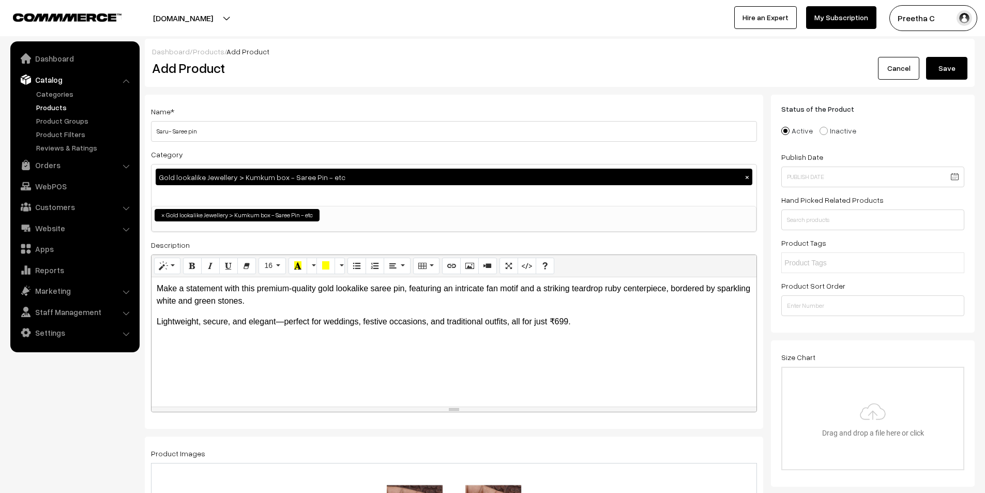
click at [944, 65] on button "Save" at bounding box center [946, 68] width 41 height 23
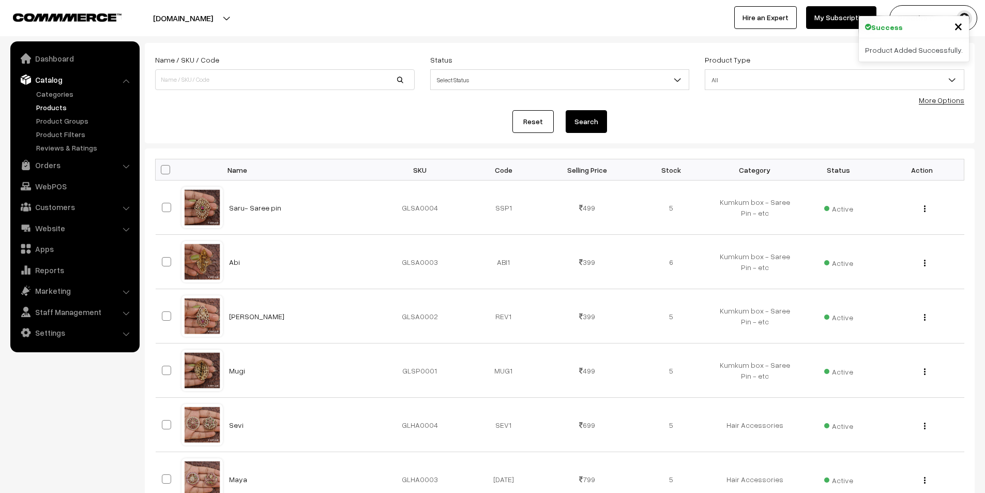
scroll to position [103, 0]
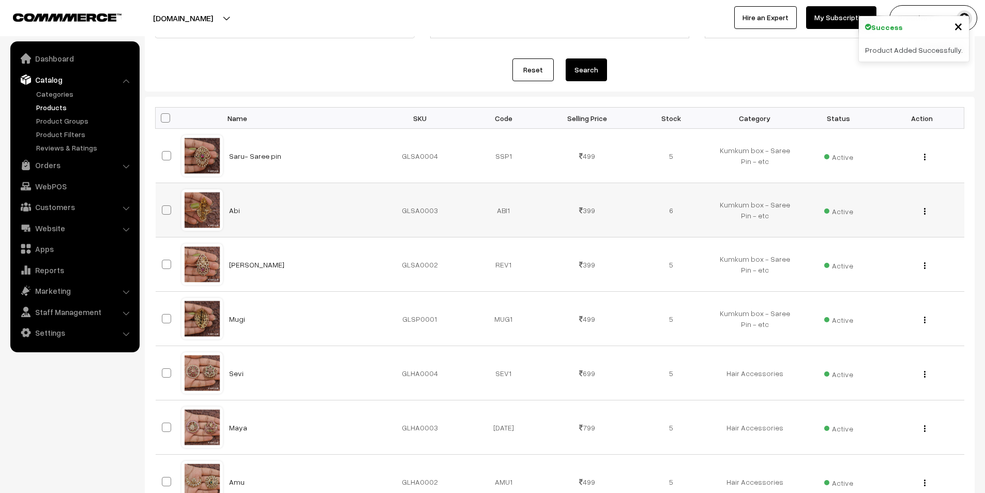
click at [926, 215] on div "View Edit Delete" at bounding box center [922, 210] width 71 height 11
click at [924, 210] on img "button" at bounding box center [925, 211] width 2 height 7
click at [891, 249] on link "Edit" at bounding box center [879, 248] width 88 height 23
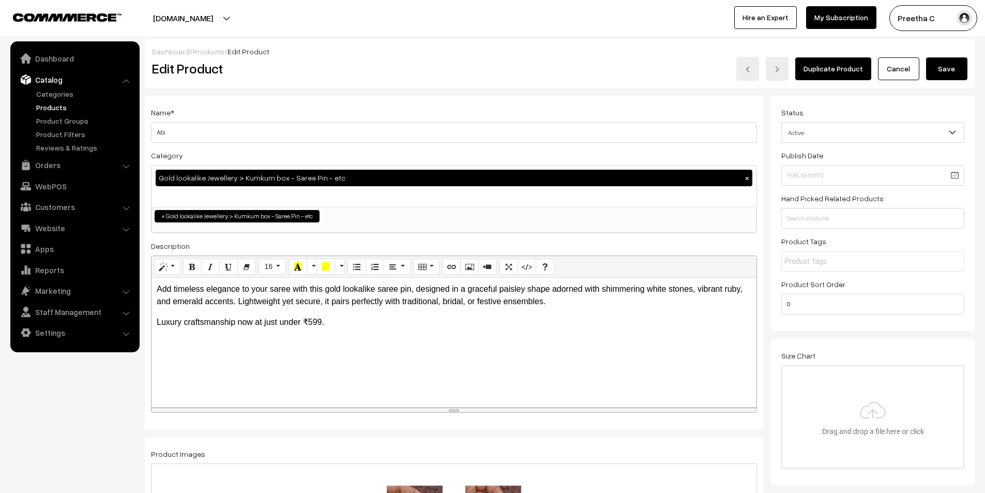
click at [222, 134] on h3 "Adjust Quantity" at bounding box center [191, 143] width 92 height 35
click at [223, 126] on h3 "Adjust Quantity" at bounding box center [191, 143] width 92 height 35
click at [177, 134] on h3 "Adjust Quantity" at bounding box center [191, 143] width 92 height 35
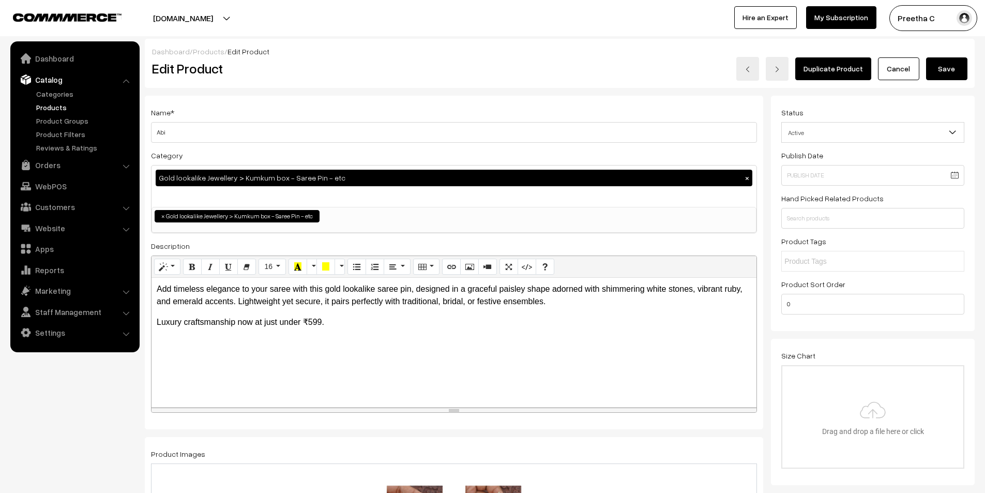
click at [177, 134] on h3 "Adjust Quantity" at bounding box center [191, 143] width 92 height 35
click at [305, 118] on div "Name * [PERSON_NAME]" at bounding box center [454, 124] width 606 height 37
click at [298, 129] on input "Abi" at bounding box center [454, 132] width 606 height 21
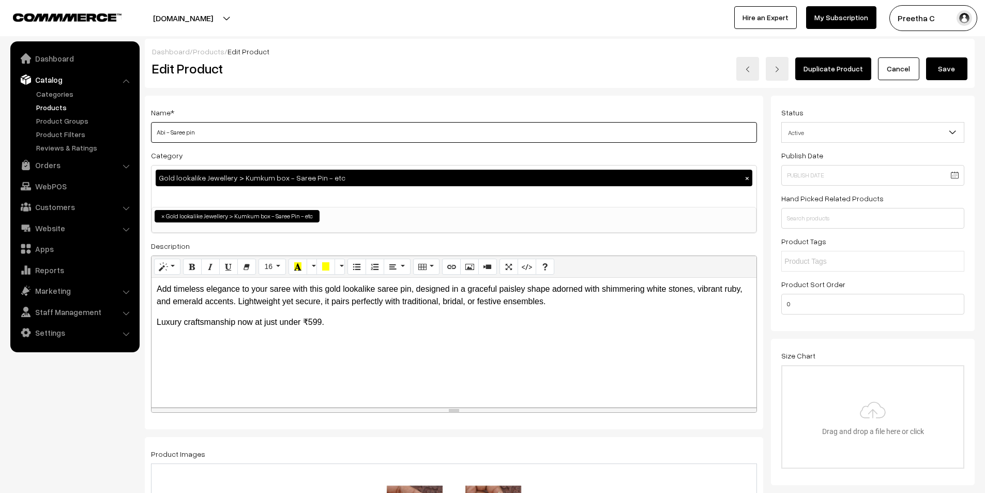
drag, startPoint x: 220, startPoint y: 130, endPoint x: 166, endPoint y: 131, distance: 53.3
click at [166, 131] on input "Abi - Saree pin" at bounding box center [454, 132] width 606 height 21
type input "Abi - Saree pin"
click at [957, 69] on button "Save" at bounding box center [946, 68] width 41 height 23
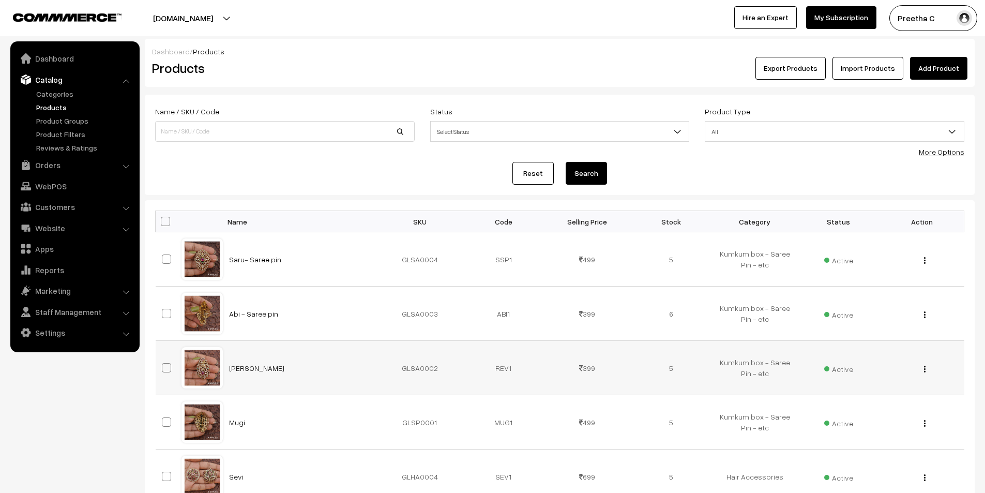
click at [925, 372] on img "button" at bounding box center [925, 369] width 2 height 7
click at [881, 403] on link "Edit" at bounding box center [879, 406] width 88 height 23
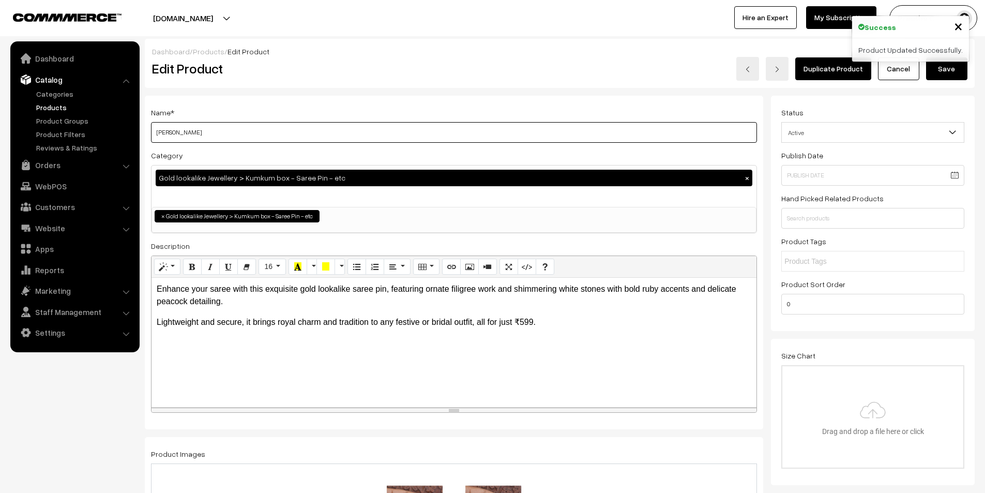
click at [312, 133] on input "Reva" at bounding box center [454, 132] width 606 height 21
paste input "- Saree pin"
type input "[PERSON_NAME] - Saree pin"
click at [957, 75] on button "Save" at bounding box center [946, 68] width 41 height 23
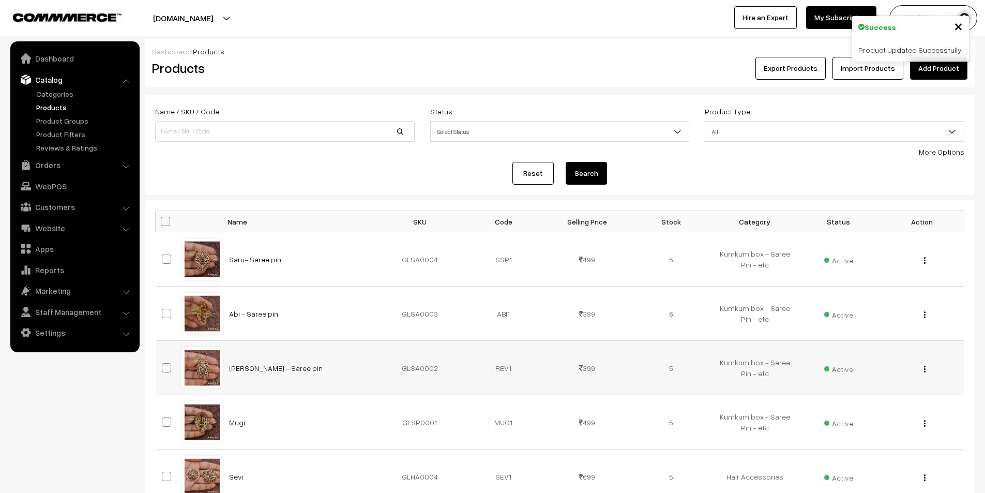
scroll to position [103, 0]
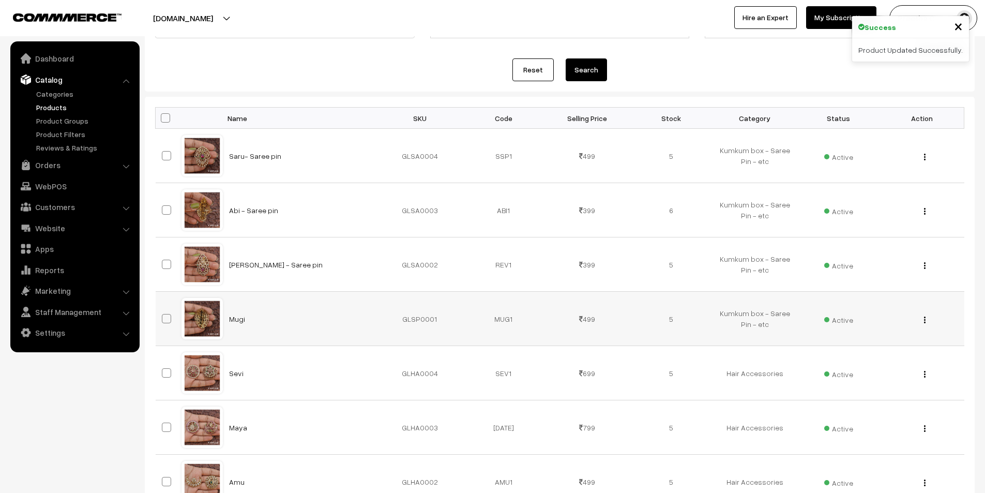
click at [924, 320] on img "button" at bounding box center [925, 319] width 2 height 7
click at [868, 352] on link "Edit" at bounding box center [879, 357] width 88 height 23
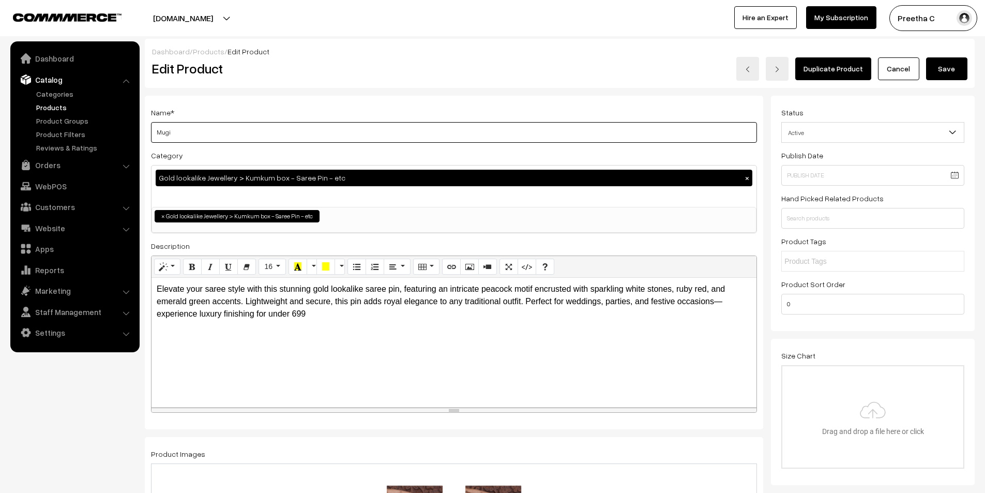
click at [299, 133] on input "Mugi" at bounding box center [454, 132] width 606 height 21
paste input "- Saree pin"
type input "Mugi - Saree pin"
click at [946, 72] on button "Save" at bounding box center [946, 68] width 41 height 23
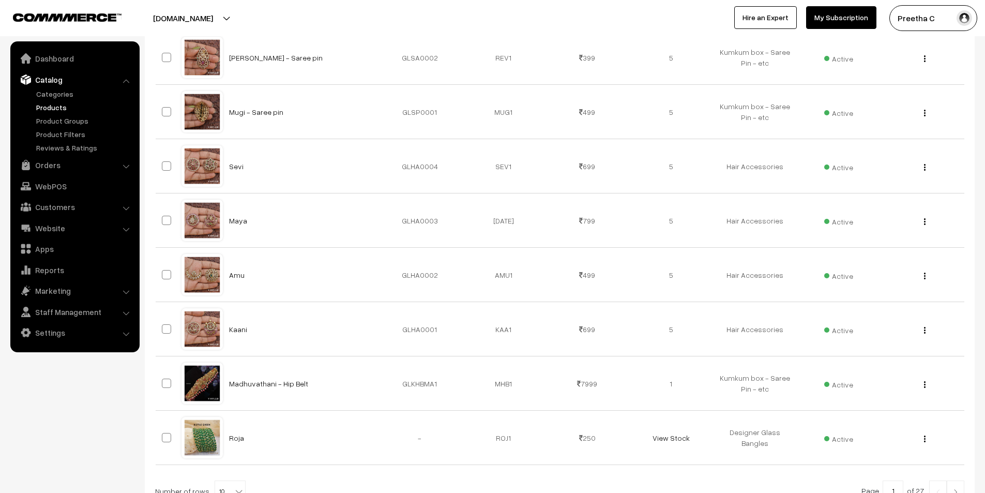
scroll to position [362, 0]
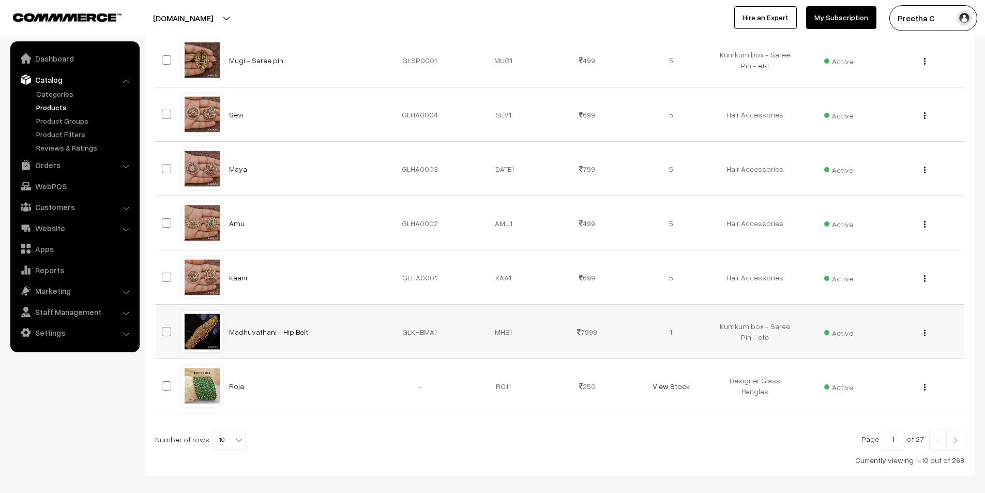
click at [926, 333] on div "View Edit Delete" at bounding box center [922, 331] width 71 height 11
click at [926, 333] on button "button" at bounding box center [924, 332] width 3 height 8
click at [890, 368] on link "Edit" at bounding box center [879, 370] width 88 height 23
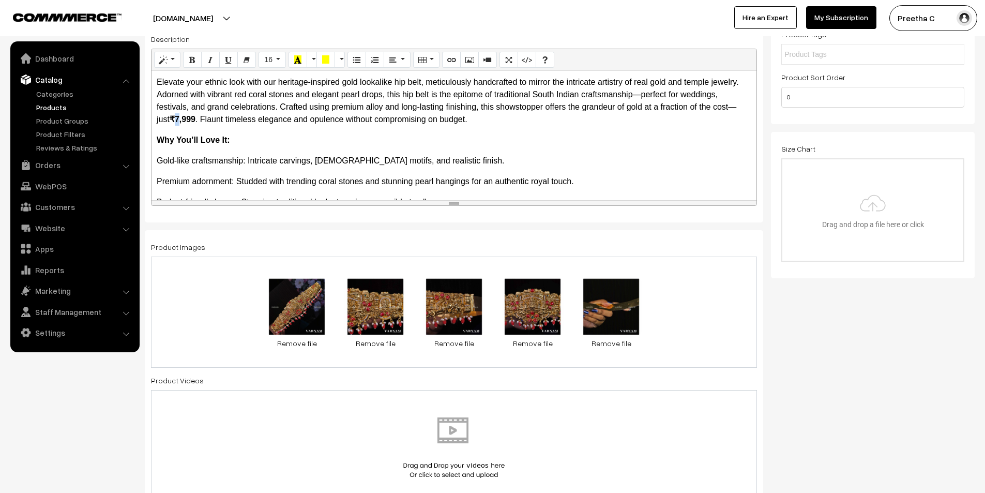
click at [177, 122] on b "₹7,999" at bounding box center [183, 119] width 26 height 9
click at [183, 153] on div "Elevate your ethnic look with our heritage-inspired gold lookalike hip belt, me…" at bounding box center [454, 135] width 605 height 129
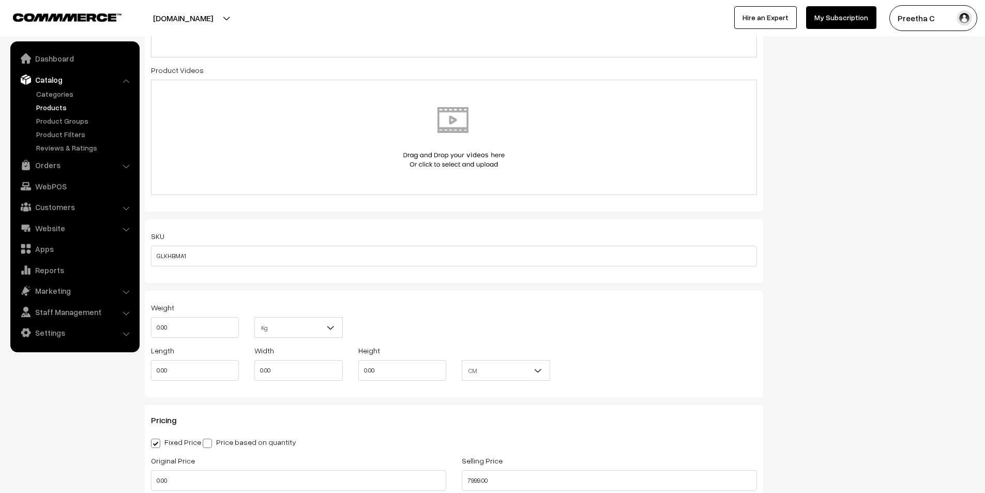
scroll to position [724, 0]
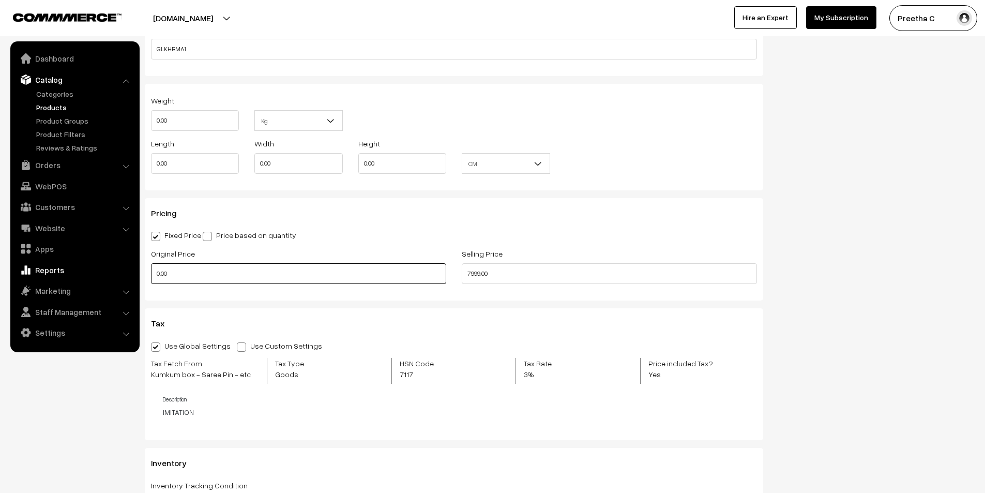
drag, startPoint x: 169, startPoint y: 277, endPoint x: 131, endPoint y: 275, distance: 37.8
type input "9999.00"
click at [228, 302] on div "SKU GLKHBMA1 Weight 0.00 Kg Kg Length 0.00 Width 0.00 Height 0.00 CM In CM" at bounding box center [454, 321] width 618 height 618
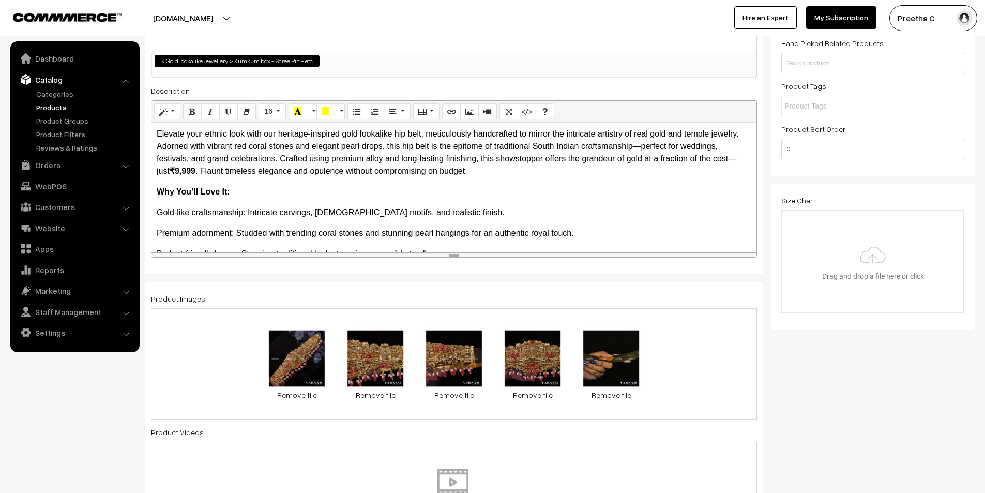
scroll to position [0, 0]
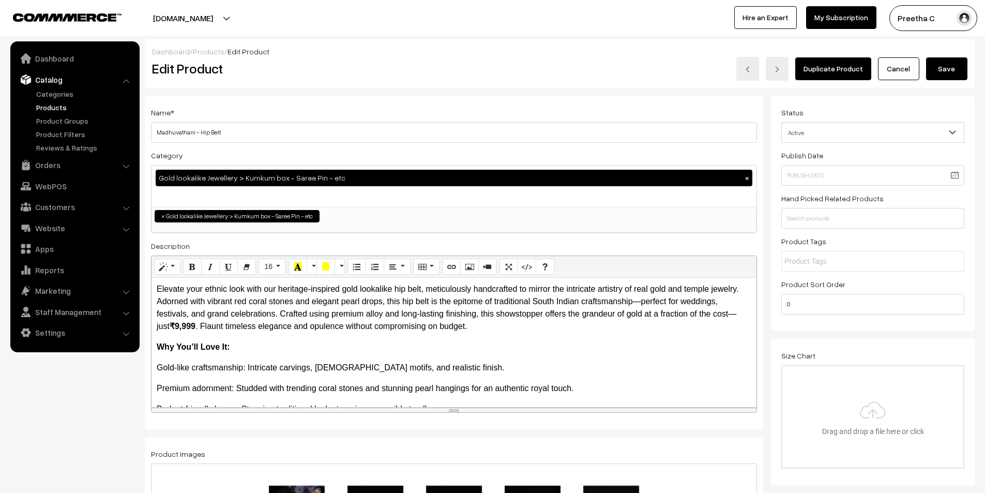
click at [950, 69] on button "Save" at bounding box center [946, 68] width 41 height 23
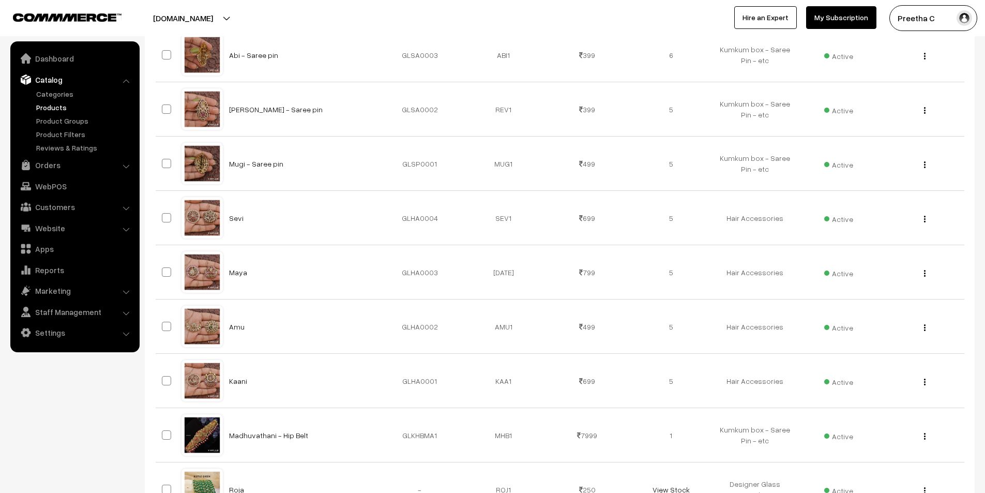
scroll to position [362, 0]
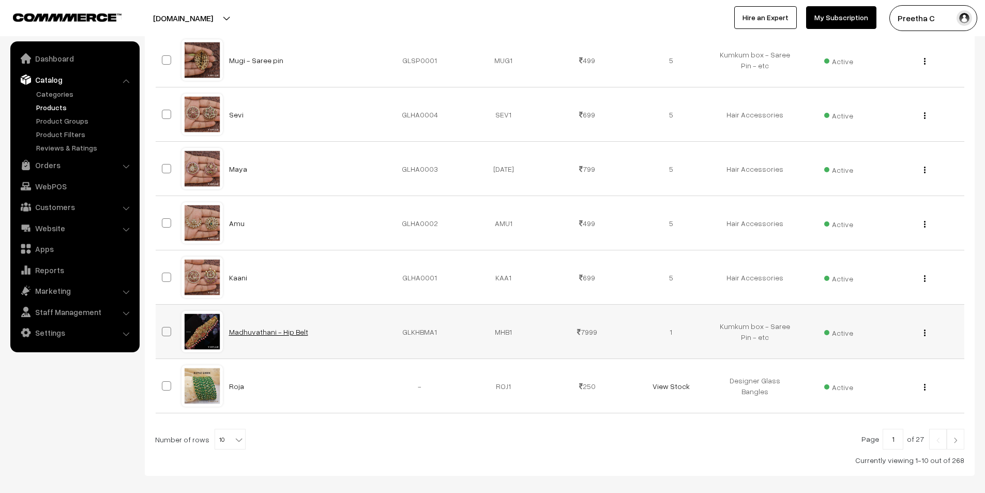
click at [289, 332] on link "Madhuvathani - Hip Belt" at bounding box center [268, 331] width 79 height 9
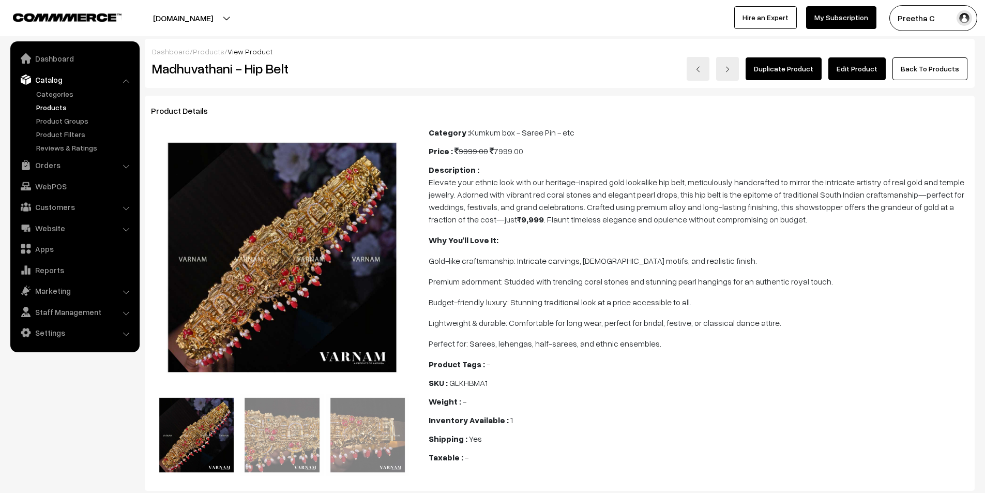
click at [208, 50] on link "Products" at bounding box center [209, 51] width 32 height 9
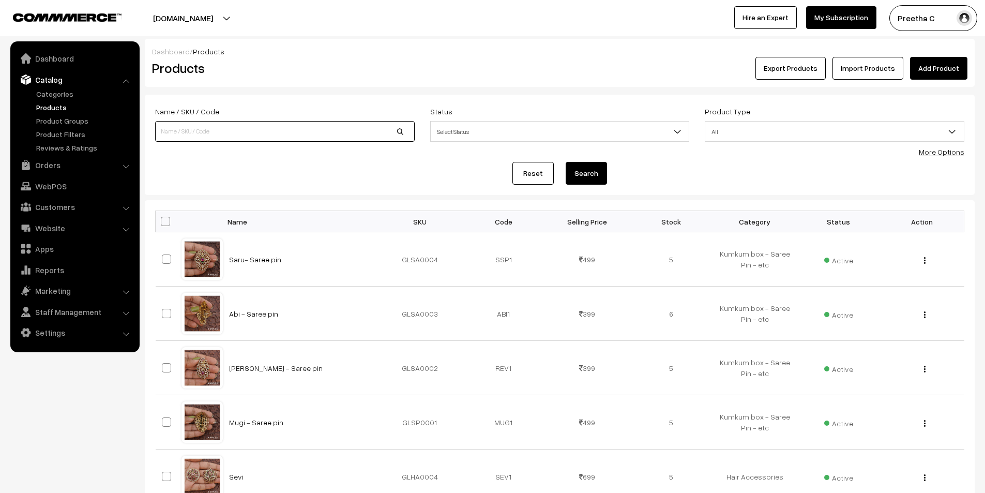
click at [306, 128] on input at bounding box center [285, 131] width 260 height 21
type input "aju"
click at [566, 162] on button "Search" at bounding box center [586, 173] width 41 height 23
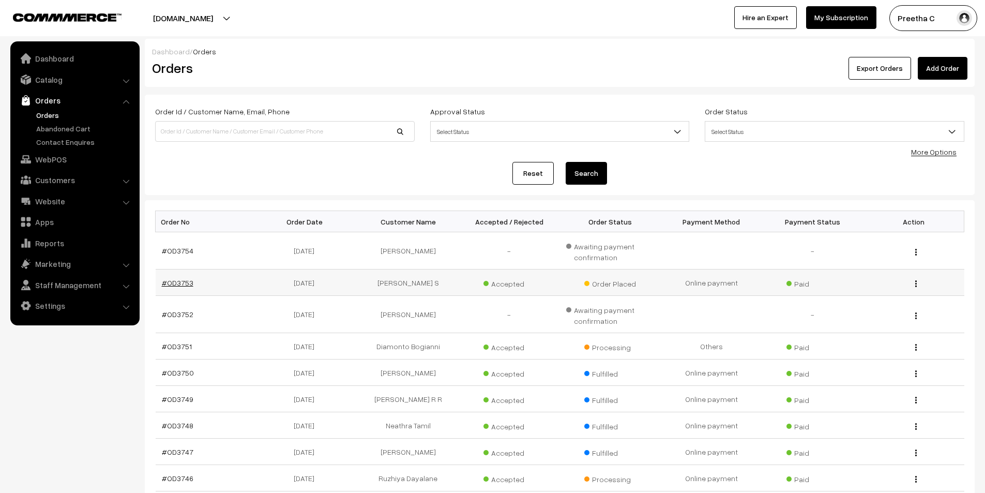
click at [183, 283] on link "#OD3753" at bounding box center [178, 282] width 32 height 9
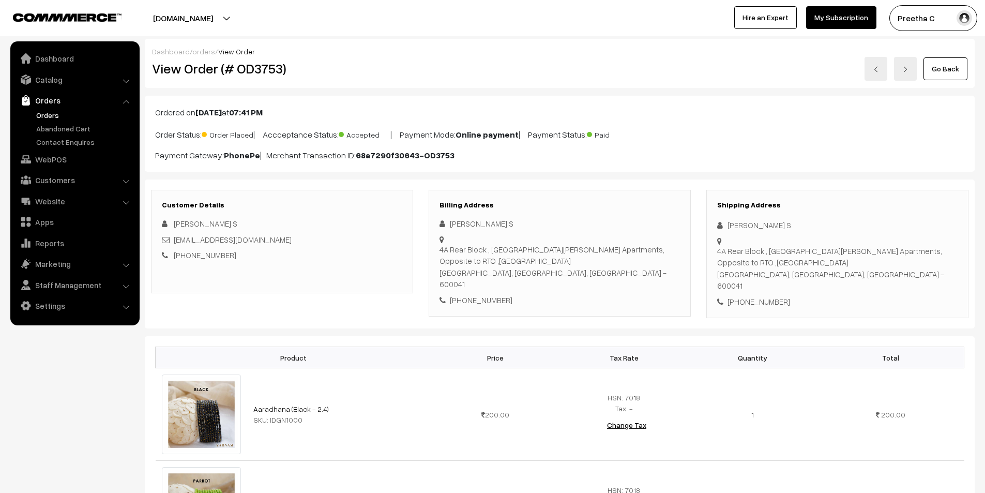
click at [957, 66] on link "Go Back" at bounding box center [945, 68] width 44 height 23
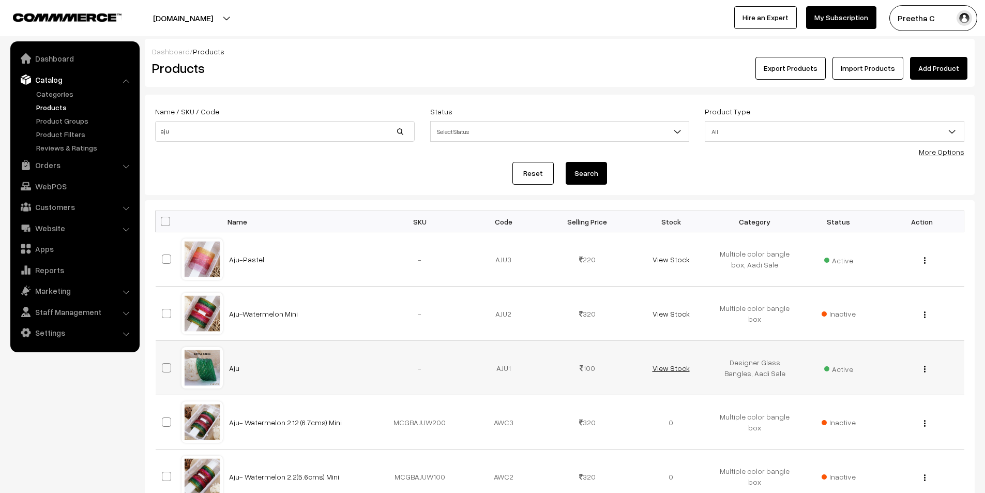
click at [677, 367] on link "View Stock" at bounding box center [671, 367] width 37 height 9
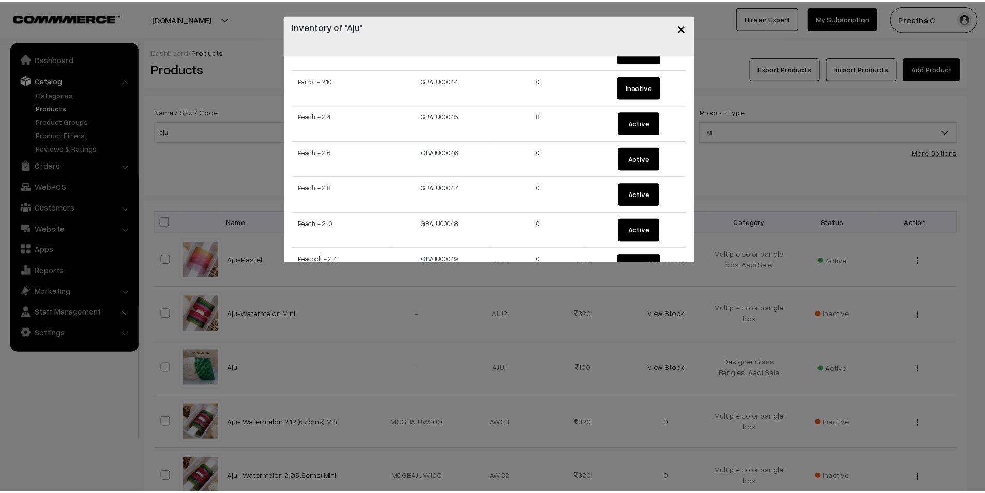
scroll to position [1603, 0]
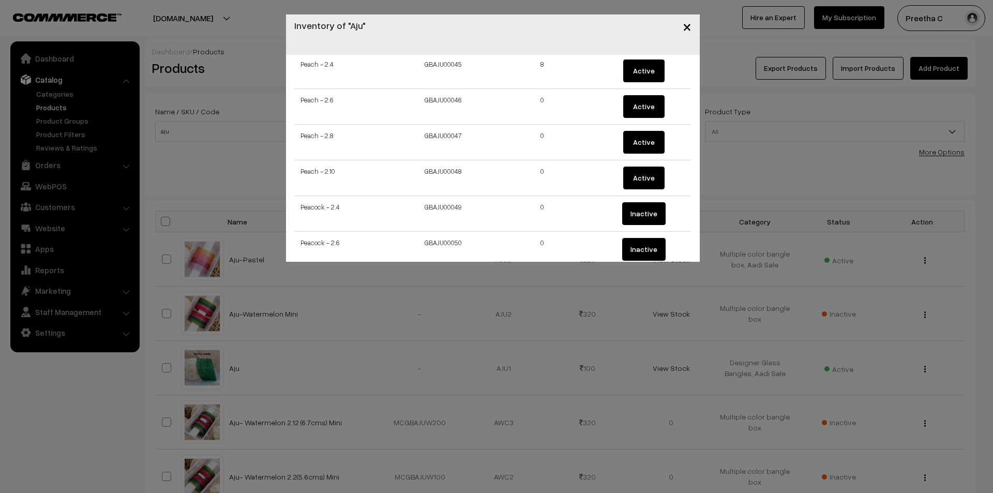
click at [689, 27] on span "×" at bounding box center [687, 26] width 9 height 19
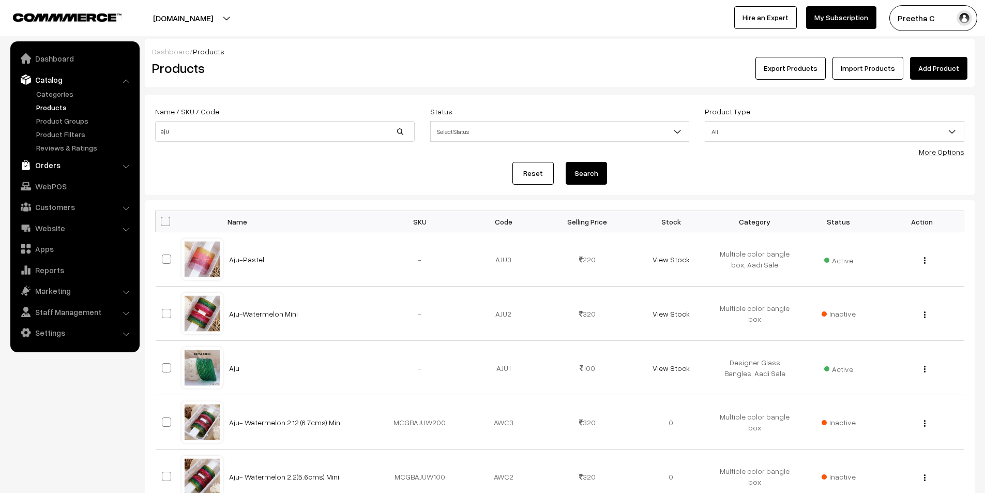
click at [70, 166] on link "Orders" at bounding box center [74, 165] width 123 height 19
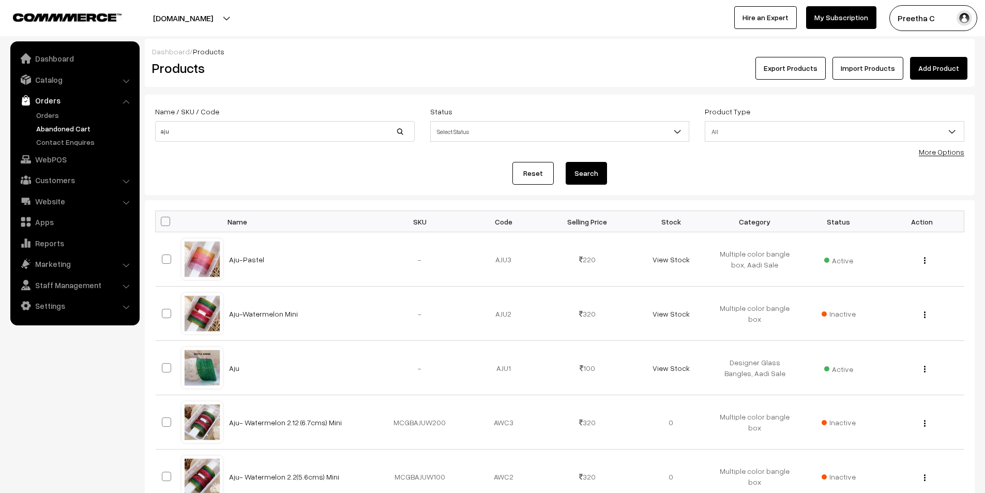
click at [65, 129] on link "Abandoned Cart" at bounding box center [85, 128] width 102 height 11
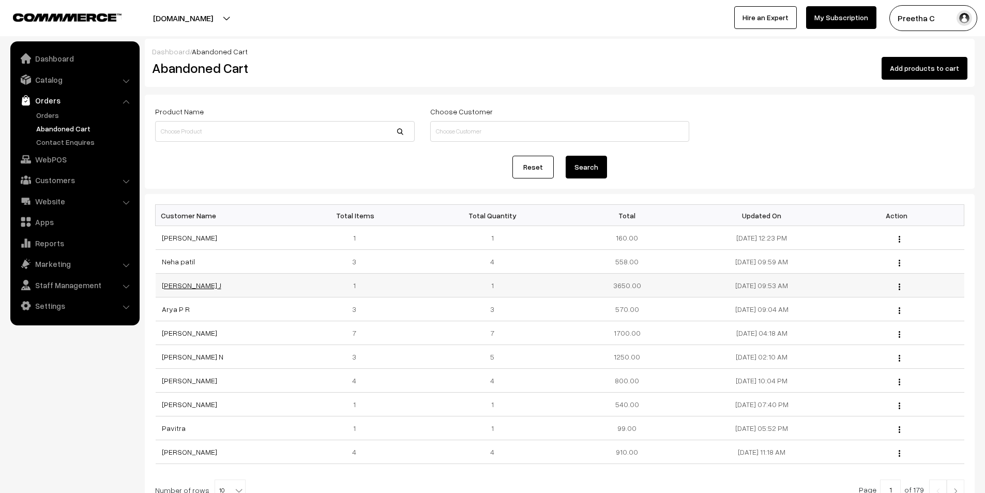
click at [176, 288] on link "[PERSON_NAME] J" at bounding box center [191, 285] width 59 height 9
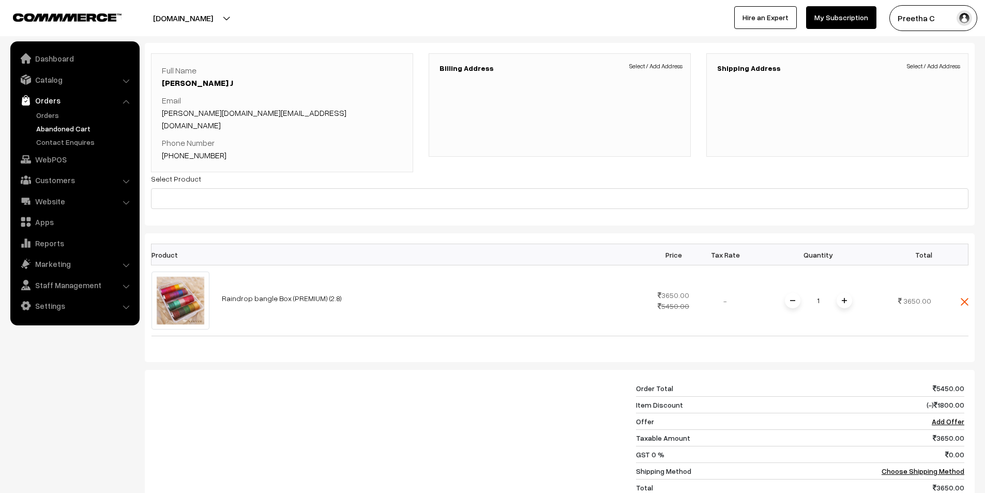
scroll to position [103, 0]
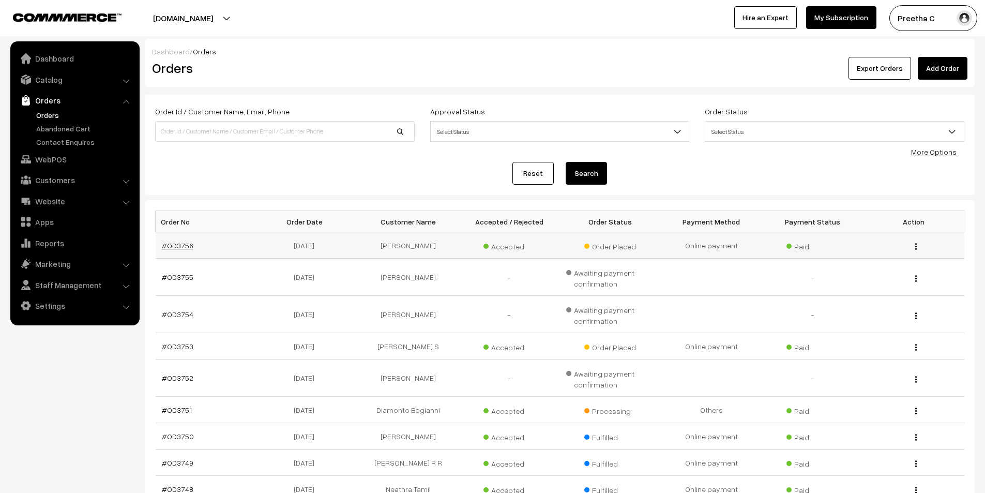
click at [183, 248] on link "#OD3756" at bounding box center [178, 245] width 32 height 9
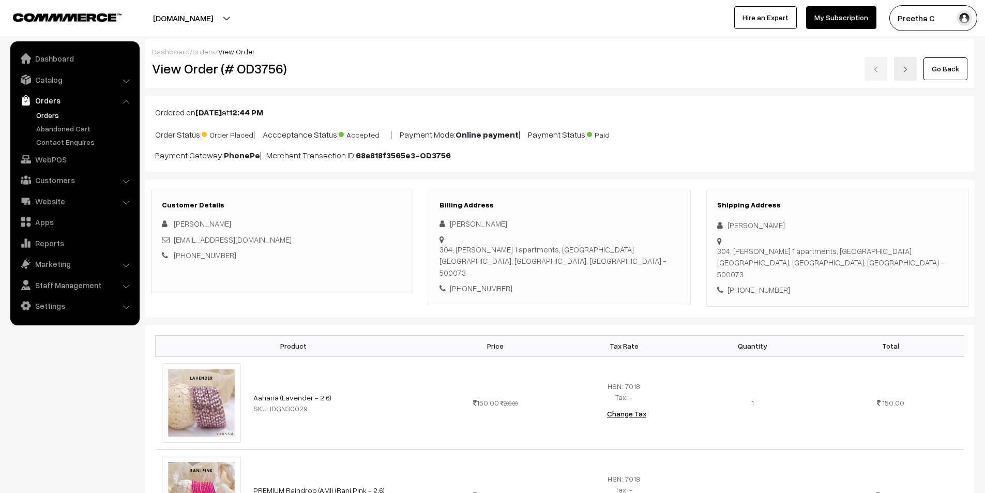
click at [942, 71] on link "Go Back" at bounding box center [945, 68] width 44 height 23
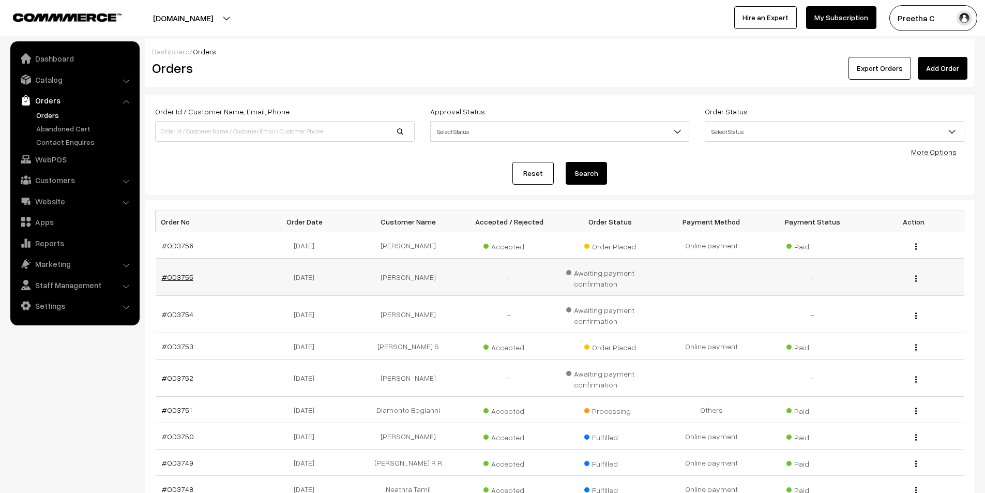
click at [188, 277] on link "#OD3755" at bounding box center [178, 276] width 32 height 9
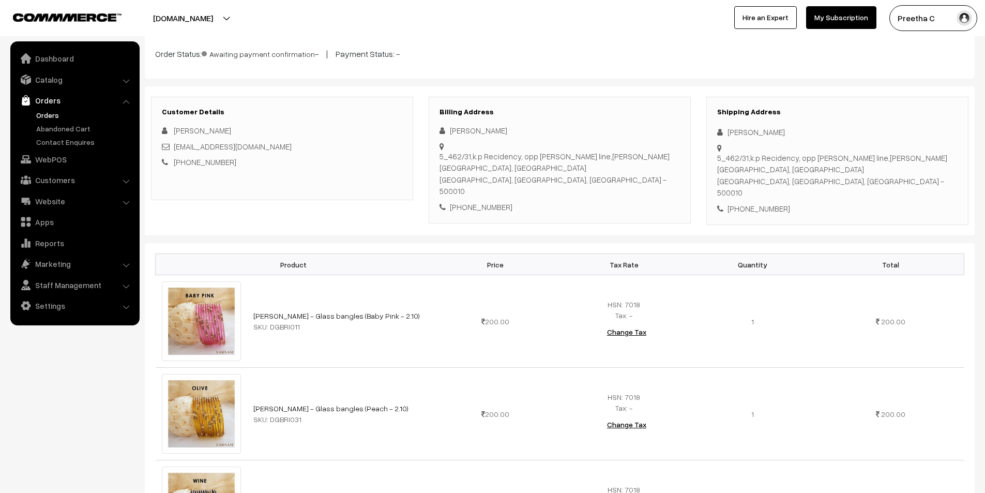
scroll to position [29, 0]
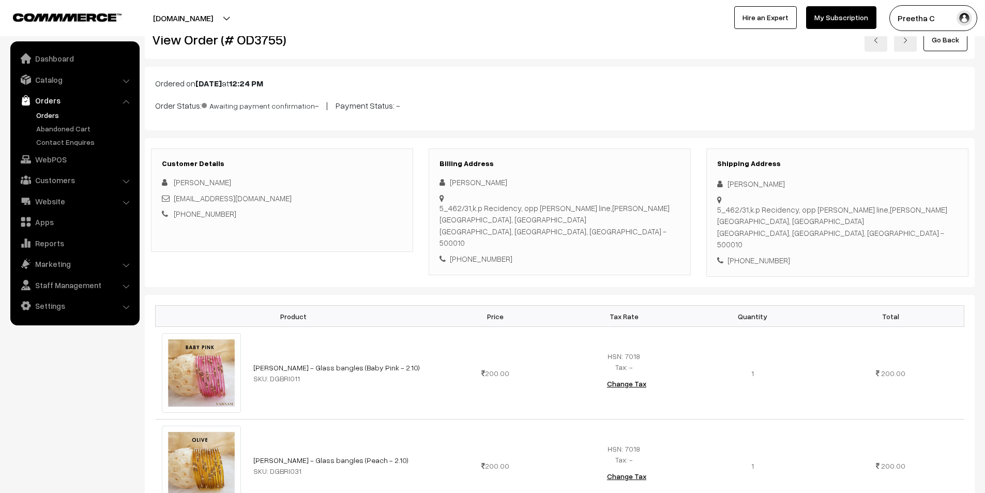
click at [943, 43] on link "Go Back" at bounding box center [945, 39] width 44 height 23
